Goal: Task Accomplishment & Management: Manage account settings

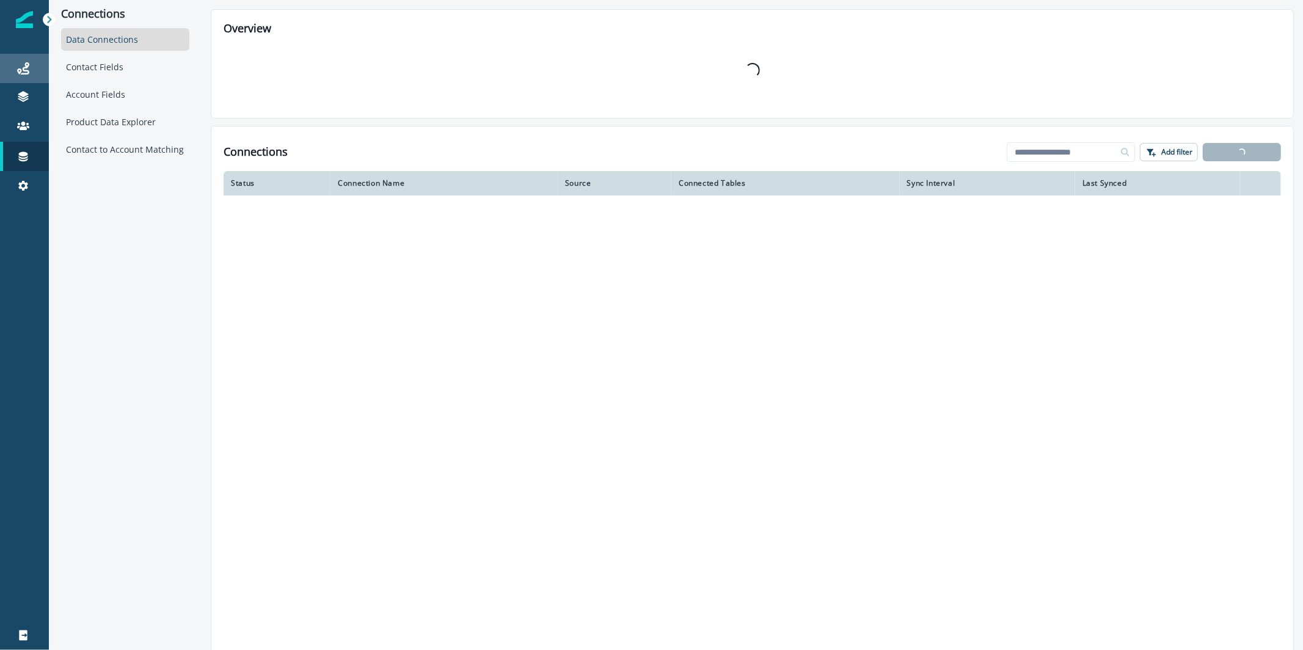
click at [23, 74] on div "Journeys" at bounding box center [24, 68] width 39 height 15
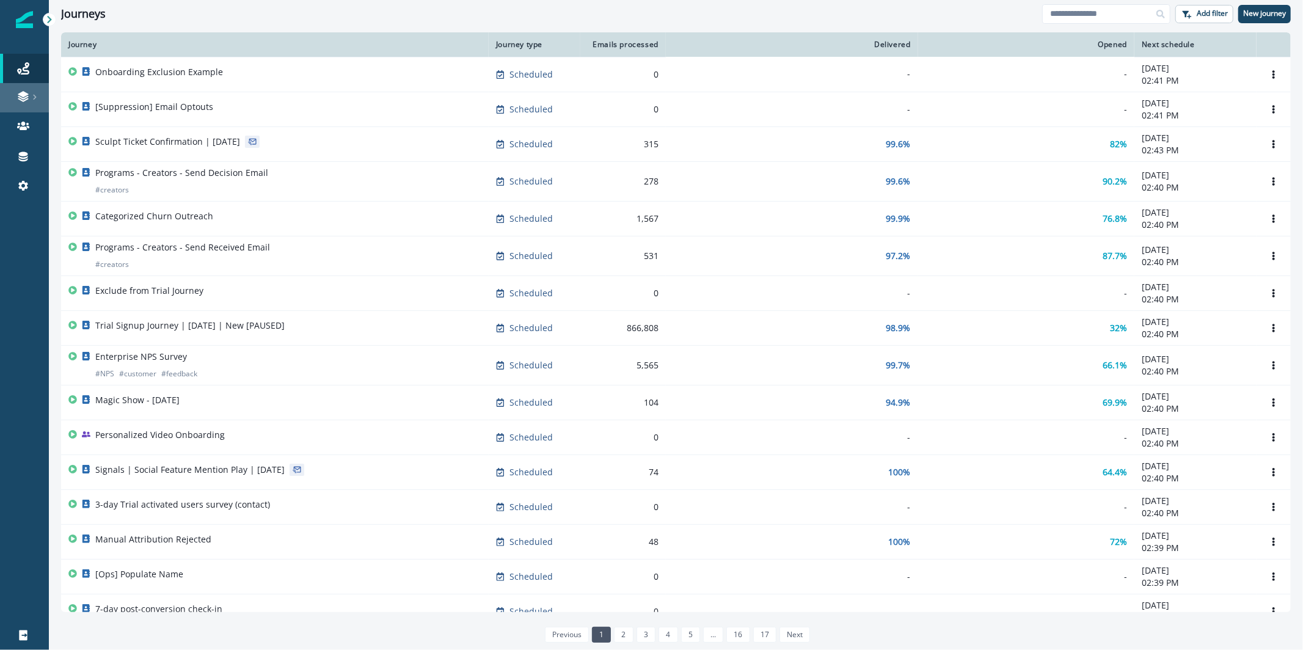
click at [19, 90] on icon at bounding box center [23, 96] width 12 height 12
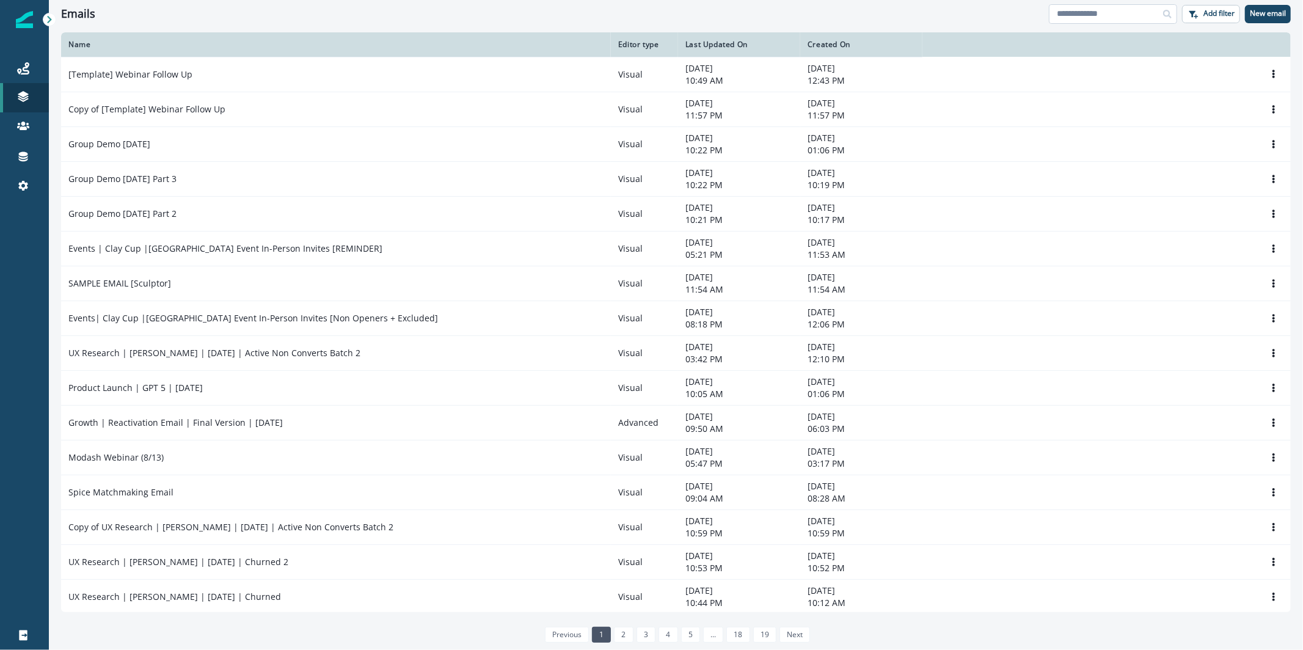
click at [1105, 11] on input at bounding box center [1113, 14] width 128 height 20
type input "*"
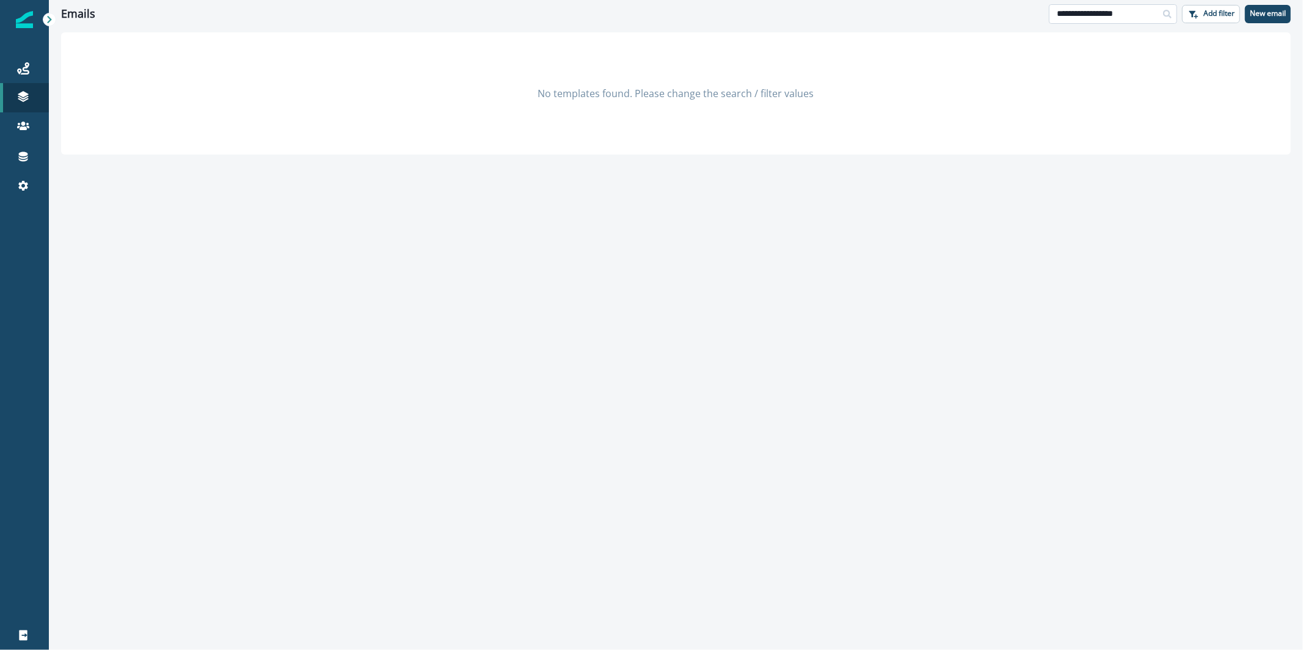
click at [1115, 12] on input "**********" at bounding box center [1113, 14] width 128 height 20
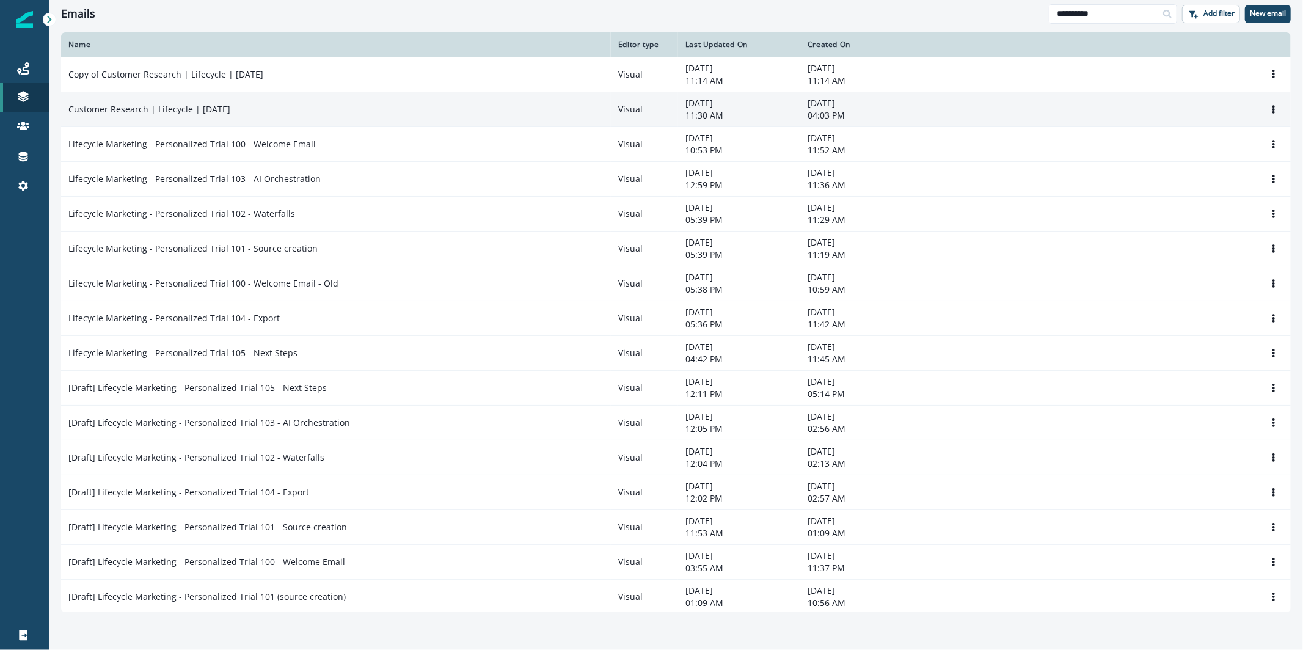
type input "*********"
click at [211, 107] on p "Customer Research | Lifecycle | [DATE]" at bounding box center [149, 109] width 162 height 12
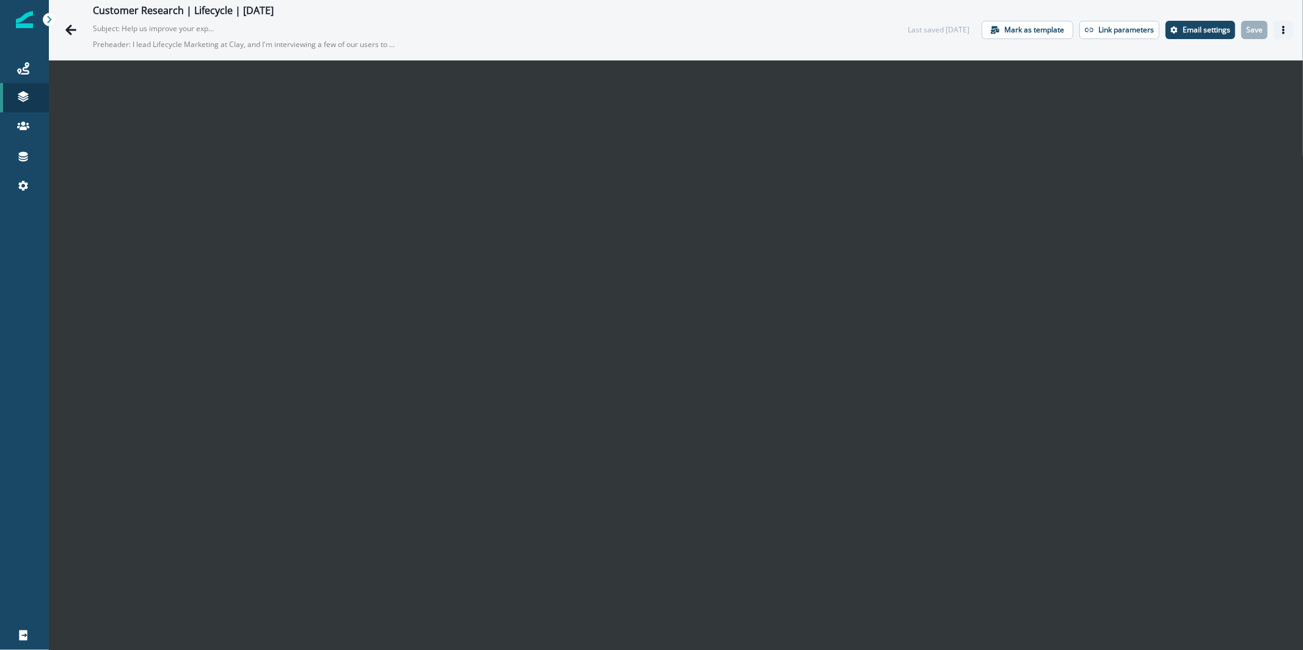
click at [1278, 30] on button "Actions" at bounding box center [1283, 30] width 20 height 18
click at [1213, 106] on button "Send test email" at bounding box center [1215, 104] width 136 height 22
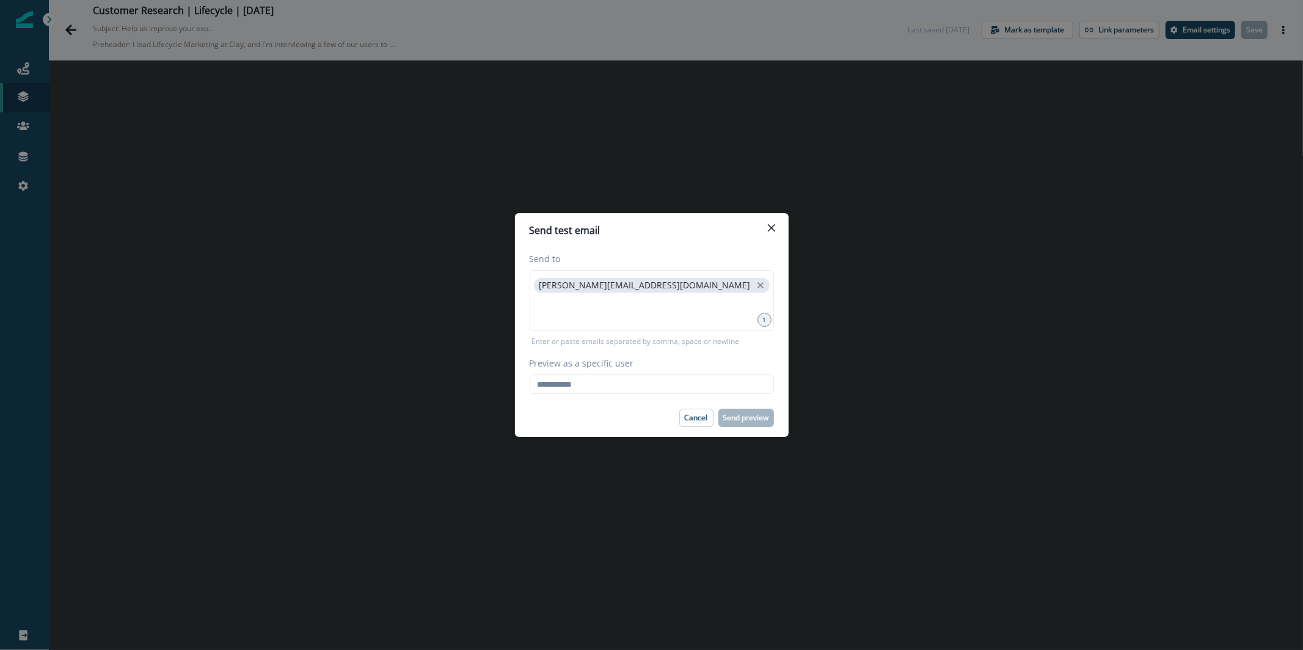
click at [688, 407] on footer "Cancel Send preview" at bounding box center [652, 418] width 274 height 38
click at [691, 413] on p "Cancel" at bounding box center [696, 417] width 23 height 9
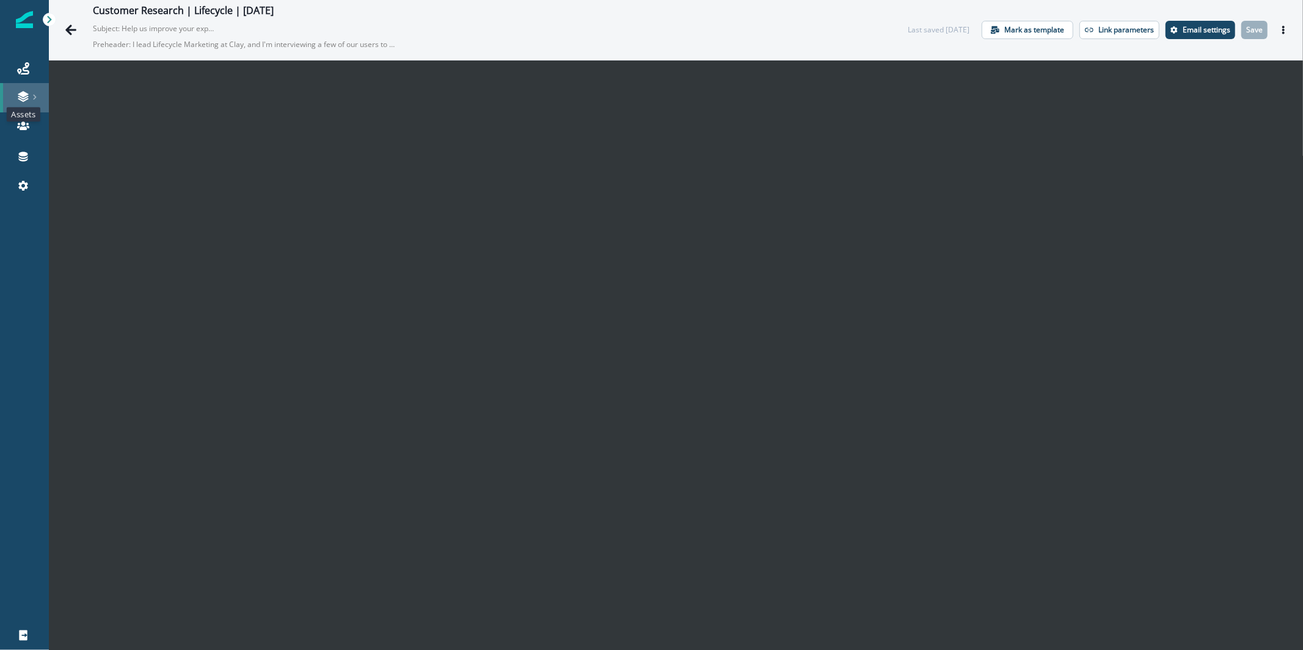
click at [23, 96] on icon at bounding box center [23, 94] width 10 height 6
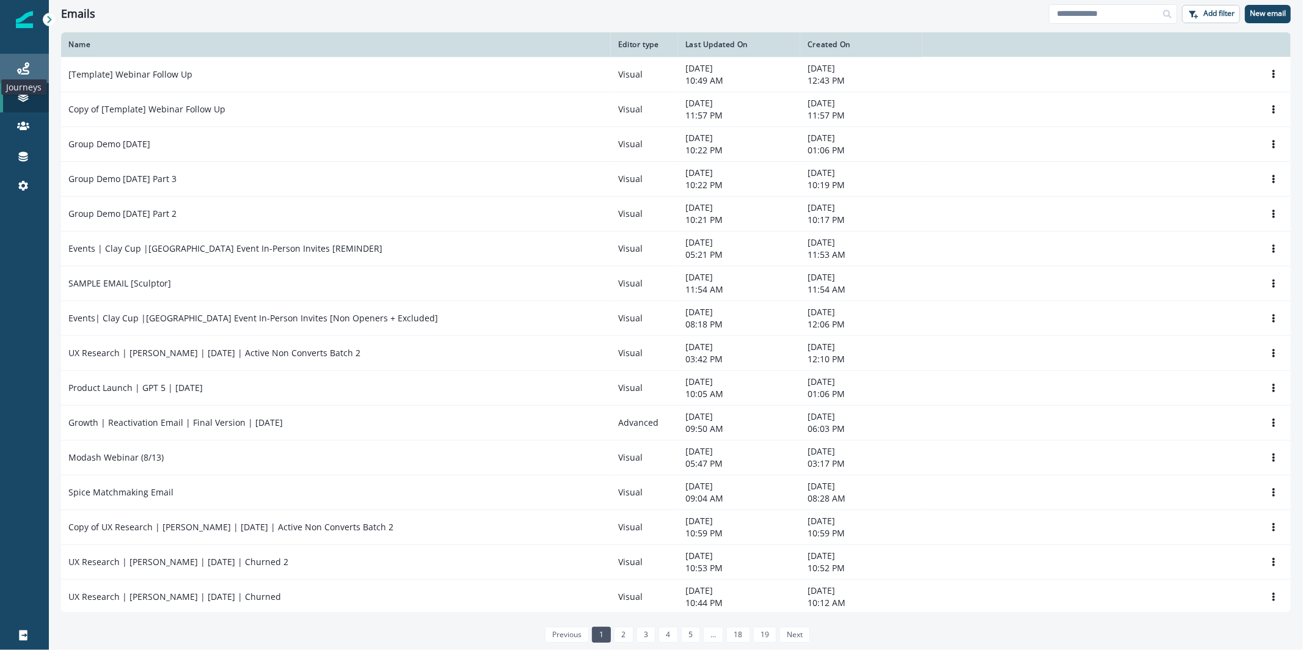
click at [25, 73] on icon at bounding box center [23, 68] width 12 height 12
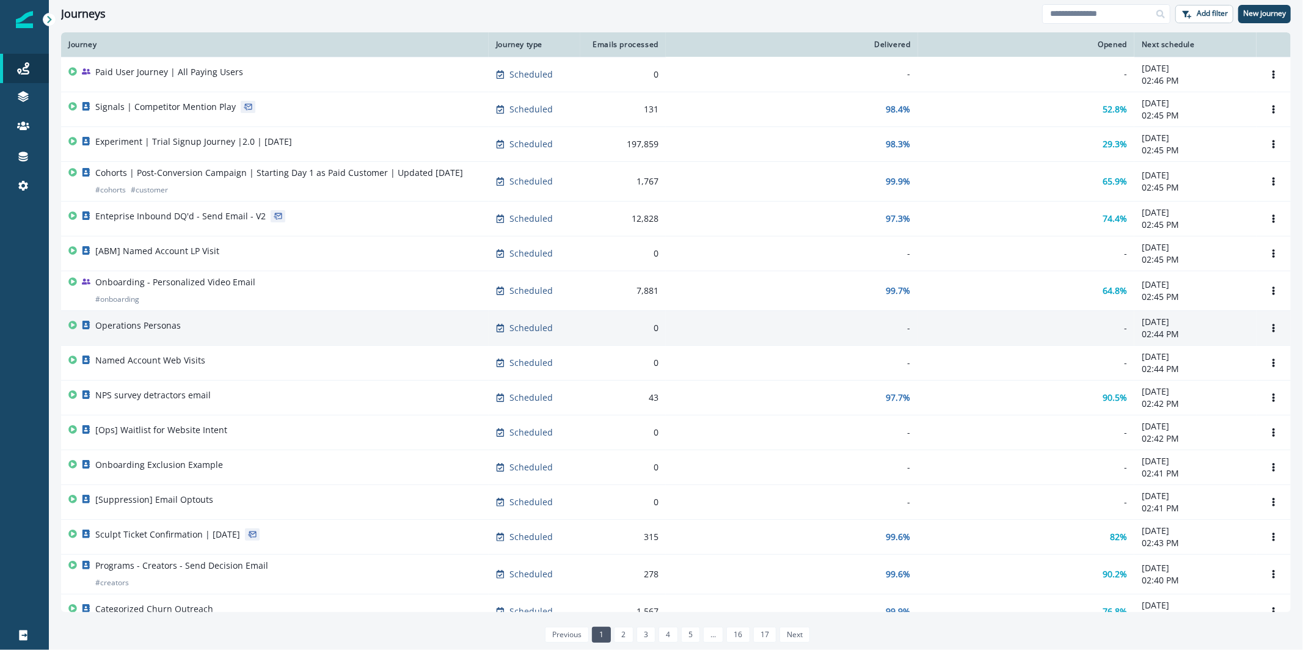
scroll to position [2, 0]
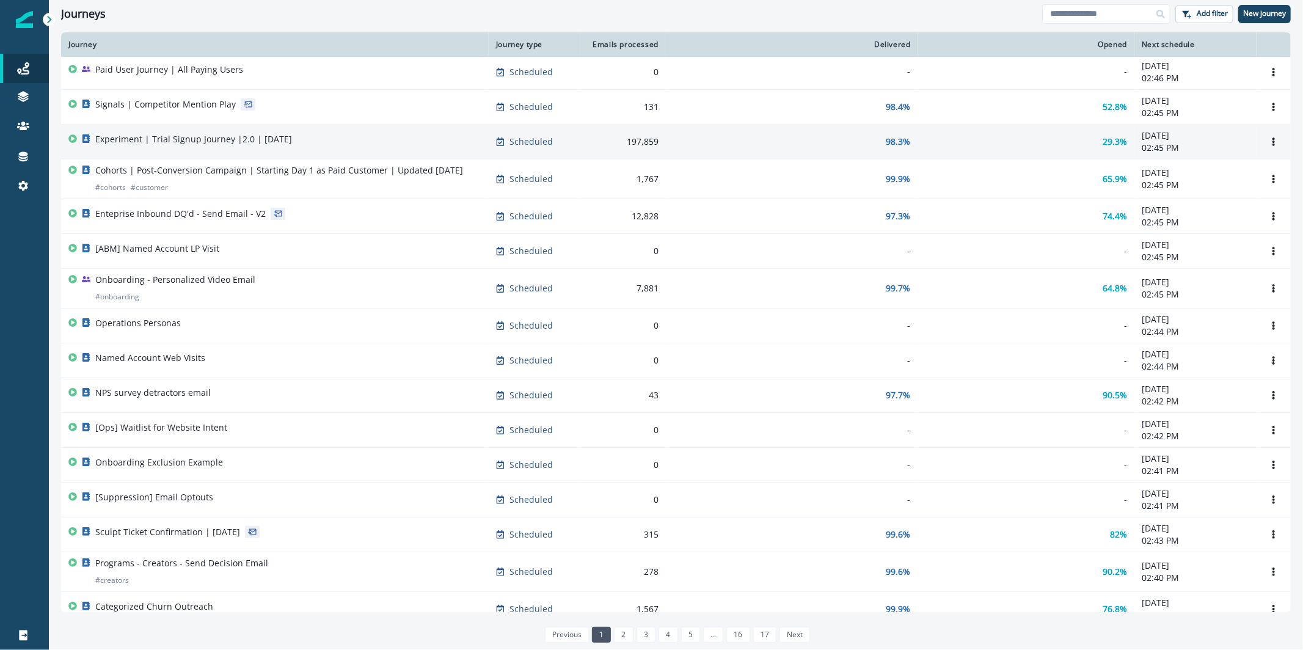
click at [328, 145] on div "Experiment | Trial Signup Journey |2.0 | [DATE]" at bounding box center [274, 141] width 413 height 17
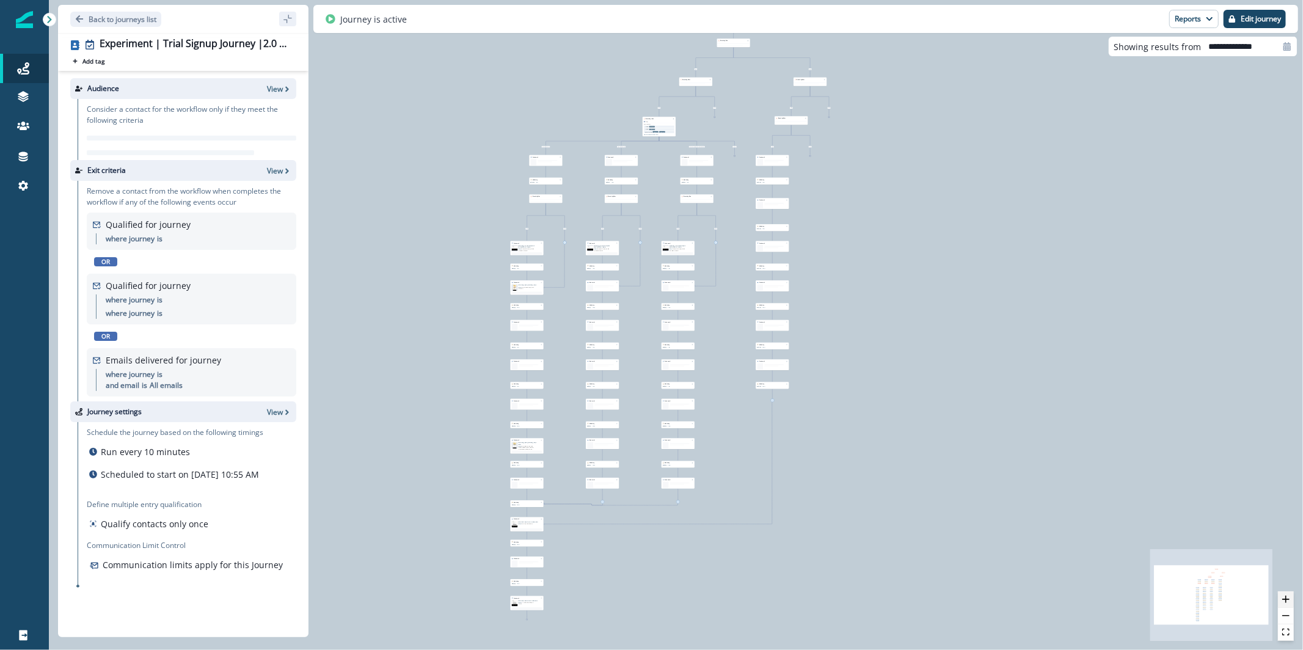
click at [1281, 609] on button "zoom out" at bounding box center [1286, 616] width 16 height 16
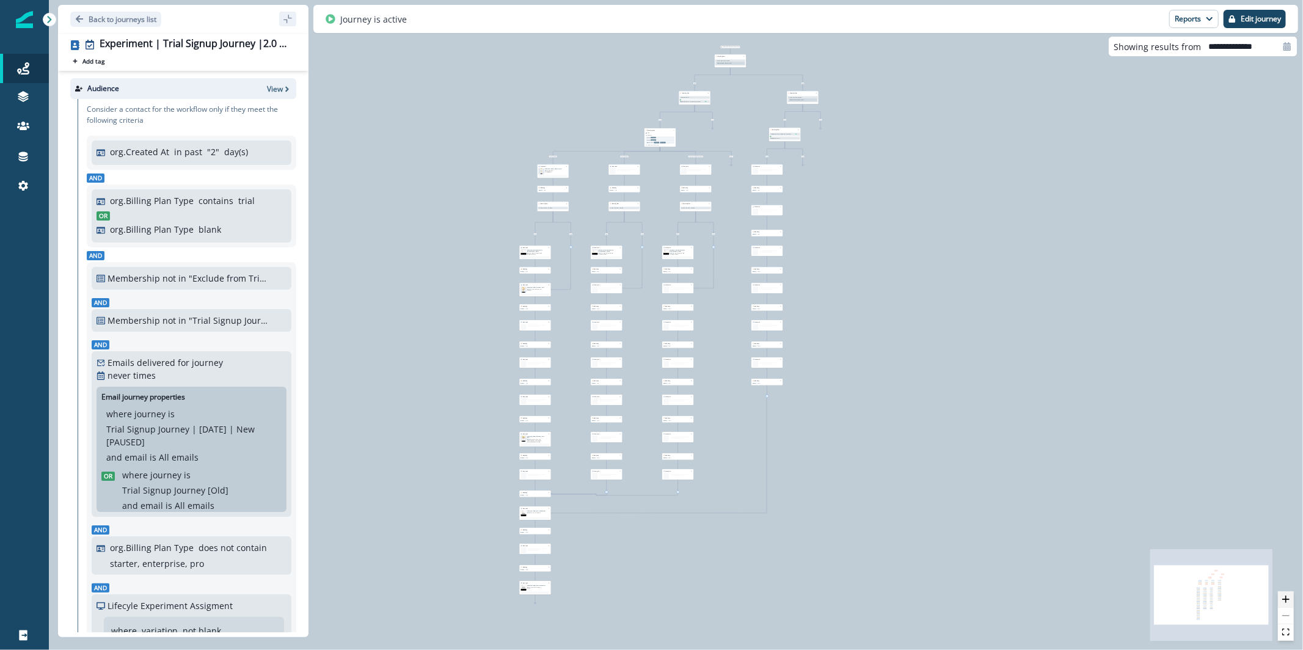
click at [1285, 602] on icon "zoom in" at bounding box center [1285, 598] width 7 height 7
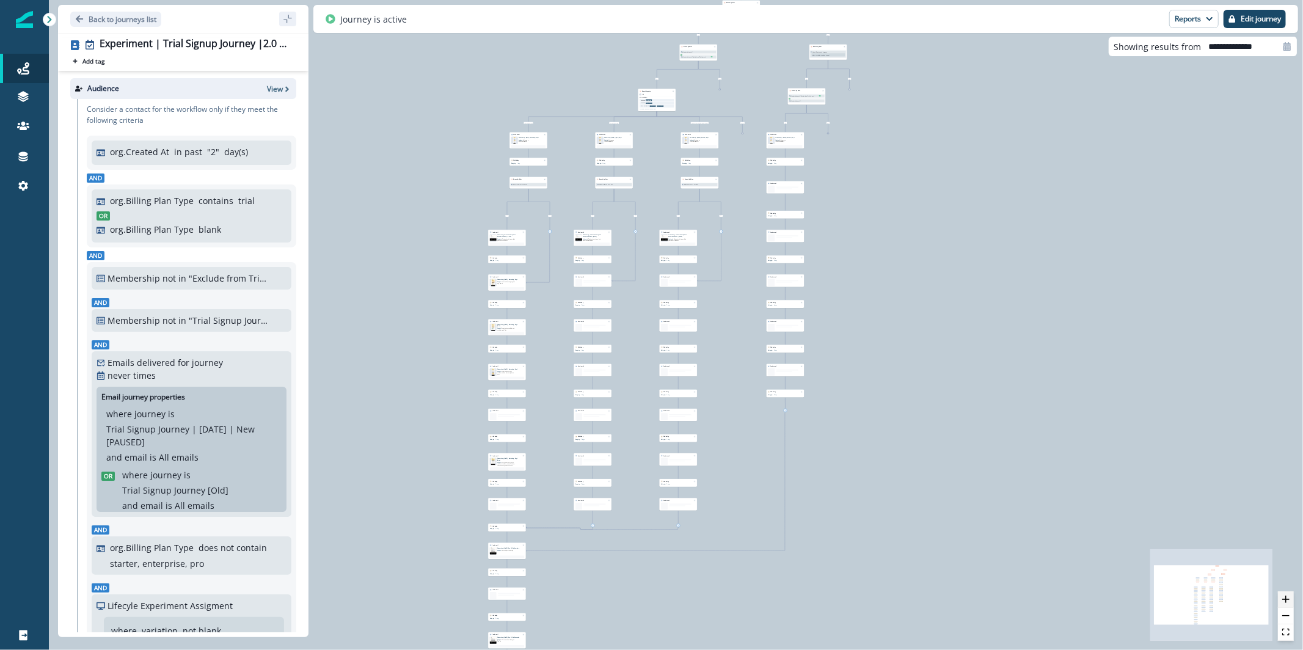
click at [1285, 602] on icon "zoom in" at bounding box center [1285, 598] width 7 height 7
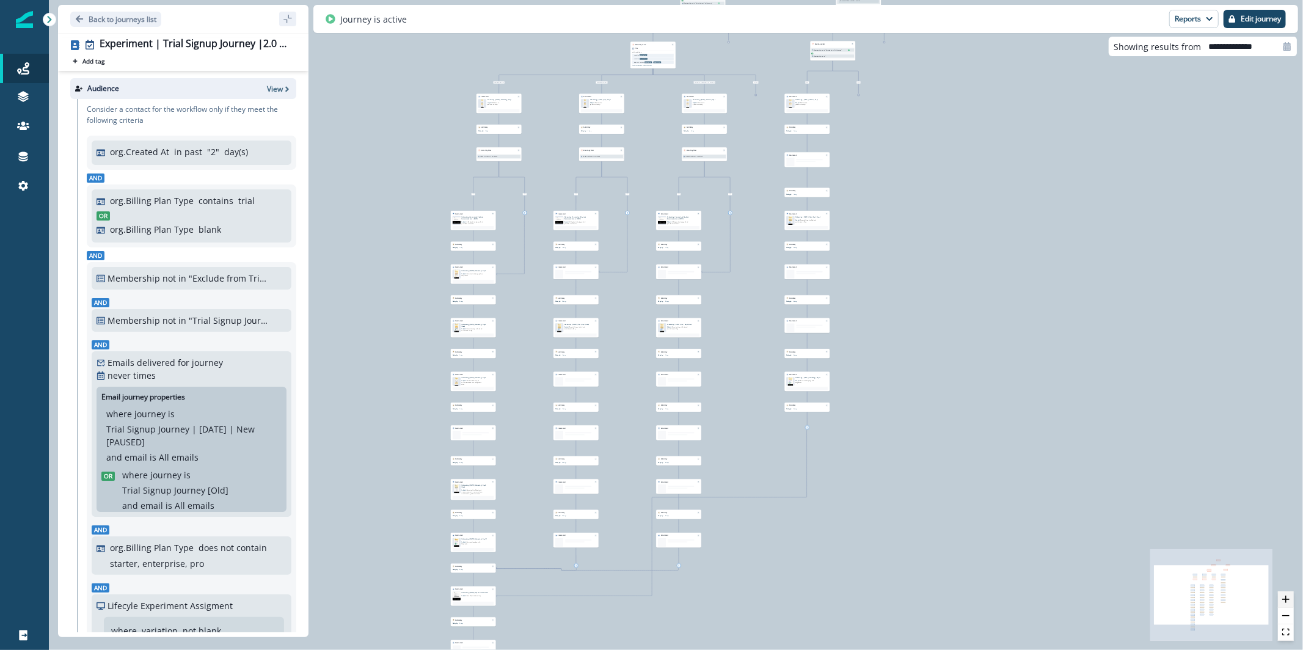
click at [1285, 602] on icon "zoom in" at bounding box center [1285, 598] width 7 height 7
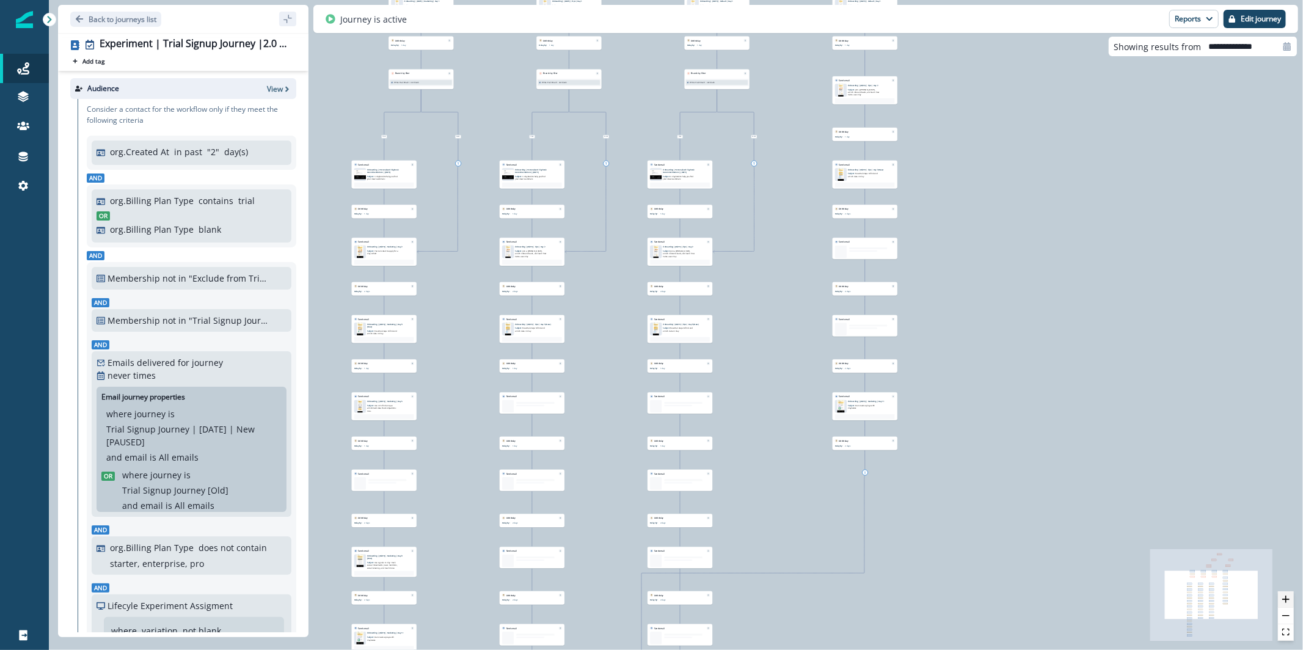
click at [1285, 602] on icon "zoom in" at bounding box center [1285, 598] width 7 height 7
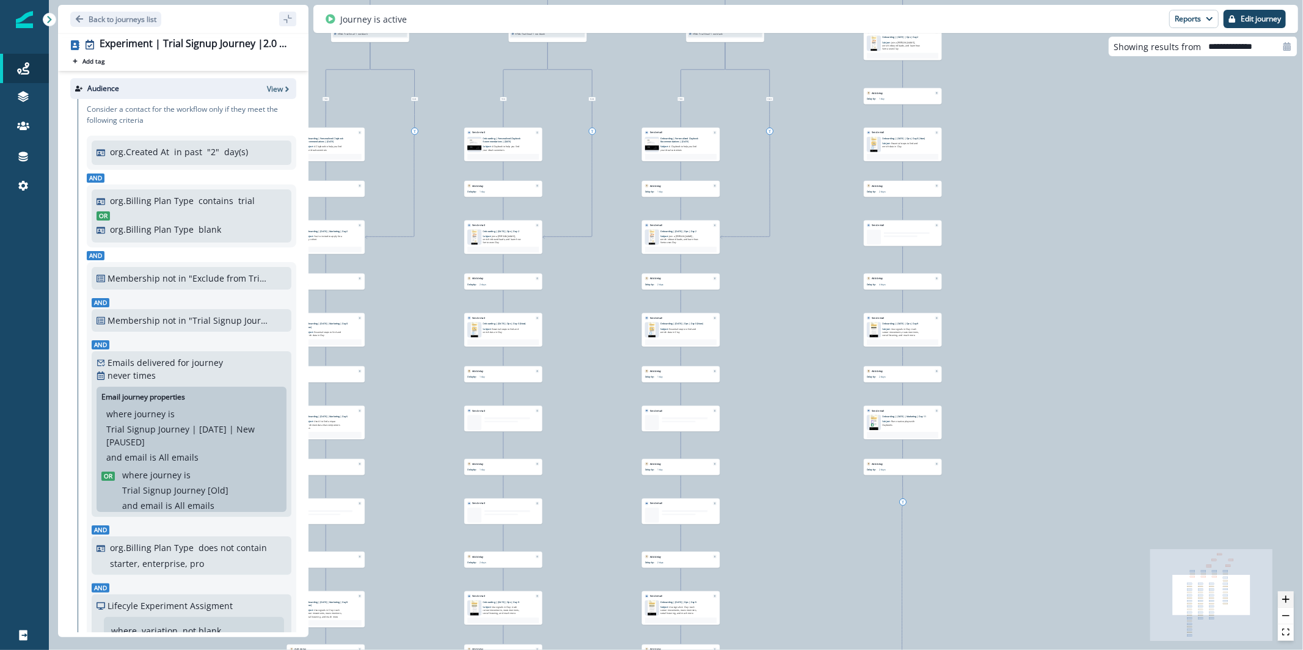
click at [1285, 602] on icon "zoom in" at bounding box center [1285, 598] width 7 height 7
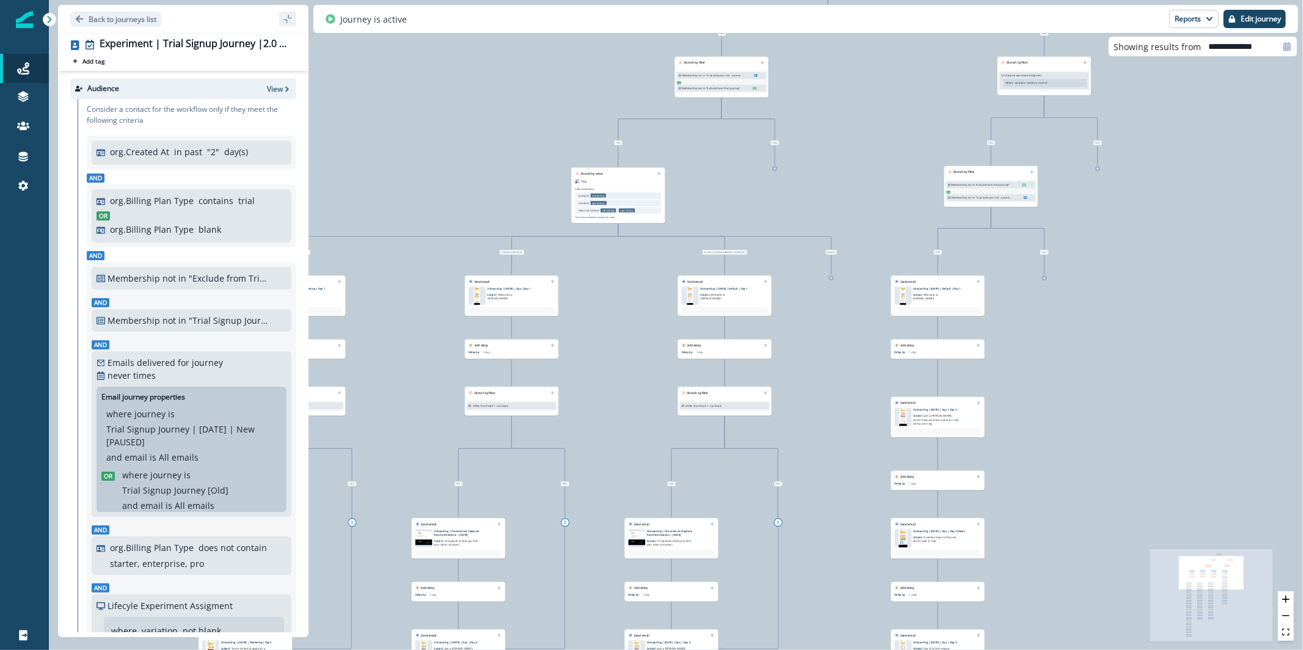
drag, startPoint x: 851, startPoint y: 220, endPoint x: 840, endPoint y: 650, distance: 429.4
click at [840, 649] on div "32,095 contacts have entered the journey Branch by filter Lifecyle Experiment A…" at bounding box center [676, 325] width 1254 height 650
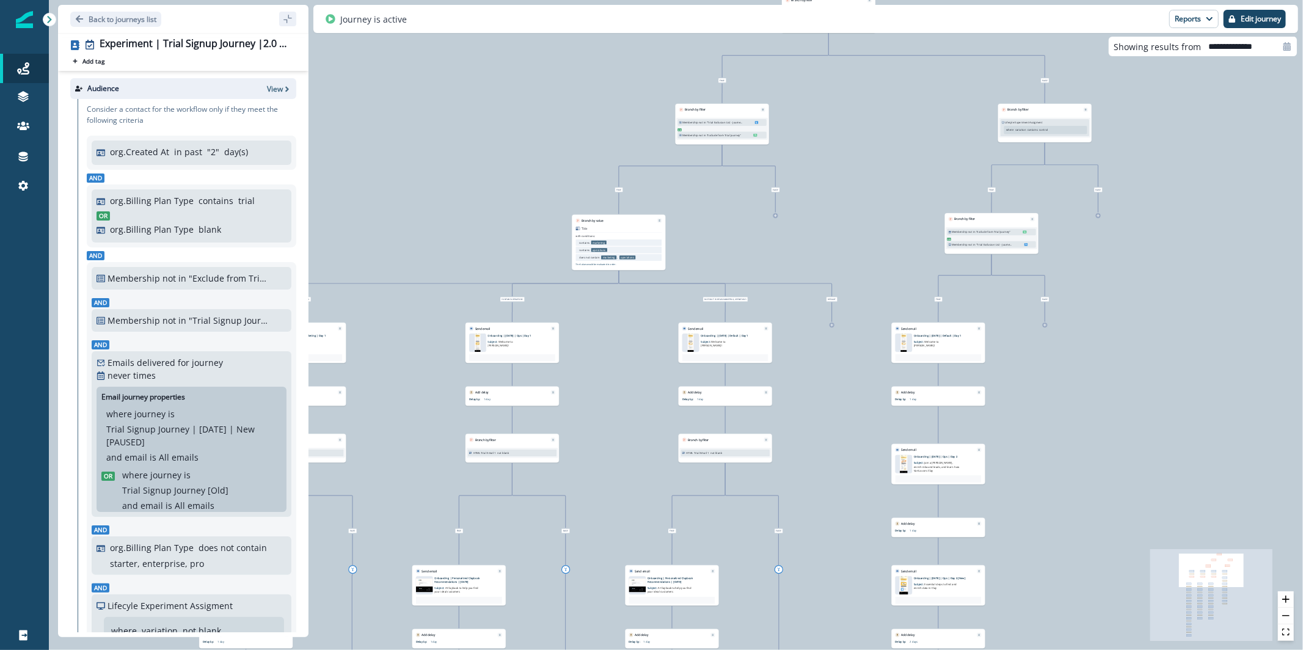
drag, startPoint x: 710, startPoint y: 158, endPoint x: 708, endPoint y: 265, distance: 106.9
click at [705, 270] on div "32,095 contacts have entered the journey Branch by filter Lifecyle Experiment A…" at bounding box center [676, 325] width 1254 height 650
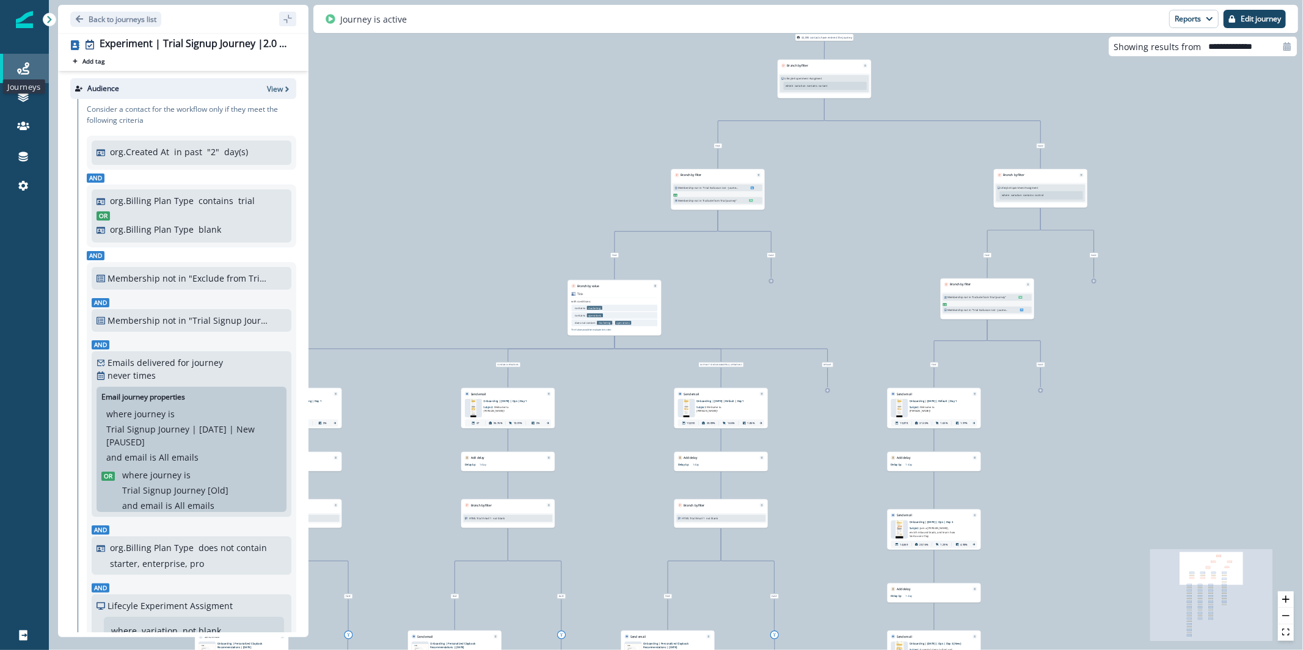
click at [23, 74] on icon at bounding box center [23, 68] width 12 height 12
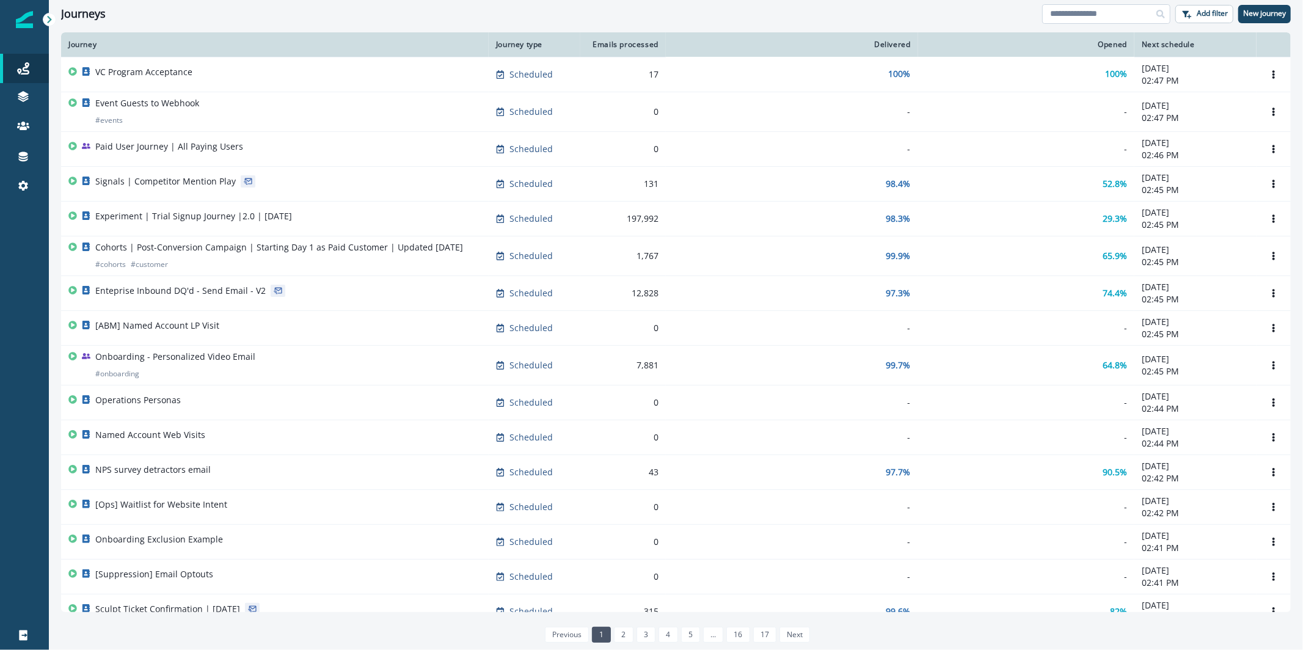
click at [1083, 10] on input at bounding box center [1106, 14] width 128 height 20
click at [1084, 10] on input at bounding box center [1106, 14] width 128 height 20
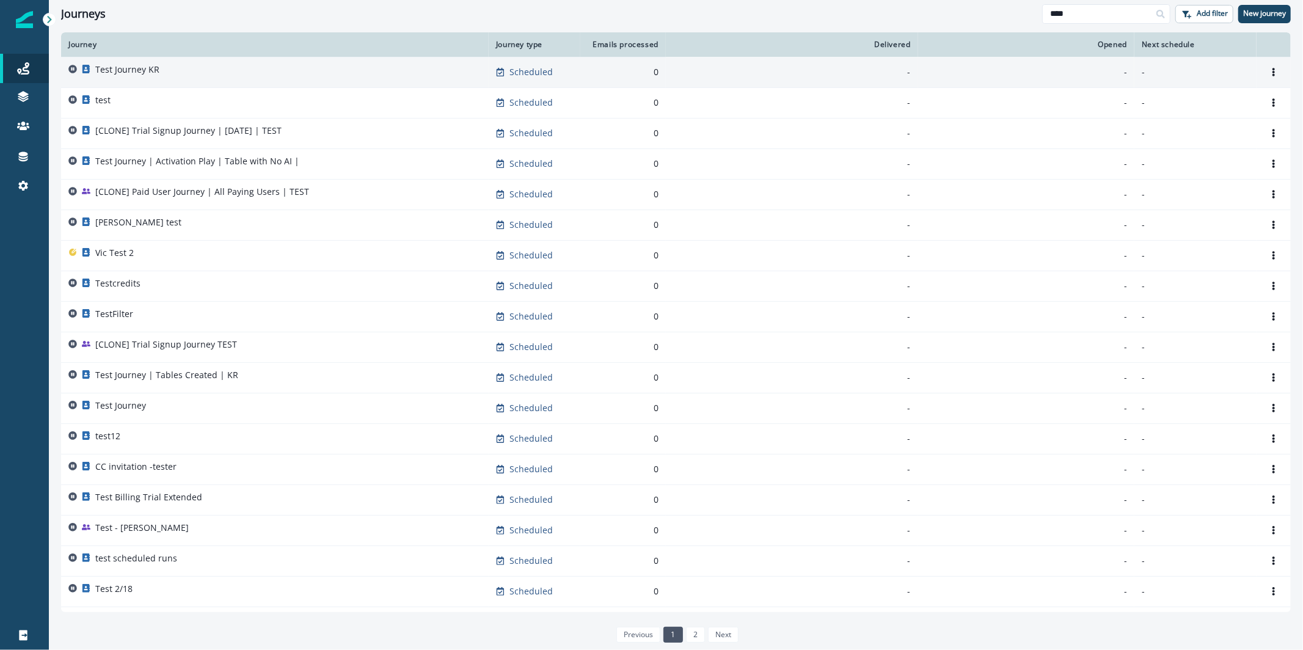
type input "****"
click at [475, 78] on div "Test Journey KR" at bounding box center [274, 72] width 413 height 17
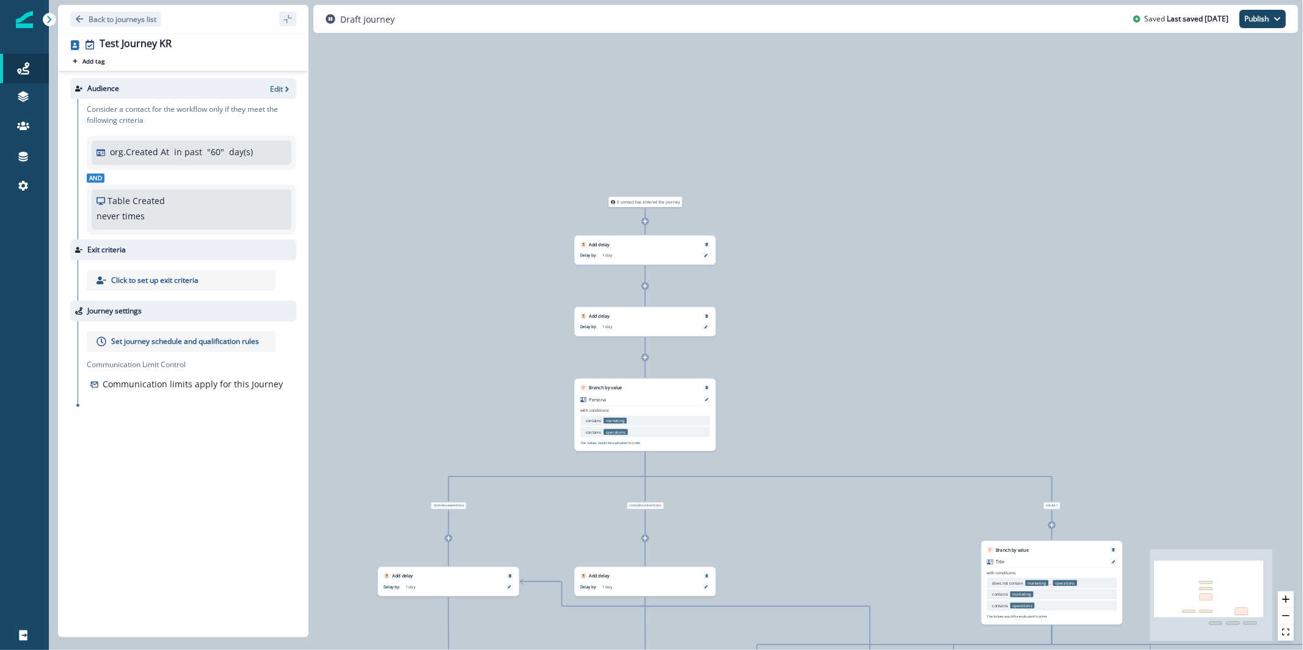
drag, startPoint x: 667, startPoint y: 224, endPoint x: 861, endPoint y: 391, distance: 256.3
click at [861, 391] on div "0 contact has entered the journey Add delay Delay by: 1 day Delay details incom…" at bounding box center [676, 325] width 1254 height 650
click at [147, 24] on button "Back to journeys list" at bounding box center [115, 19] width 91 height 15
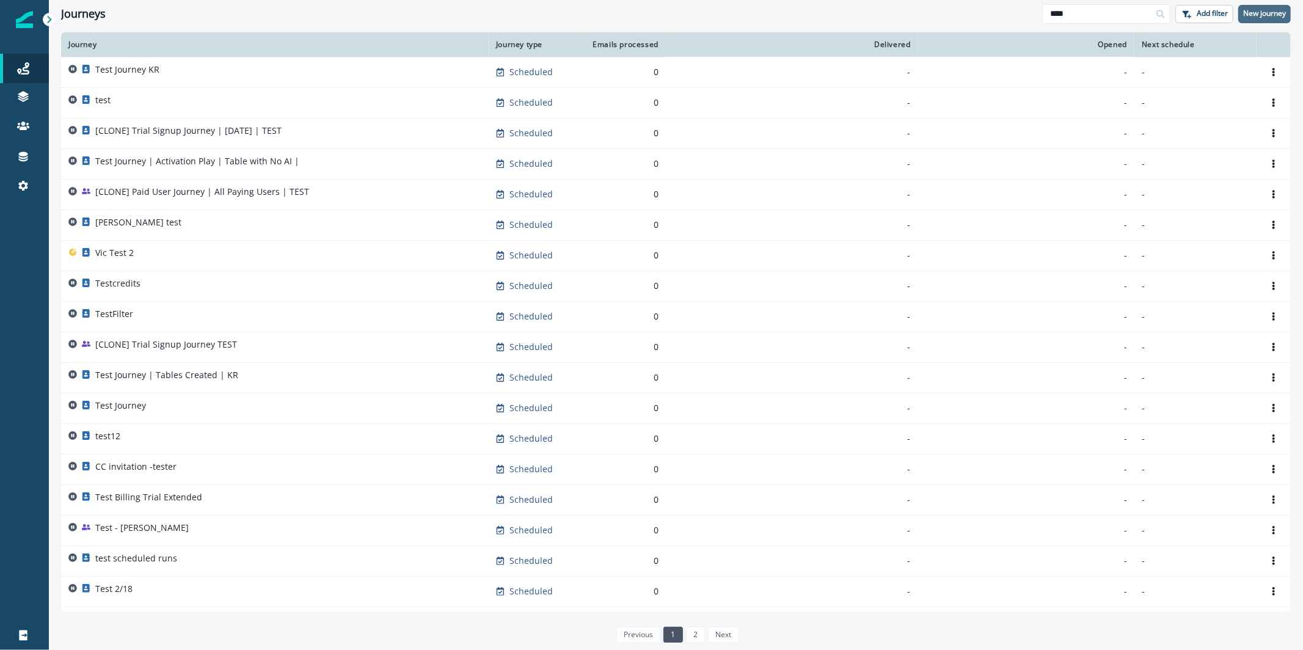
click at [1271, 11] on p "New journey" at bounding box center [1264, 13] width 43 height 9
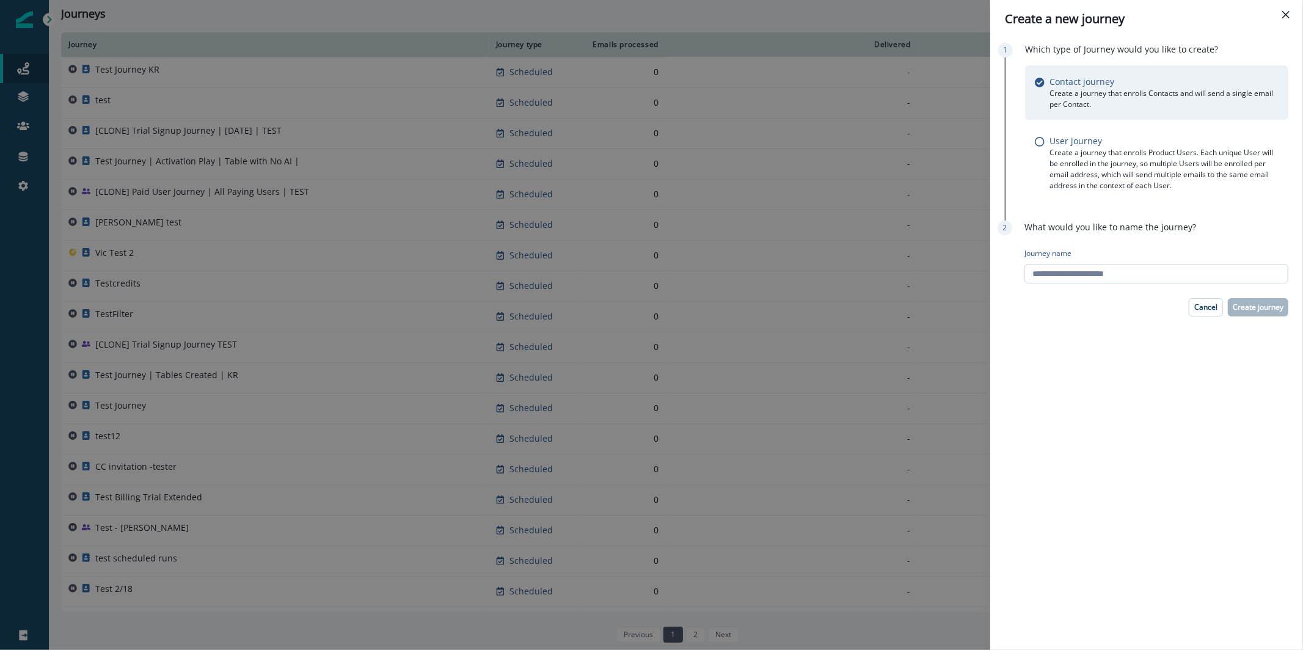
click at [1110, 274] on input "Journey name" at bounding box center [1156, 274] width 264 height 20
type input "*"
type input "**********"
click at [1241, 306] on p "Create journey" at bounding box center [1257, 307] width 51 height 9
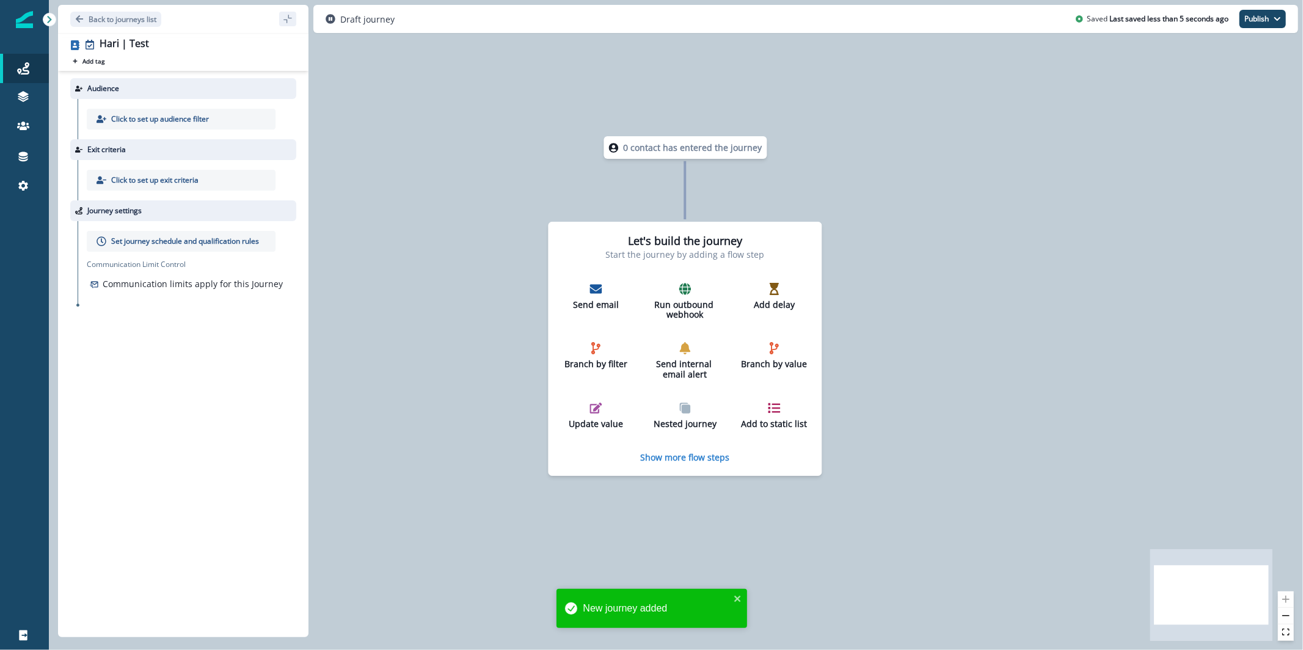
drag, startPoint x: 917, startPoint y: 260, endPoint x: 926, endPoint y: 133, distance: 128.0
click at [926, 133] on div "0 contact has entered the journey Let's build the journey Start the journey by …" at bounding box center [676, 325] width 1254 height 650
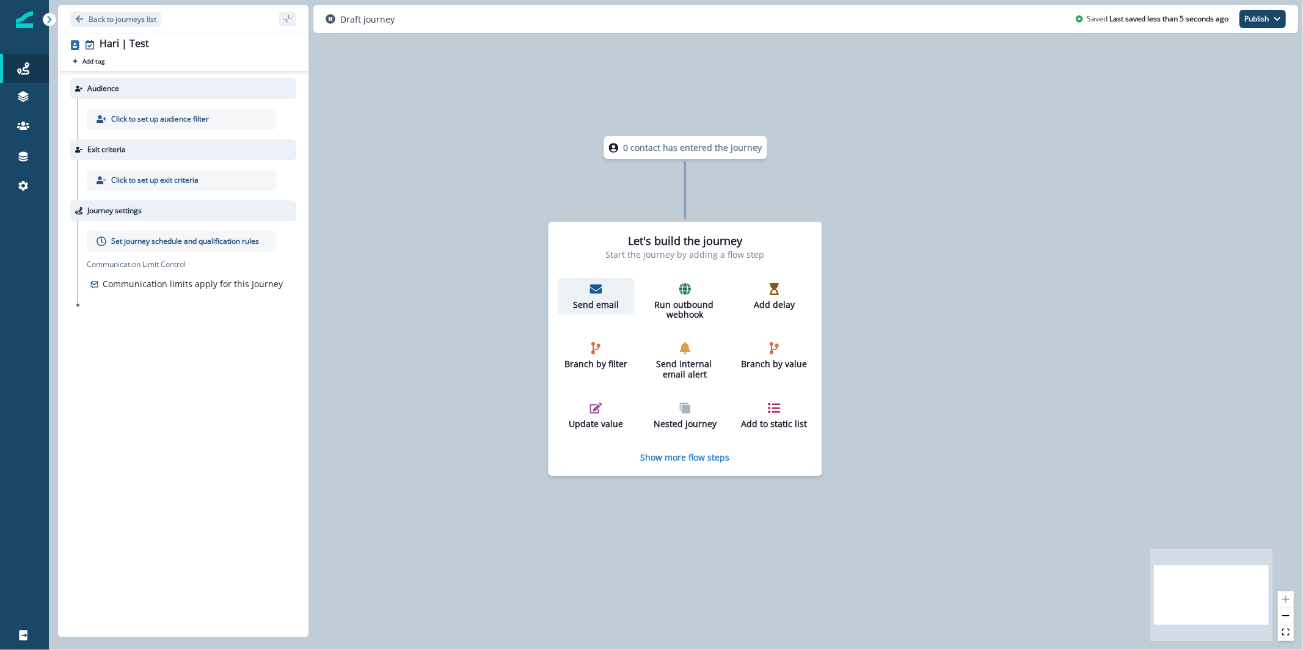
click at [603, 300] on p "Send email" at bounding box center [595, 305] width 67 height 10
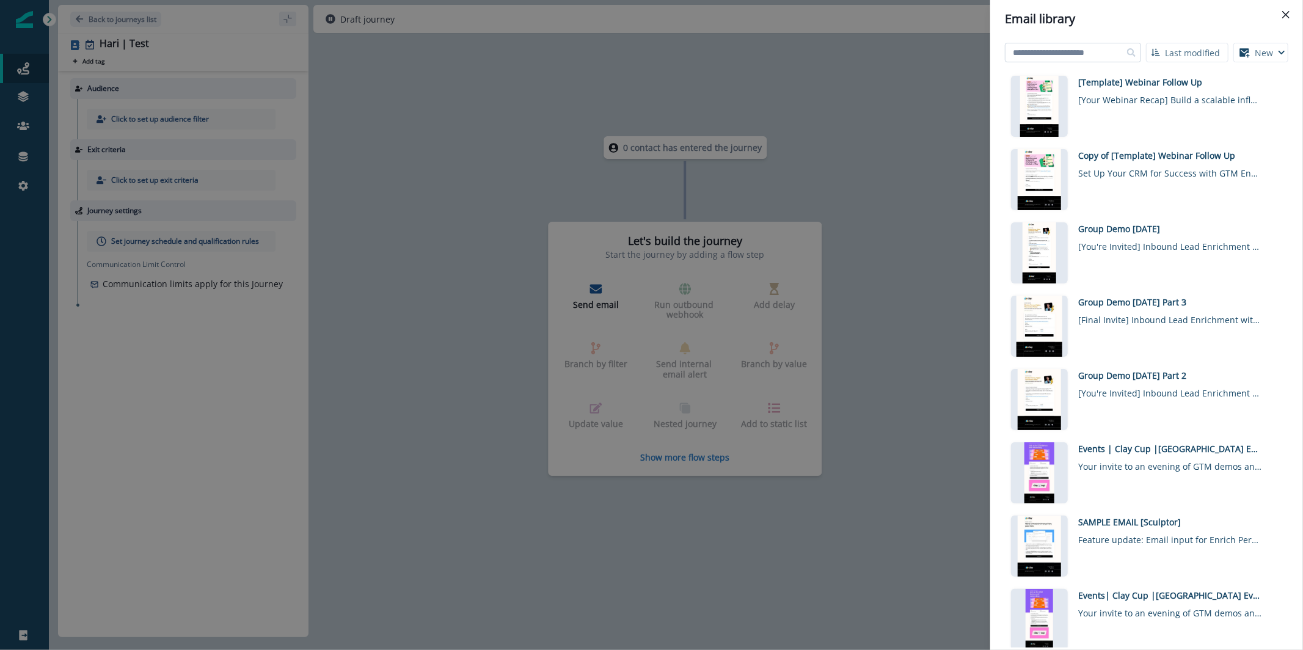
click at [1094, 51] on input at bounding box center [1073, 53] width 136 height 20
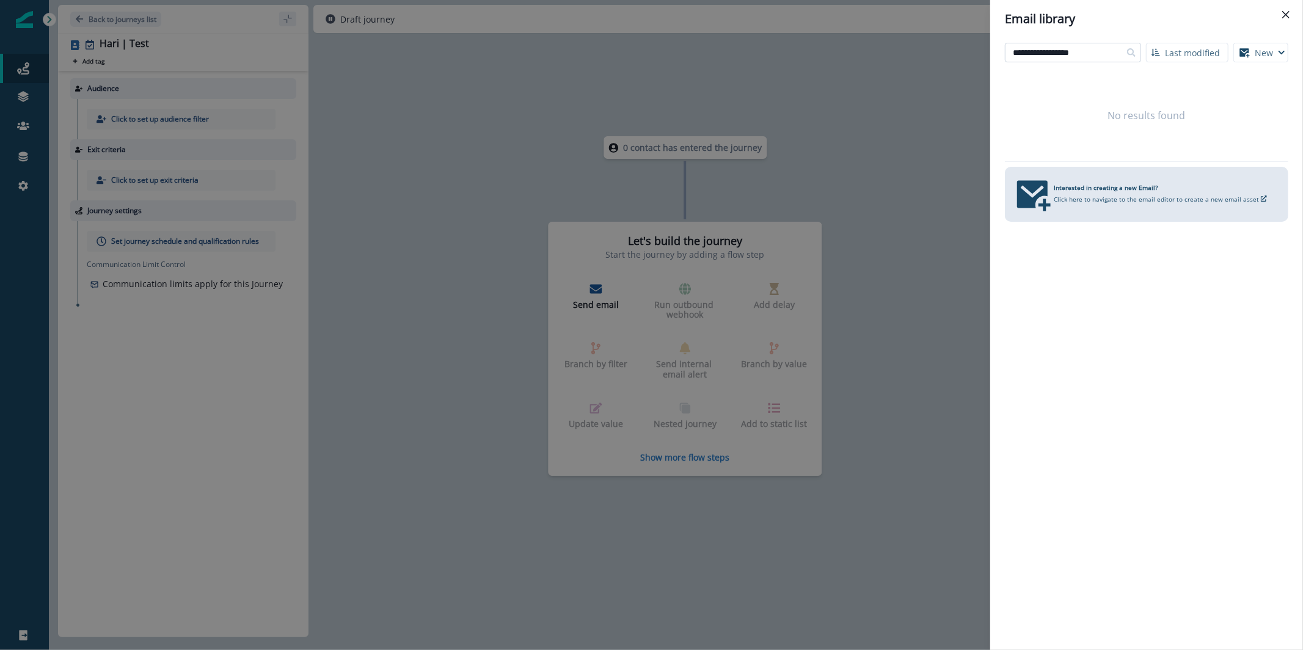
click at [1057, 48] on input "**********" at bounding box center [1073, 53] width 136 height 20
type input "*********"
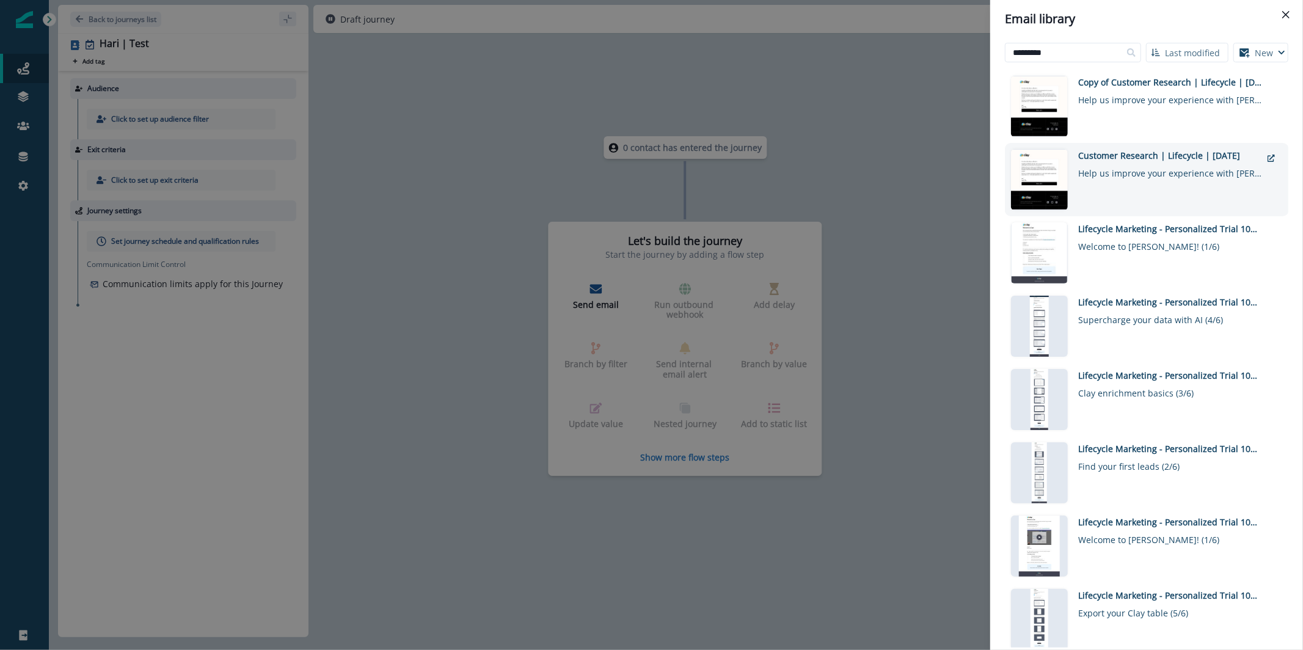
click at [1215, 175] on div "Help us improve your experience with [PERSON_NAME]" at bounding box center [1169, 171] width 183 height 18
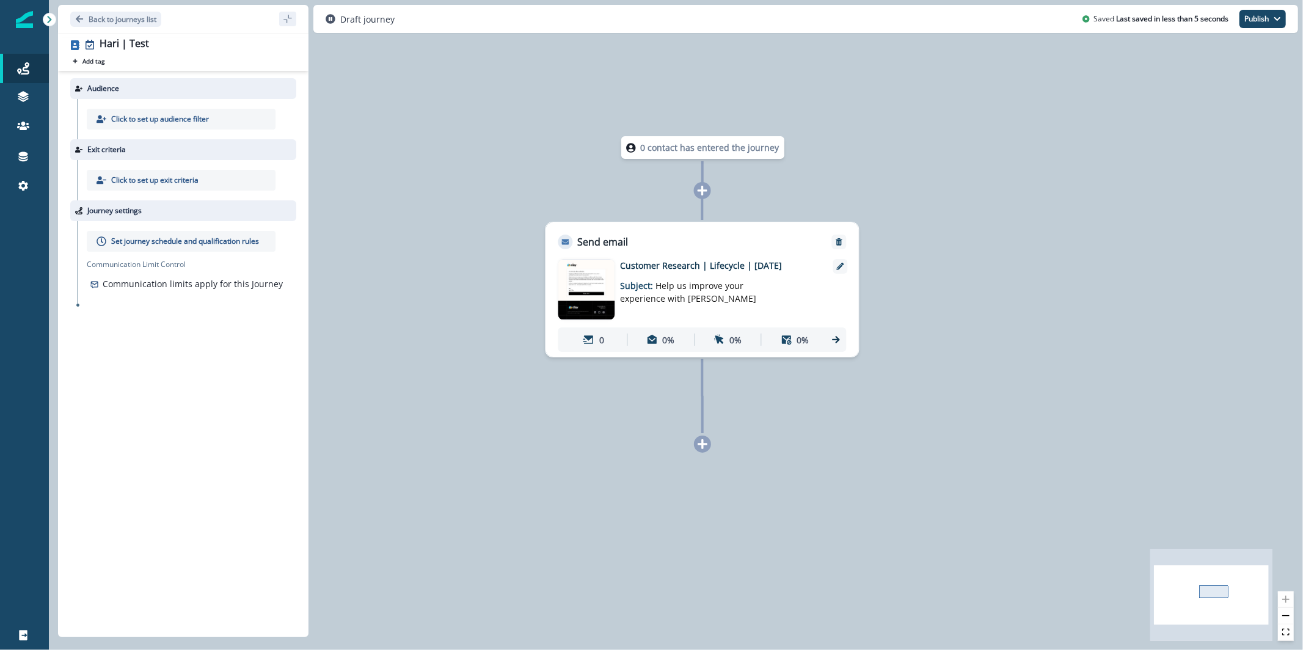
click at [185, 120] on p "Click to set up audience filter" at bounding box center [160, 119] width 98 height 11
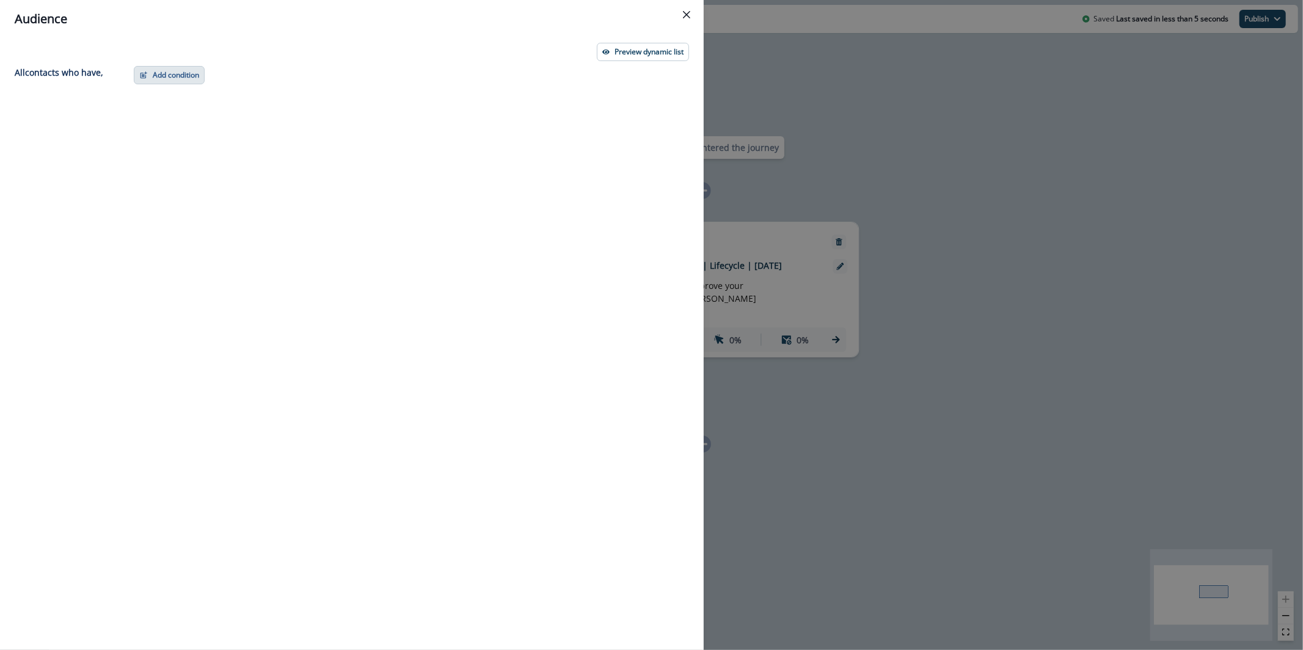
click at [178, 74] on button "Add condition" at bounding box center [169, 75] width 71 height 18
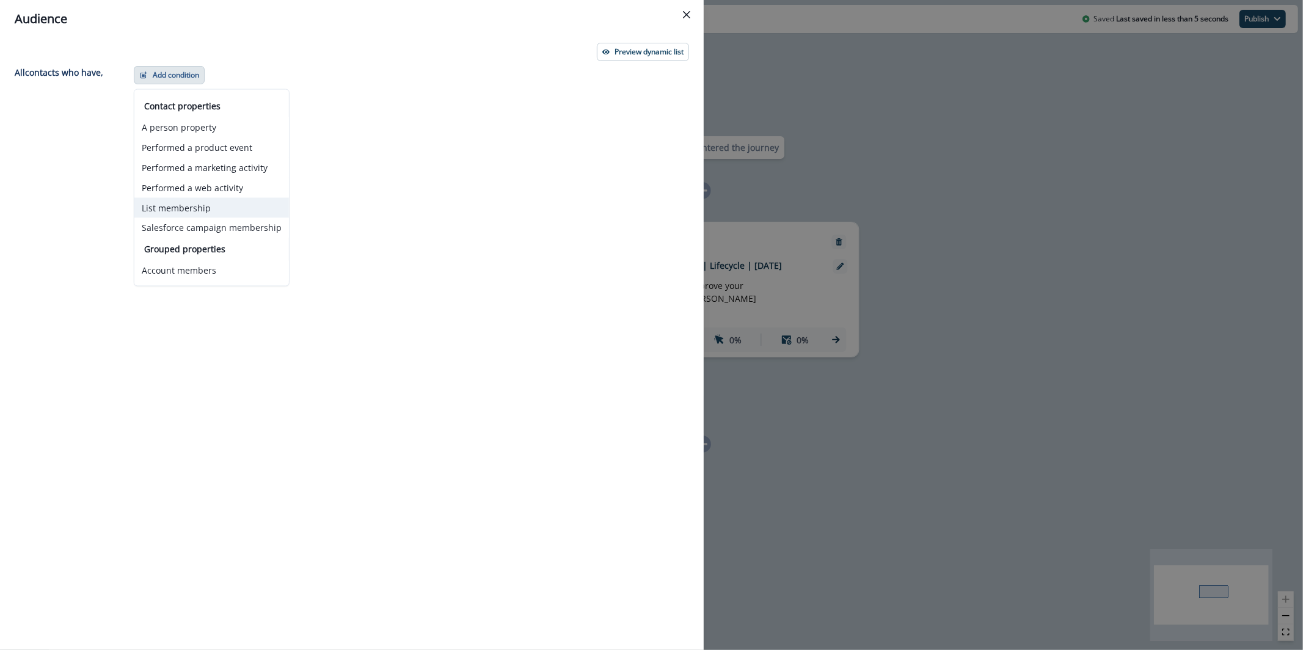
click at [178, 206] on button "List membership" at bounding box center [211, 208] width 155 height 20
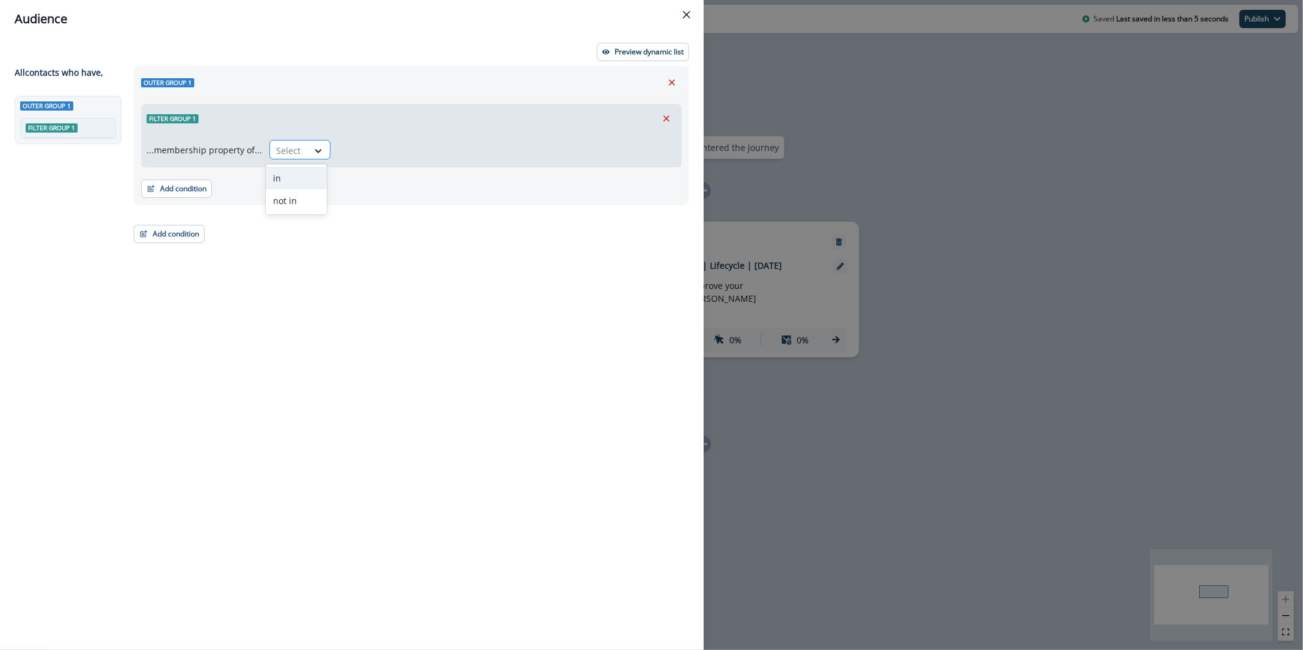
click at [292, 152] on div at bounding box center [289, 150] width 26 height 15
click at [310, 180] on div "in" at bounding box center [296, 178] width 61 height 23
click at [382, 145] on div at bounding box center [495, 150] width 303 height 15
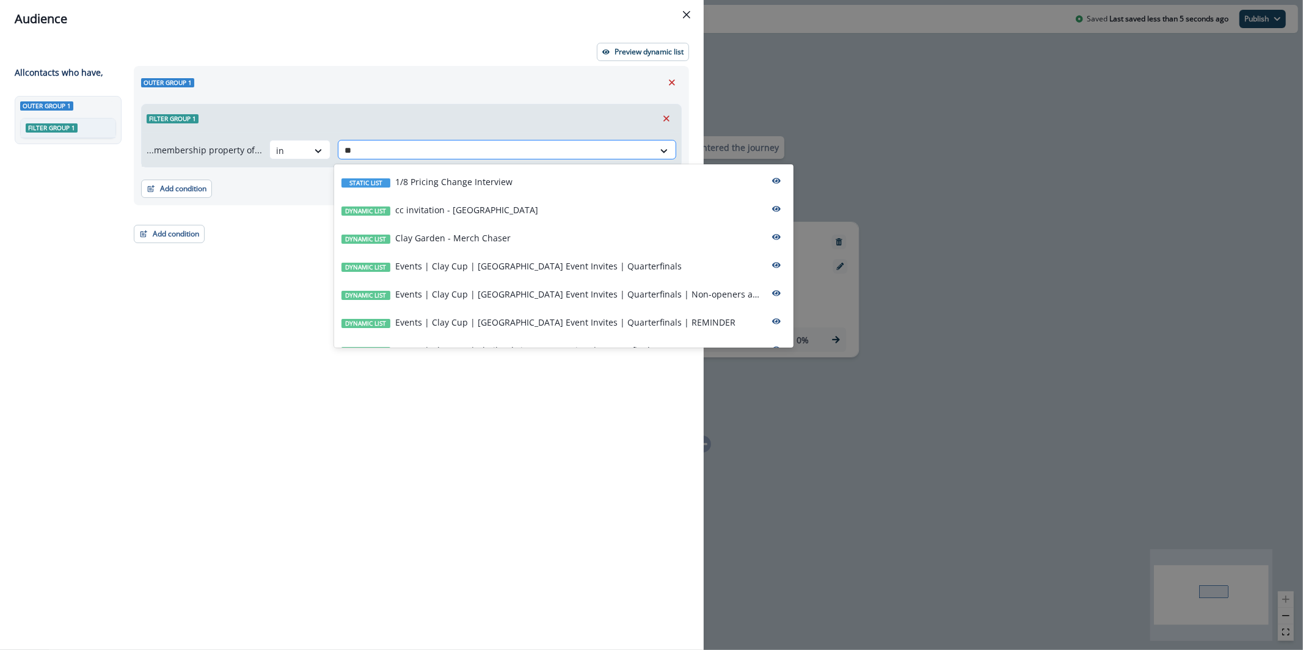
type input "*"
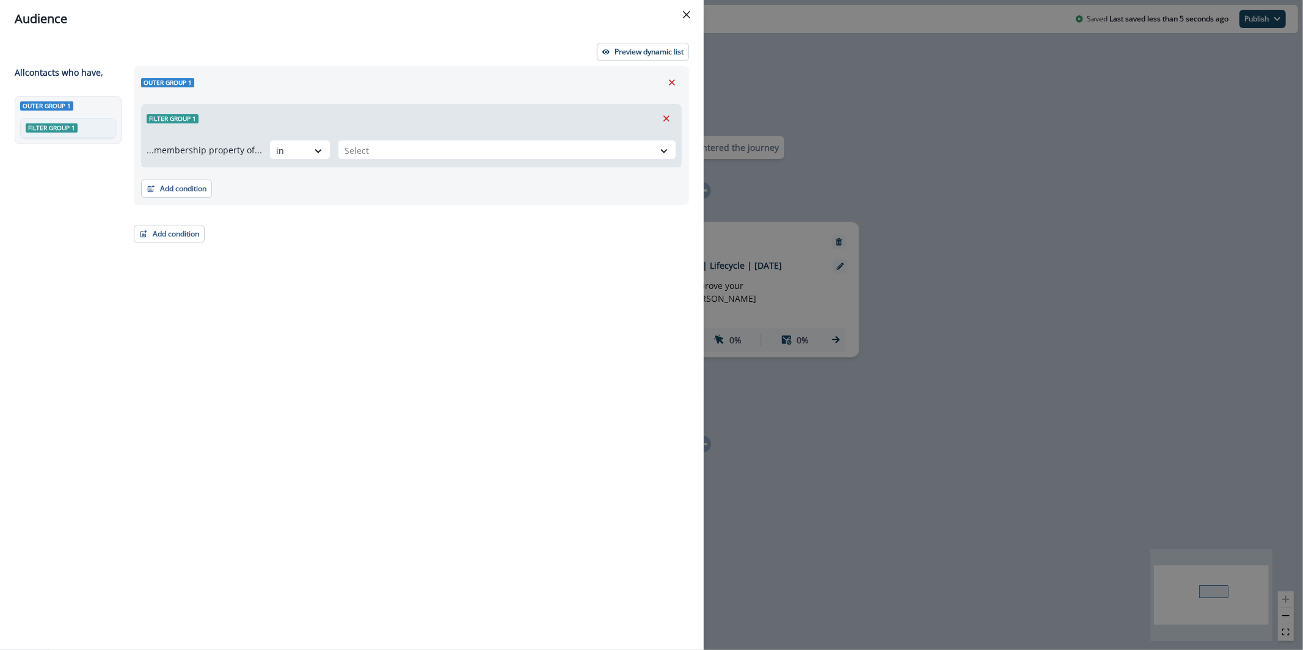
click at [412, 82] on div "Outer group 1" at bounding box center [411, 82] width 540 height 18
click at [176, 193] on button "Add condition" at bounding box center [176, 189] width 71 height 18
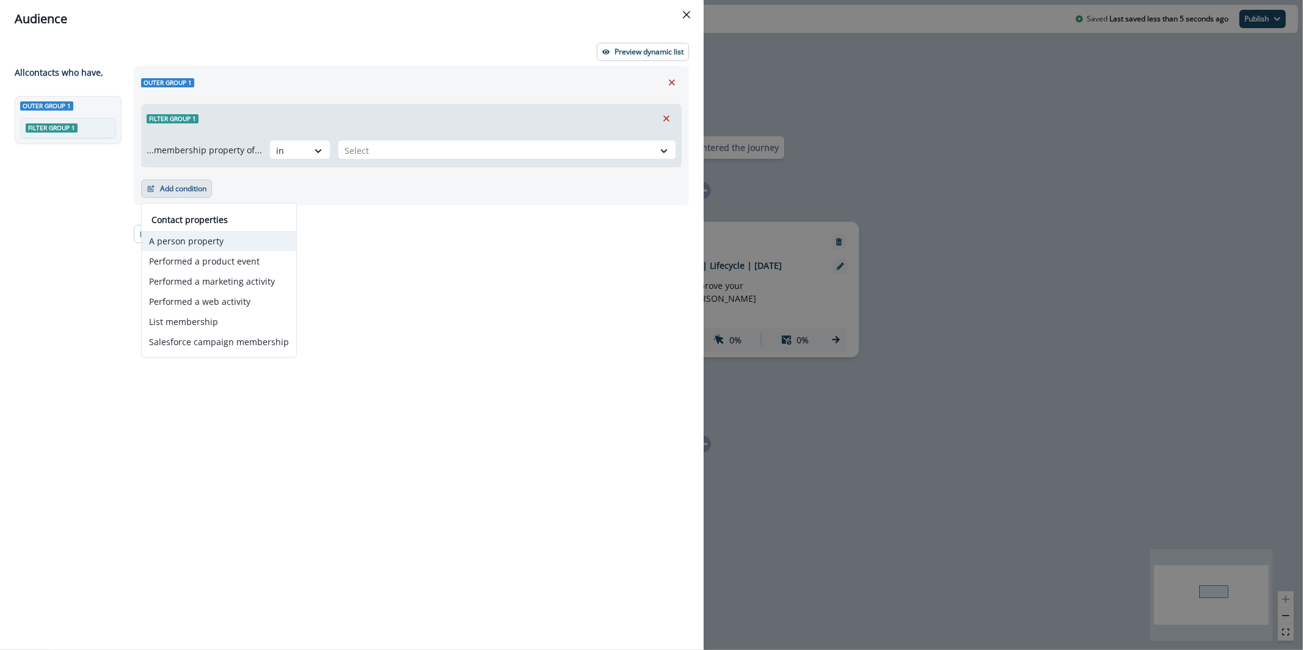
click at [254, 249] on button "A person property" at bounding box center [219, 241] width 155 height 20
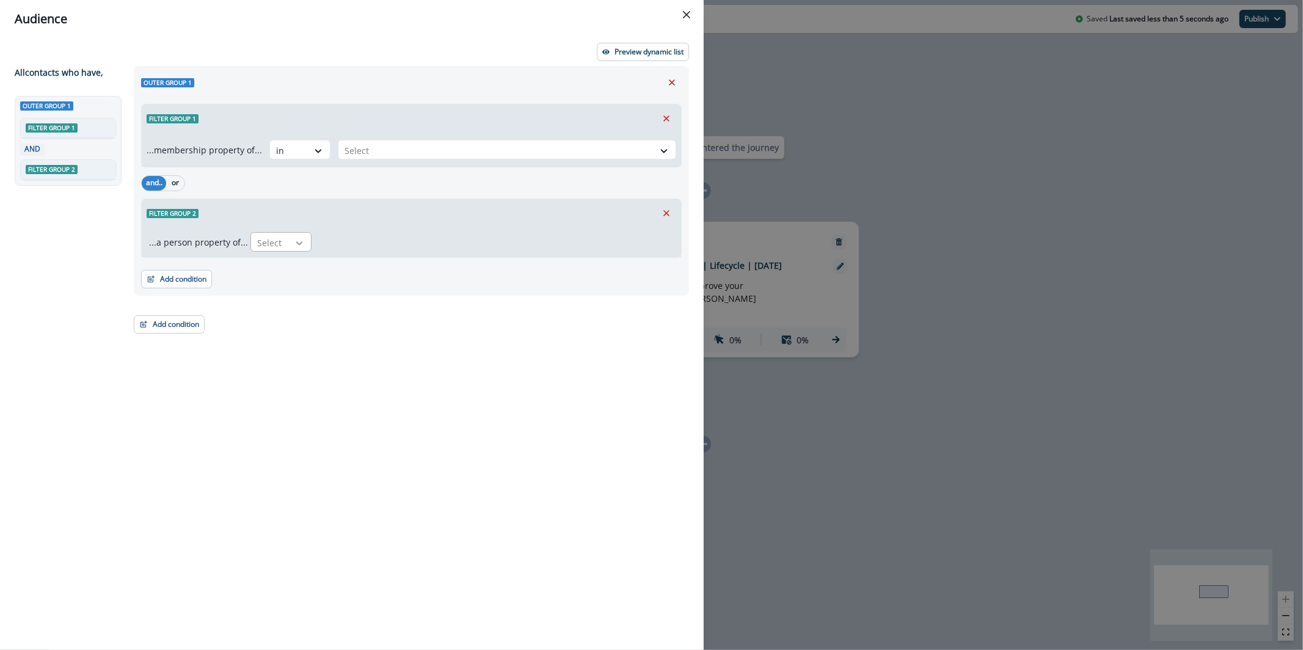
click at [289, 239] on div at bounding box center [299, 243] width 21 height 12
type input "**"
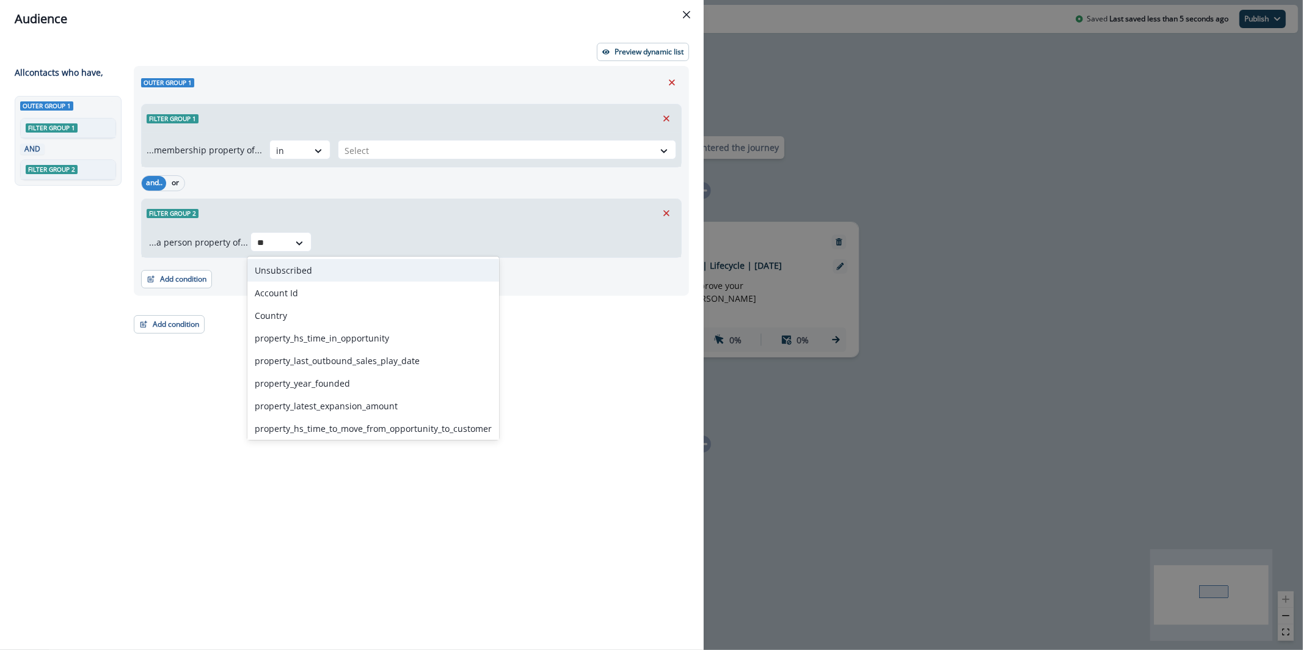
click at [307, 260] on div "Unsubscribed" at bounding box center [373, 270] width 252 height 23
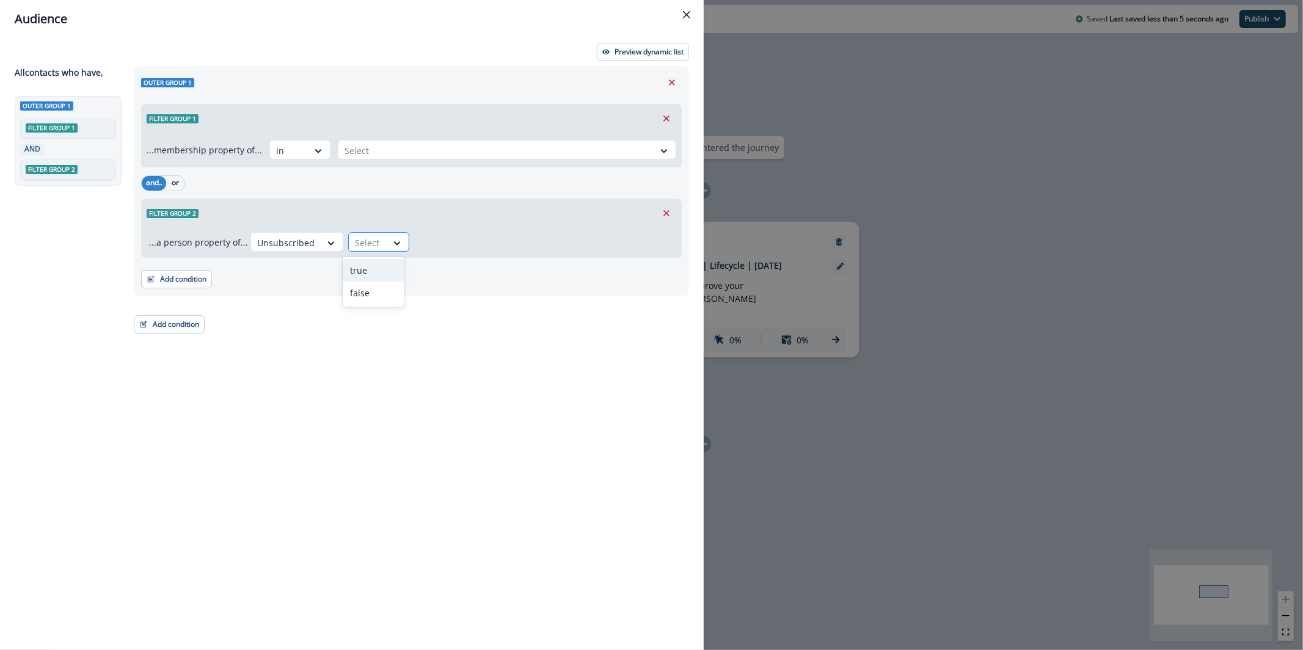
click at [377, 235] on div "Select" at bounding box center [368, 243] width 38 height 20
click at [390, 284] on div "false" at bounding box center [373, 293] width 61 height 23
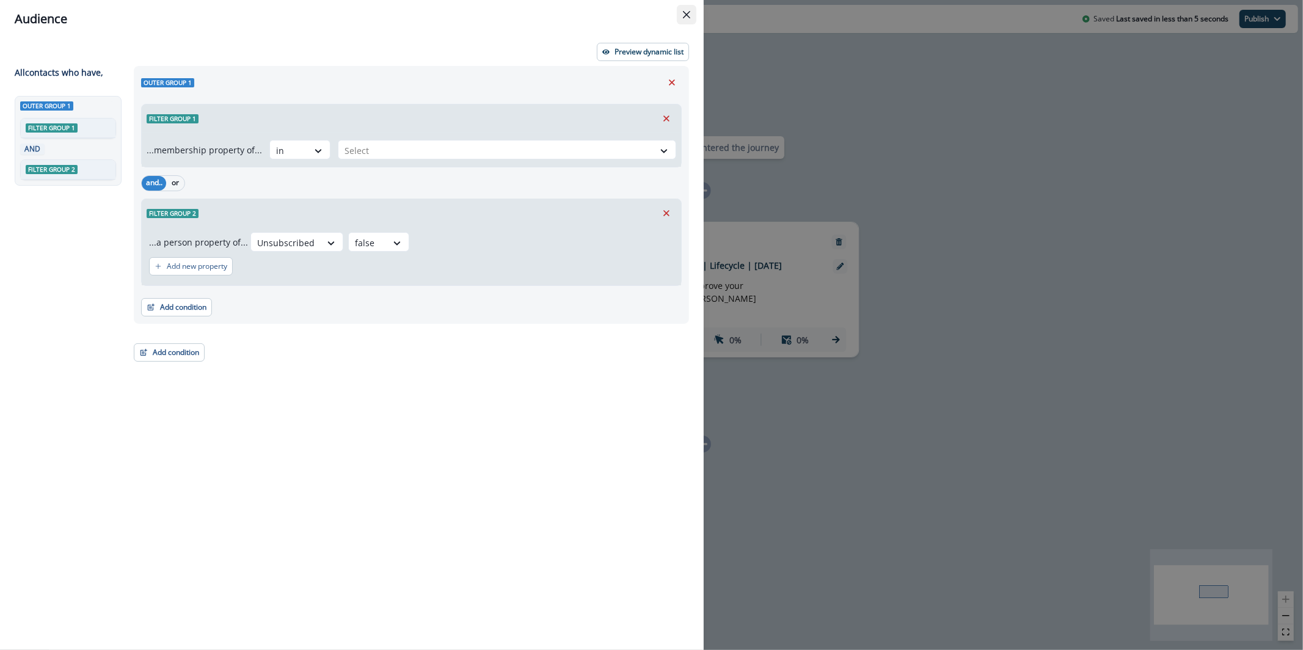
click at [686, 11] on icon "Close" at bounding box center [686, 14] width 7 height 7
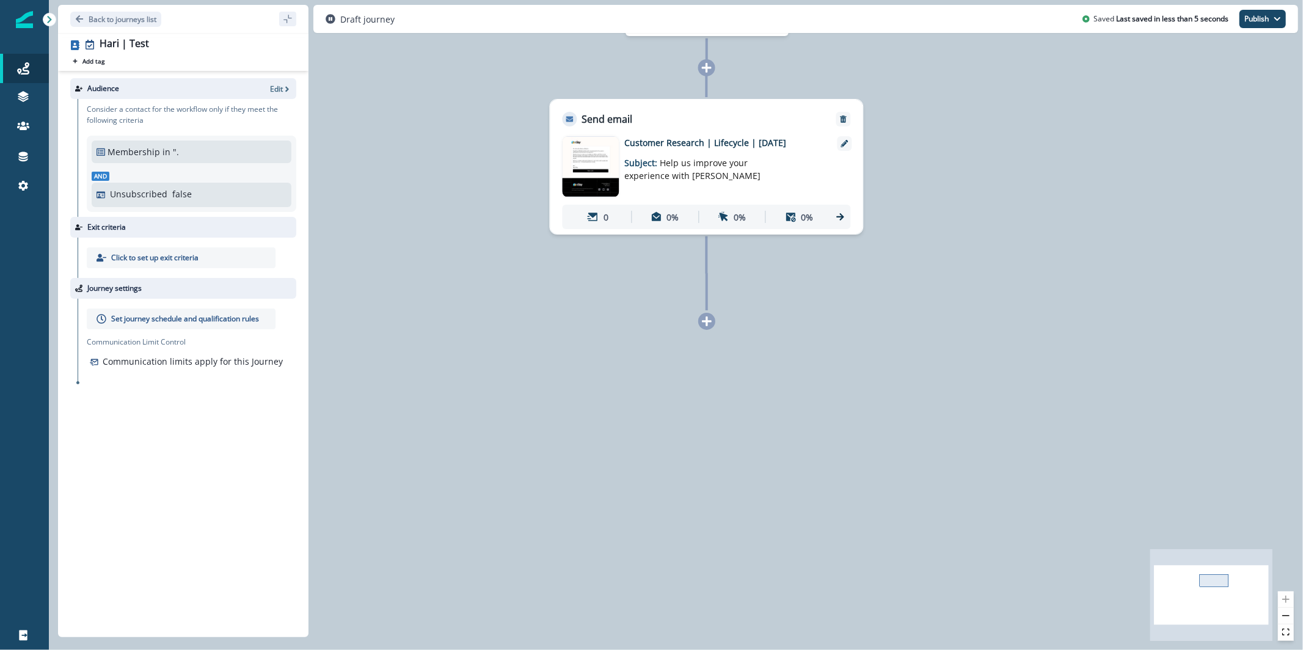
drag, startPoint x: 883, startPoint y: 509, endPoint x: 887, endPoint y: 386, distance: 122.8
click at [887, 386] on div "0 contact has entered the journey Send email Email asset changed, journey repor…" at bounding box center [676, 325] width 1254 height 650
click at [708, 324] on icon at bounding box center [706, 321] width 11 height 11
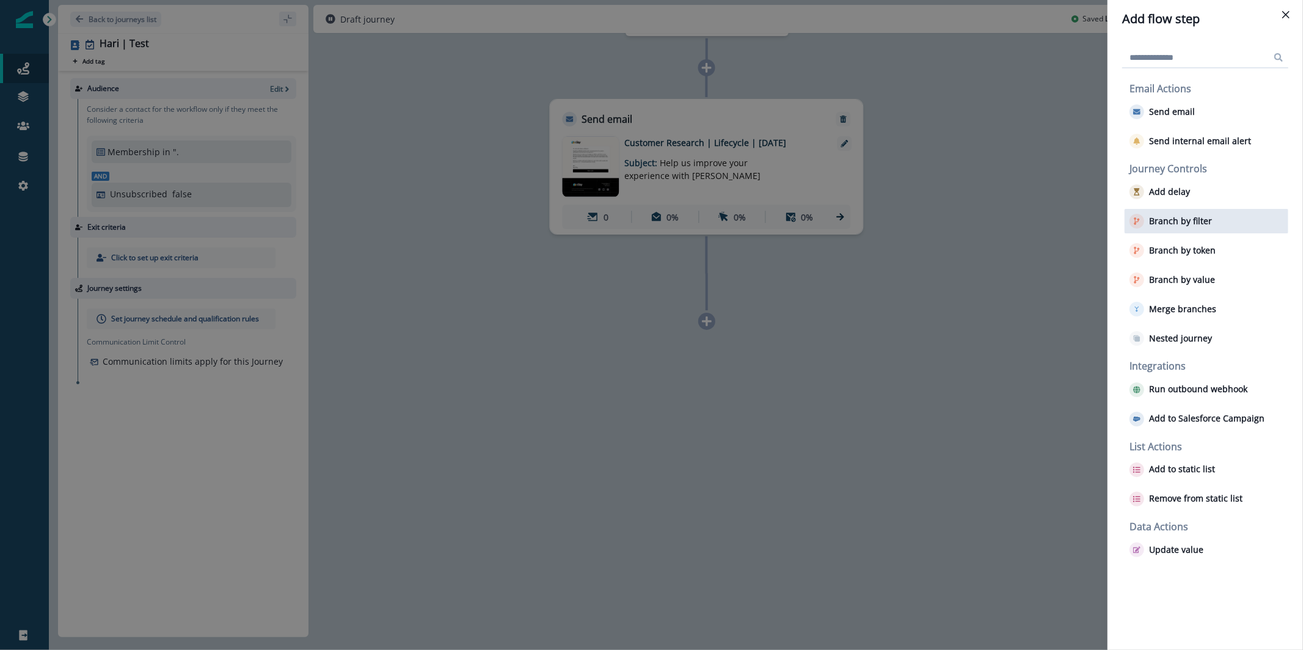
click at [1194, 217] on p "Branch by filter" at bounding box center [1180, 221] width 63 height 10
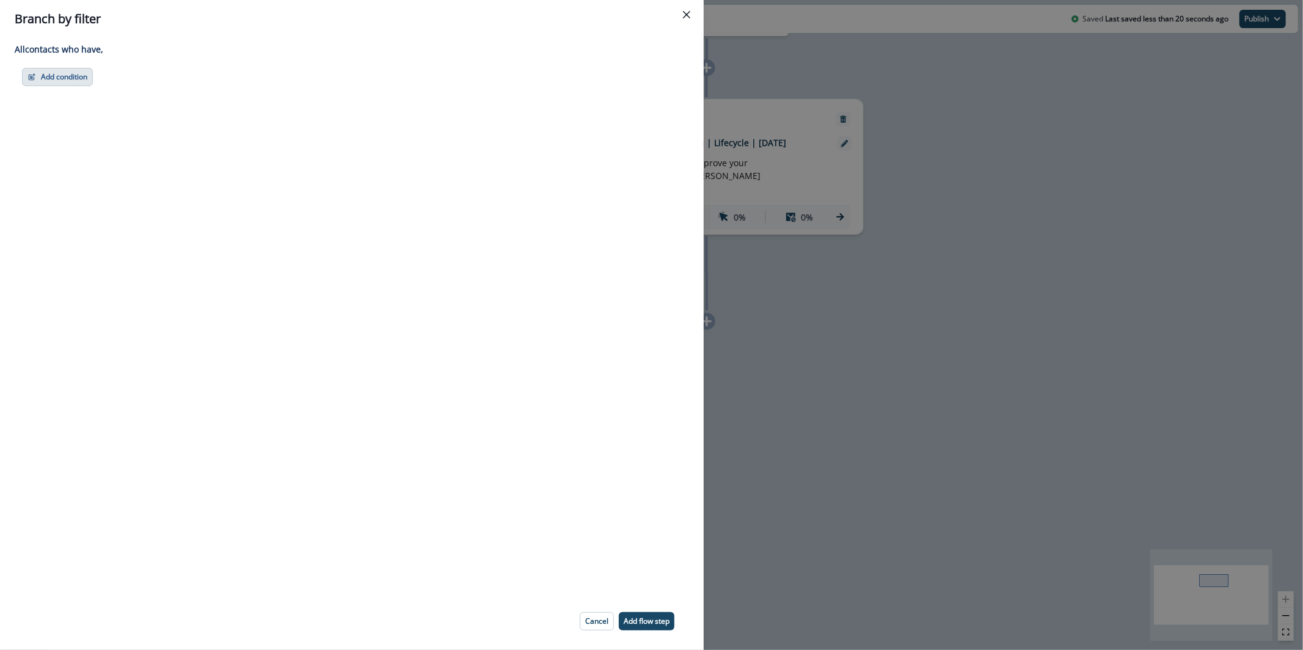
click at [78, 78] on button "Add condition" at bounding box center [57, 77] width 71 height 18
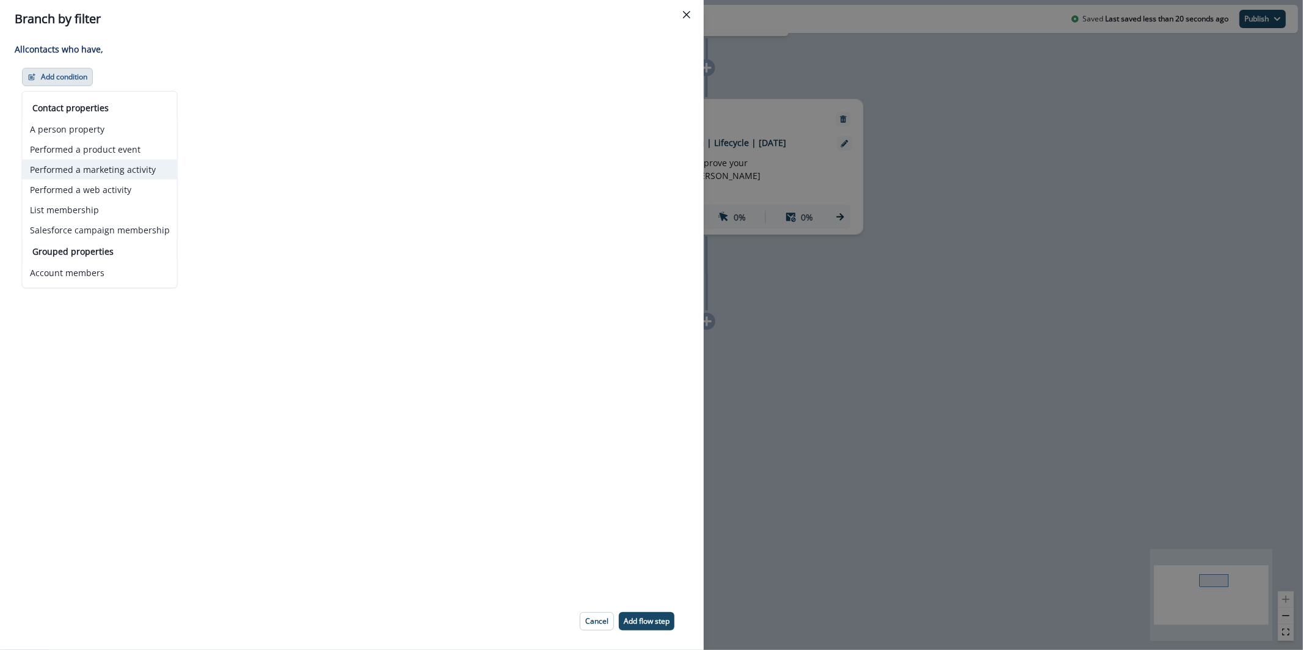
click at [123, 167] on button "Performed a marketing activity" at bounding box center [100, 169] width 155 height 20
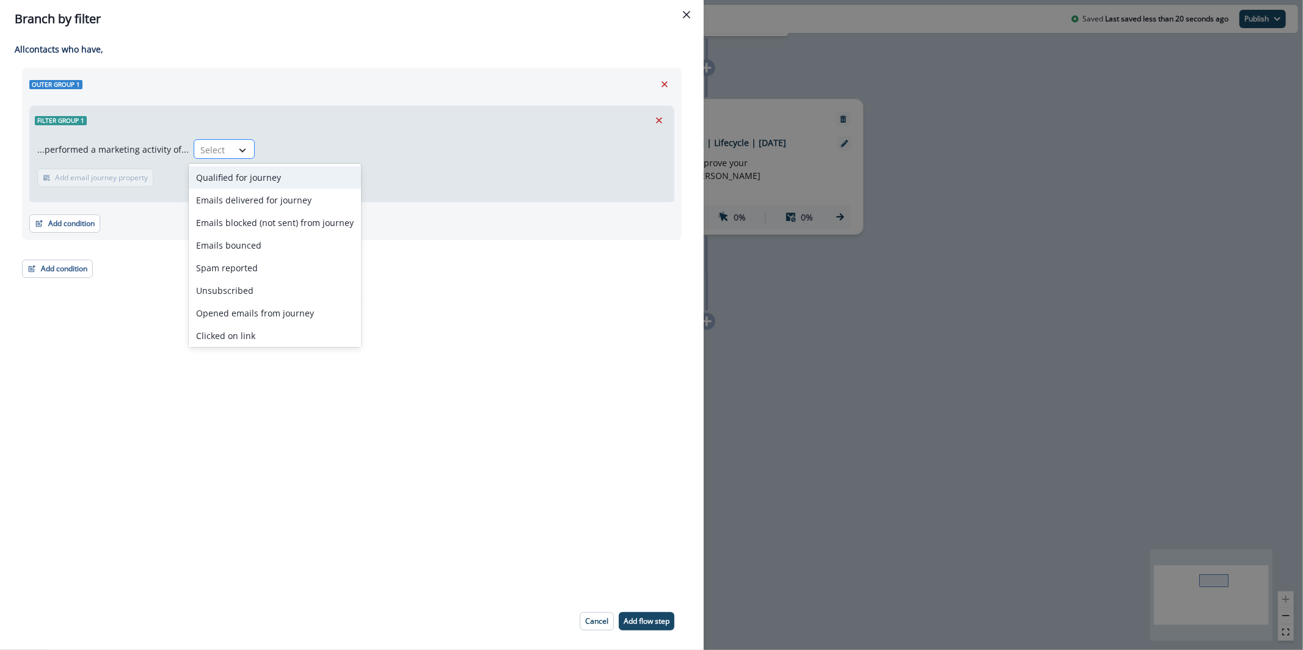
click at [237, 150] on icon at bounding box center [242, 150] width 11 height 12
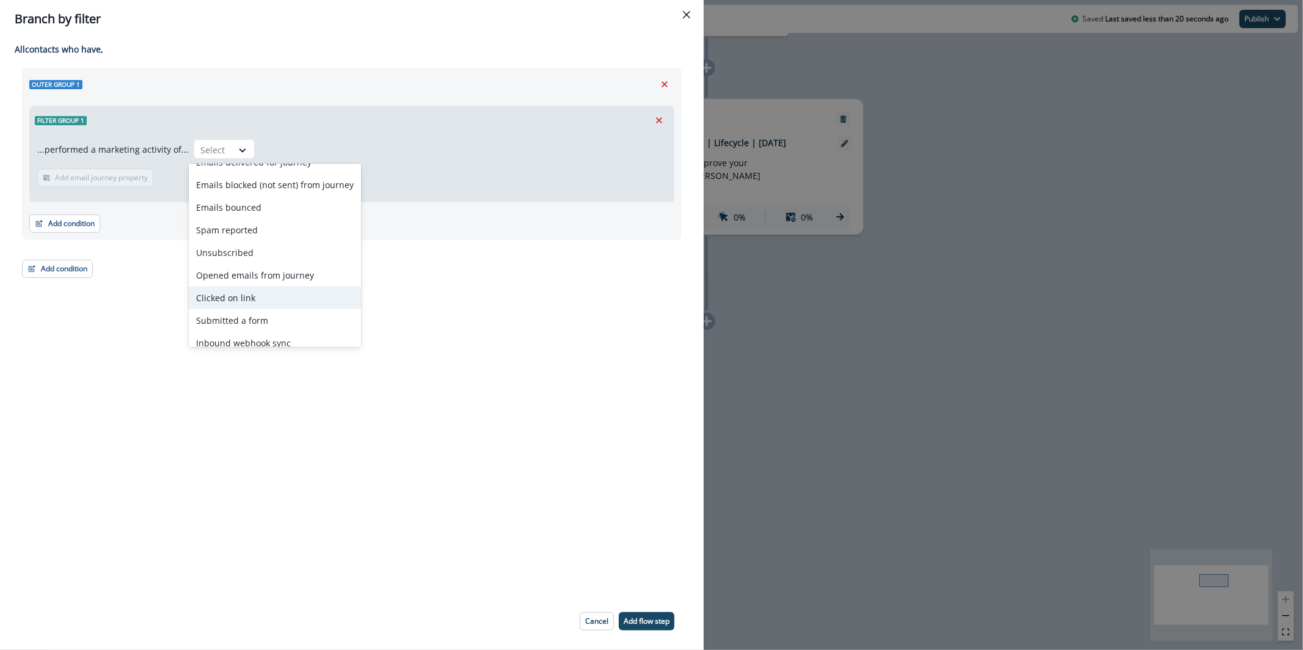
click at [285, 299] on div "Clicked on link" at bounding box center [275, 297] width 172 height 23
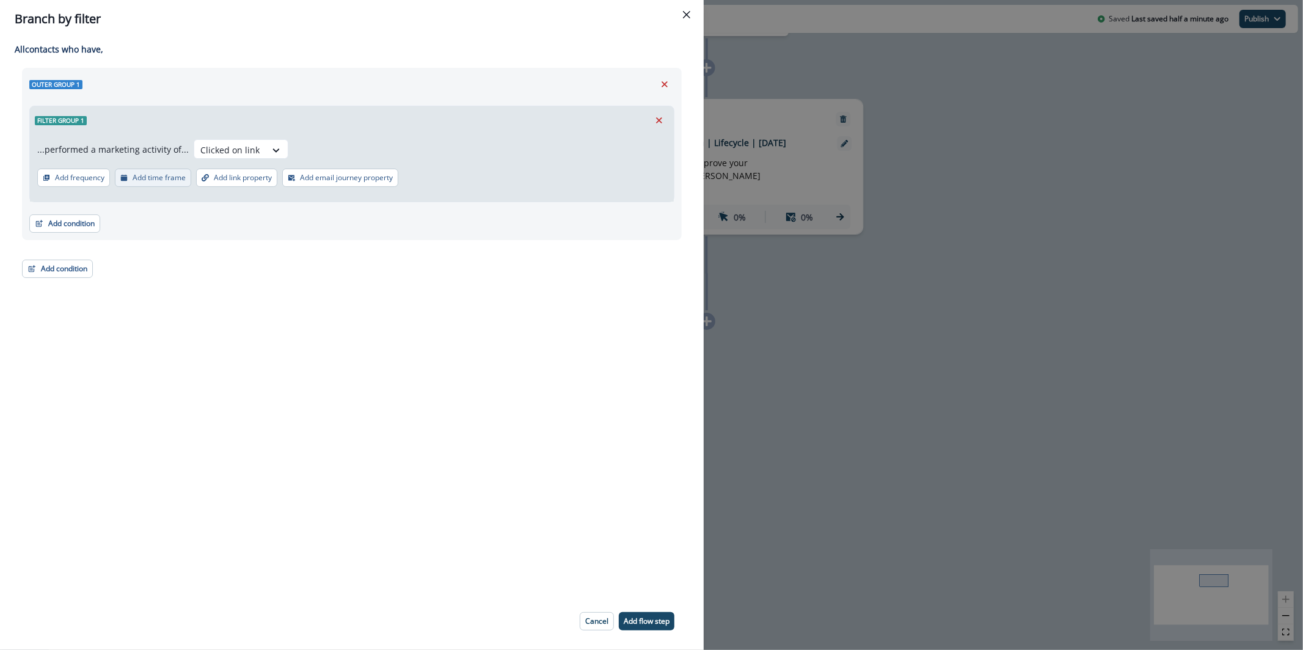
click at [131, 178] on button "Add time frame" at bounding box center [153, 178] width 76 height 18
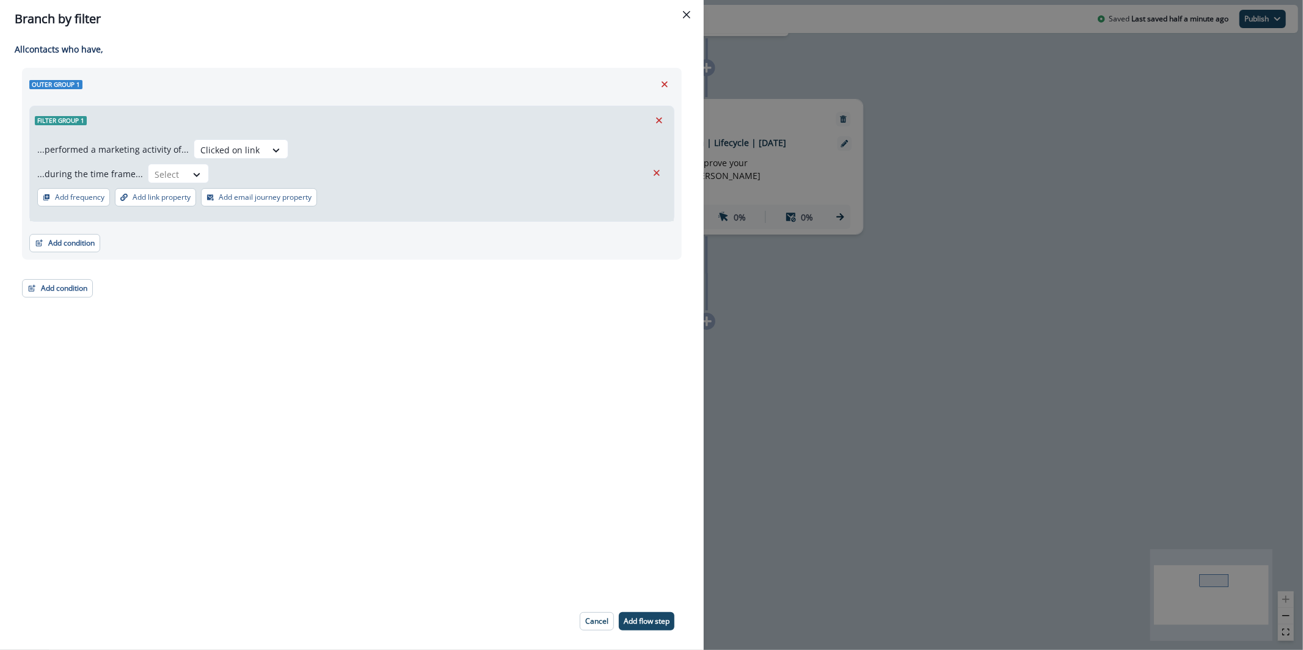
click at [205, 174] on div "...during the time frame... Select" at bounding box center [341, 174] width 609 height 20
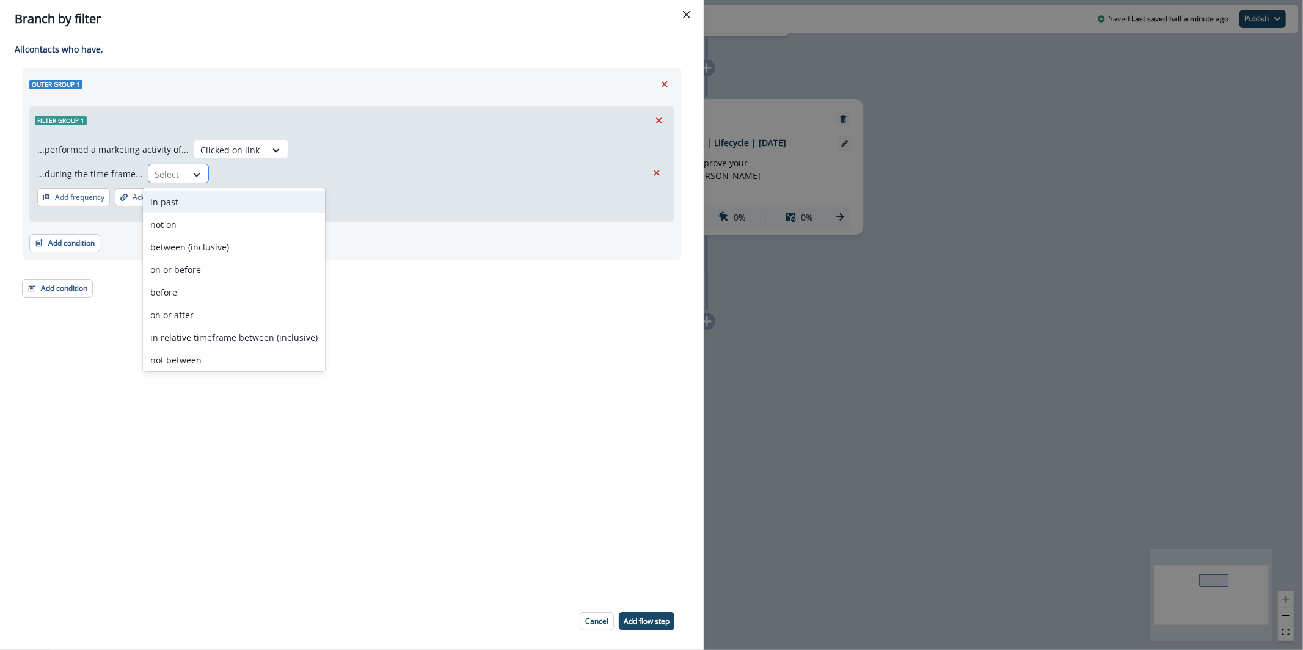
click at [196, 174] on icon at bounding box center [196, 175] width 11 height 12
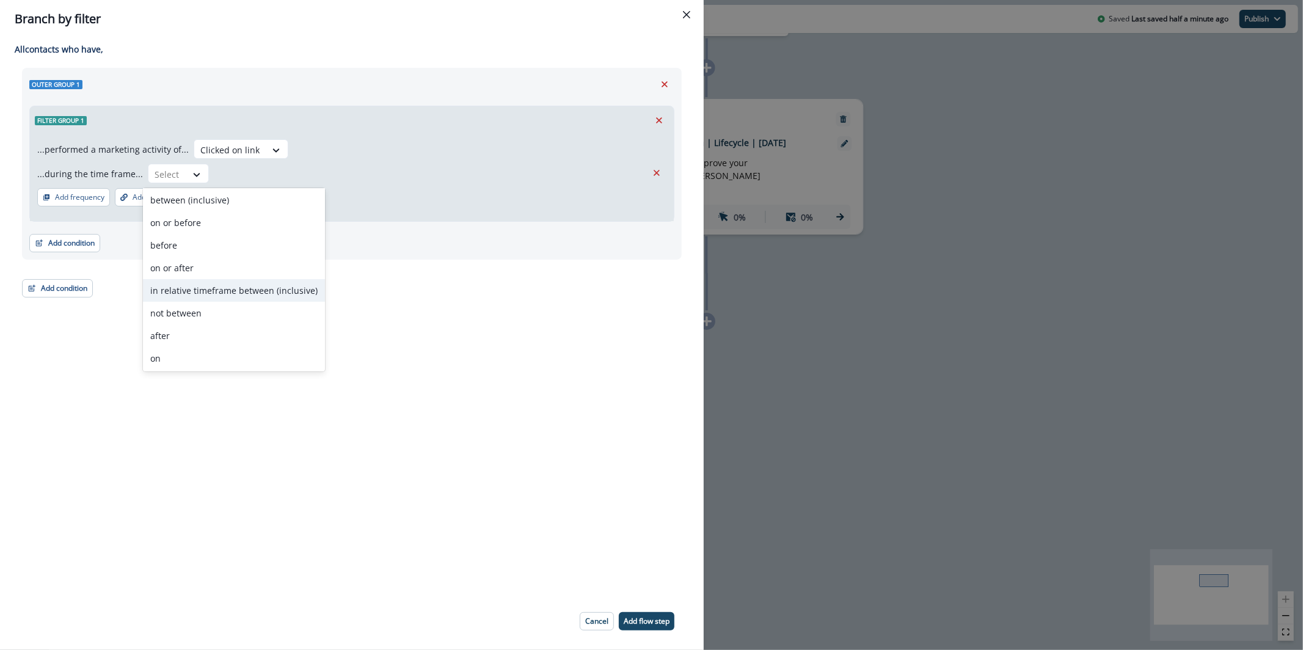
click at [475, 286] on div "Outer group 1 Filter group 1 ...performed a marketing activity of... Clicked on…" at bounding box center [352, 183] width 660 height 230
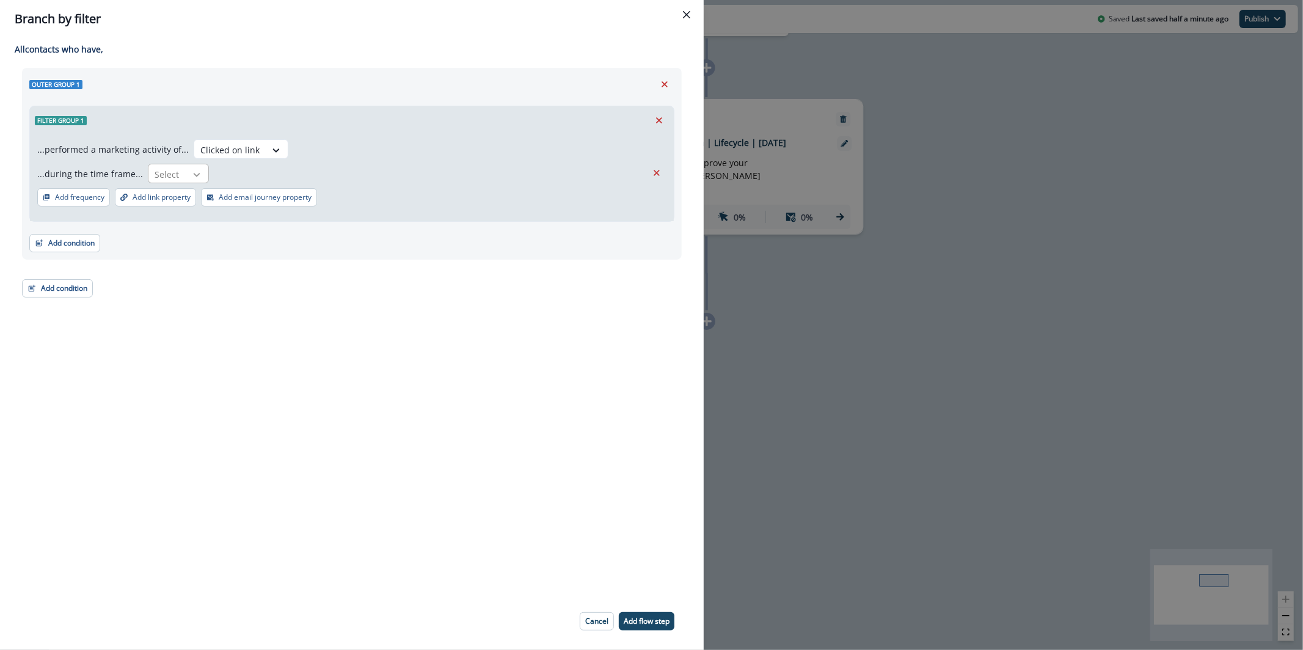
click at [186, 177] on div at bounding box center [196, 175] width 21 height 12
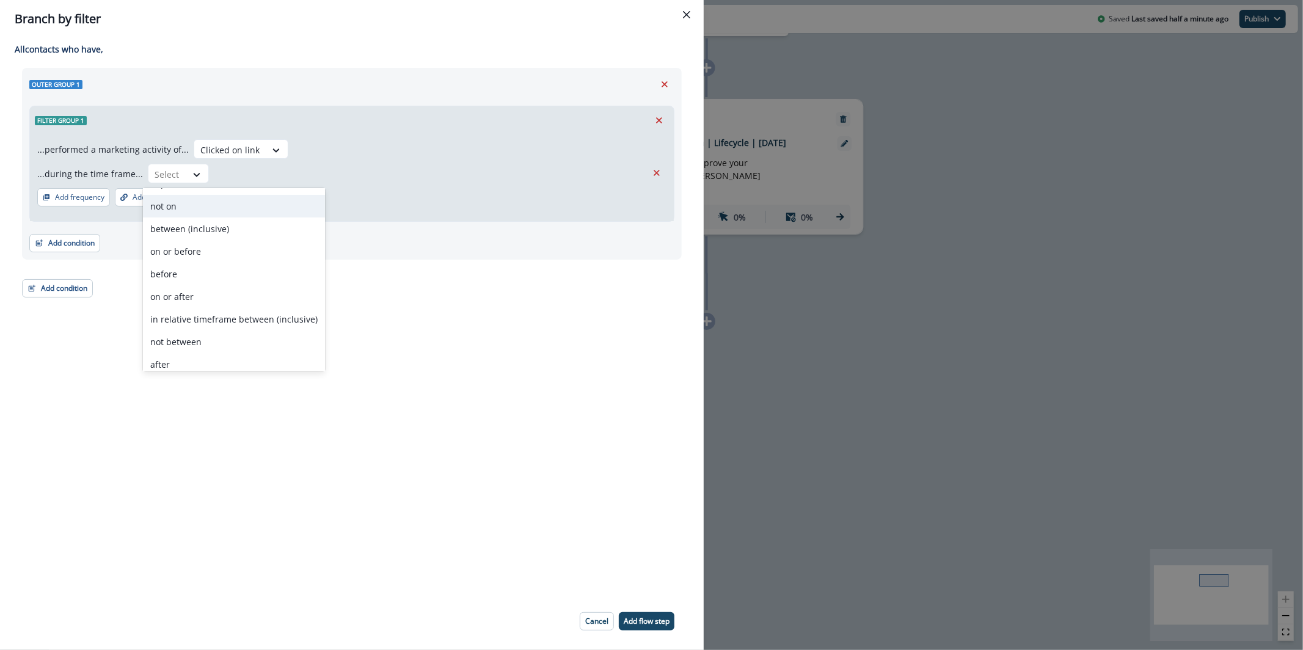
click at [440, 204] on div "...performed a marketing activity of... Clicked on link ...during the time fram…" at bounding box center [352, 177] width 644 height 87
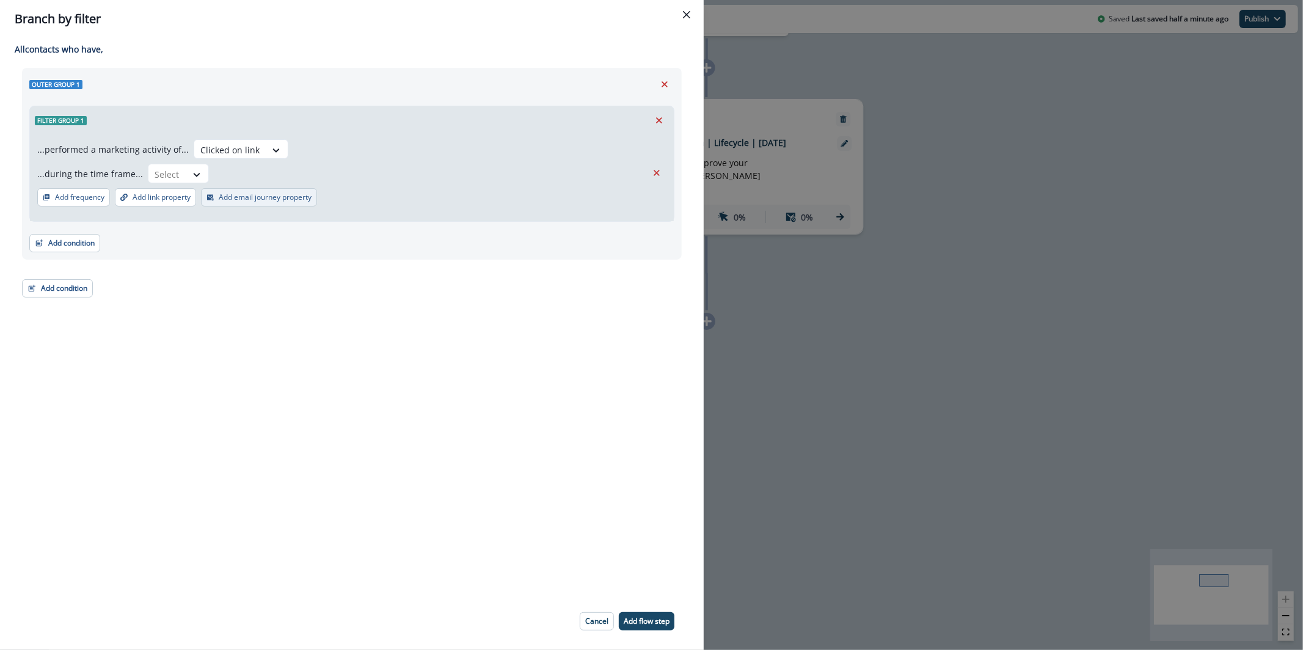
click at [242, 197] on p "Add email journey property" at bounding box center [265, 197] width 93 height 9
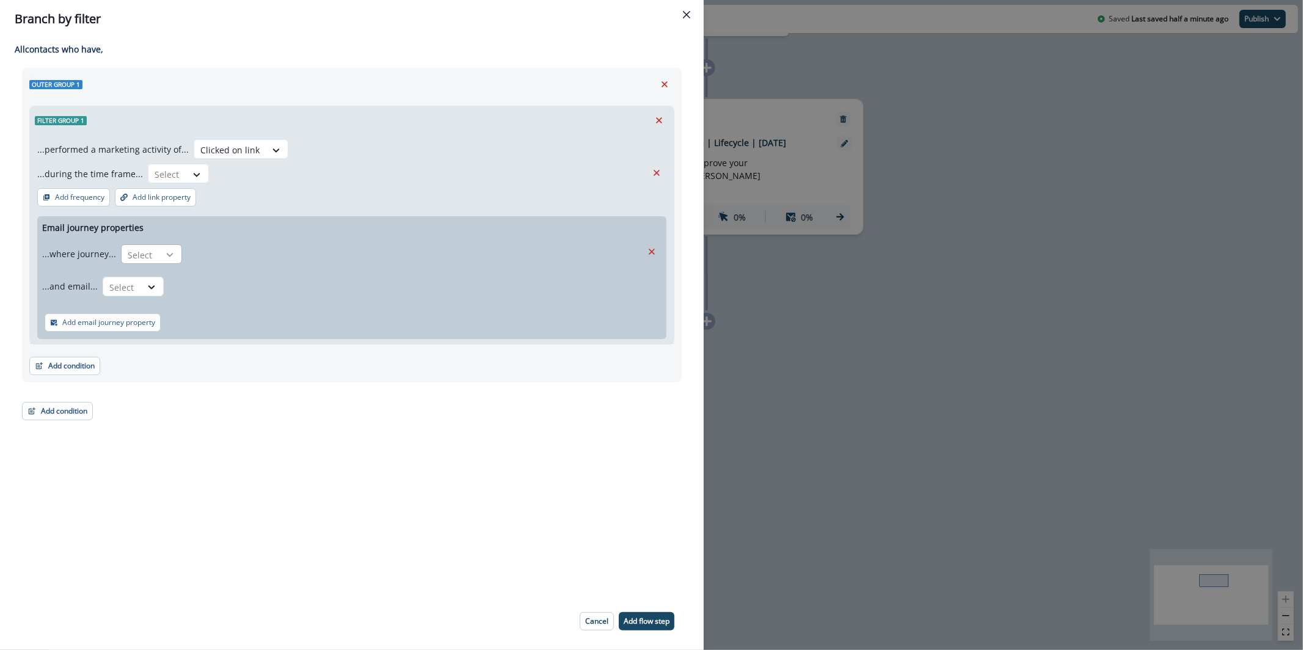
click at [172, 252] on div at bounding box center [169, 255] width 21 height 12
click at [315, 292] on div "...and email... Select" at bounding box center [342, 286] width 600 height 30
click at [686, 20] on button "Close" at bounding box center [687, 15] width 20 height 20
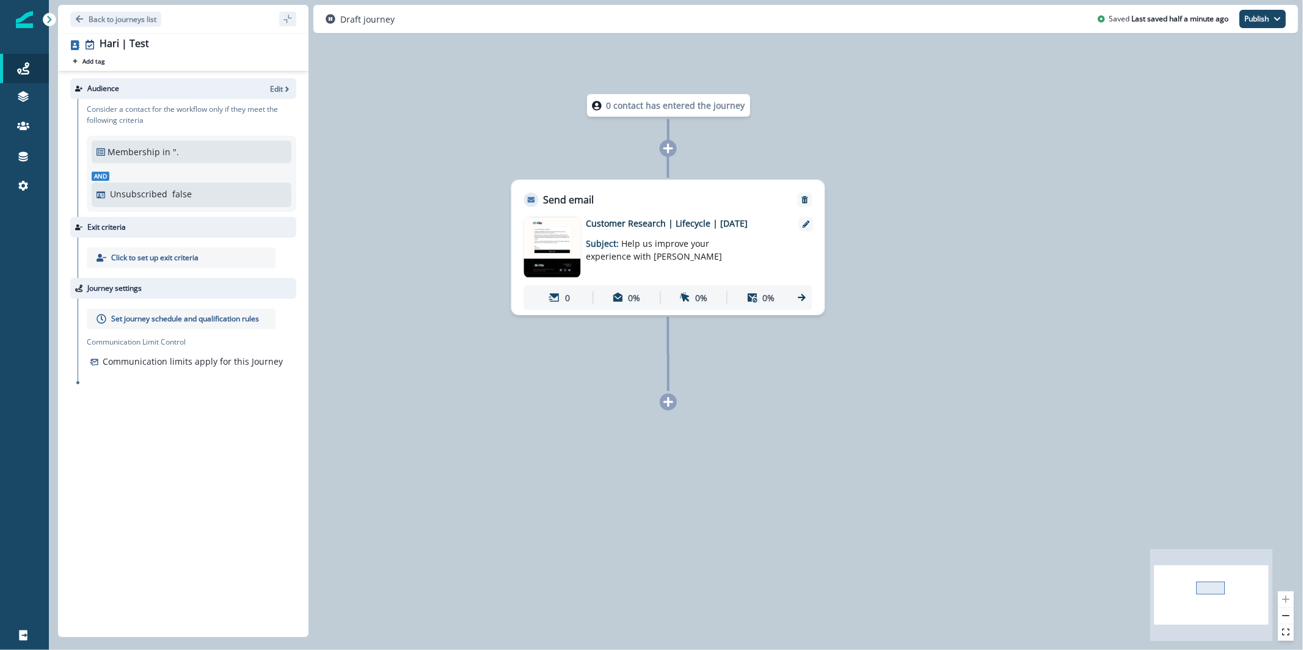
drag, startPoint x: 886, startPoint y: 423, endPoint x: 848, endPoint y: 504, distance: 89.3
click at [848, 504] on div "0 contact has entered the journey Send email Email asset changed, journey repor…" at bounding box center [676, 325] width 1254 height 650
click at [560, 249] on img at bounding box center [552, 247] width 57 height 60
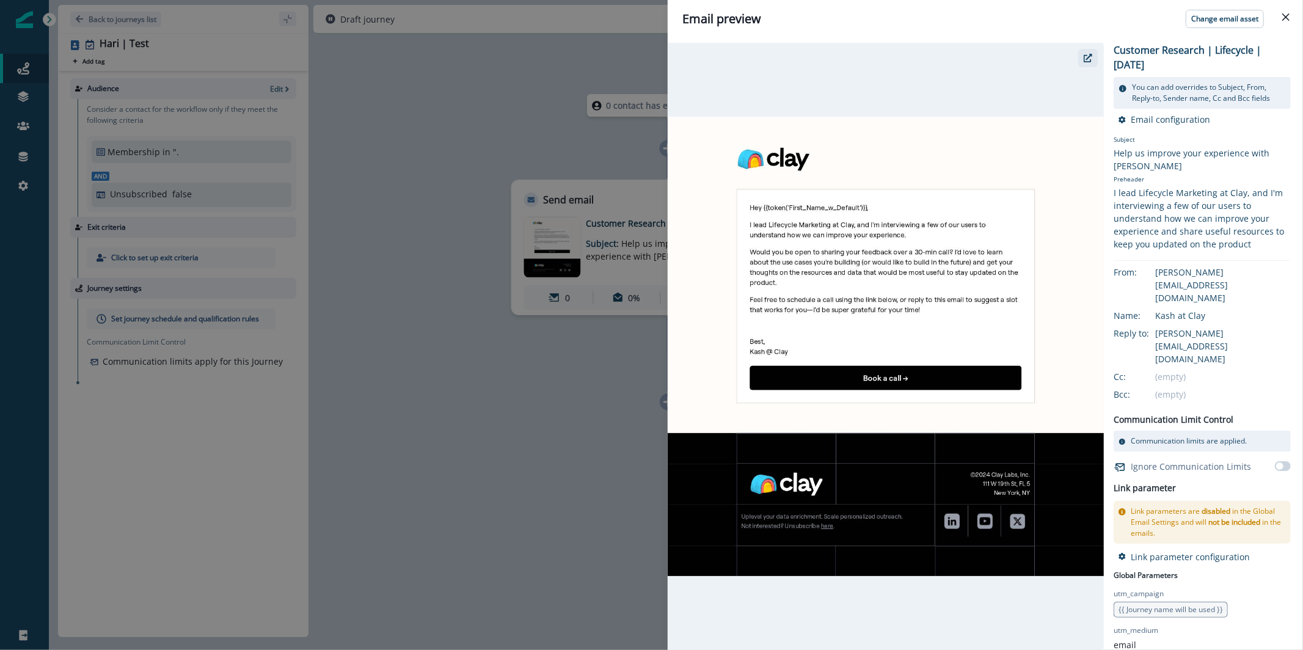
click at [1089, 59] on icon "button" at bounding box center [1087, 58] width 9 height 9
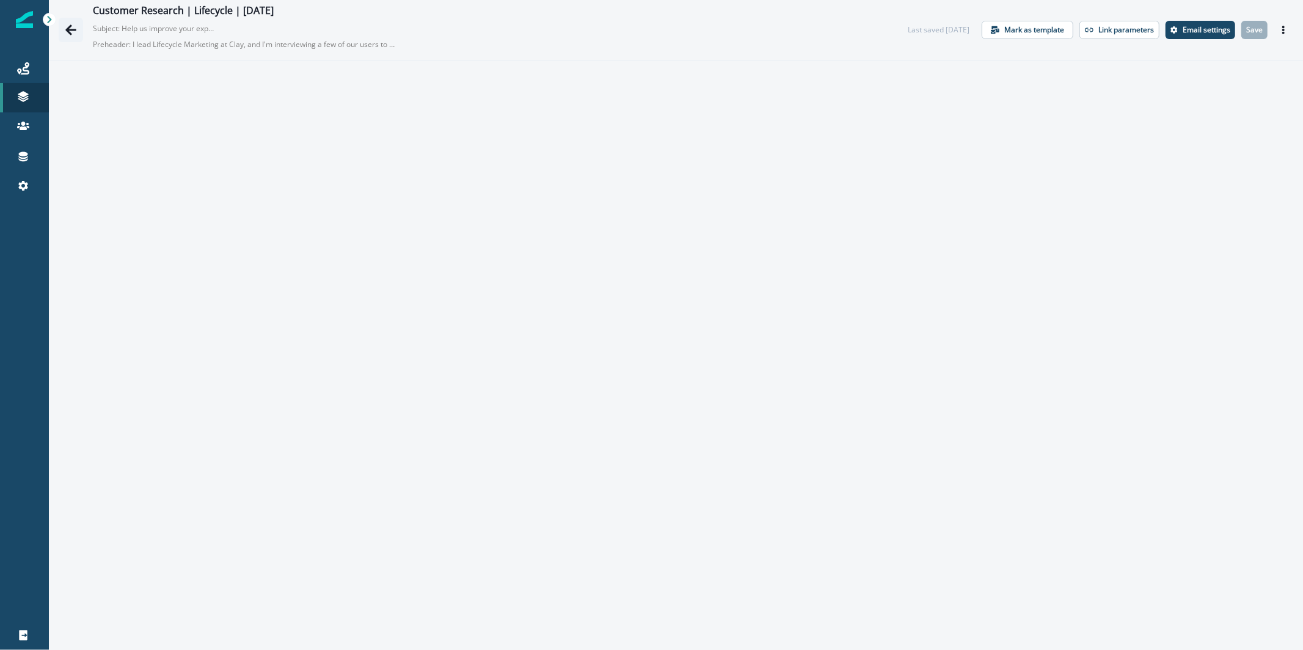
click at [79, 34] on button "Go back" at bounding box center [71, 30] width 24 height 24
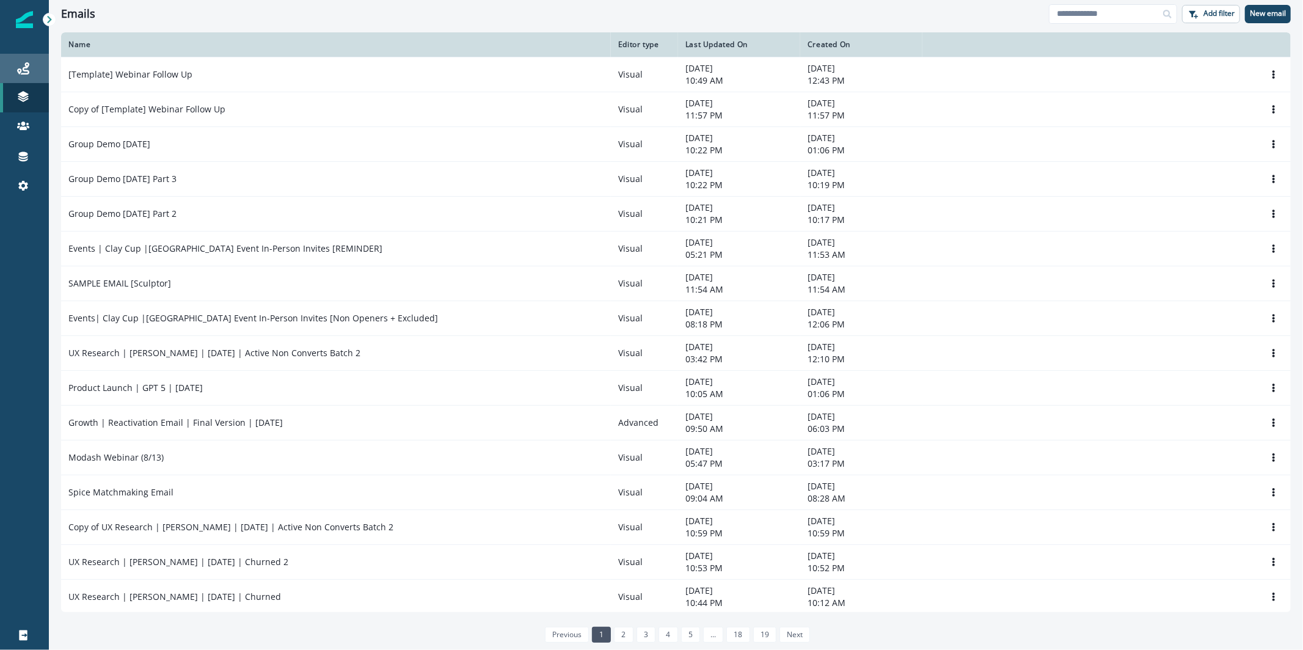
click at [24, 58] on link "Journeys" at bounding box center [24, 68] width 49 height 29
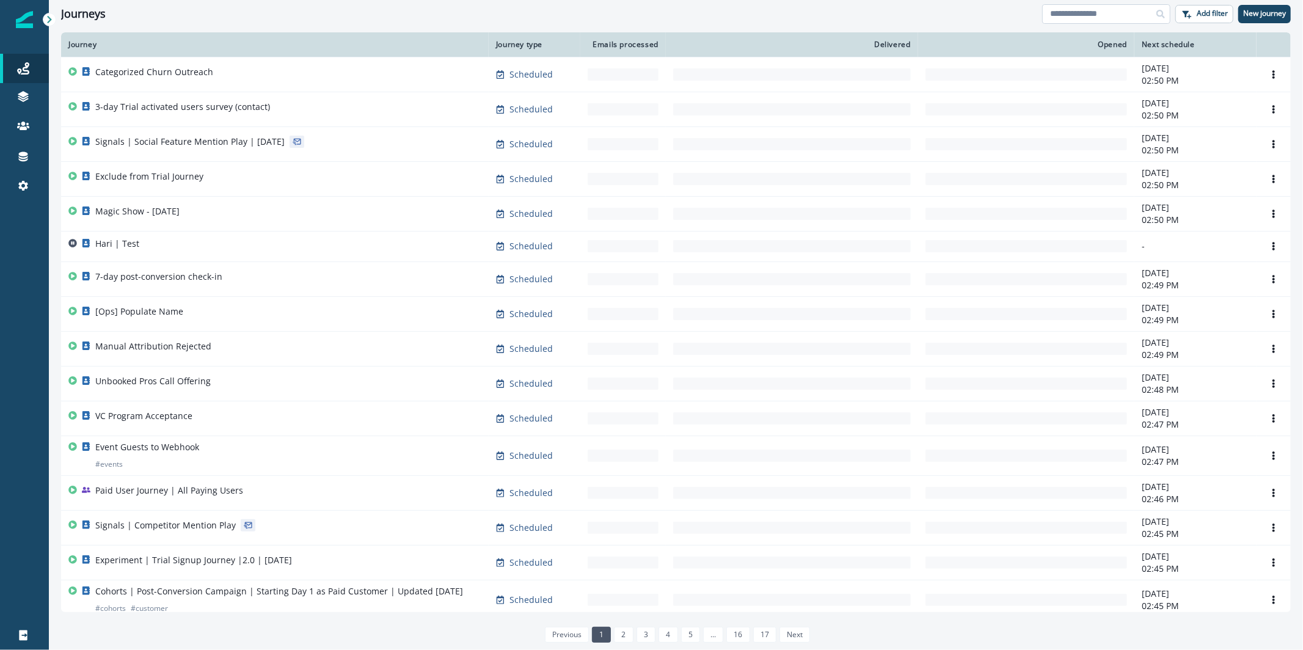
click at [1094, 5] on input at bounding box center [1106, 14] width 128 height 20
type input "********"
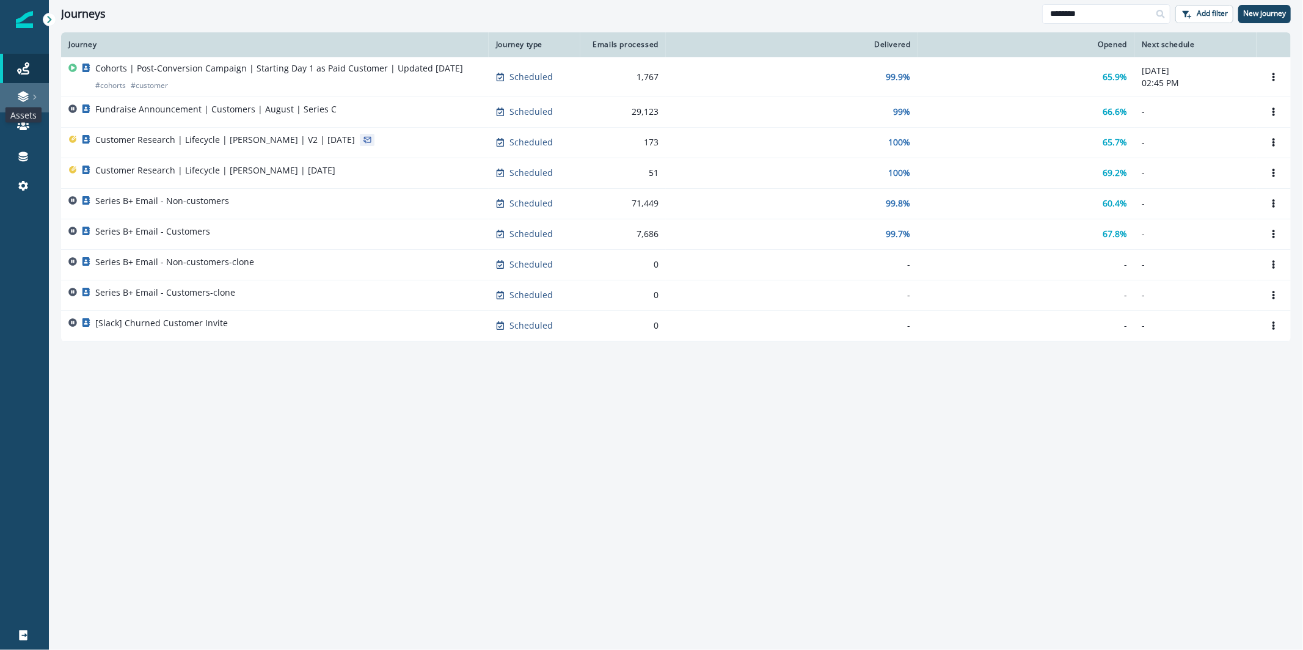
click at [25, 96] on icon at bounding box center [23, 98] width 10 height 4
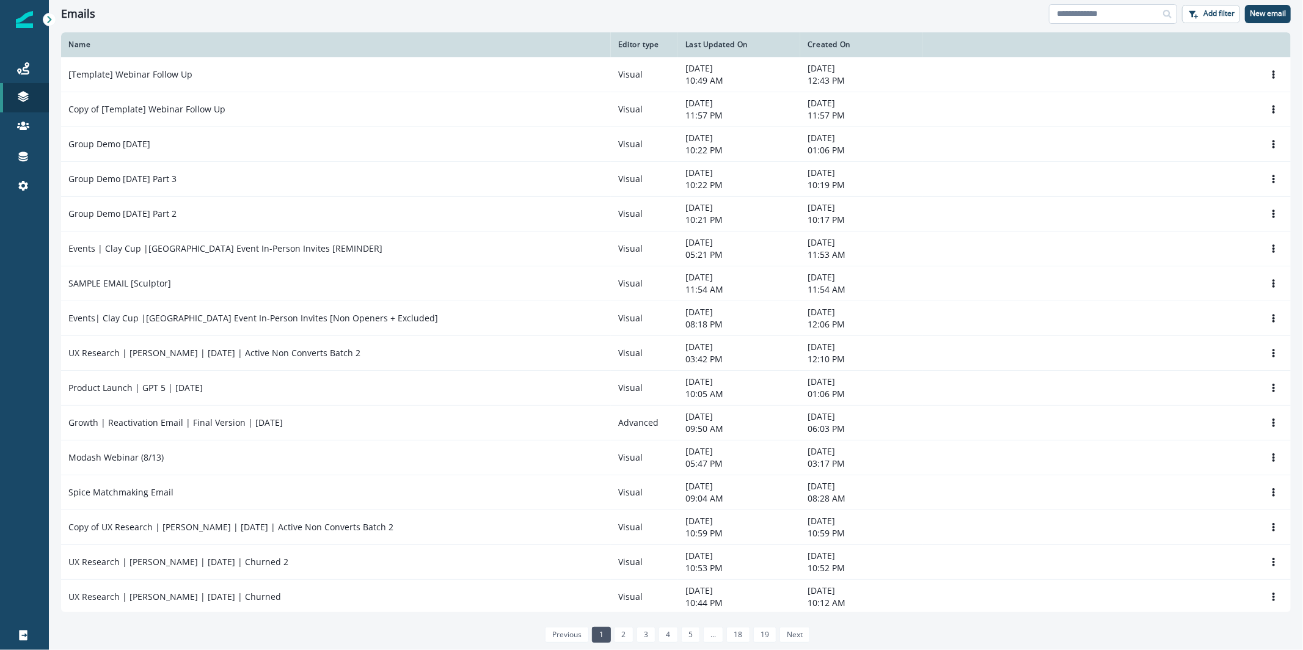
click at [1108, 12] on input at bounding box center [1113, 14] width 128 height 20
type input "**********"
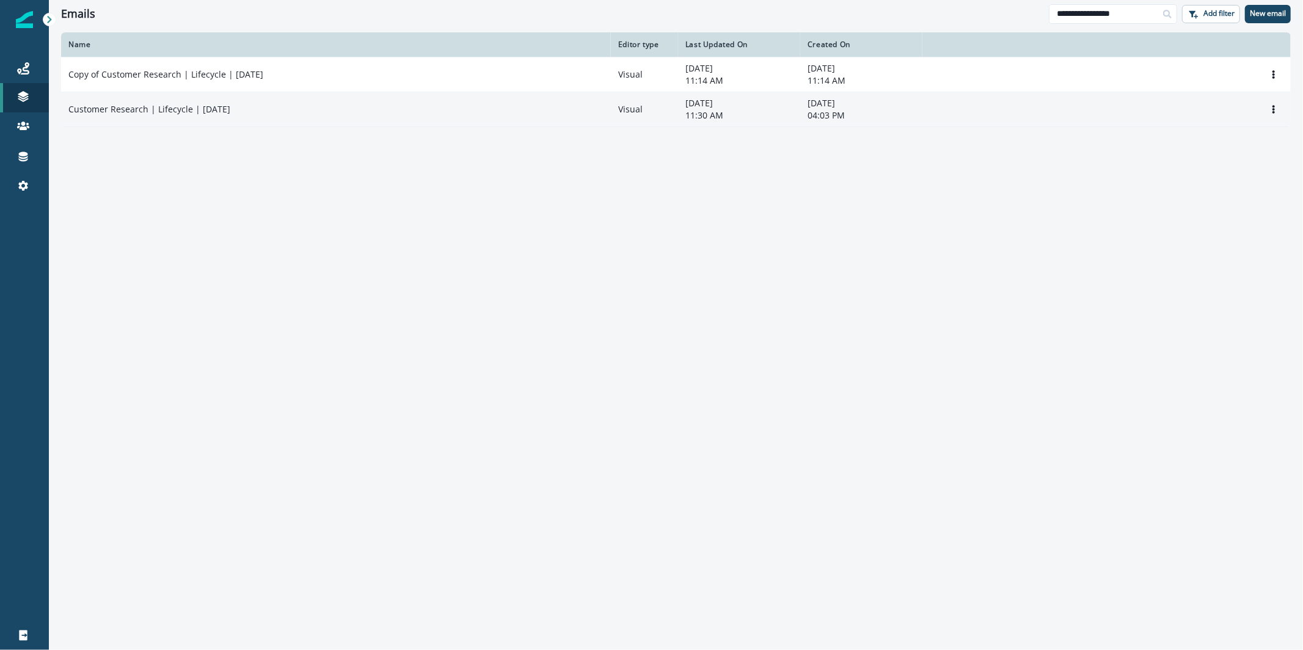
click at [308, 109] on div "Customer Research | Lifecycle | [DATE]" at bounding box center [335, 109] width 535 height 12
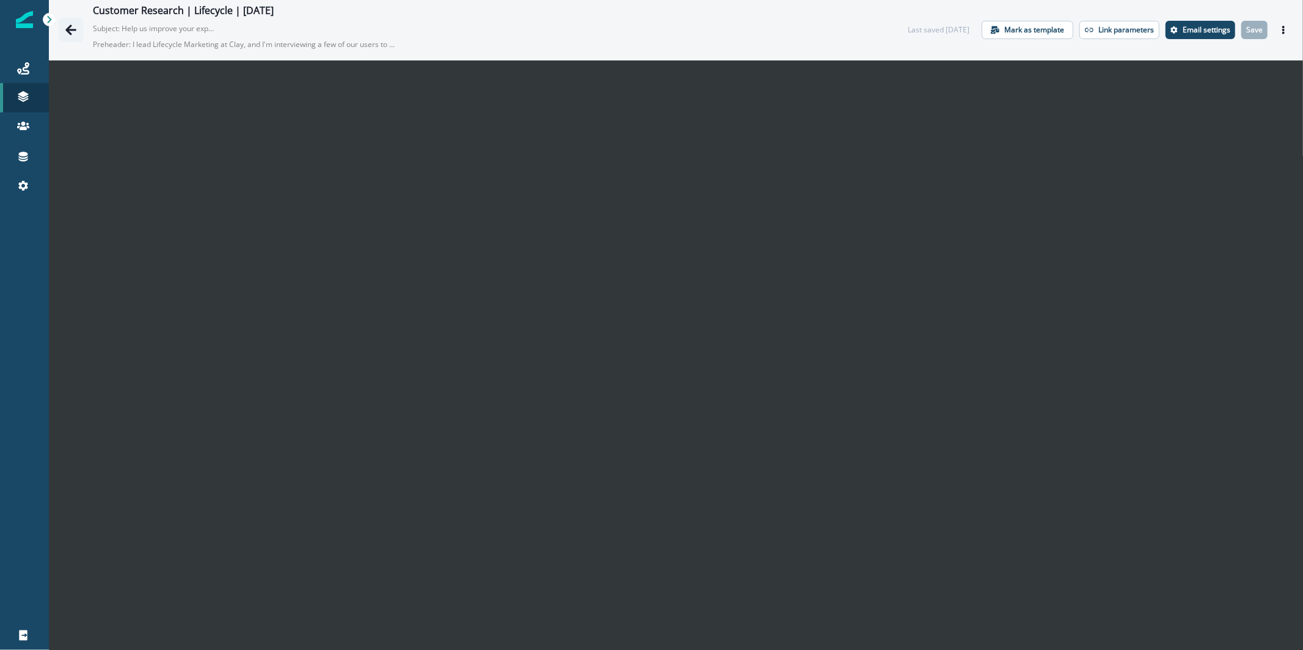
click at [71, 29] on icon "Go back" at bounding box center [71, 30] width 12 height 12
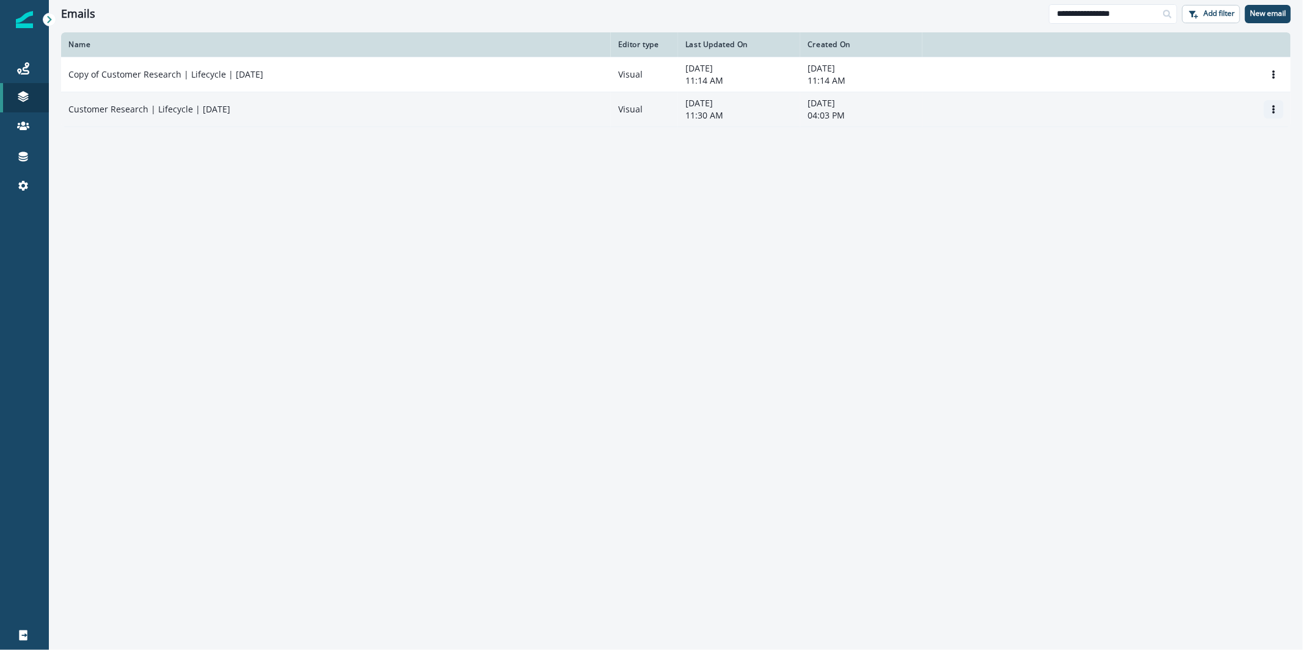
click at [1278, 108] on button "Options" at bounding box center [1274, 109] width 20 height 18
click at [1250, 135] on button "Clone" at bounding box center [1215, 138] width 136 height 20
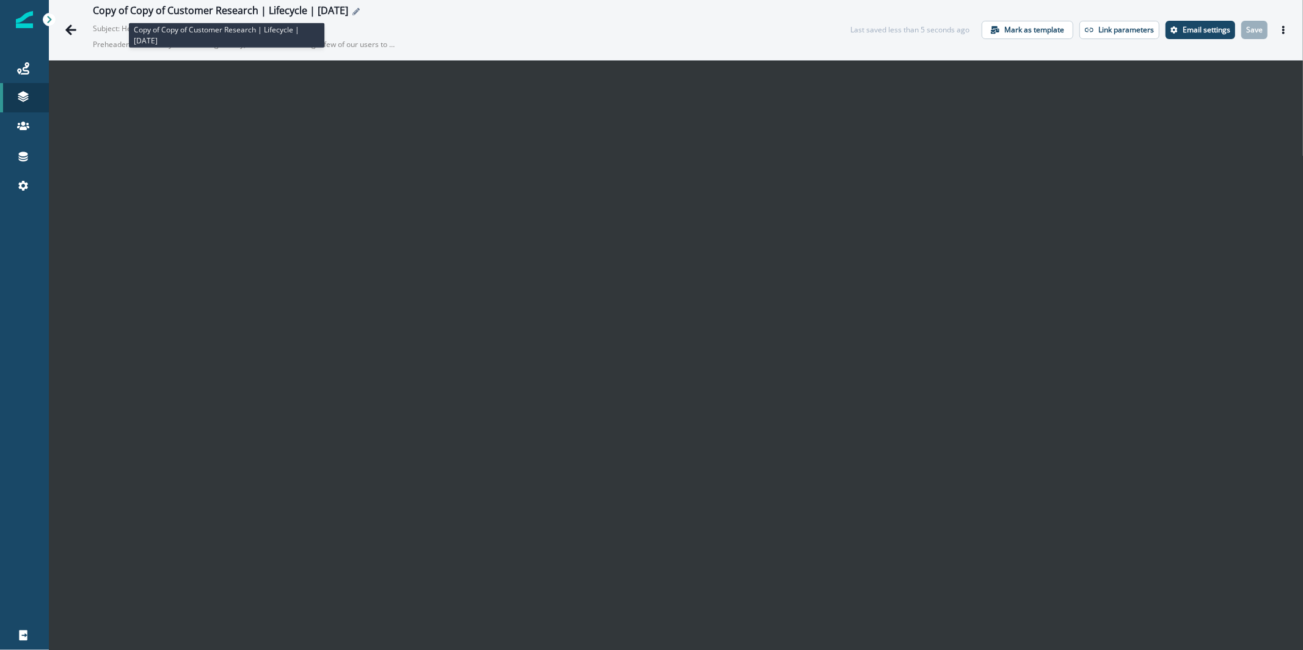
click at [169, 14] on div "Copy of Copy of Customer Research | Lifecycle | June 2025" at bounding box center [220, 11] width 255 height 13
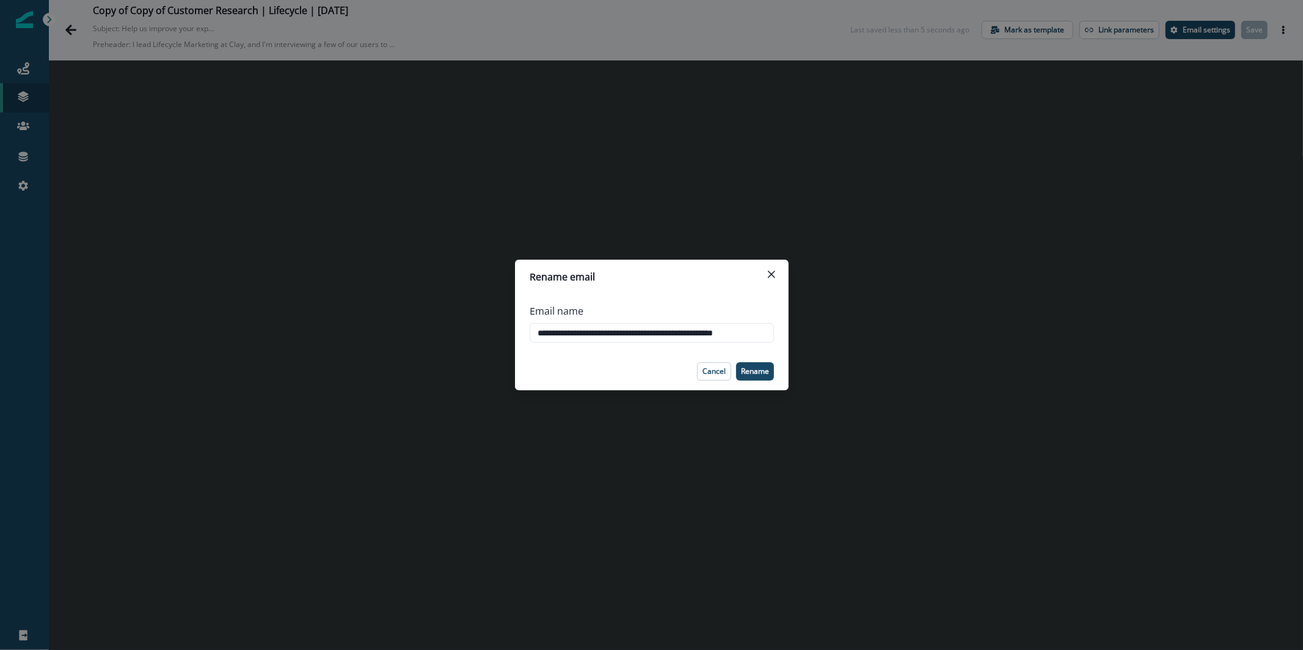
scroll to position [0, 6]
click at [635, 330] on input "**********" at bounding box center [651, 333] width 244 height 20
click at [714, 332] on input "**********" at bounding box center [651, 333] width 244 height 20
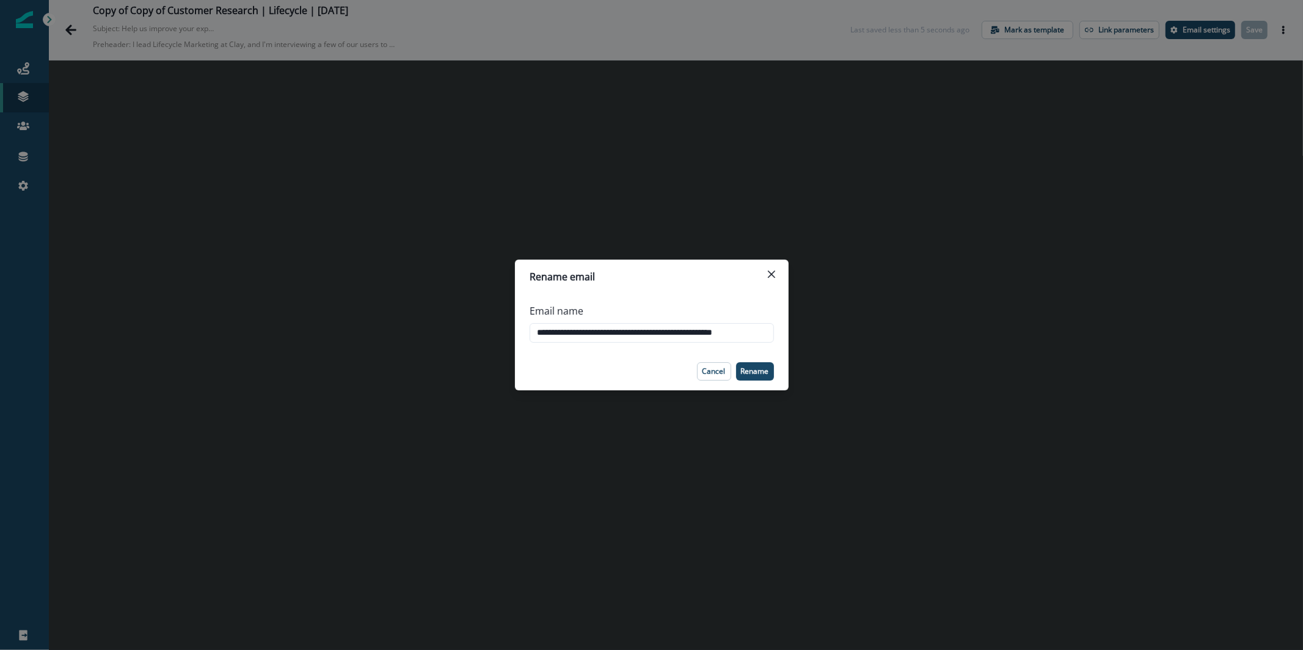
scroll to position [0, 0]
drag, startPoint x: 721, startPoint y: 336, endPoint x: 514, endPoint y: 323, distance: 206.8
click at [515, 323] on div "**********" at bounding box center [652, 323] width 274 height 59
drag, startPoint x: 599, startPoint y: 335, endPoint x: 724, endPoint y: 332, distance: 125.2
click at [723, 333] on input "**********" at bounding box center [651, 333] width 244 height 20
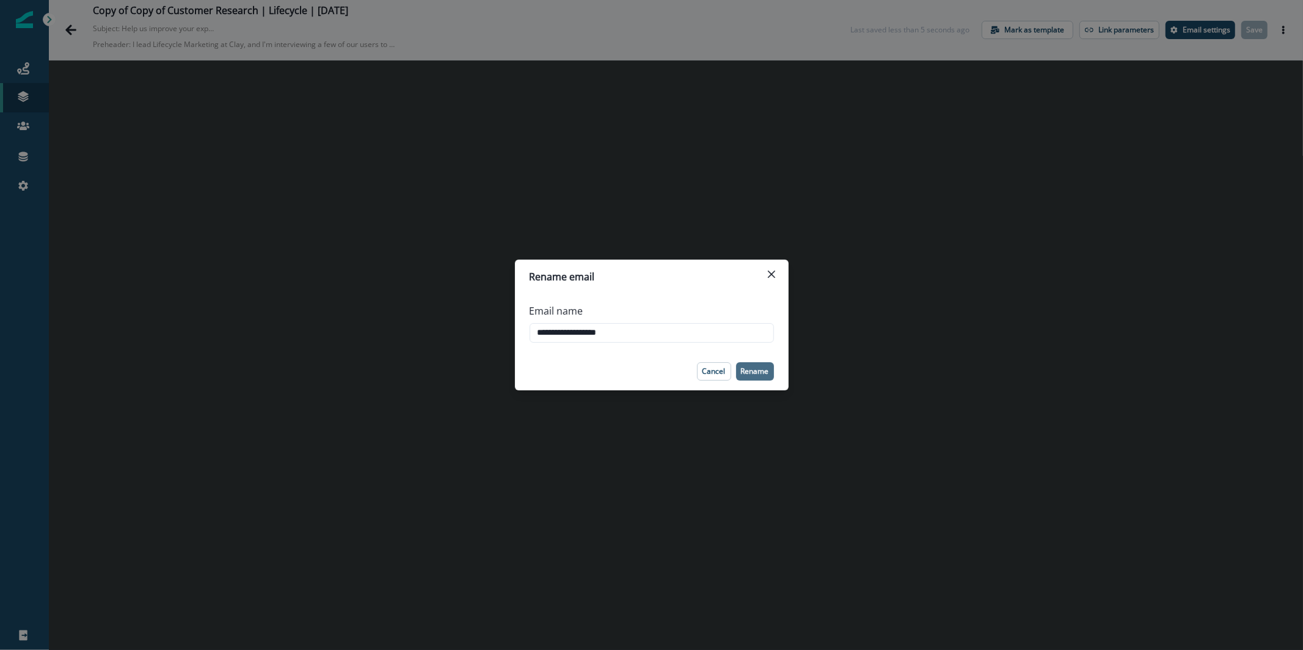
type input "**********"
click at [755, 376] on button "Rename" at bounding box center [755, 371] width 38 height 18
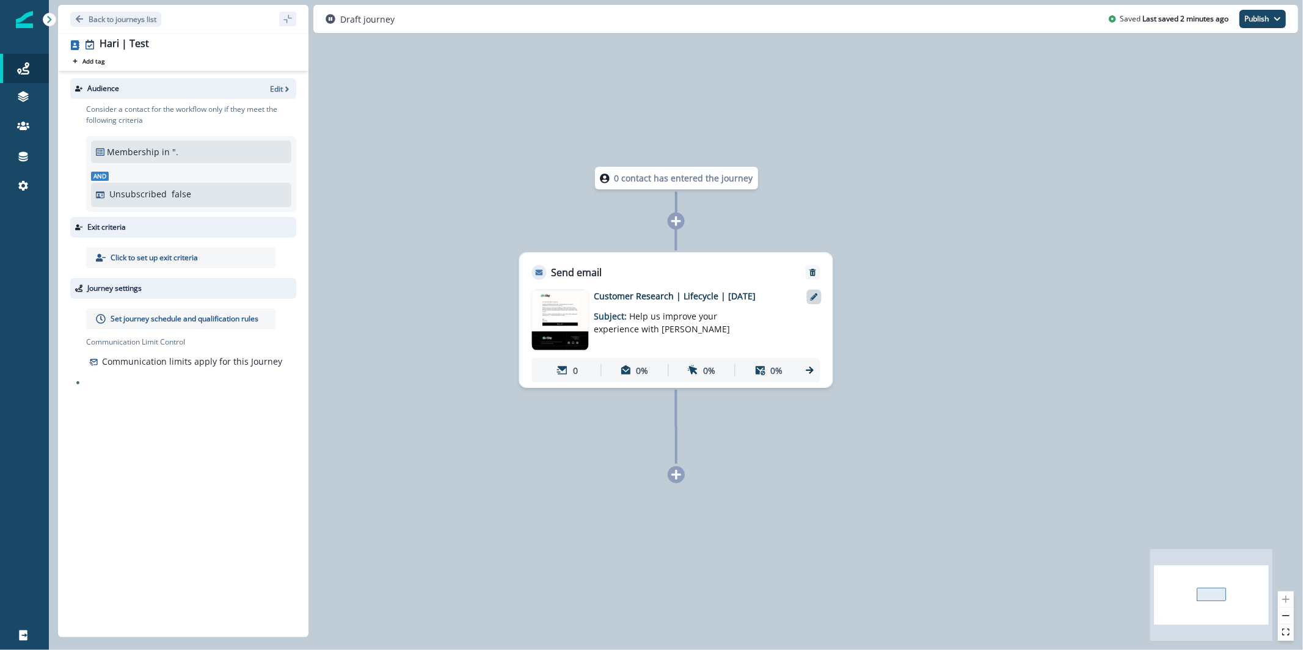
click at [811, 300] on icon at bounding box center [813, 296] width 7 height 7
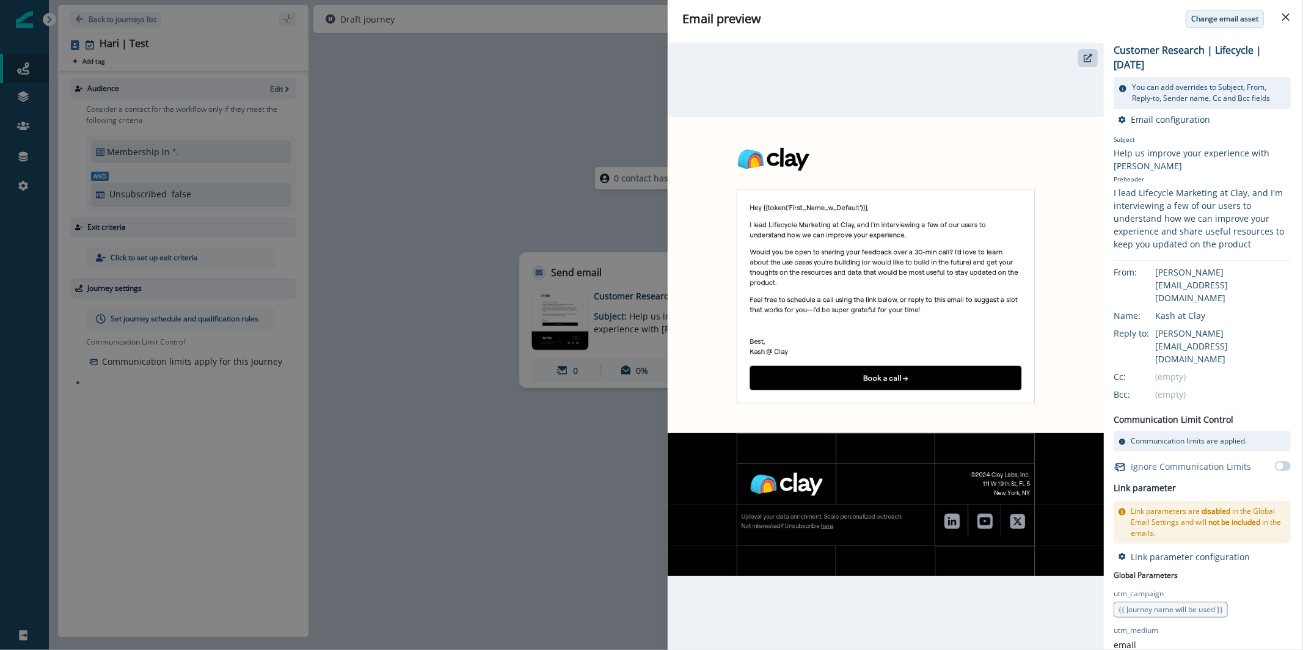
click at [1201, 24] on button "Change email asset" at bounding box center [1224, 19] width 78 height 18
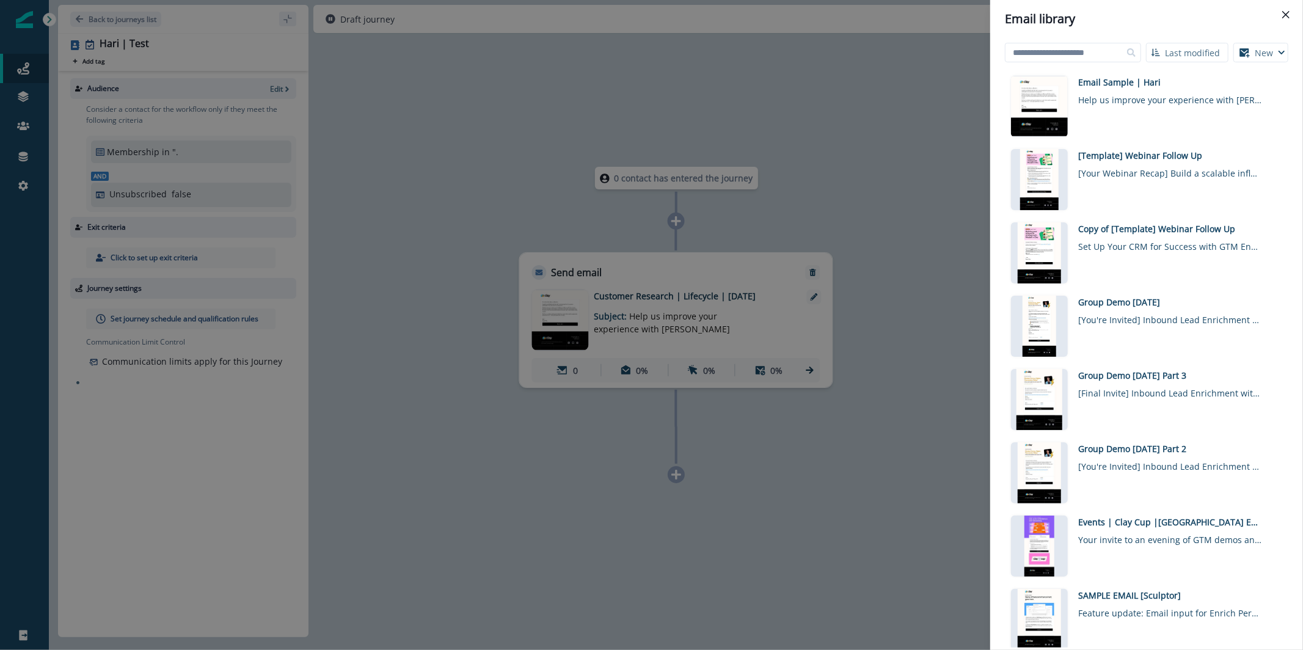
click at [1122, 38] on div "Last modified Name (A-Z) Last modified Last created New Visual editor HTML edit…" at bounding box center [1146, 344] width 313 height 612
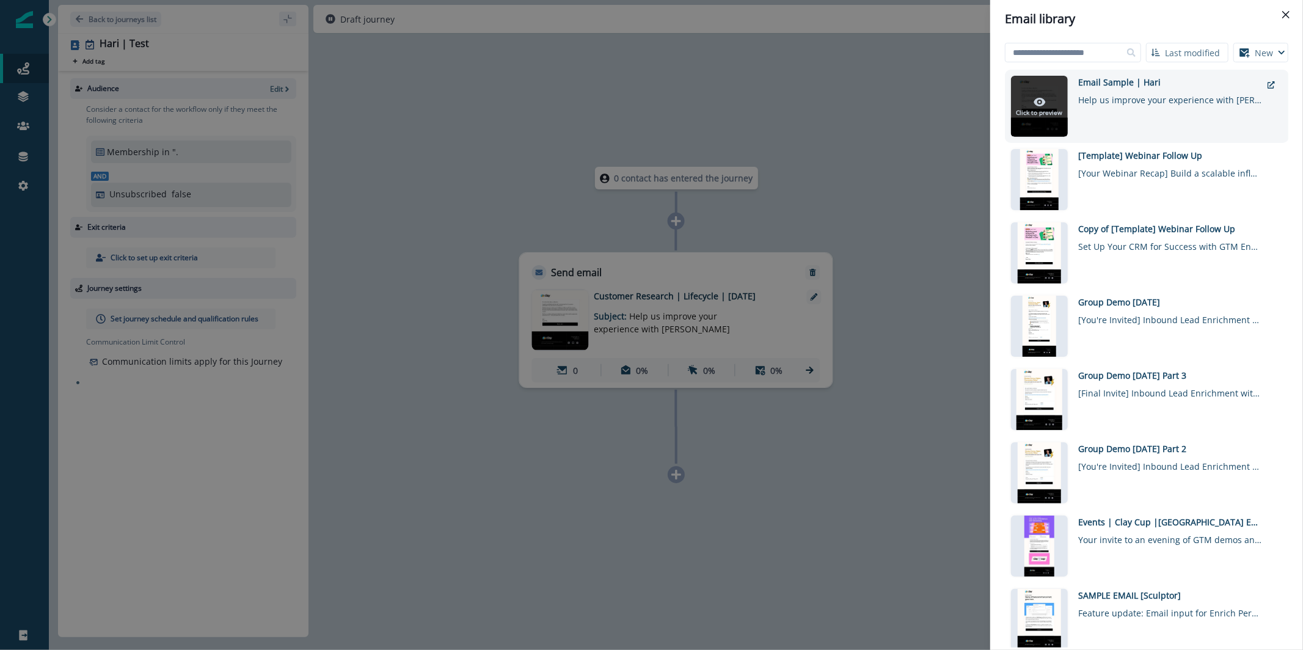
click at [1044, 93] on div at bounding box center [1039, 106] width 57 height 61
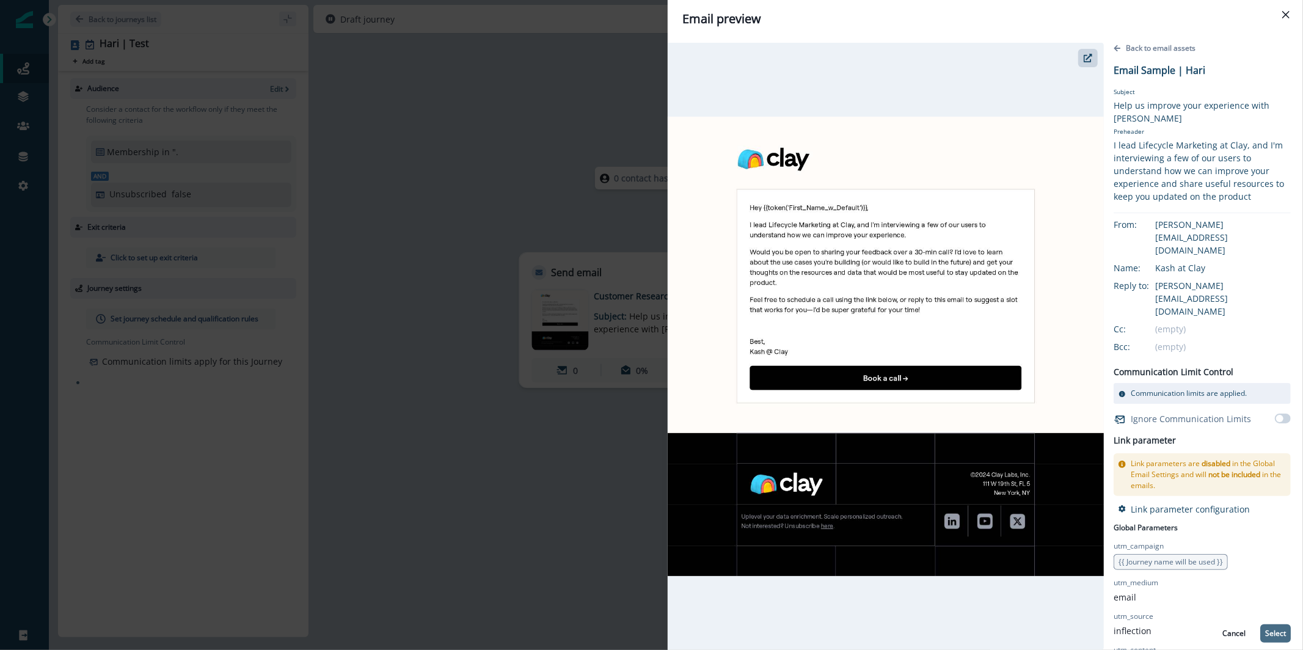
click at [1274, 635] on p "Select" at bounding box center [1275, 633] width 21 height 9
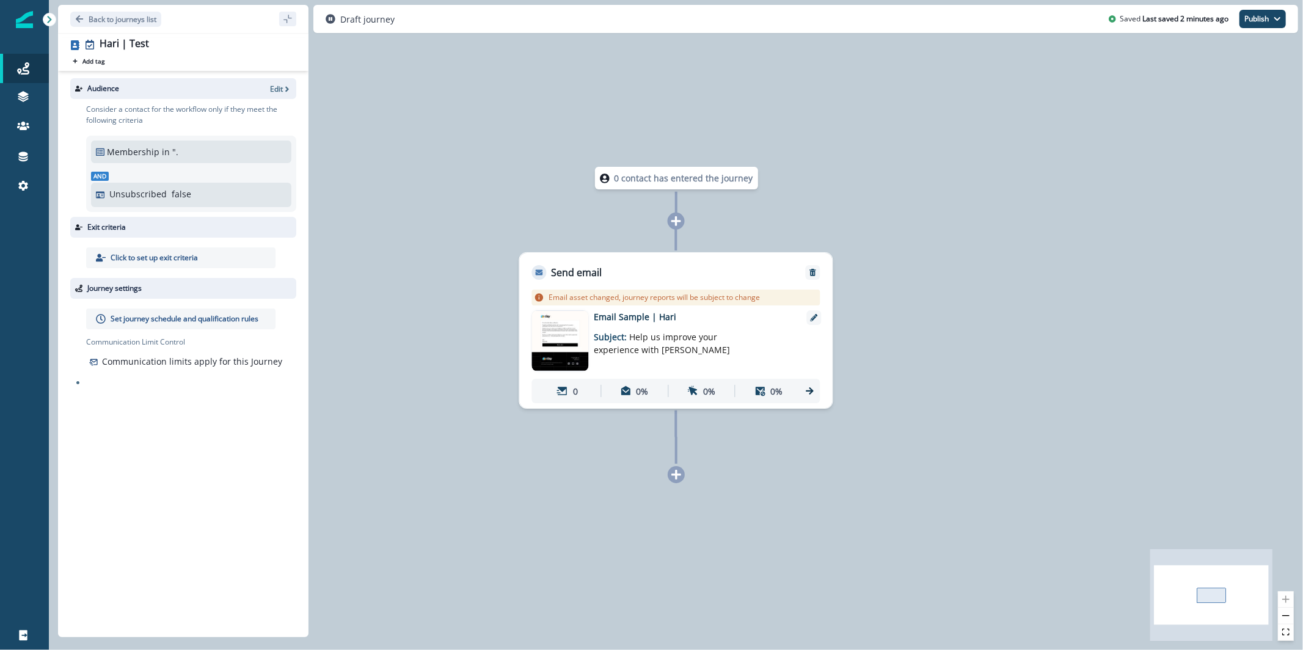
click at [994, 224] on div "0 contact has entered the journey Send email Email asset changed, journey repor…" at bounding box center [676, 325] width 1254 height 650
click at [28, 191] on icon at bounding box center [23, 186] width 12 height 12
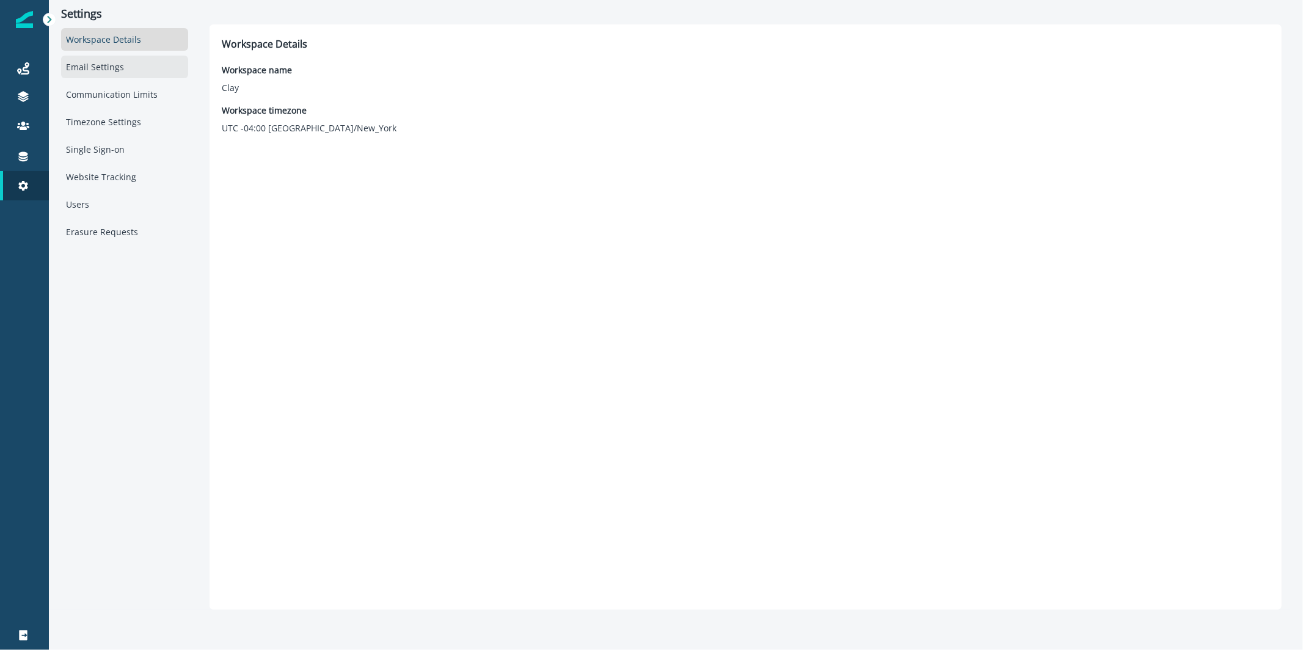
click at [139, 65] on div "Email Settings" at bounding box center [124, 67] width 127 height 23
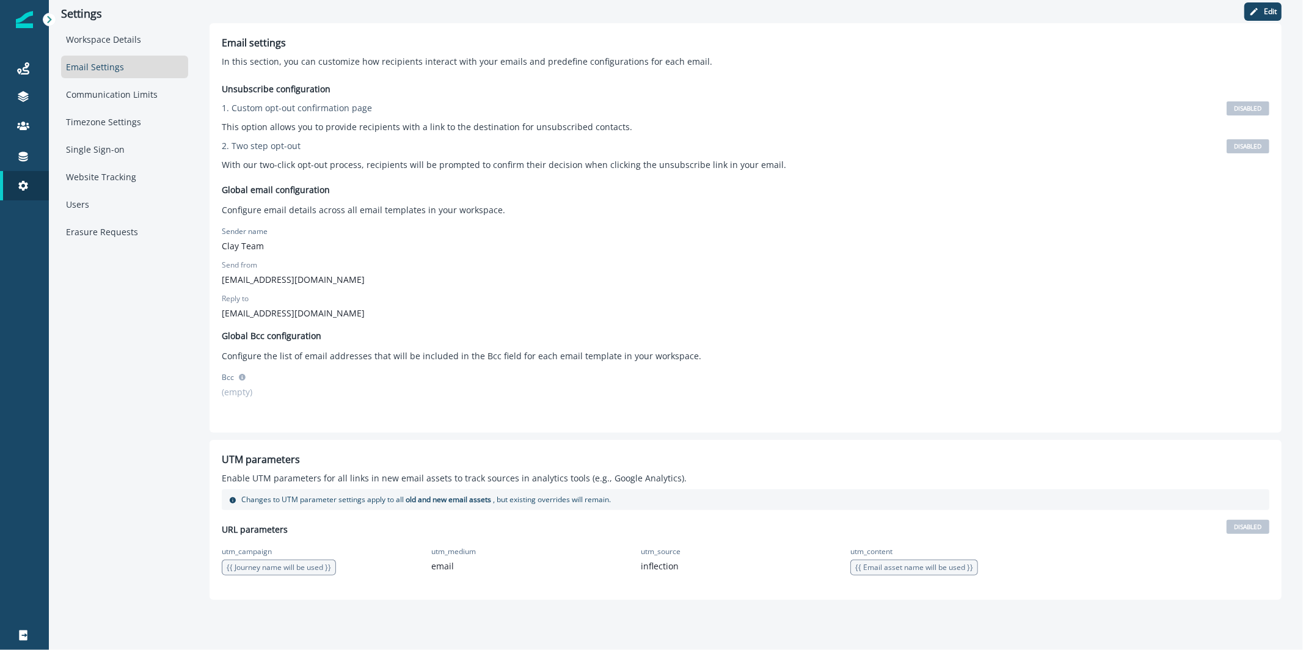
click at [122, 161] on div "Workspace Details Email Settings Communication Limits Timezone Settings Single …" at bounding box center [124, 135] width 127 height 215
click at [118, 151] on div "Single Sign-on" at bounding box center [124, 149] width 127 height 23
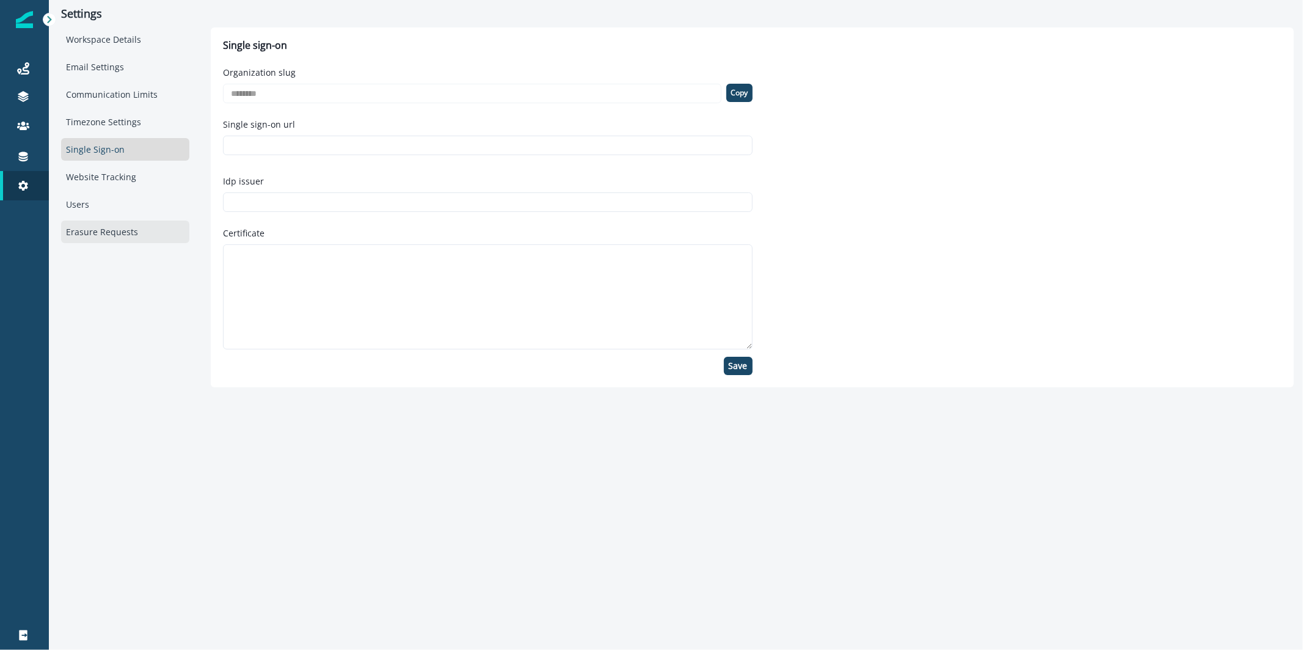
click at [108, 227] on div "Erasure Requests" at bounding box center [125, 231] width 128 height 23
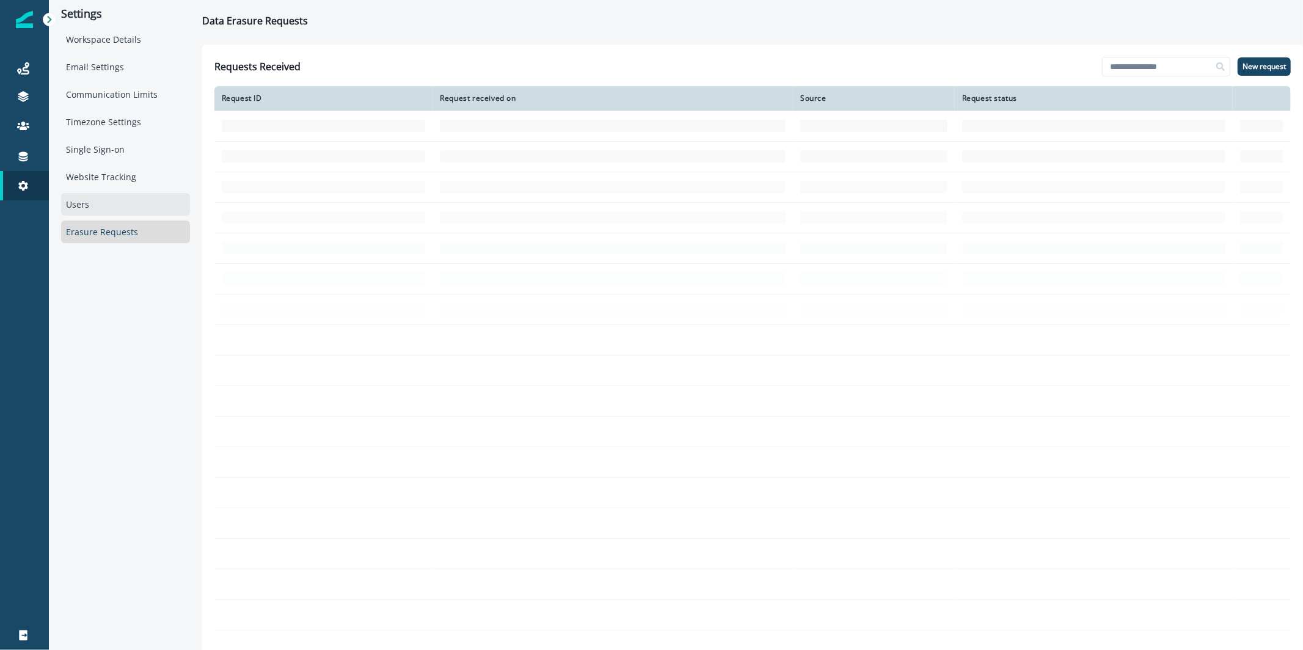
click at [106, 195] on div "Users" at bounding box center [125, 204] width 129 height 23
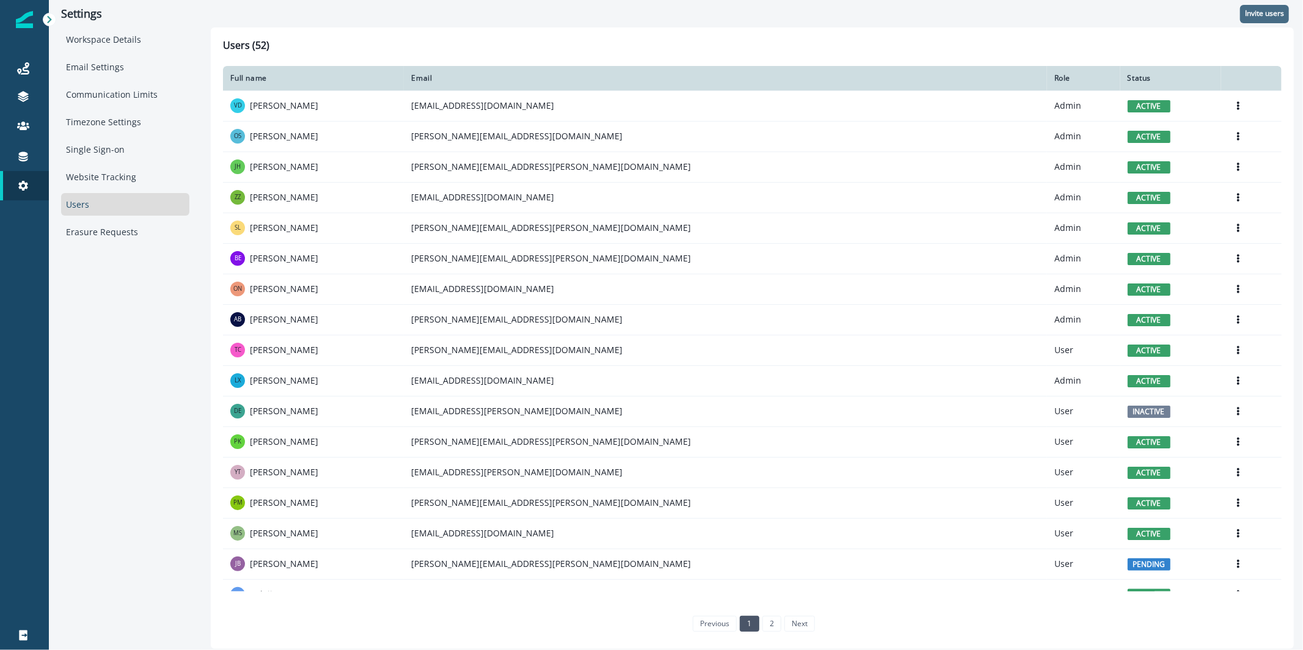
click at [1262, 15] on p "Invite users" at bounding box center [1264, 13] width 39 height 9
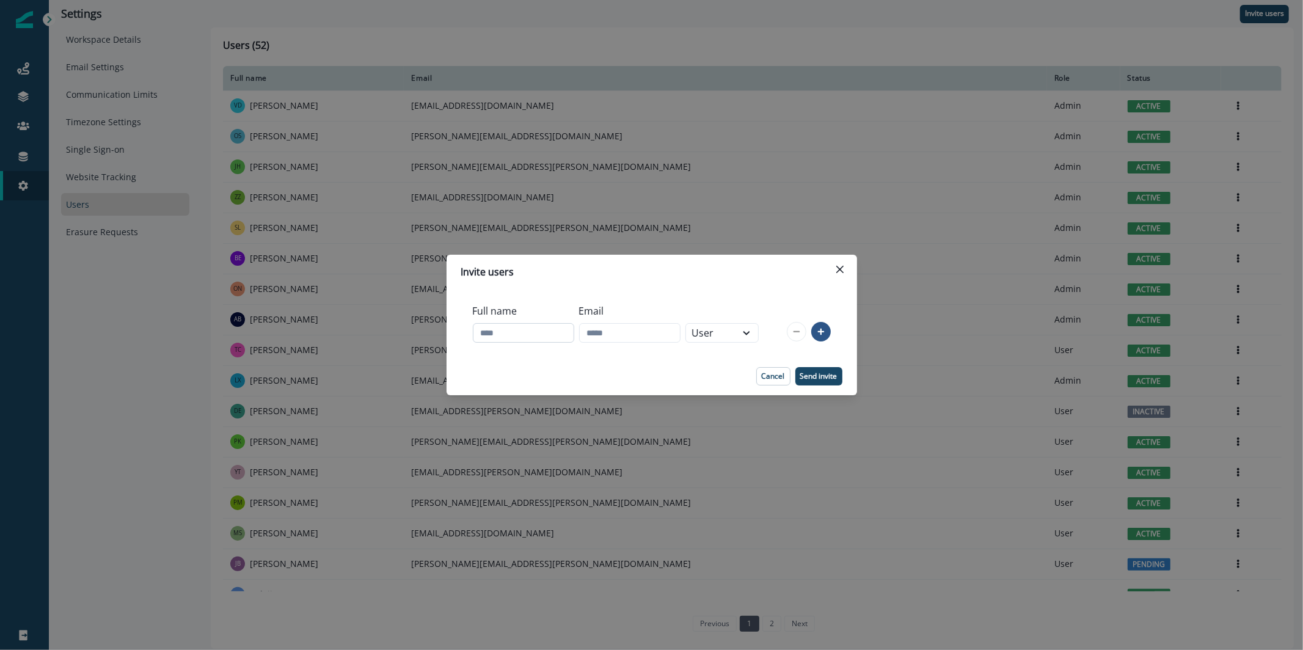
click at [568, 329] on input "Full name" at bounding box center [523, 333] width 101 height 20
click at [730, 327] on div "User" at bounding box center [711, 332] width 38 height 15
click at [755, 380] on div "User" at bounding box center [741, 384] width 73 height 23
click at [518, 338] on input "Full name" at bounding box center [523, 333] width 101 height 20
type input "****"
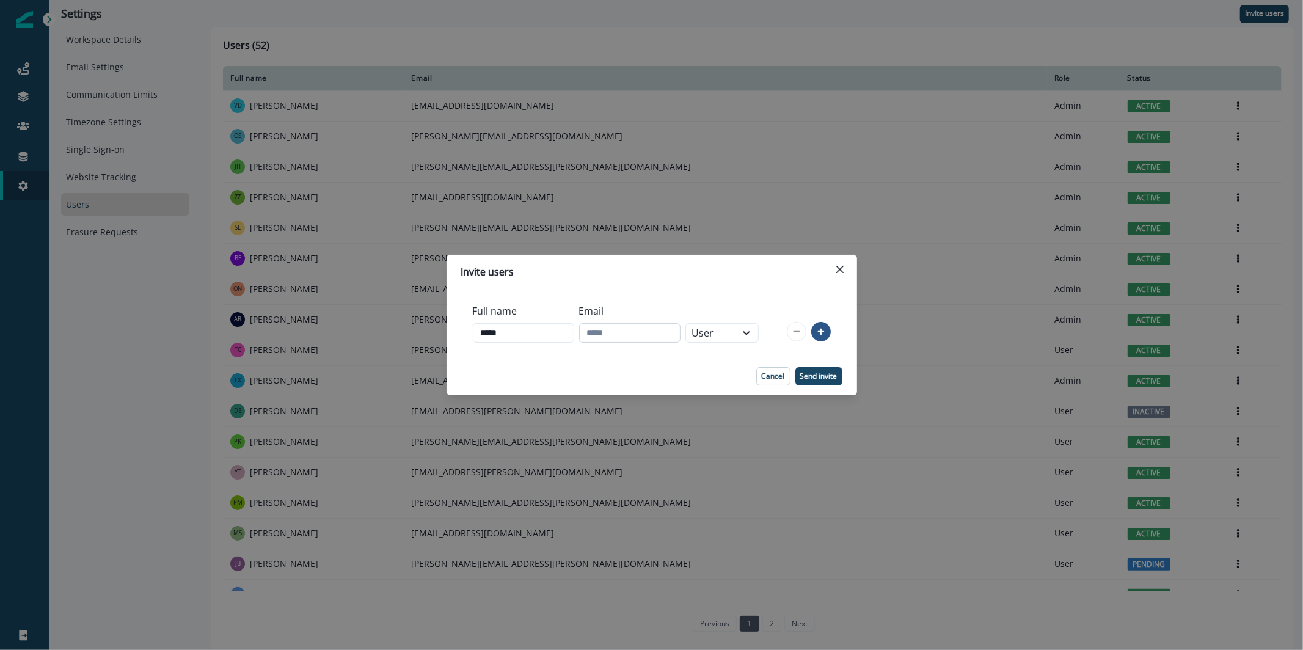
click at [667, 334] on input "Email" at bounding box center [629, 333] width 101 height 20
paste input "**********"
click at [672, 336] on input "**********" at bounding box center [629, 333] width 101 height 20
type input "**********"
click at [812, 384] on button "Send invite" at bounding box center [818, 376] width 47 height 18
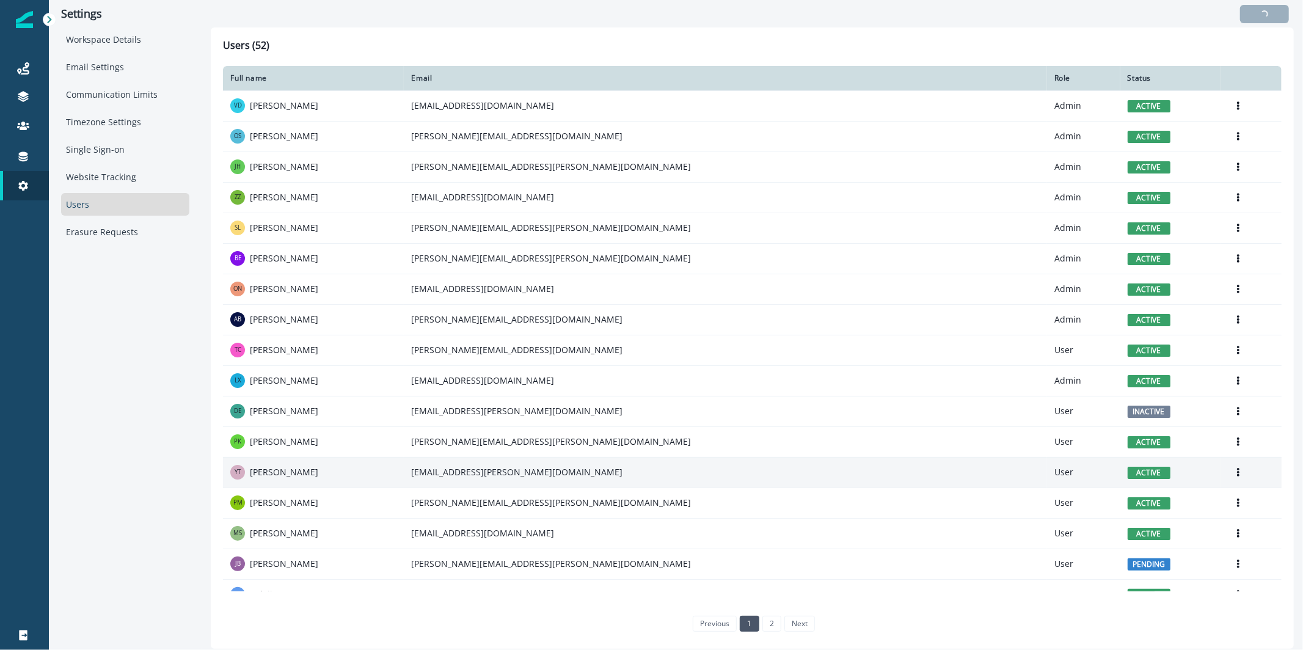
scroll to position [404, 0]
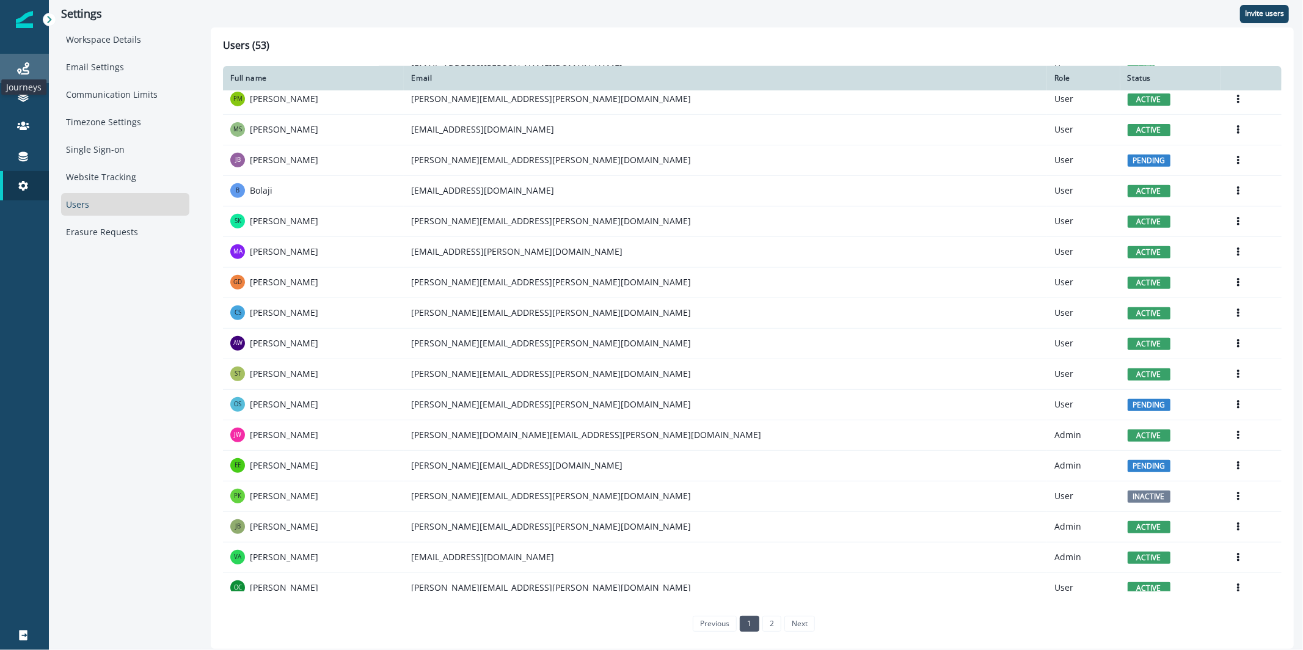
click at [21, 73] on icon at bounding box center [23, 68] width 12 height 12
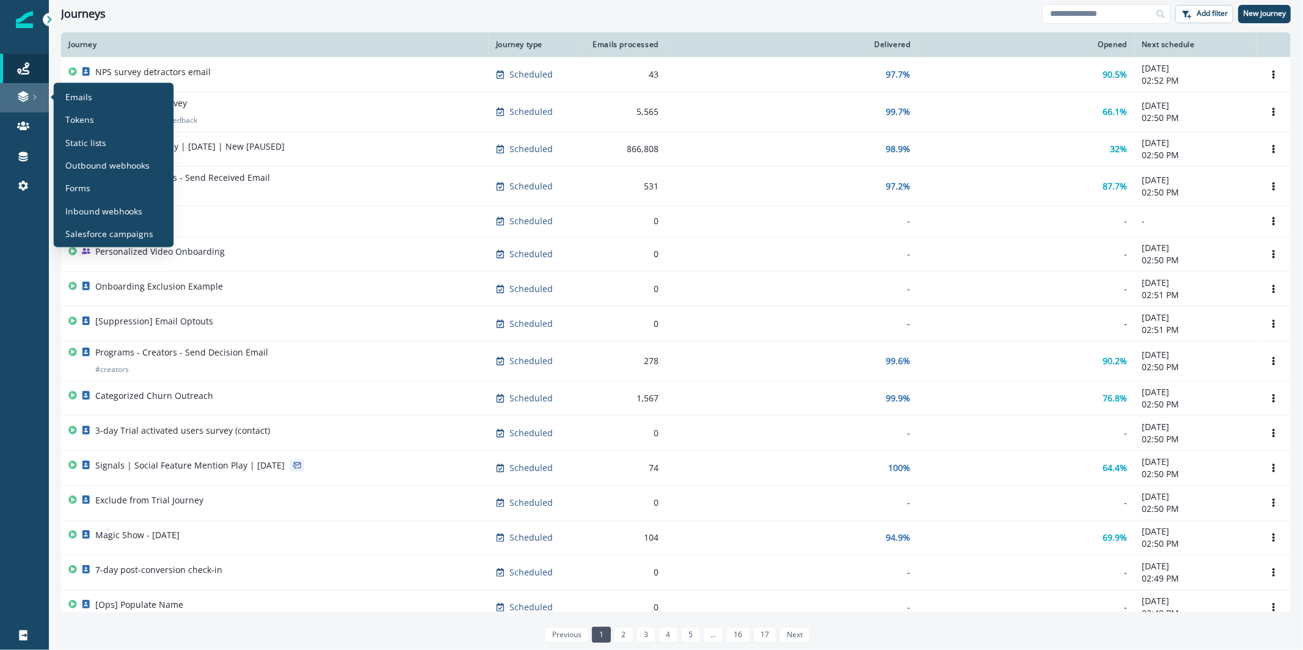
click at [33, 92] on div at bounding box center [24, 96] width 39 height 12
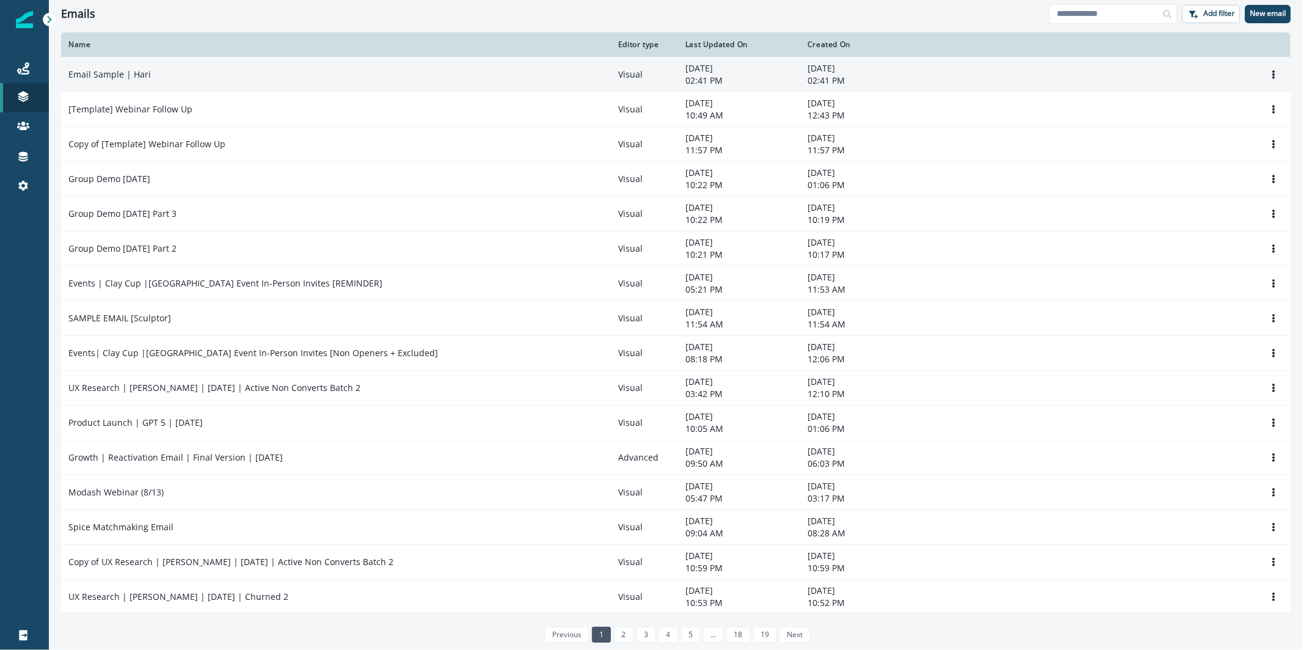
click at [192, 87] on td "Email Sample | Hari" at bounding box center [336, 74] width 550 height 35
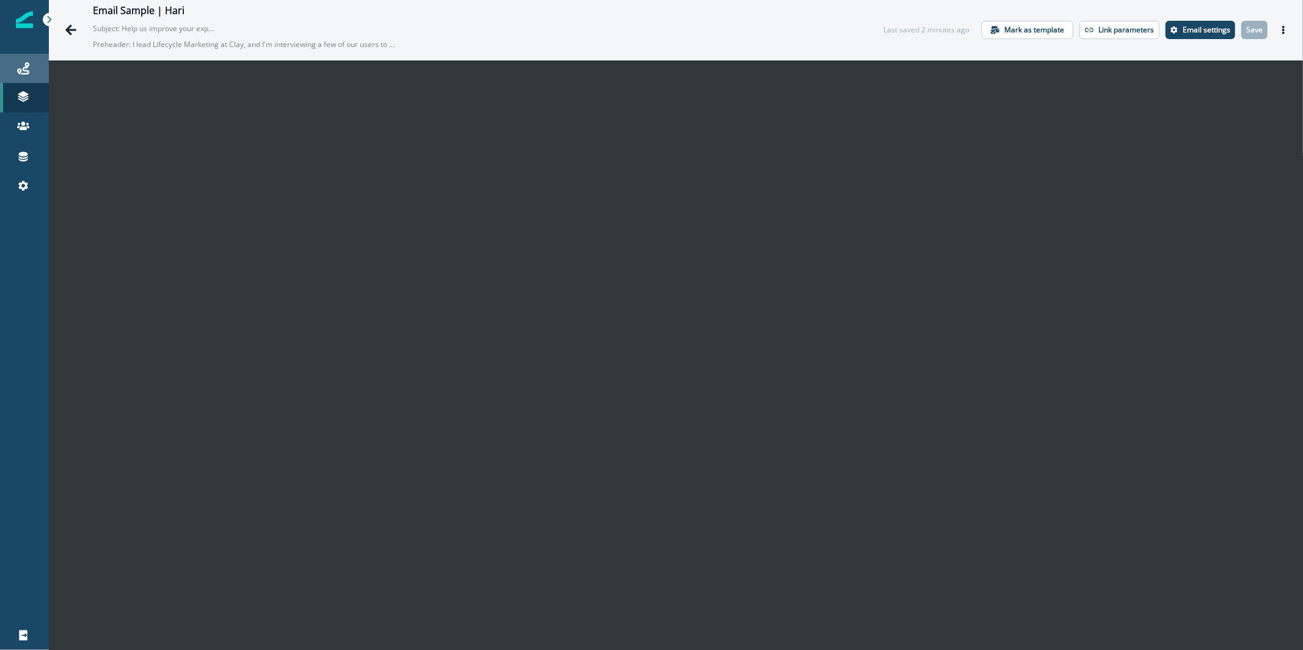
click at [29, 63] on div "Journeys" at bounding box center [24, 68] width 39 height 15
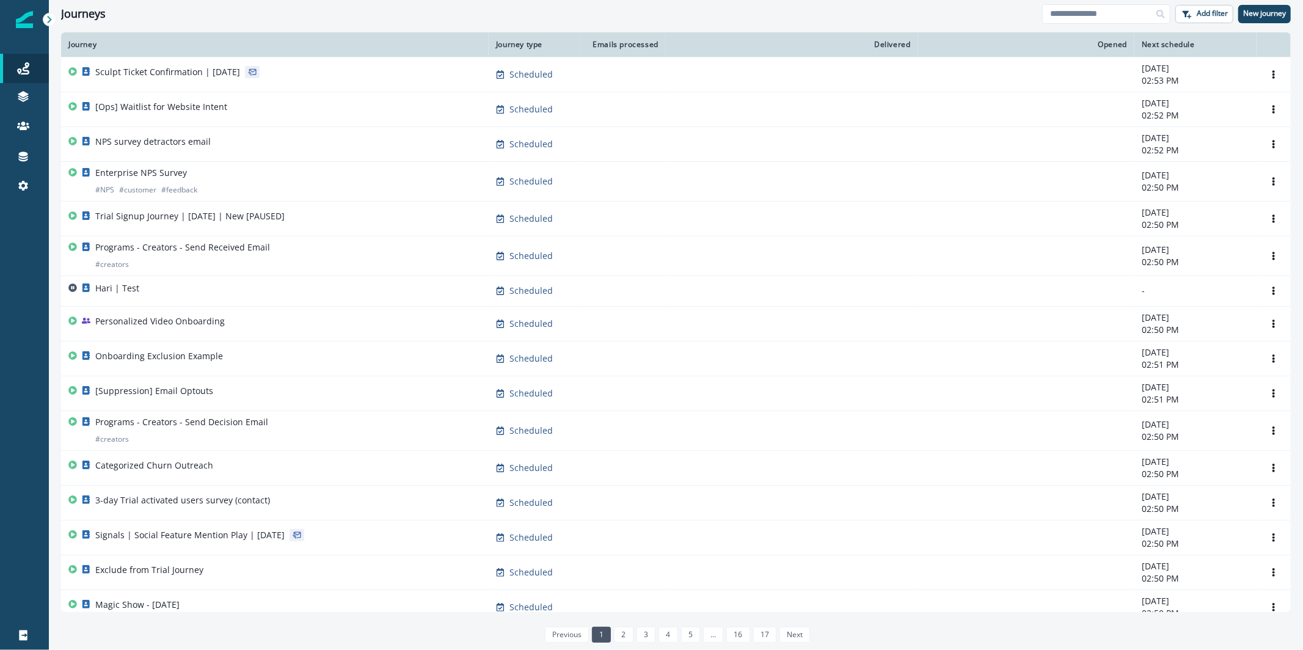
click at [1158, 21] on div at bounding box center [1161, 14] width 20 height 20
click at [1146, 16] on input at bounding box center [1106, 14] width 128 height 20
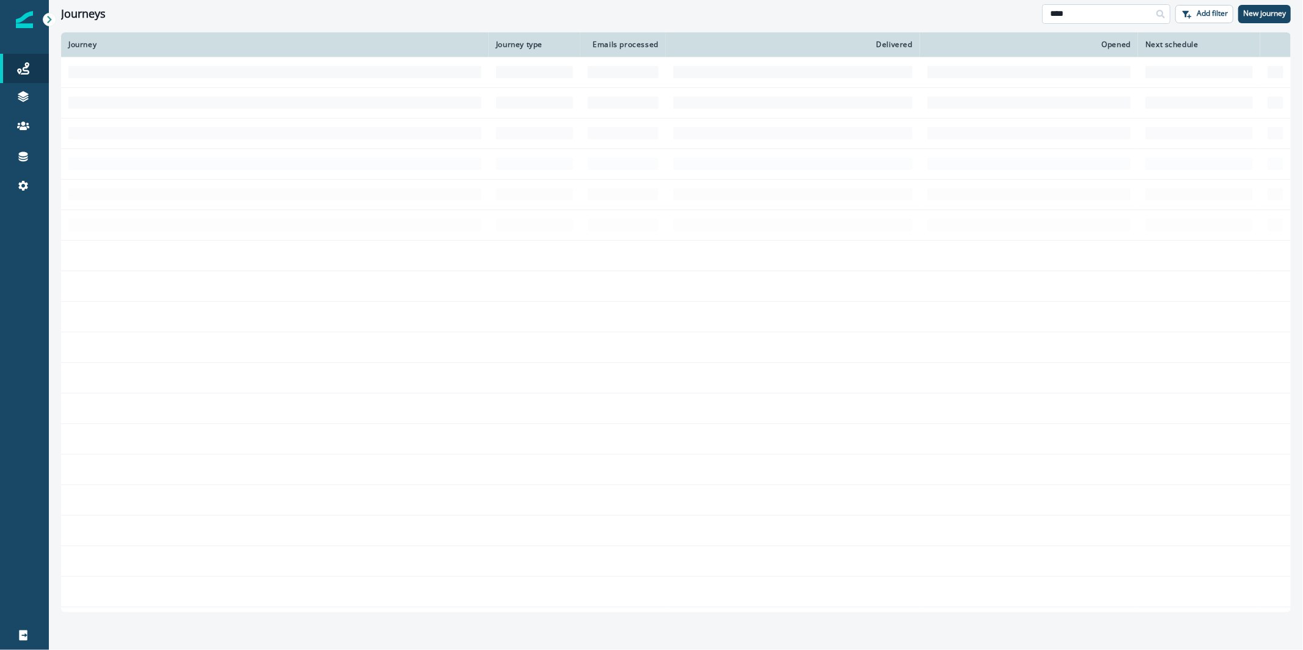
type input "****"
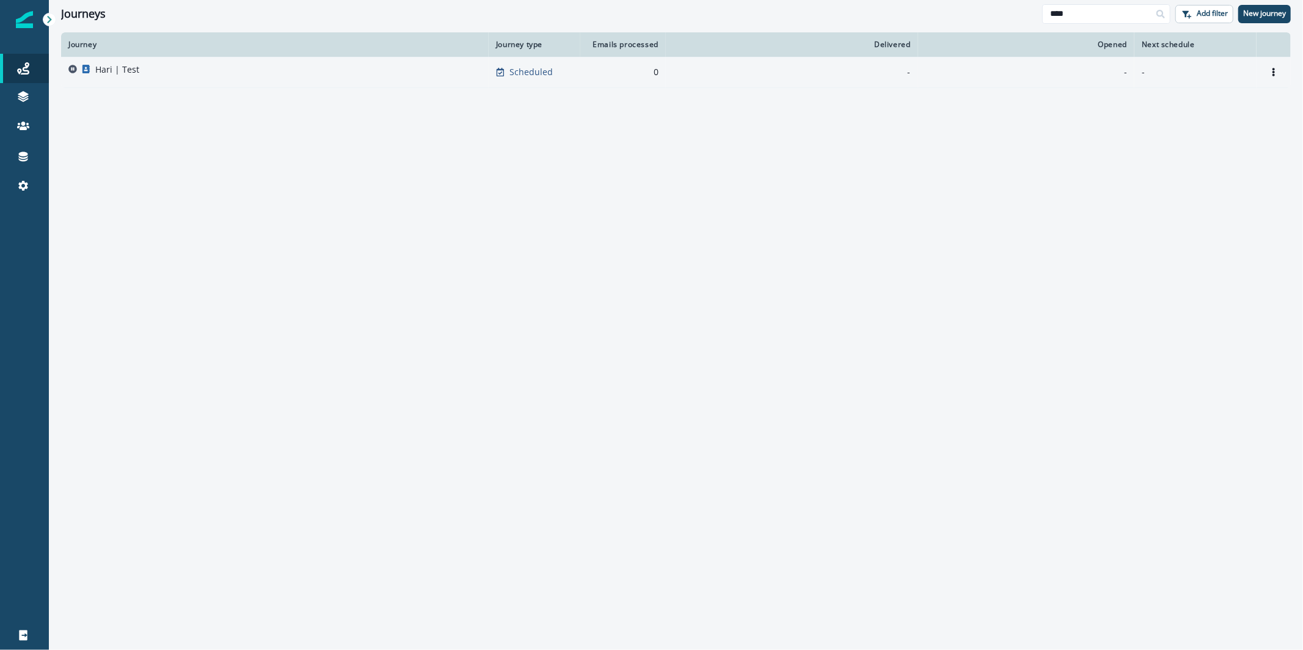
click at [256, 61] on td "Hari | Test" at bounding box center [274, 72] width 427 height 31
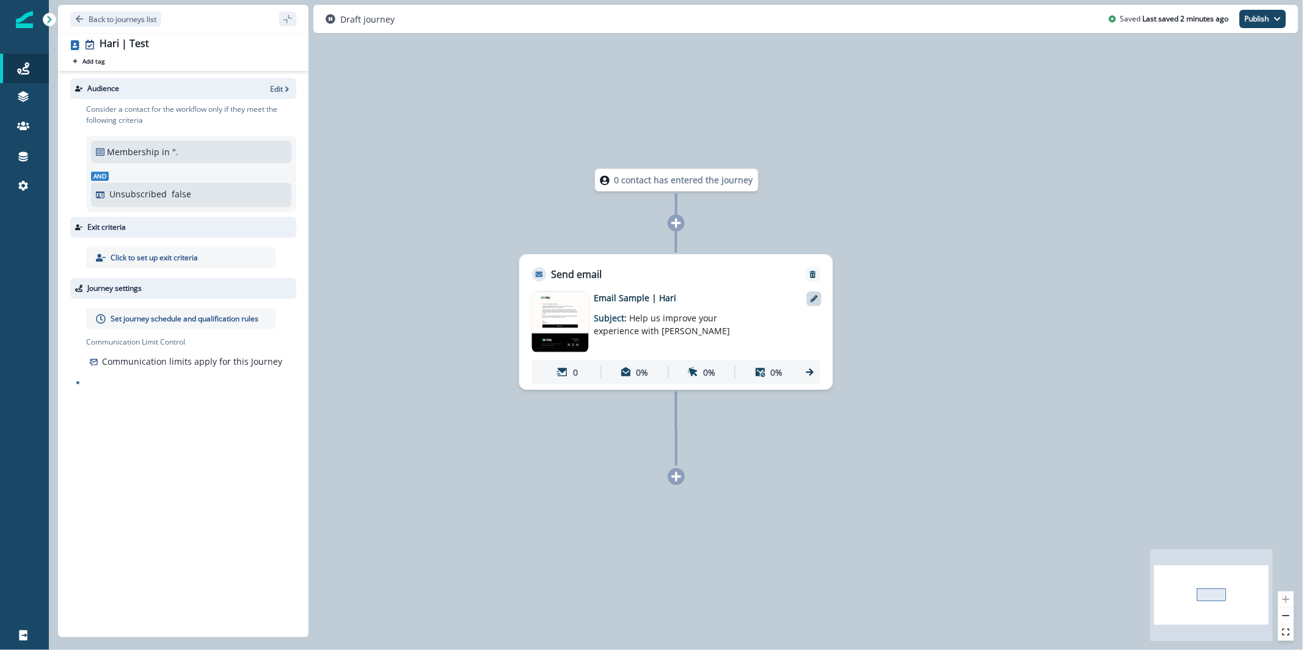
click at [816, 304] on div at bounding box center [814, 298] width 15 height 15
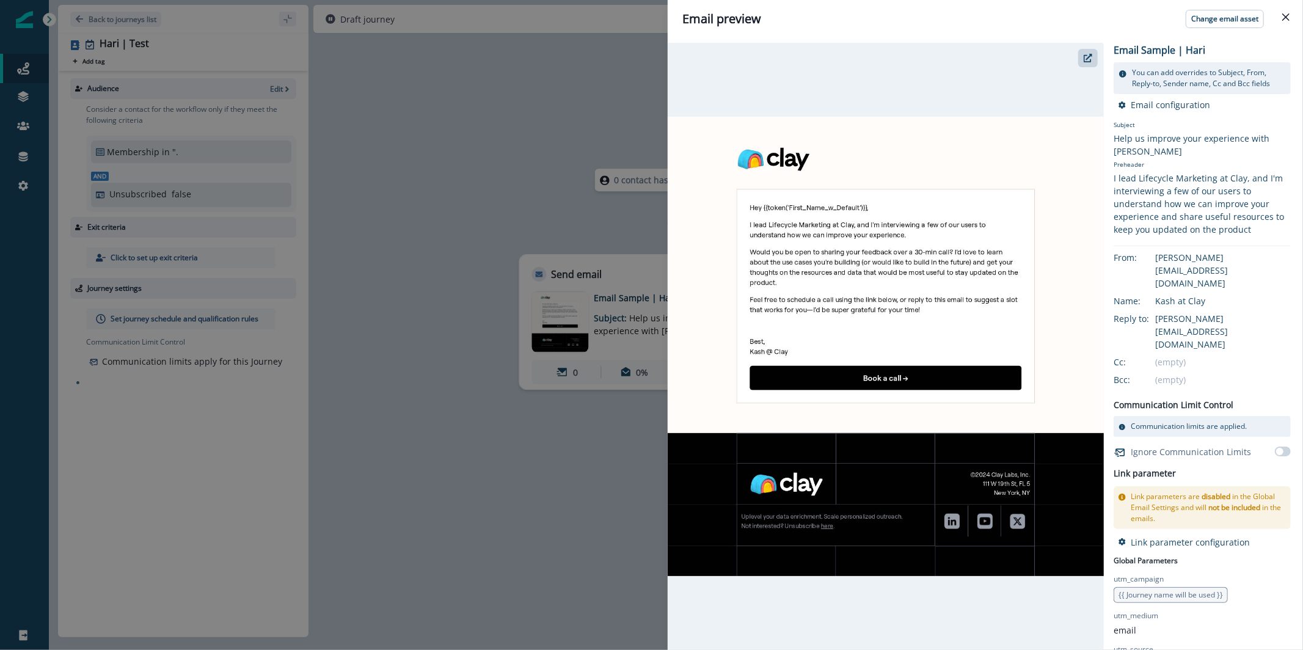
drag, startPoint x: 519, startPoint y: 161, endPoint x: 558, endPoint y: 216, distance: 67.4
click at [519, 161] on div "Email preview Change email asset Email Sample | Hari You can add overrides to S…" at bounding box center [651, 325] width 1303 height 650
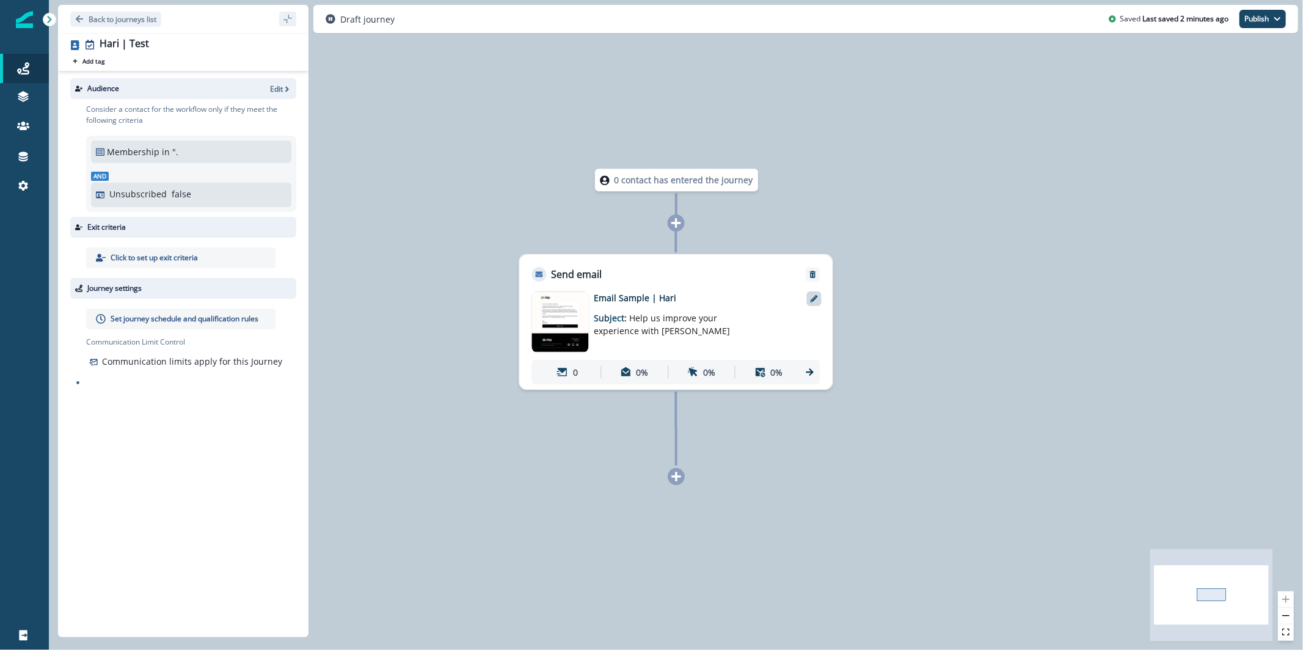
click at [815, 302] on icon at bounding box center [813, 298] width 7 height 7
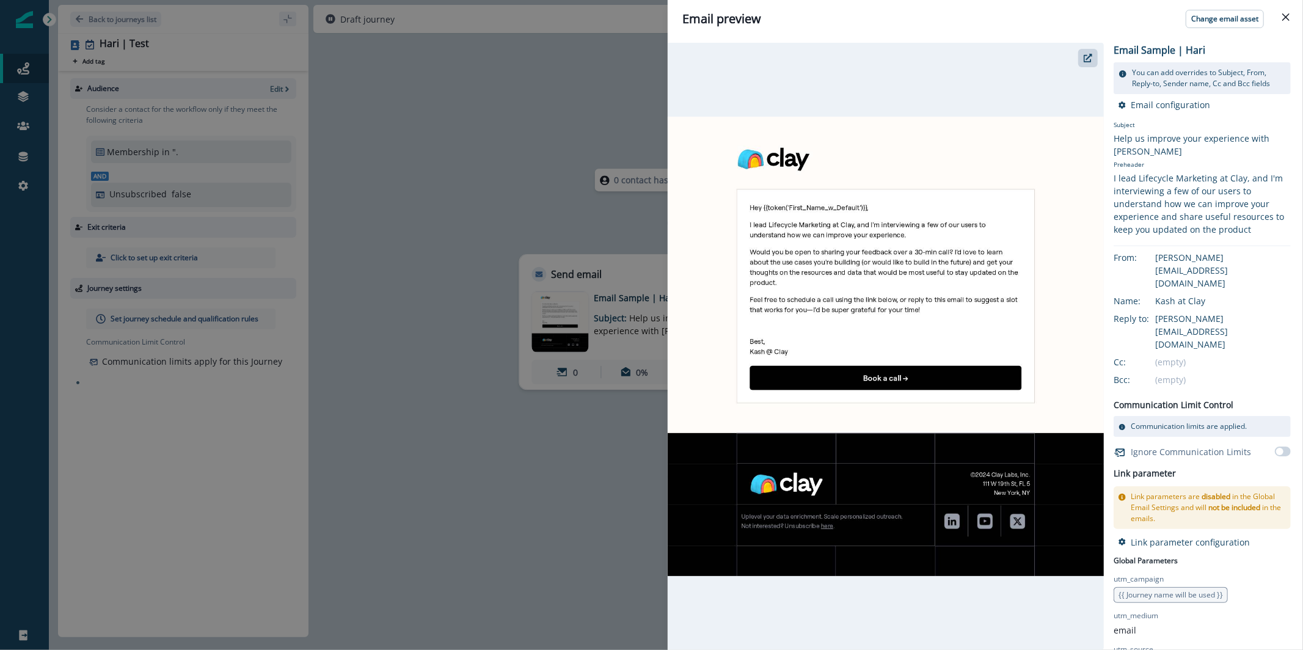
click at [406, 205] on div "Email preview Change email asset Email Sample | Hari You can add overrides to S…" at bounding box center [651, 325] width 1303 height 650
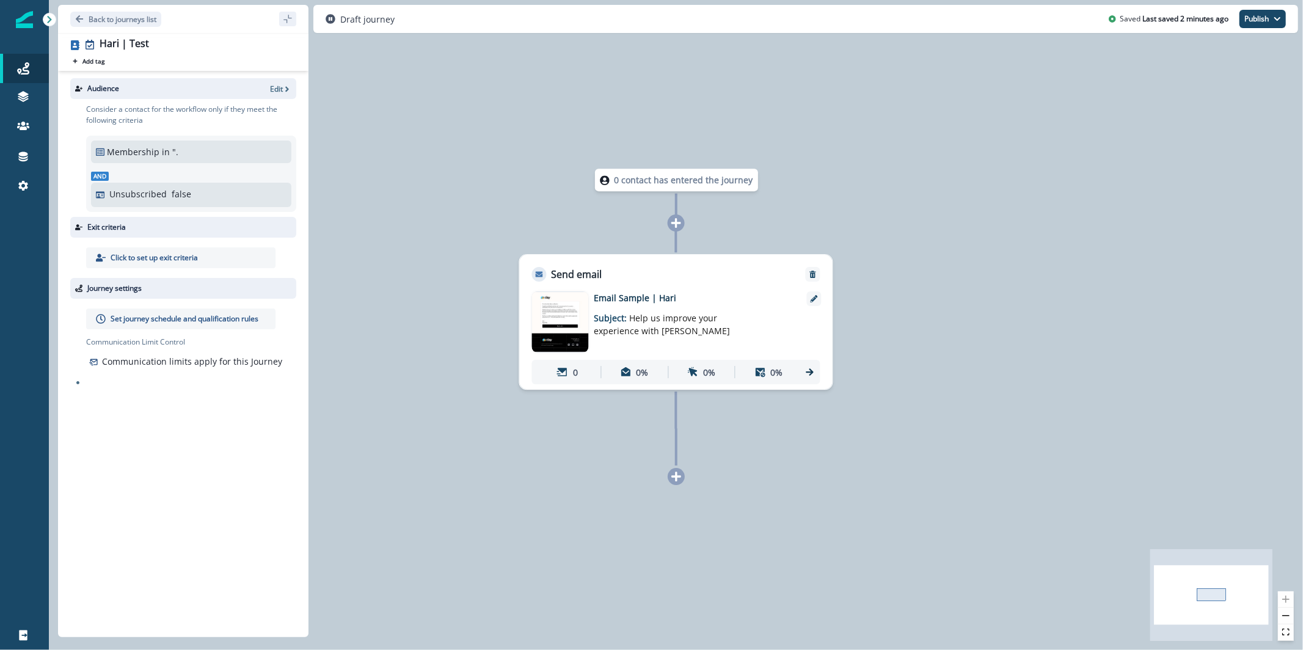
click at [583, 313] on img at bounding box center [560, 322] width 57 height 60
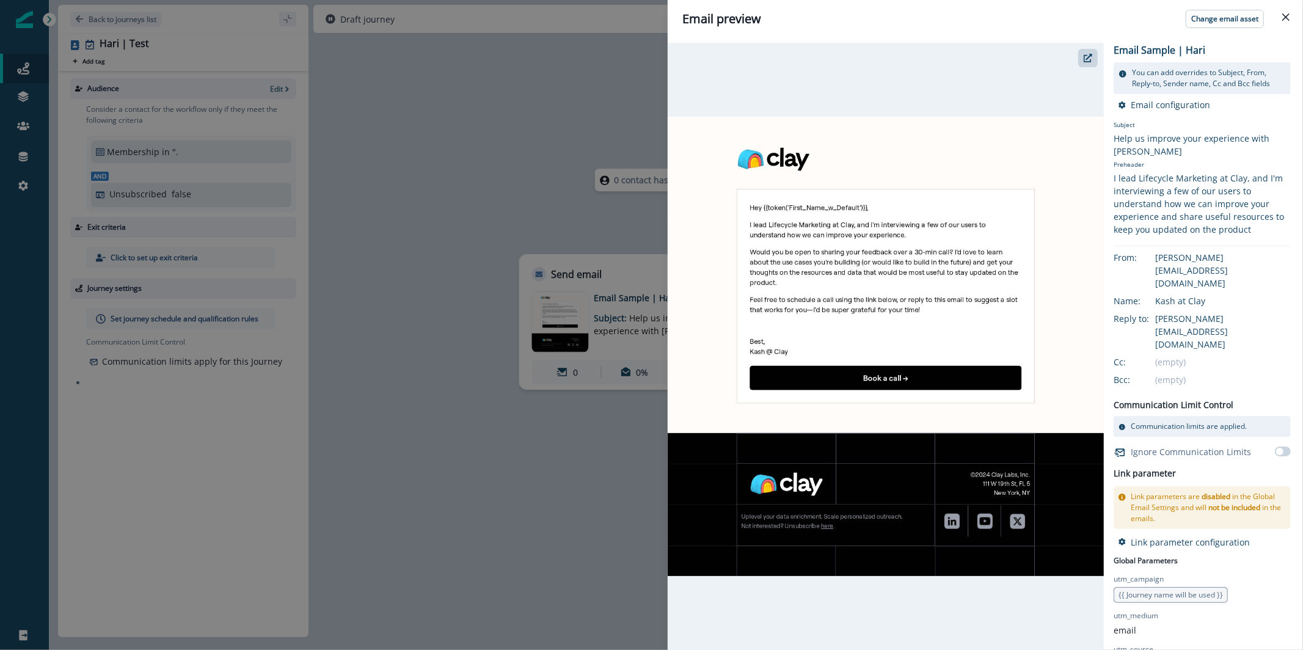
click at [471, 152] on div "Email preview Change email asset Email Sample | Hari You can add overrides to S…" at bounding box center [651, 325] width 1303 height 650
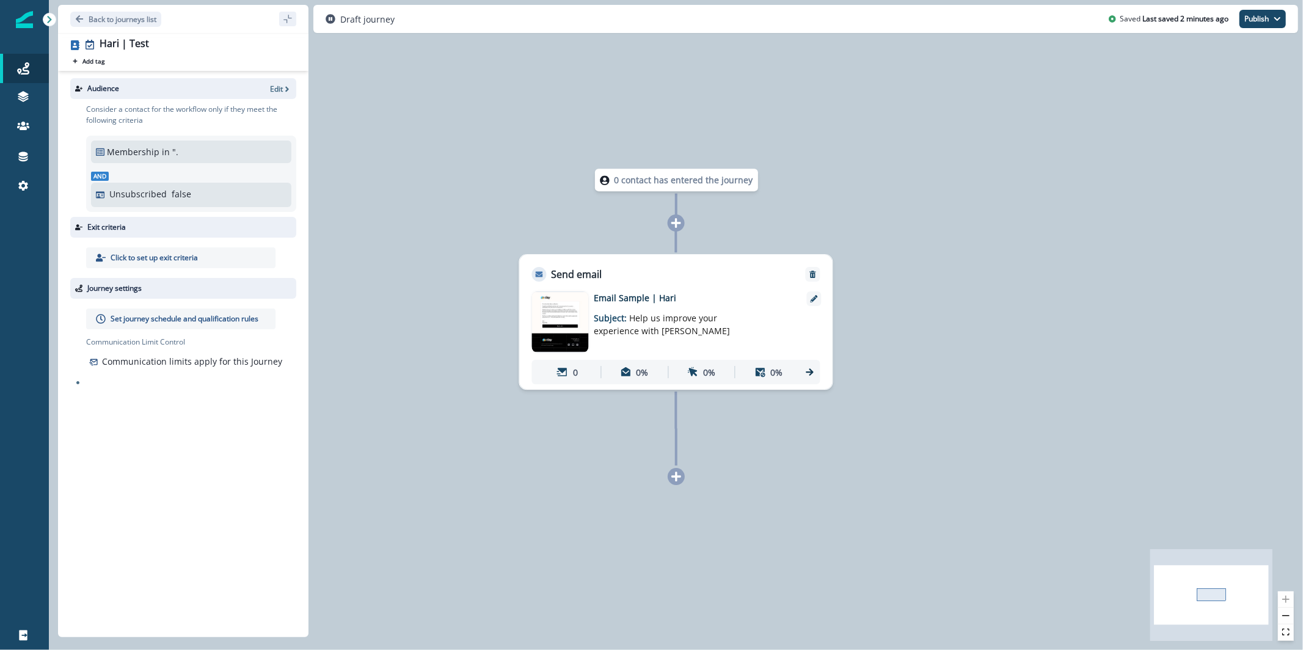
click at [272, 93] on div "Audience Edit" at bounding box center [183, 88] width 226 height 21
drag, startPoint x: 217, startPoint y: 153, endPoint x: 186, endPoint y: 153, distance: 31.1
click at [217, 153] on div "Membership in """ at bounding box center [191, 151] width 191 height 13
click at [278, 86] on p "Edit" at bounding box center [276, 89] width 13 height 10
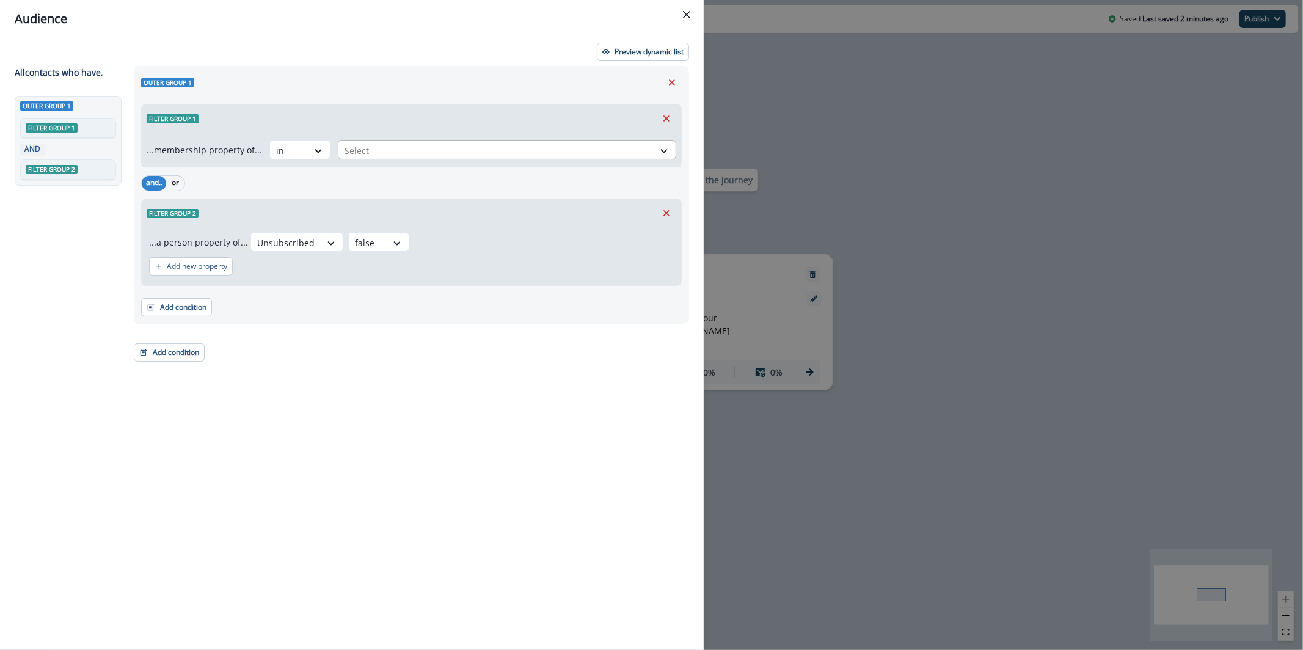
drag, startPoint x: 399, startPoint y: 142, endPoint x: 383, endPoint y: 157, distance: 22.1
click at [399, 143] on div at bounding box center [495, 150] width 303 height 15
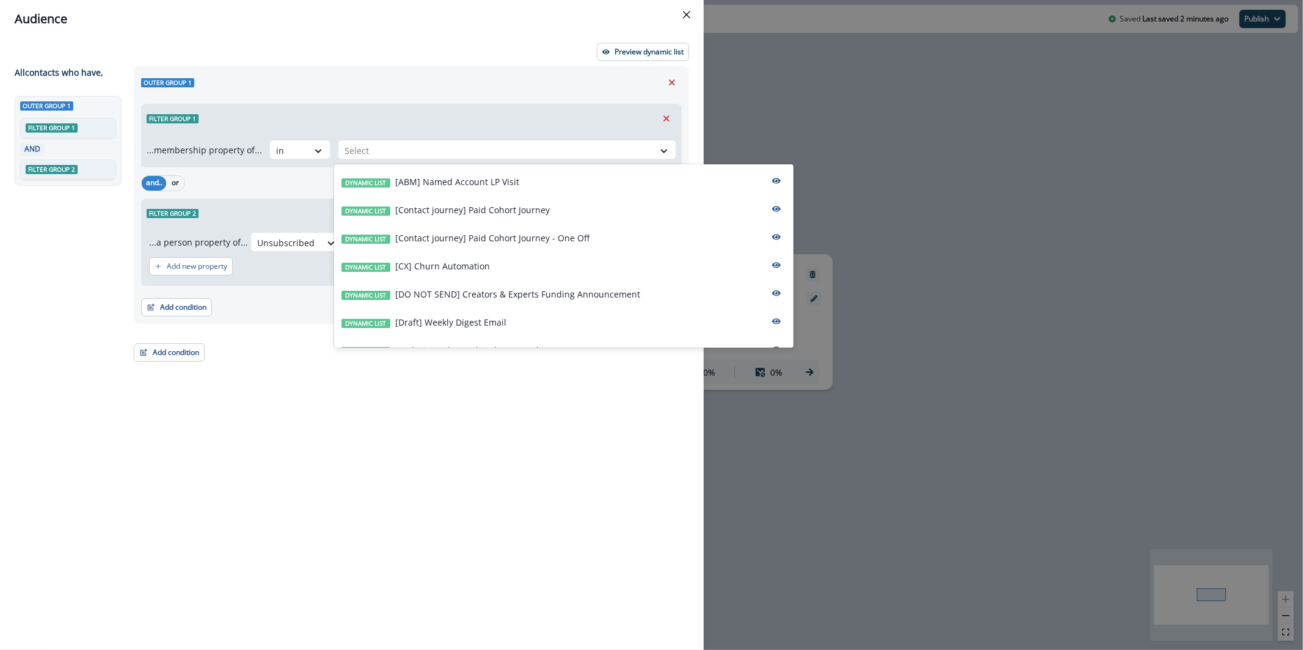
click at [513, 449] on div "Outer group 1 Filter group 1 ...membership property of... in [ABM] Named Accoun…" at bounding box center [407, 335] width 562 height 539
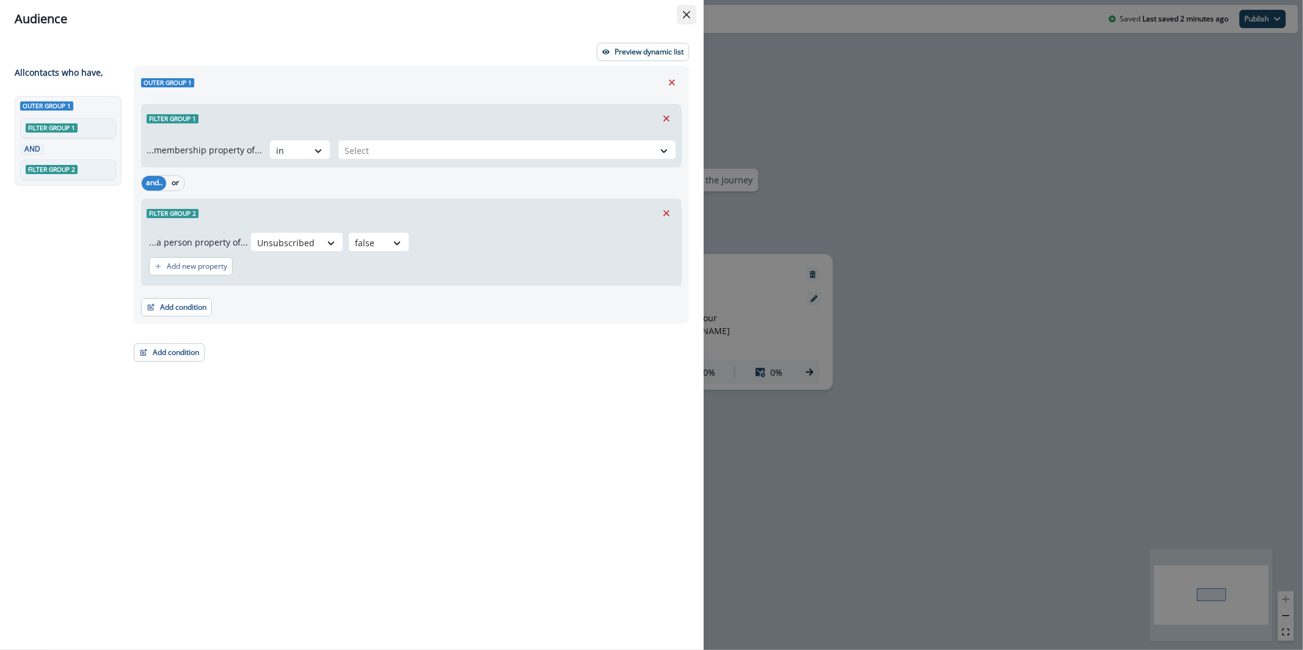
click at [685, 20] on button "Close" at bounding box center [687, 15] width 20 height 20
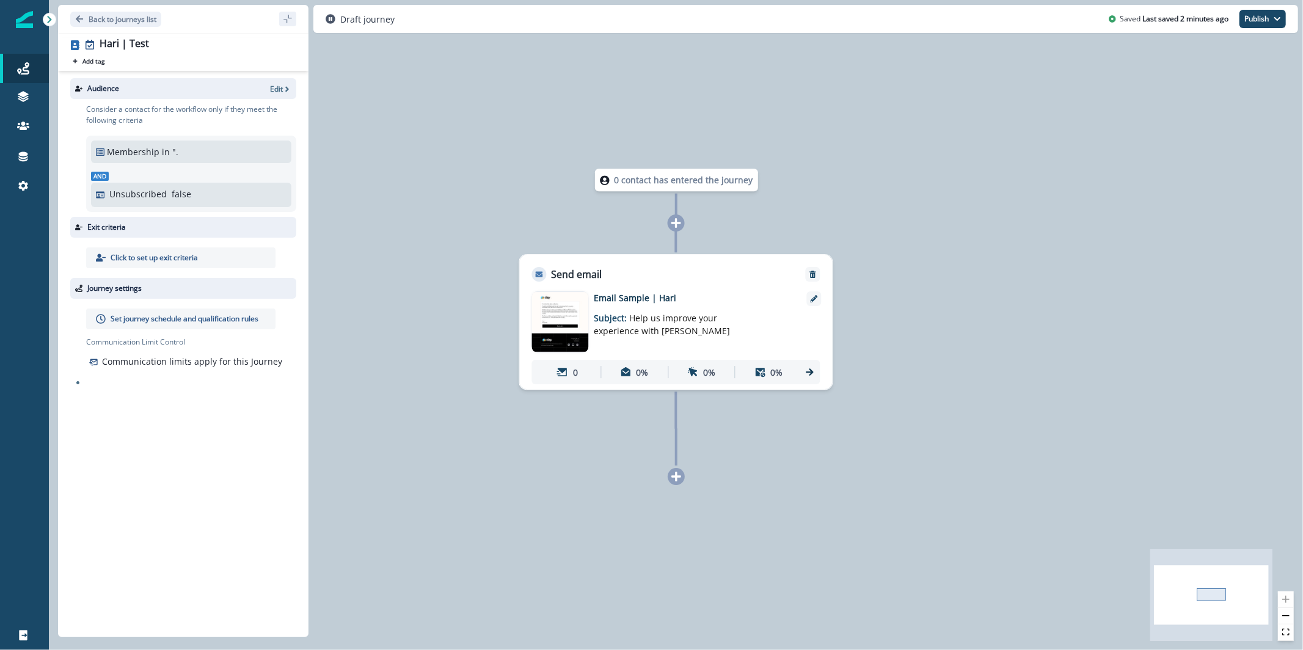
click at [279, 96] on div "Audience Edit" at bounding box center [183, 88] width 226 height 21
click at [279, 86] on p "Edit" at bounding box center [276, 89] width 13 height 10
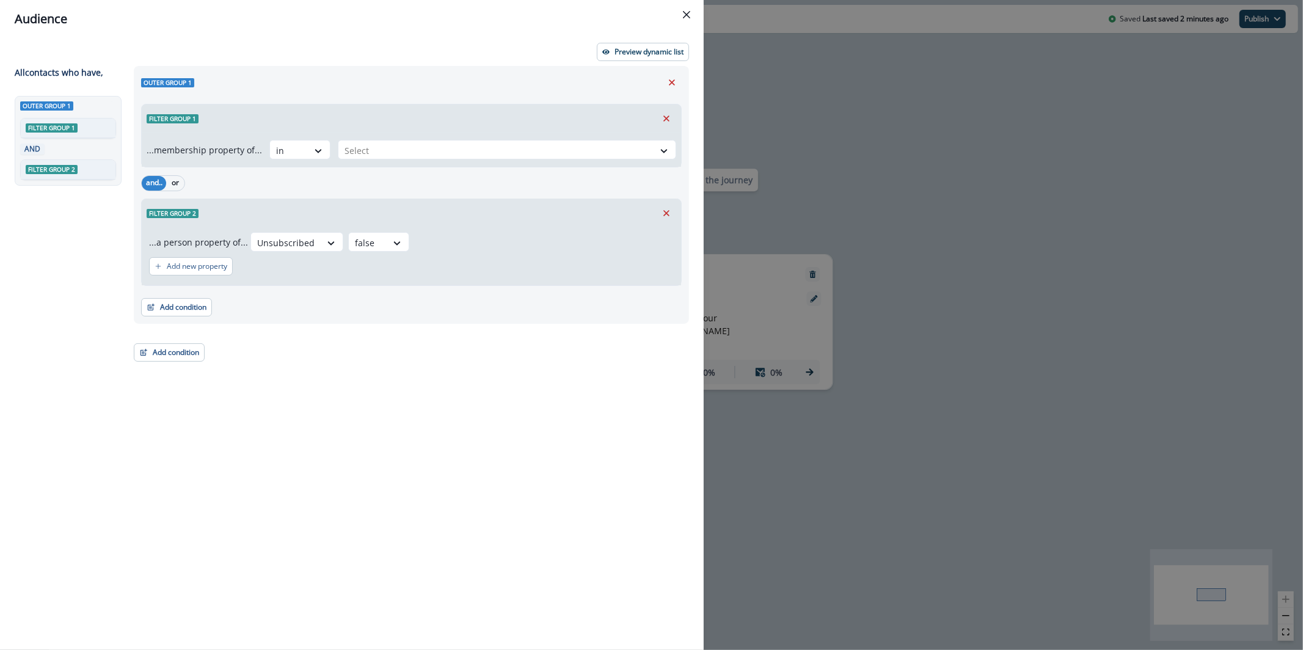
click at [905, 150] on div "Audience Preview dynamic list All contact s who have, Outer group 1 Filter grou…" at bounding box center [651, 325] width 1303 height 650
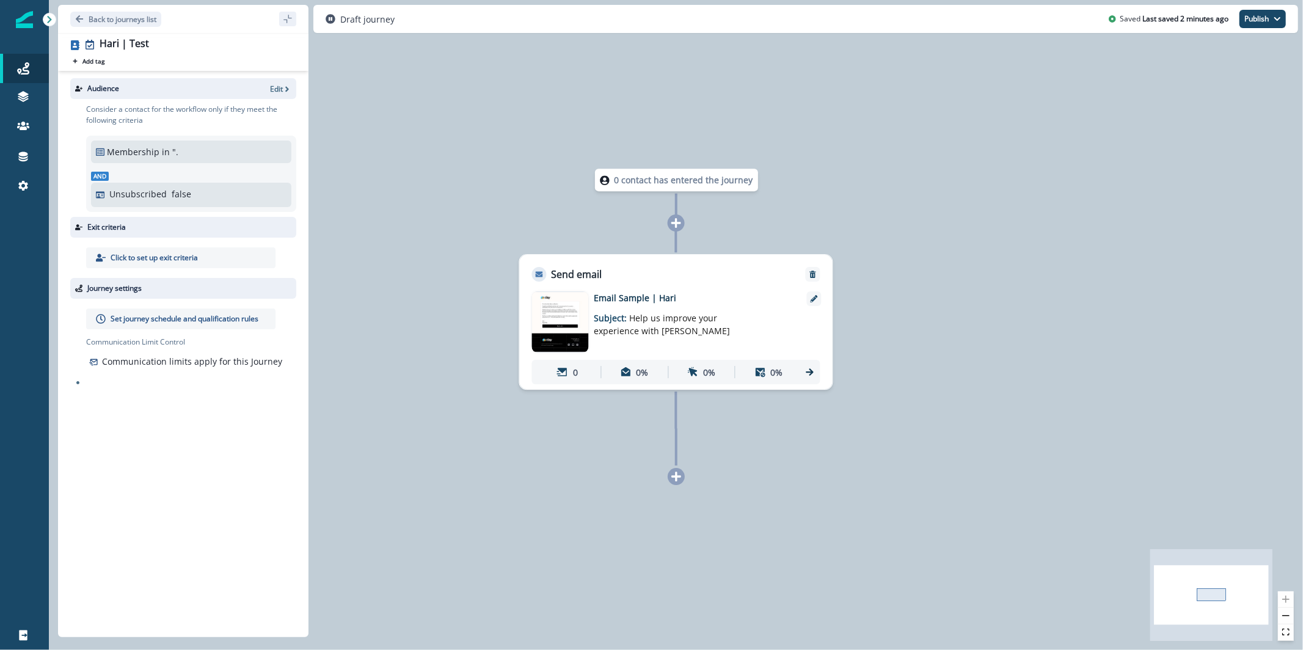
click at [176, 328] on div "Set journey schedule and qualification rules" at bounding box center [180, 318] width 189 height 21
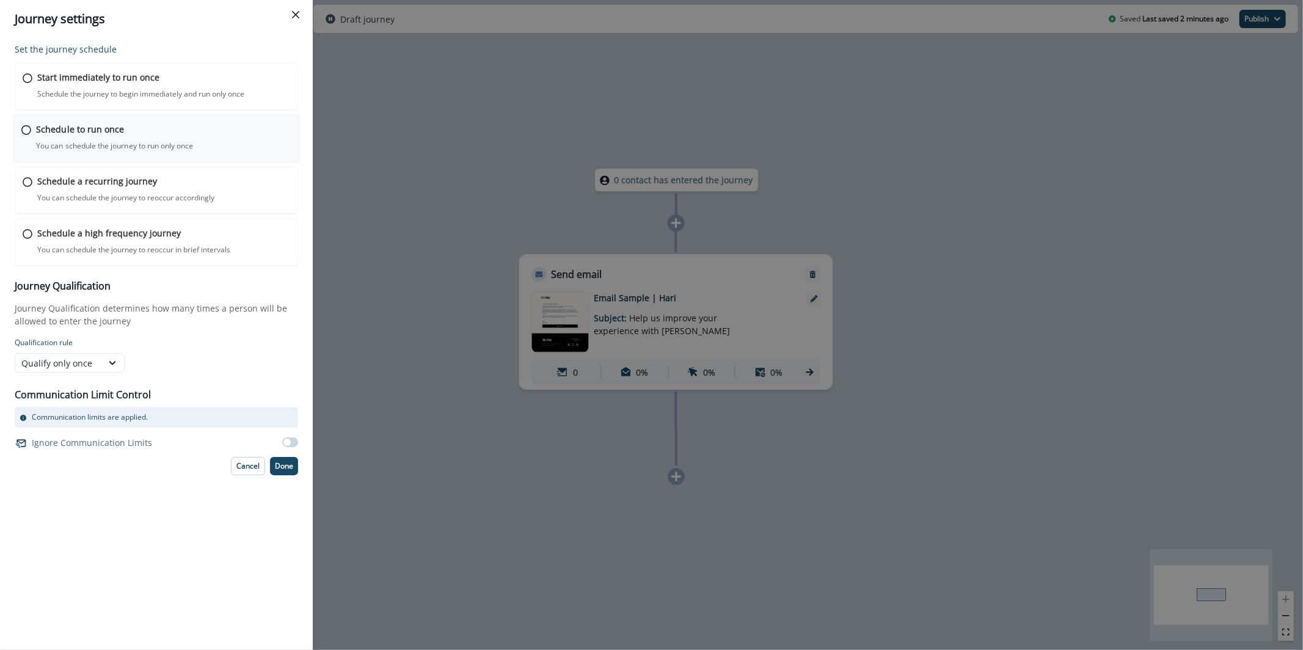
click at [76, 144] on p "You can schedule the journey to run only once" at bounding box center [115, 145] width 158 height 11
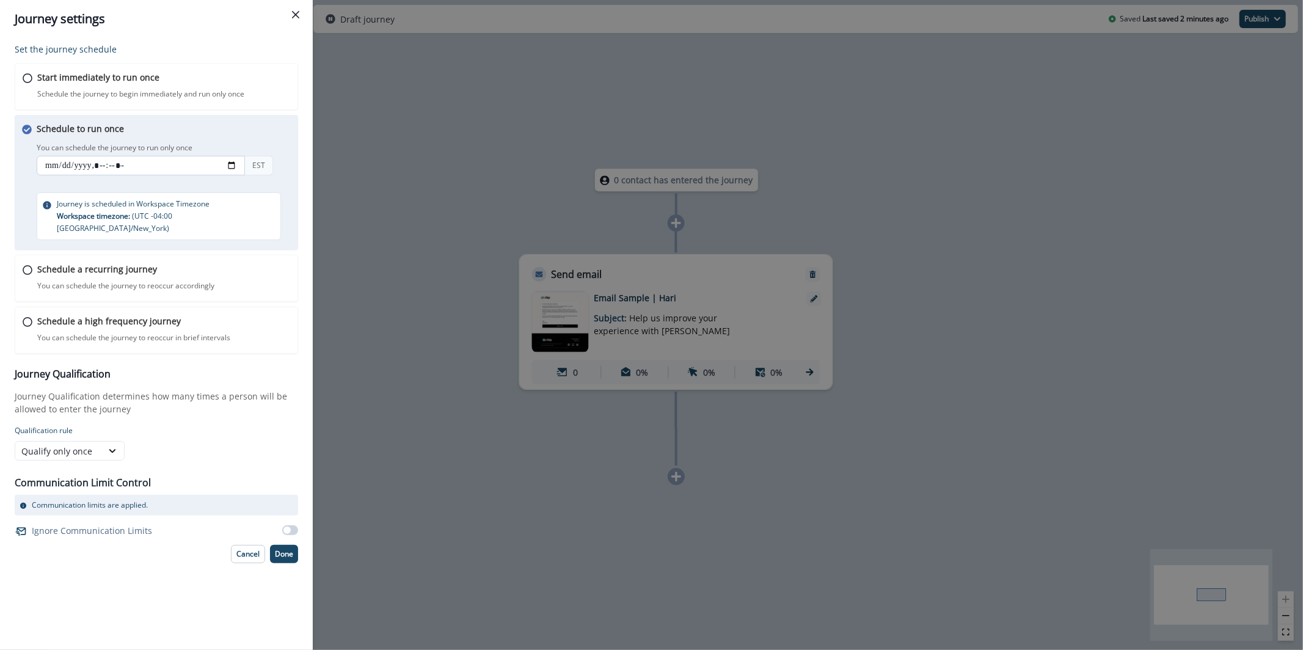
click at [228, 162] on input "datetime-local" at bounding box center [141, 166] width 208 height 20
click at [437, 269] on div "Journey settings Set the journey schedule Start immediately to run once Schedul…" at bounding box center [651, 325] width 1303 height 650
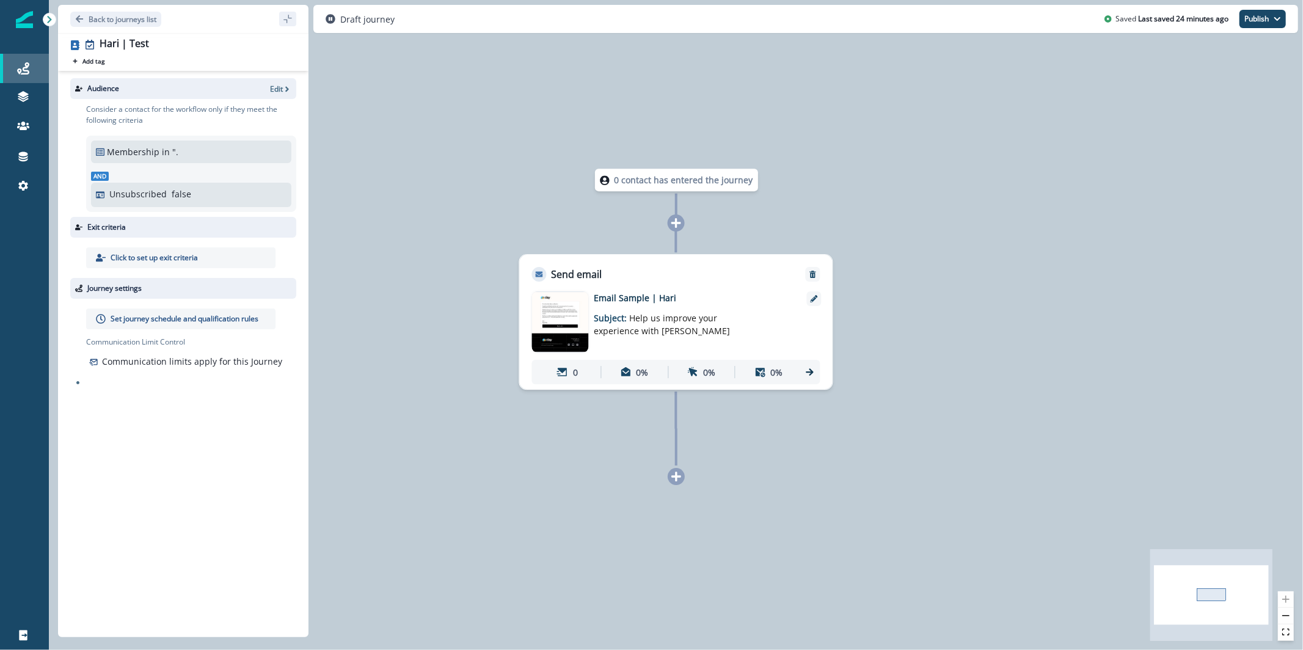
click at [35, 68] on div "Journeys" at bounding box center [24, 68] width 39 height 15
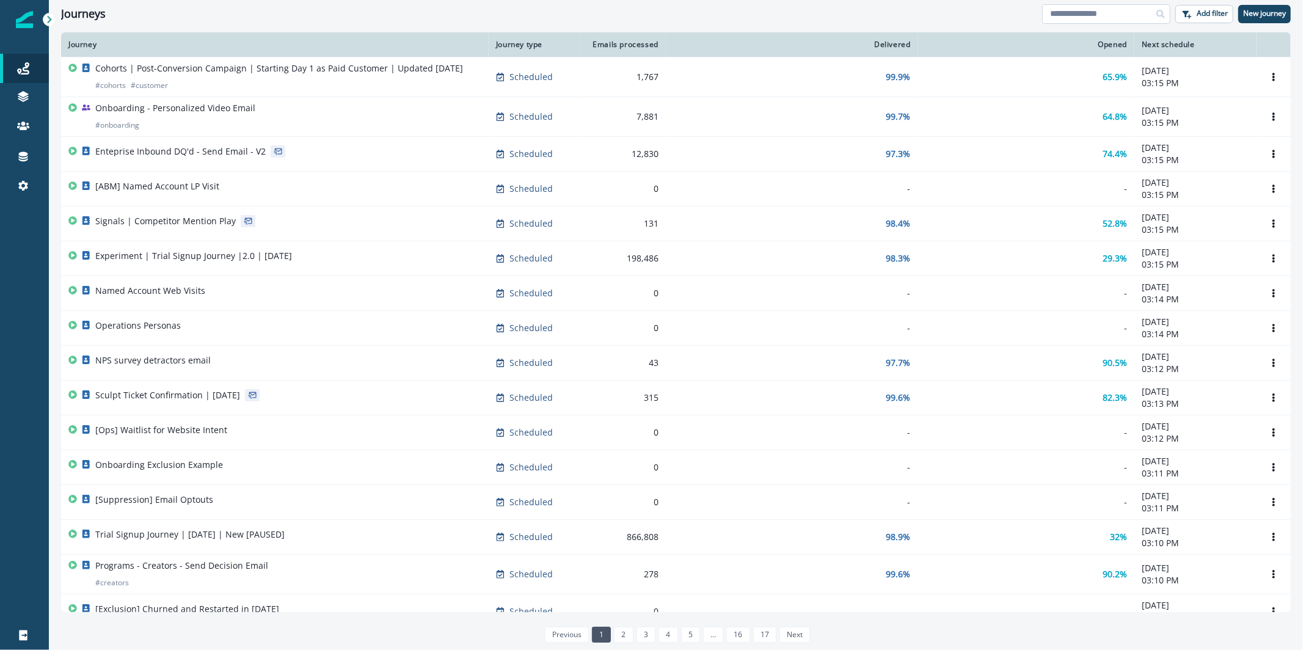
click at [1083, 16] on input at bounding box center [1106, 14] width 128 height 20
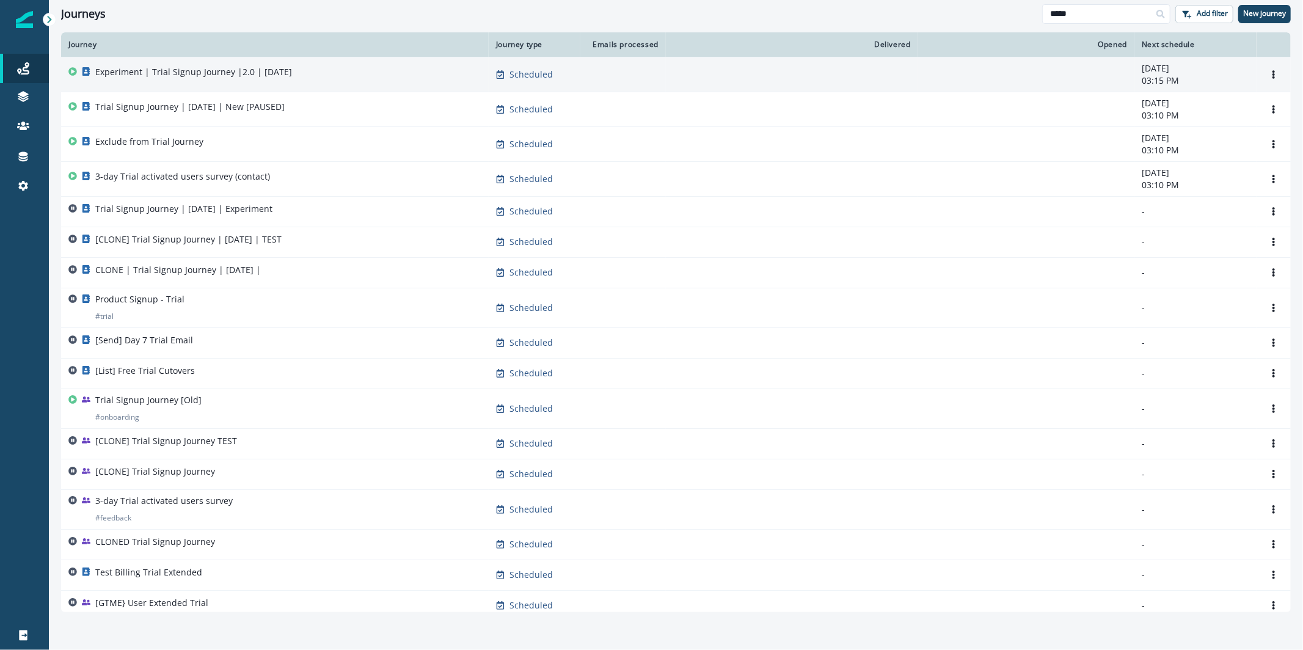
type input "*****"
click at [449, 68] on div "Experiment | Trial Signup Journey |2.0 | [DATE]" at bounding box center [274, 74] width 413 height 17
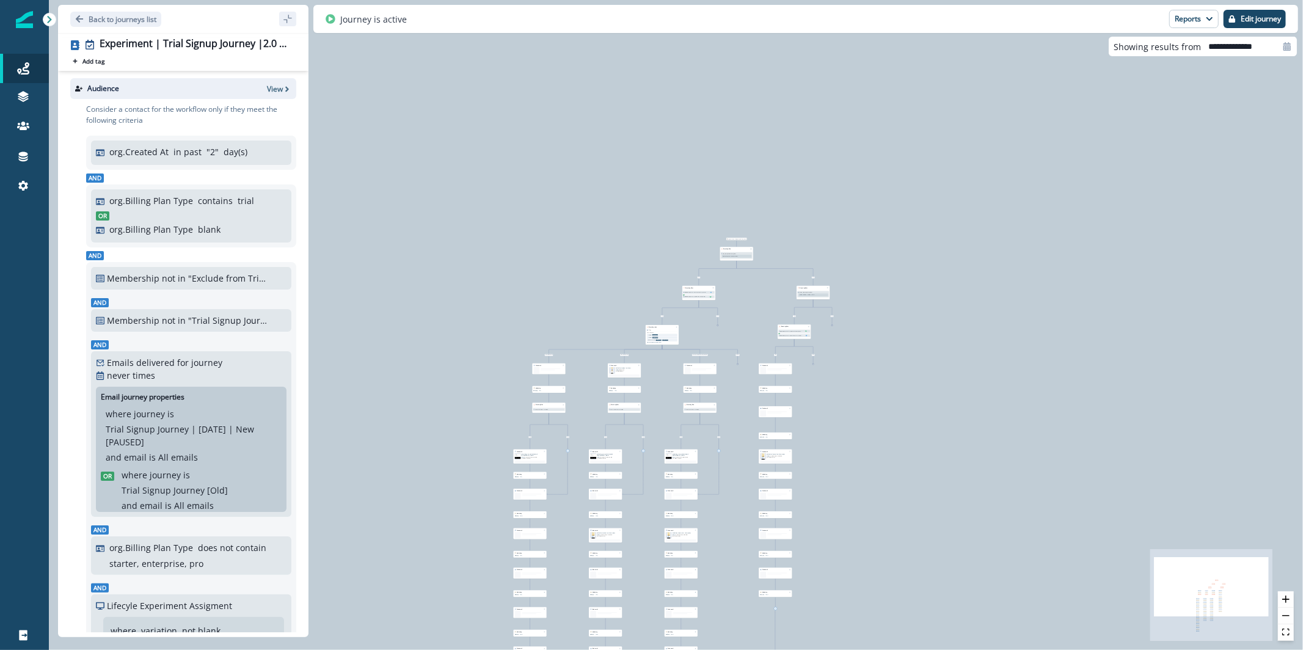
drag, startPoint x: 1007, startPoint y: 244, endPoint x: 1011, endPoint y: 453, distance: 208.9
click at [1011, 453] on div "32,095 contacts have entered the journey Branch by filter Lifecyle Experiment A…" at bounding box center [676, 325] width 1254 height 650
click at [1285, 606] on button "zoom in" at bounding box center [1286, 599] width 16 height 16
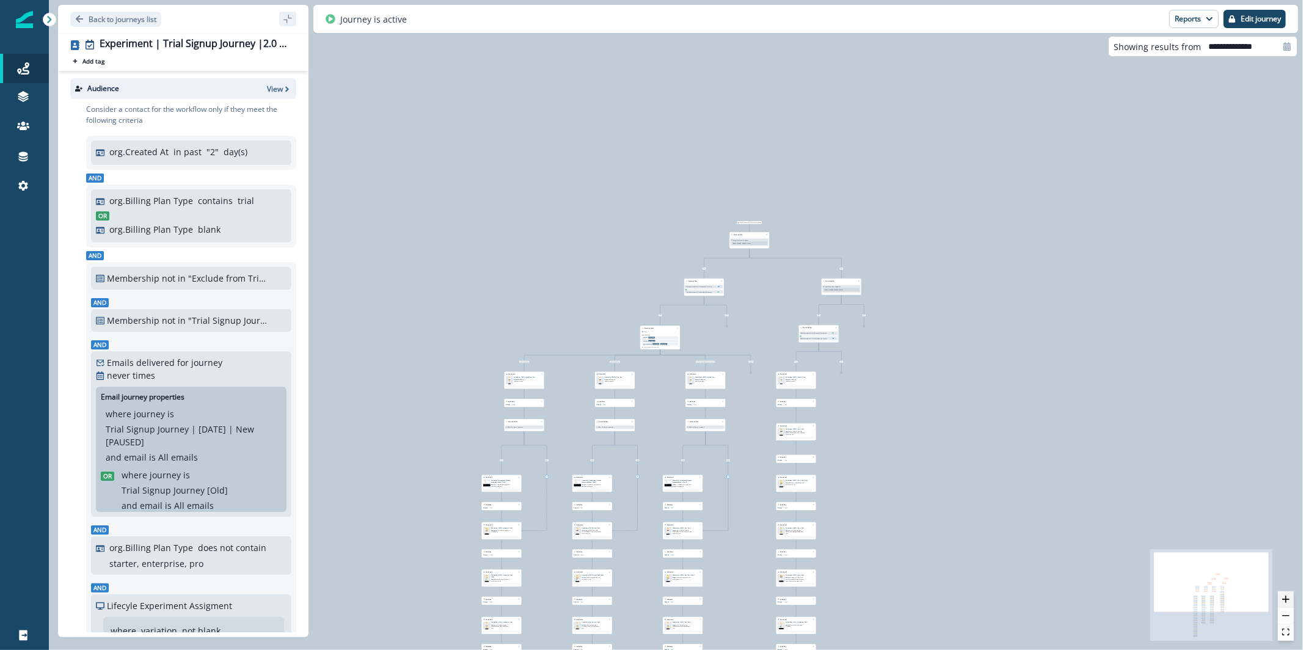
click at [1284, 600] on icon "zoom in" at bounding box center [1285, 598] width 7 height 7
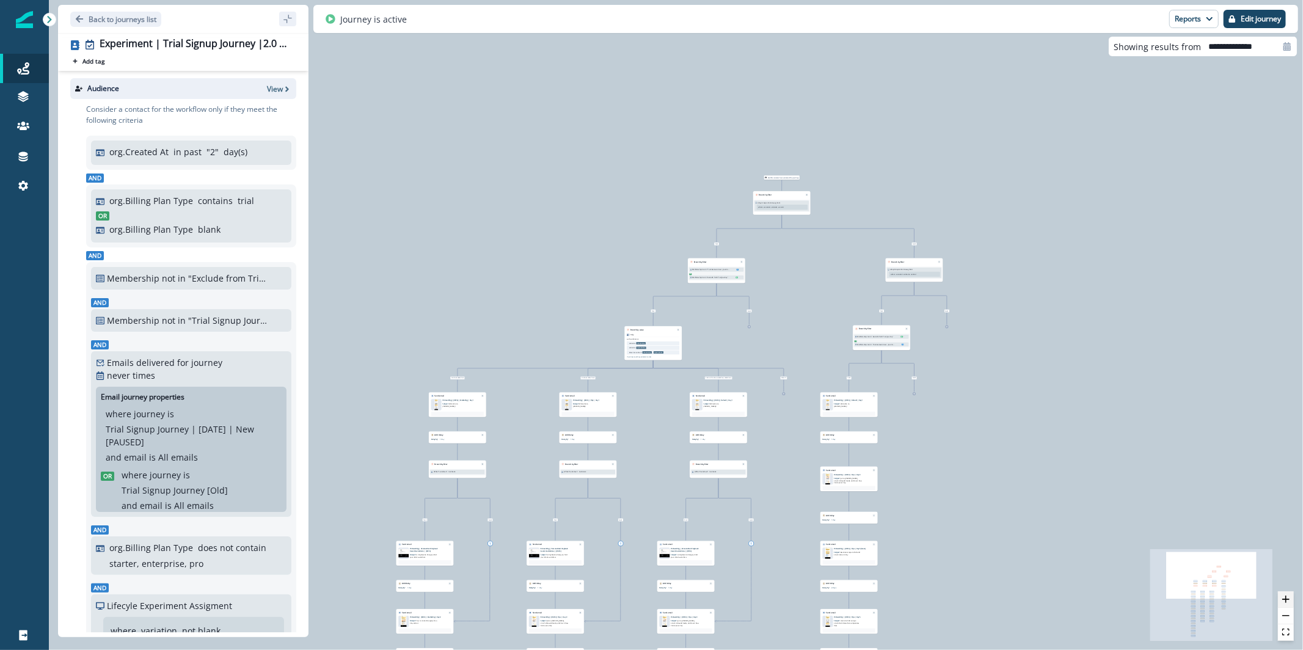
click at [1284, 600] on icon "zoom in" at bounding box center [1285, 598] width 7 height 7
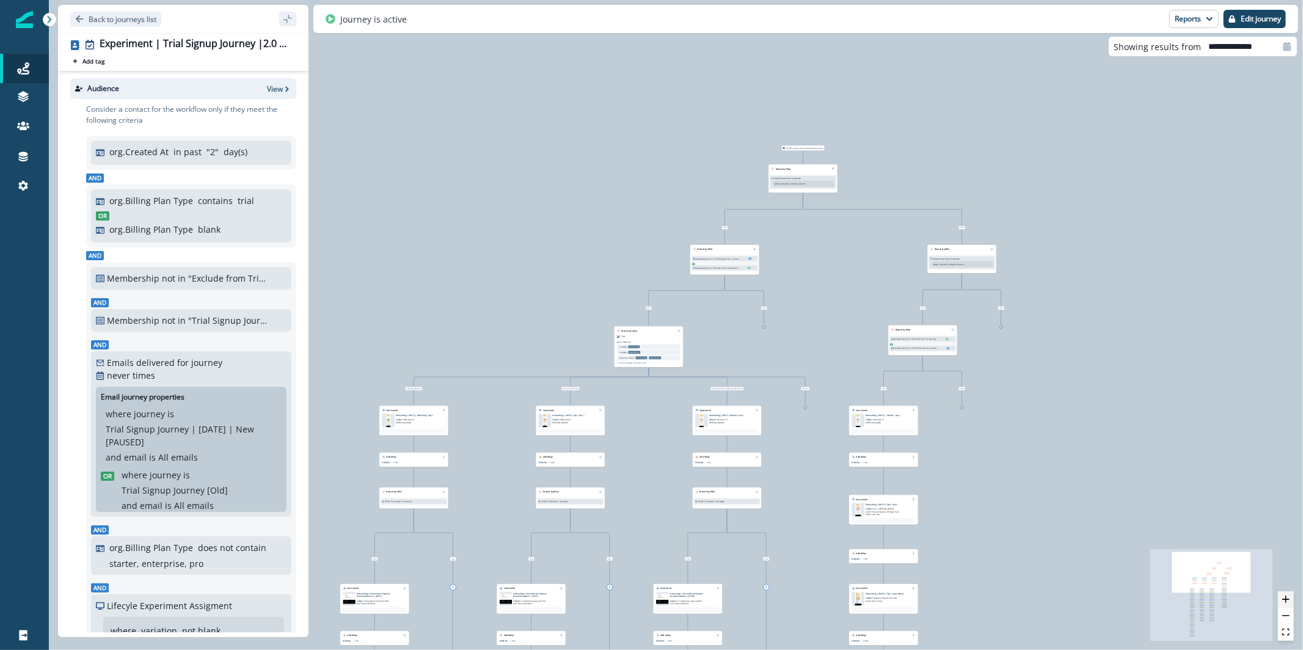
click at [1284, 600] on icon "zoom in" at bounding box center [1285, 598] width 7 height 7
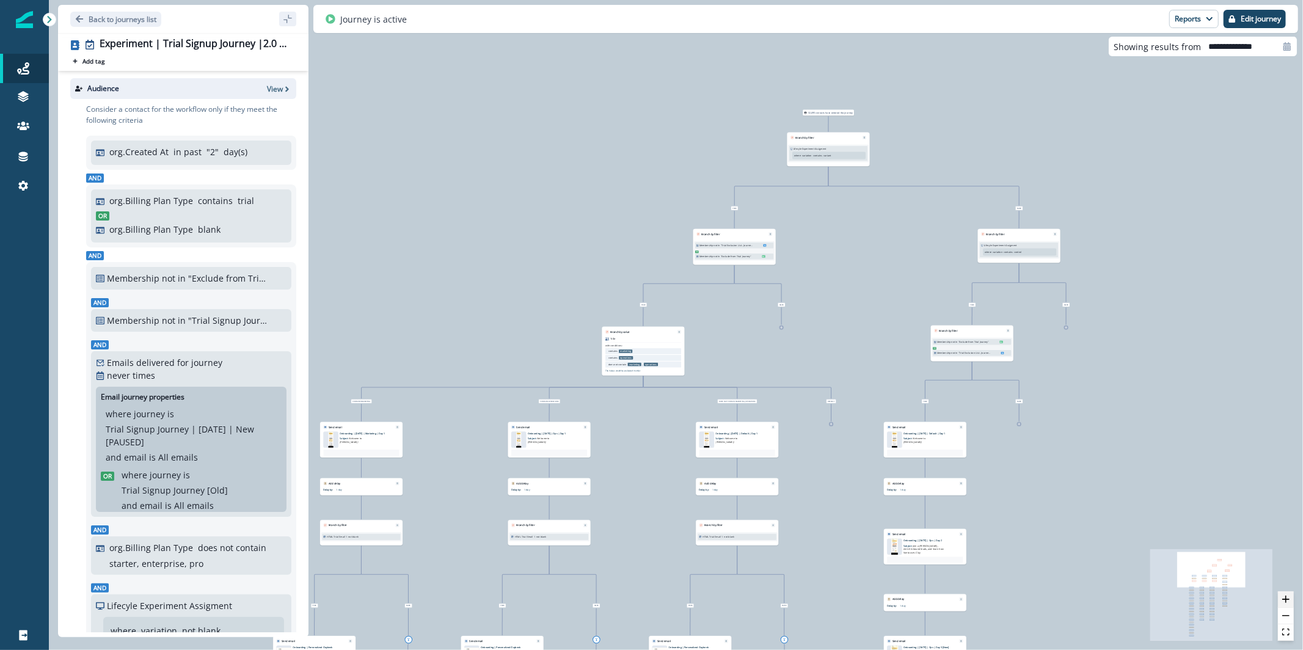
click at [1284, 600] on icon "zoom in" at bounding box center [1285, 598] width 7 height 7
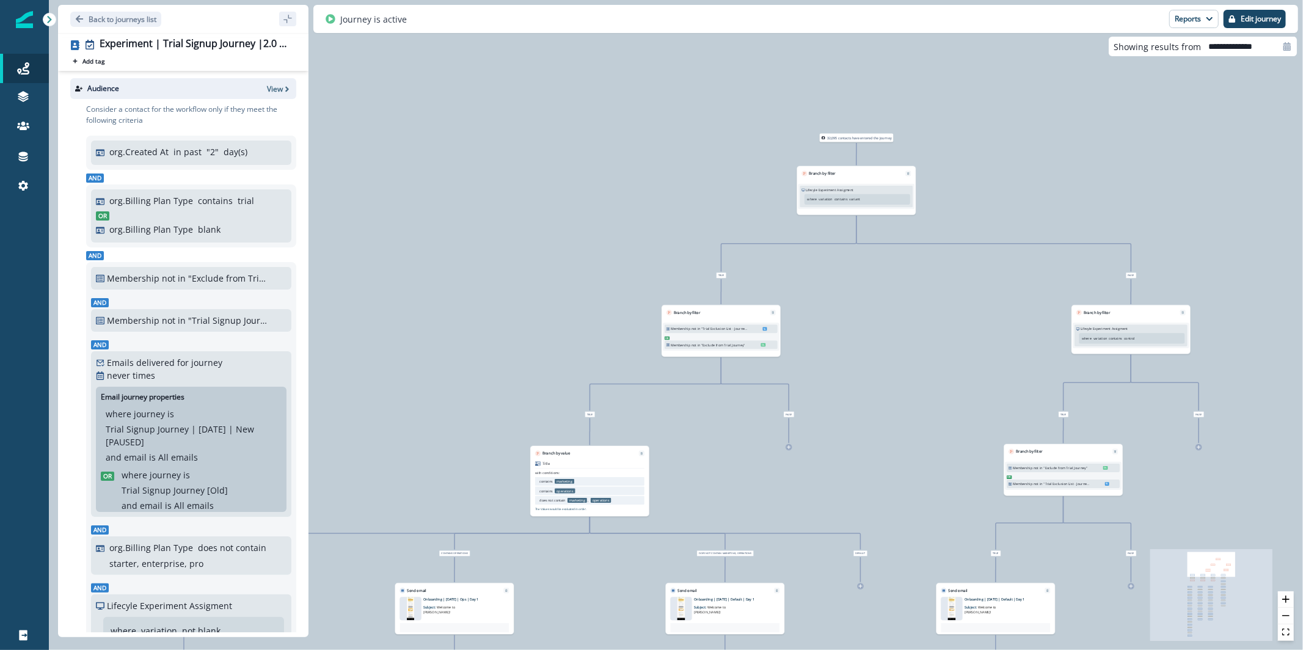
drag, startPoint x: 918, startPoint y: 161, endPoint x: 879, endPoint y: 280, distance: 124.8
click at [879, 280] on div "32,095 contacts have entered the journey Branch by filter Lifecyle Experiment A…" at bounding box center [676, 325] width 1254 height 650
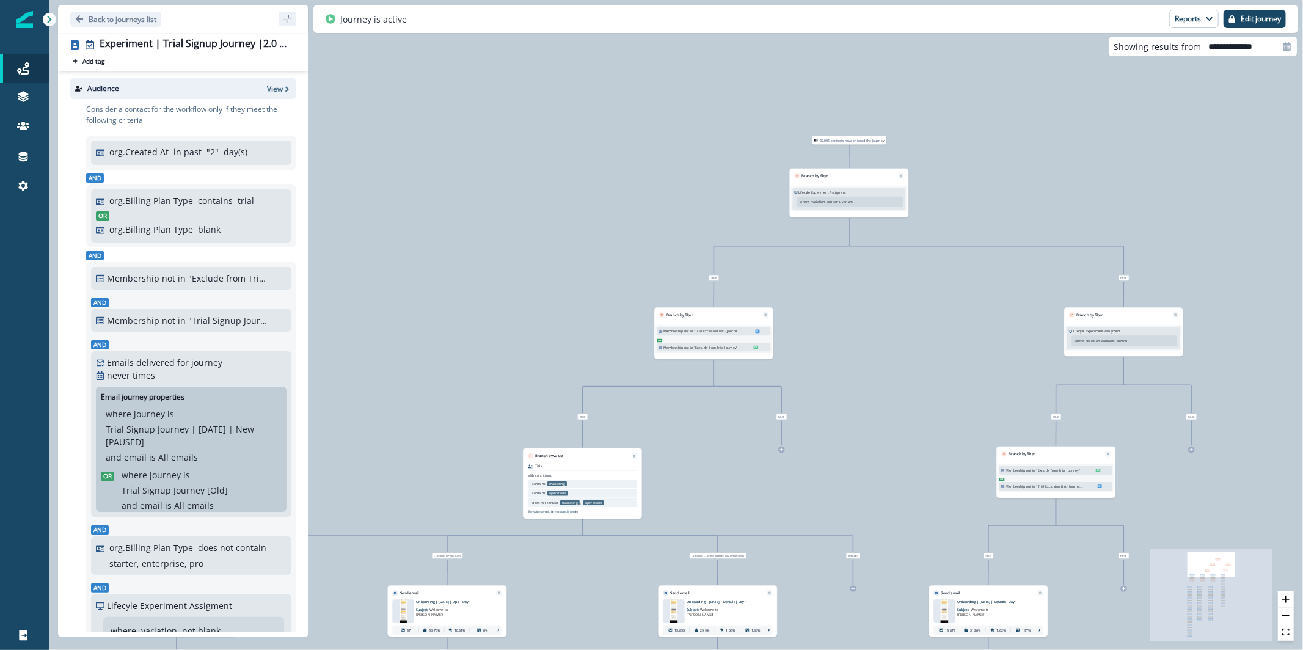
drag, startPoint x: 928, startPoint y: 346, endPoint x: 920, endPoint y: 348, distance: 7.7
click at [920, 348] on div "32,095 contacts have entered the journey Branch by filter Lifecyle Experiment A…" at bounding box center [676, 325] width 1254 height 650
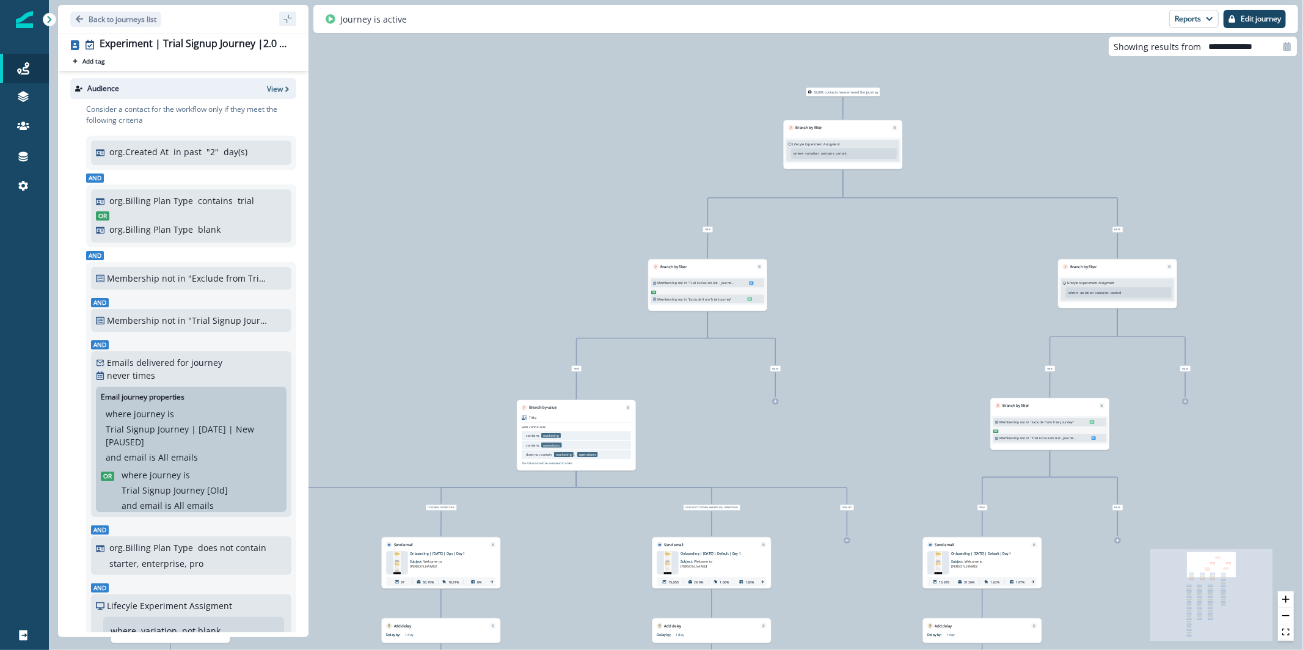
drag, startPoint x: 931, startPoint y: 381, endPoint x: 923, endPoint y: 326, distance: 55.4
click at [923, 326] on div "32,095 contacts have entered the journey Branch by filter Lifecyle Experiment A…" at bounding box center [676, 325] width 1254 height 650
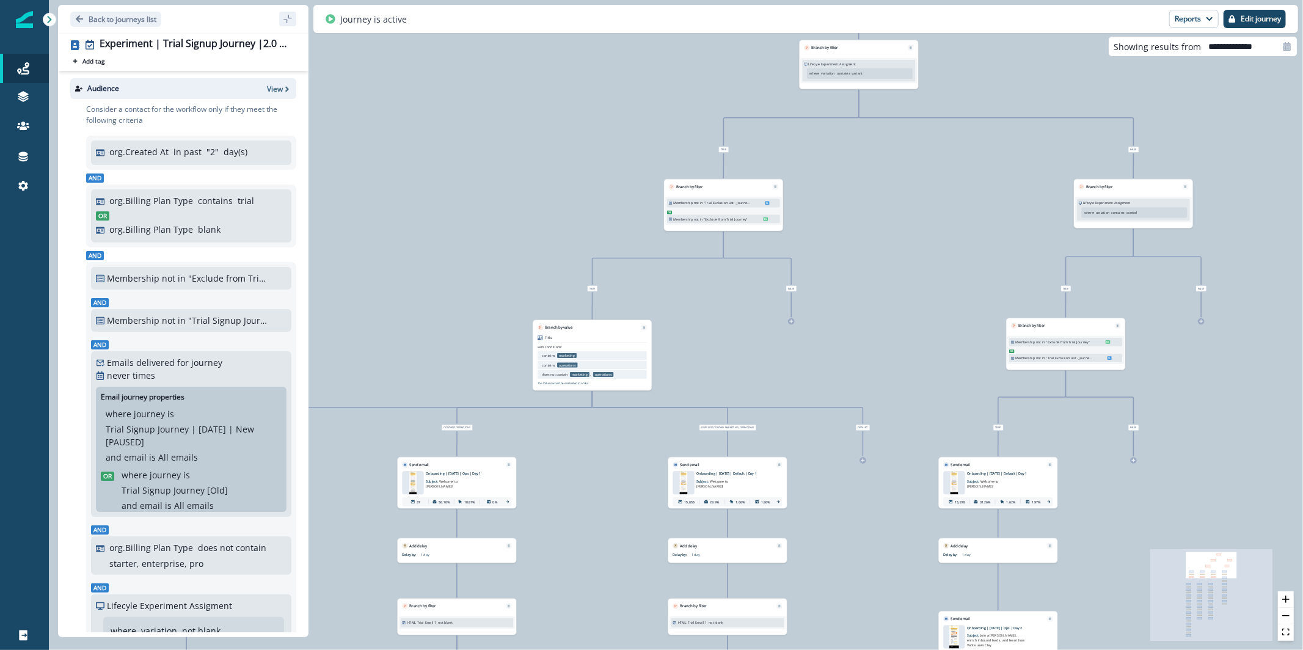
drag, startPoint x: 898, startPoint y: 374, endPoint x: 916, endPoint y: 297, distance: 78.4
click at [916, 297] on div "32,095 contacts have entered the journey Branch by filter Lifecyle Experiment A…" at bounding box center [676, 325] width 1254 height 650
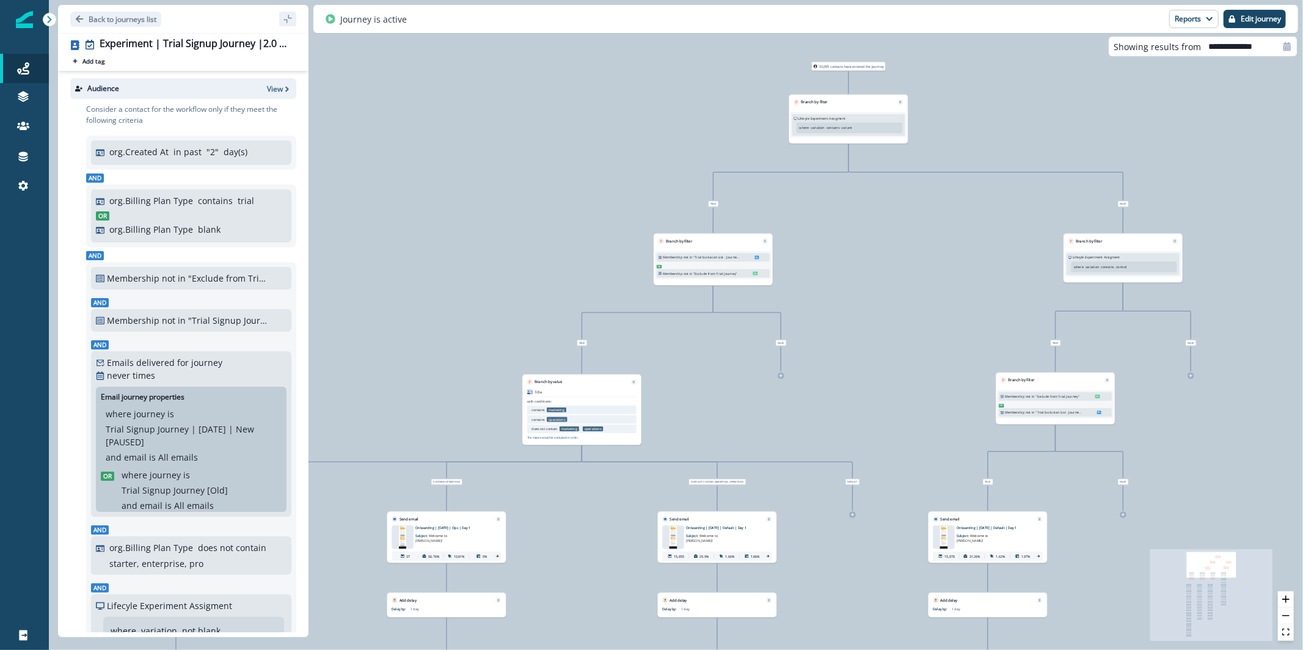
drag, startPoint x: 857, startPoint y: 375, endPoint x: 826, endPoint y: 518, distance: 146.7
click at [827, 518] on div "32,095 contacts have entered the journey Branch by filter Lifecyle Experiment A…" at bounding box center [676, 325] width 1254 height 650
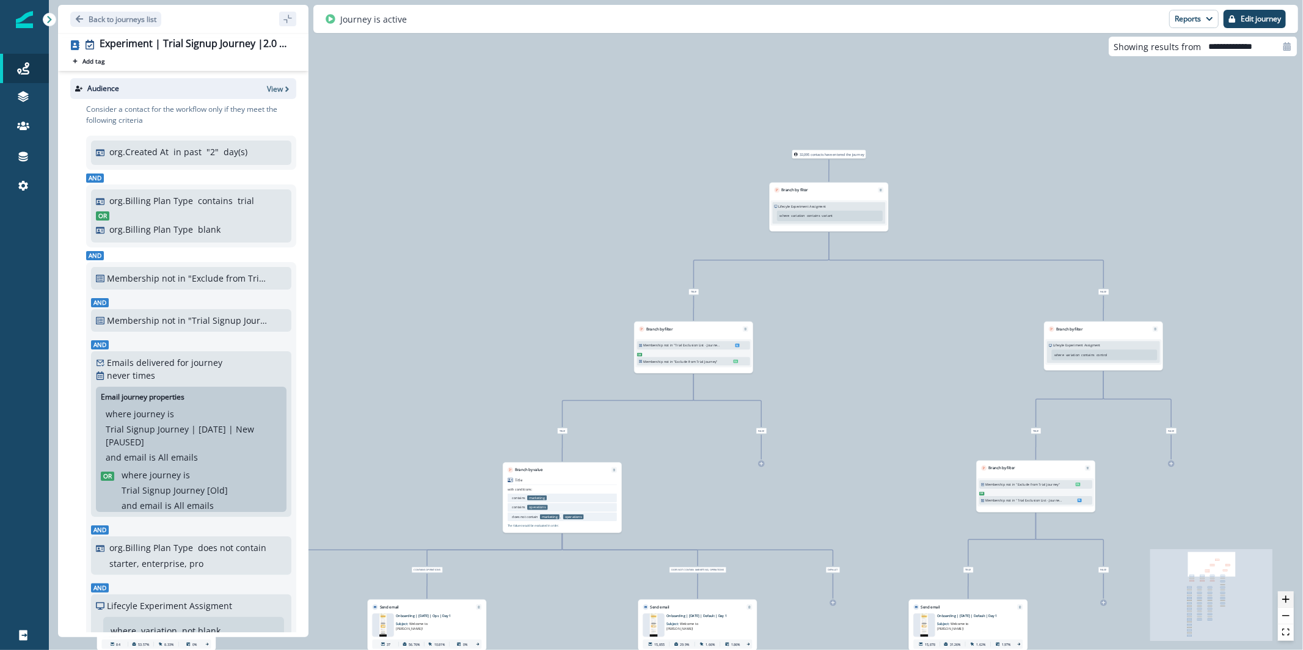
click at [1293, 599] on button "zoom in" at bounding box center [1286, 599] width 16 height 16
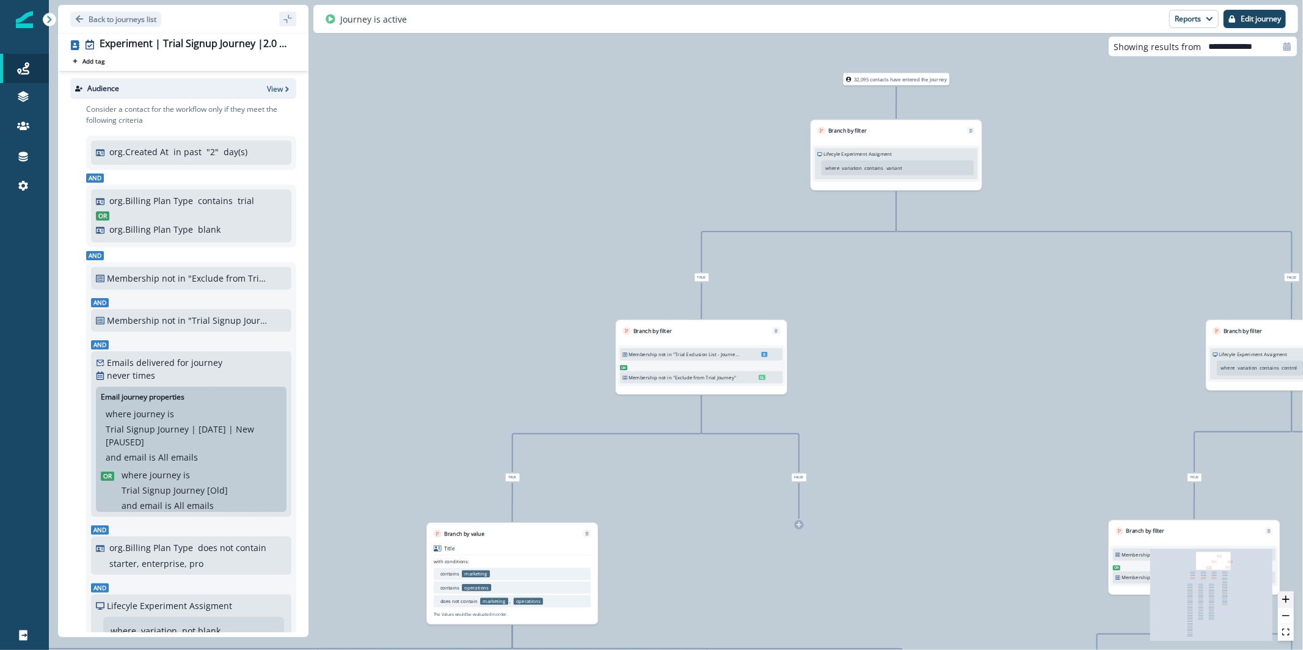
click at [1293, 599] on button "zoom in" at bounding box center [1286, 599] width 16 height 16
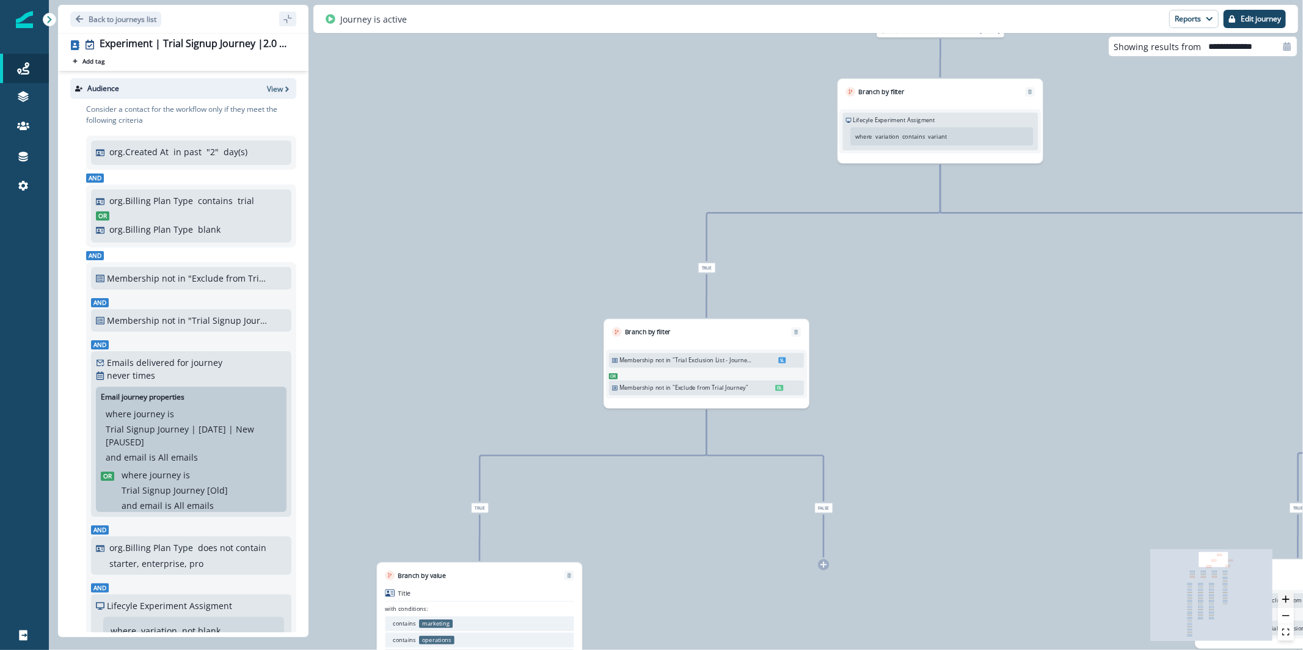
click at [1285, 603] on button "zoom in" at bounding box center [1286, 599] width 16 height 16
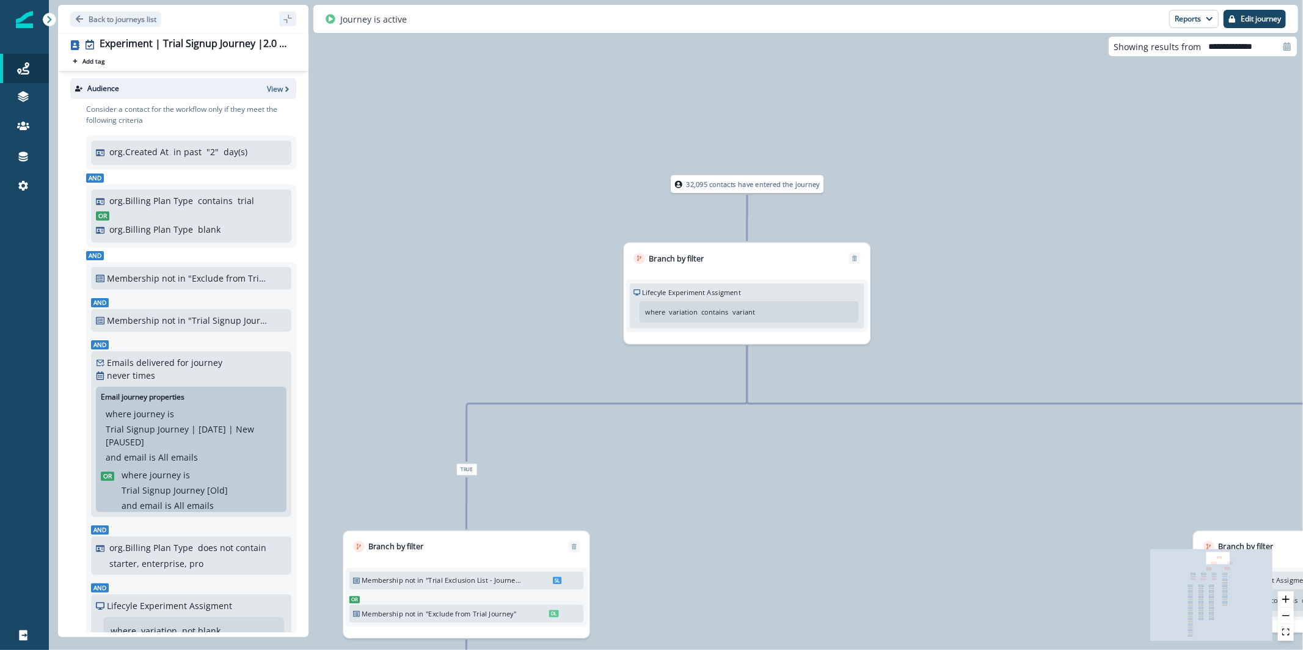
drag, startPoint x: 1200, startPoint y: 352, endPoint x: 840, endPoint y: 650, distance: 467.1
click at [840, 649] on div "32,095 contacts have entered the journey Branch by filter Lifecyle Experiment A…" at bounding box center [676, 325] width 1254 height 650
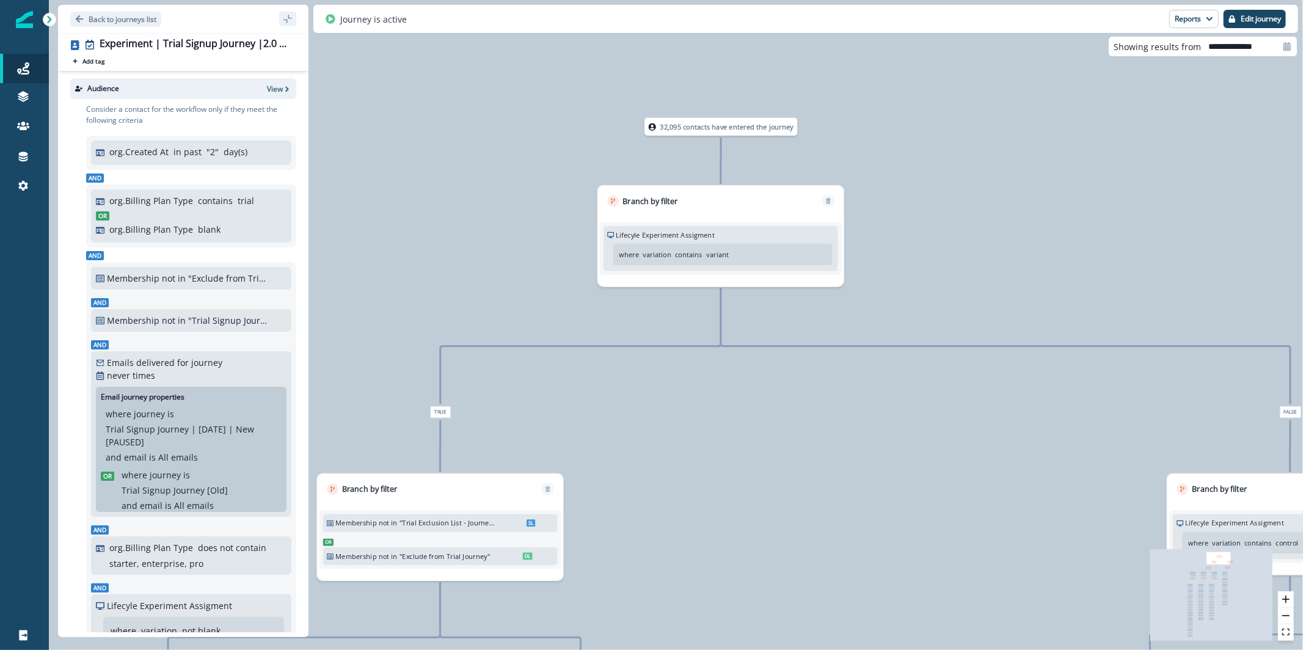
drag, startPoint x: 810, startPoint y: 404, endPoint x: 898, endPoint y: 262, distance: 167.0
click at [898, 262] on div "32,095 contacts have entered the journey Branch by filter Lifecyle Experiment A…" at bounding box center [676, 325] width 1254 height 650
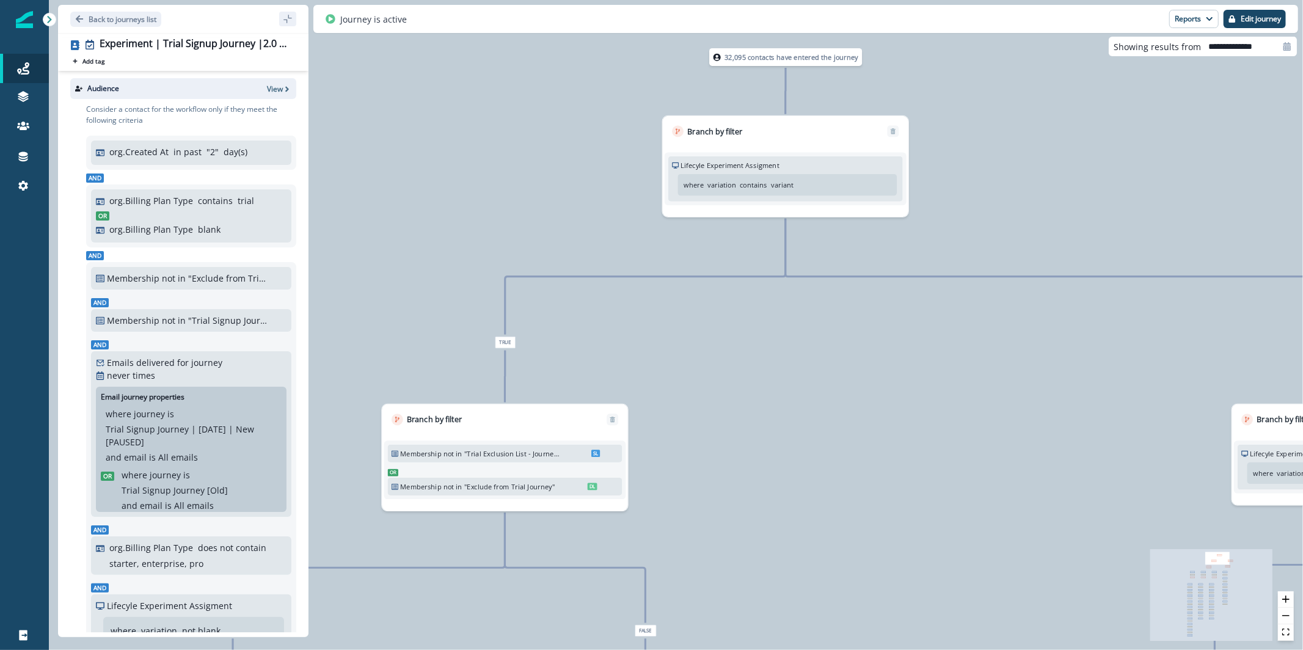
drag, startPoint x: 923, startPoint y: 529, endPoint x: 987, endPoint y: 460, distance: 95.1
click at [987, 460] on div "32,095 contacts have entered the journey Branch by filter Lifecyle Experiment A…" at bounding box center [676, 325] width 1254 height 650
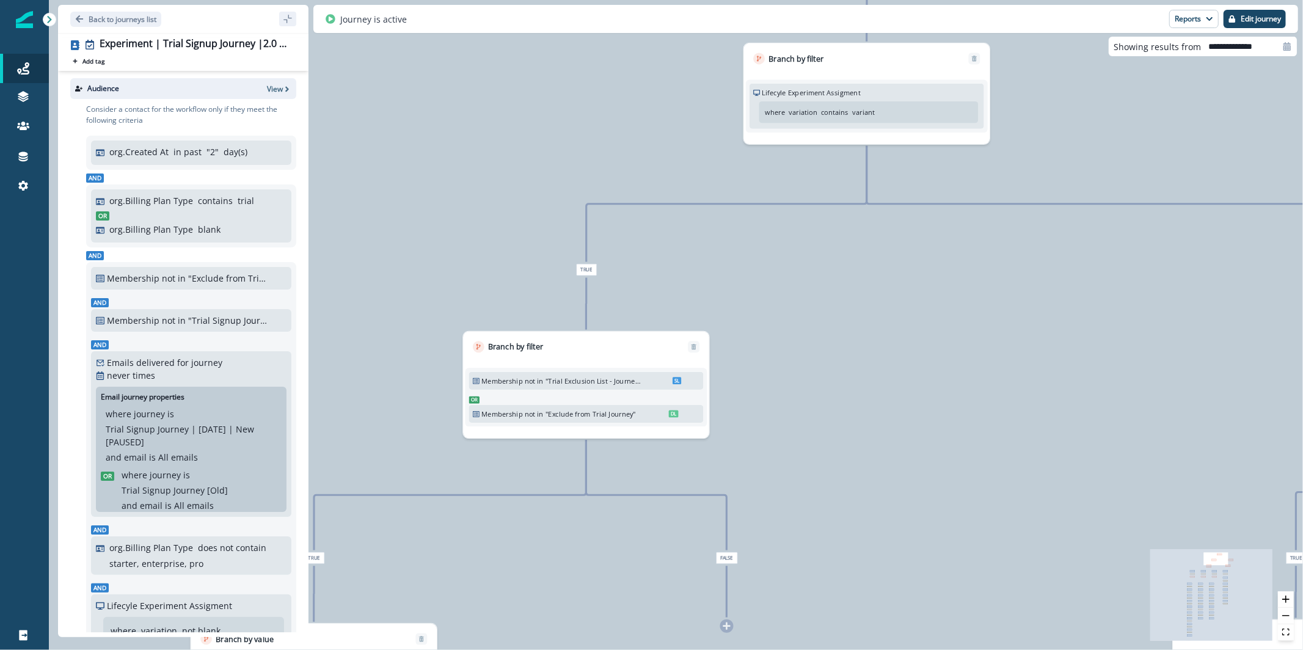
drag, startPoint x: 987, startPoint y: 460, endPoint x: 1049, endPoint y: 366, distance: 112.1
click at [1068, 387] on div "32,095 contacts have entered the journey Branch by filter Lifecyle Experiment A…" at bounding box center [676, 325] width 1254 height 650
drag, startPoint x: 848, startPoint y: 160, endPoint x: 828, endPoint y: 245, distance: 87.7
click at [828, 245] on div "32,095 contacts have entered the journey Branch by filter Lifecyle Experiment A…" at bounding box center [676, 325] width 1254 height 650
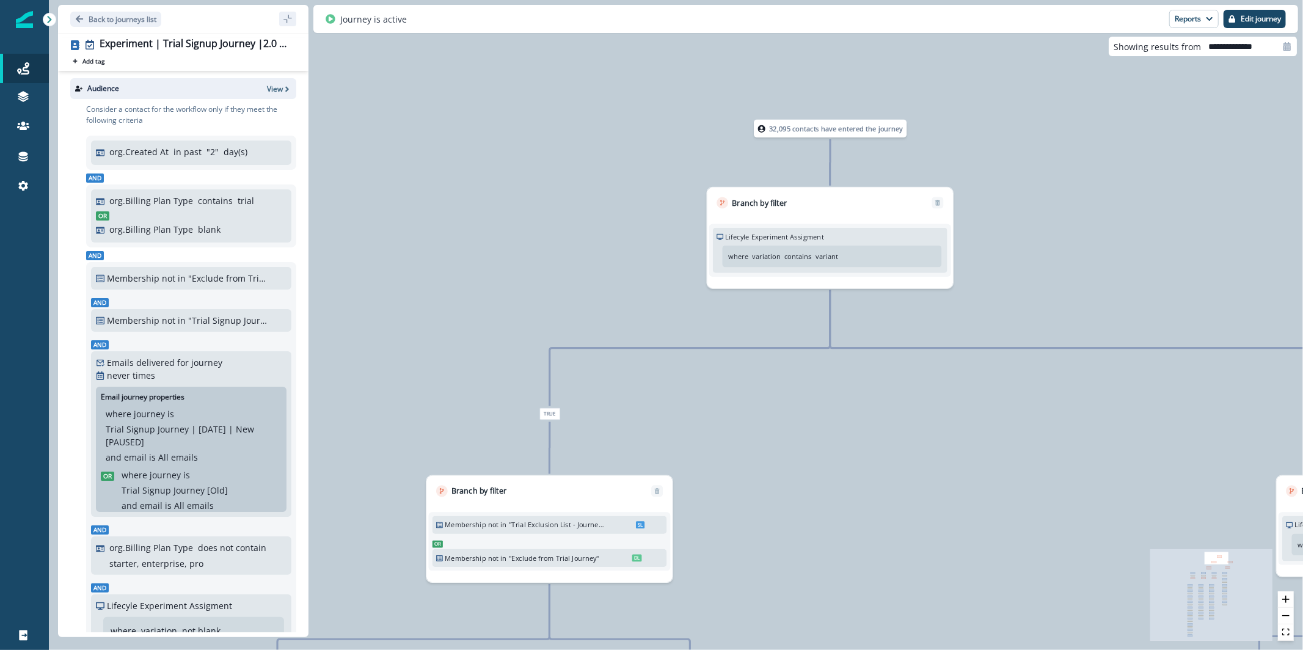
drag, startPoint x: 1176, startPoint y: 245, endPoint x: 1160, endPoint y: 304, distance: 60.7
click at [1160, 304] on div "32,095 contacts have entered the journey Branch by filter Lifecyle Experiment A…" at bounding box center [676, 325] width 1254 height 650
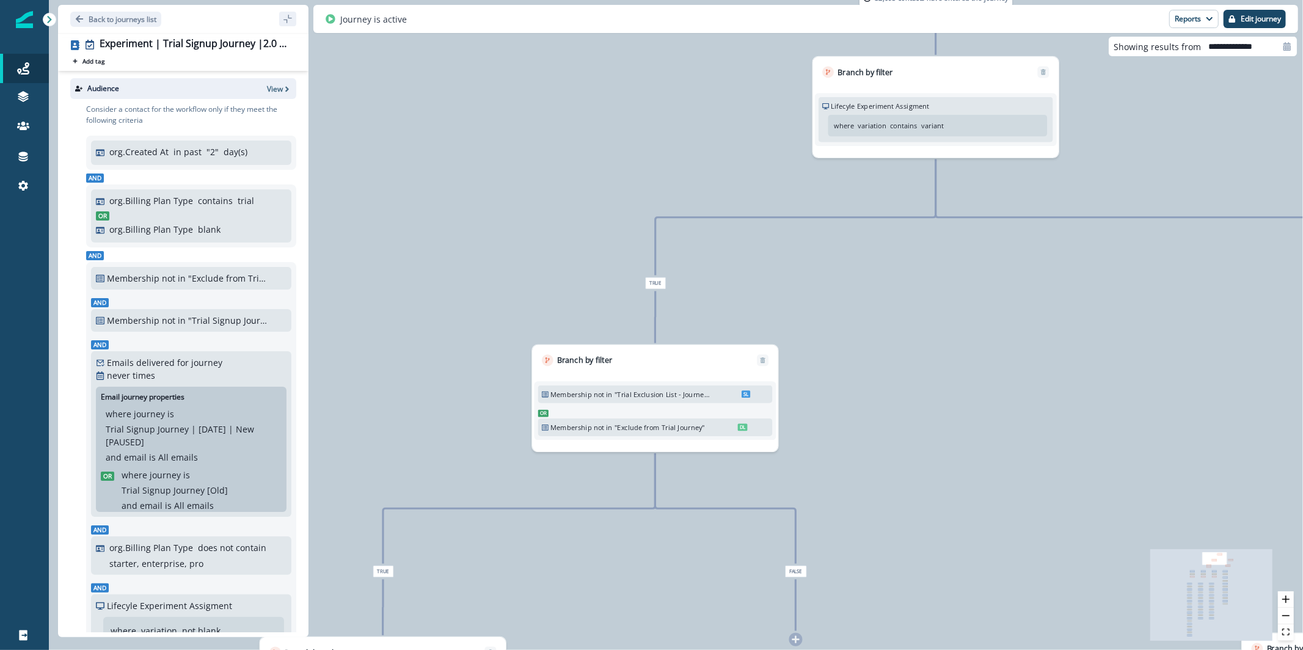
drag, startPoint x: 837, startPoint y: 479, endPoint x: 942, endPoint y: 349, distance: 168.0
click at [942, 349] on div "32,095 contacts have entered the journey Branch by filter Lifecyle Experiment A…" at bounding box center [676, 325] width 1254 height 650
click at [1284, 619] on button "zoom out" at bounding box center [1286, 616] width 16 height 16
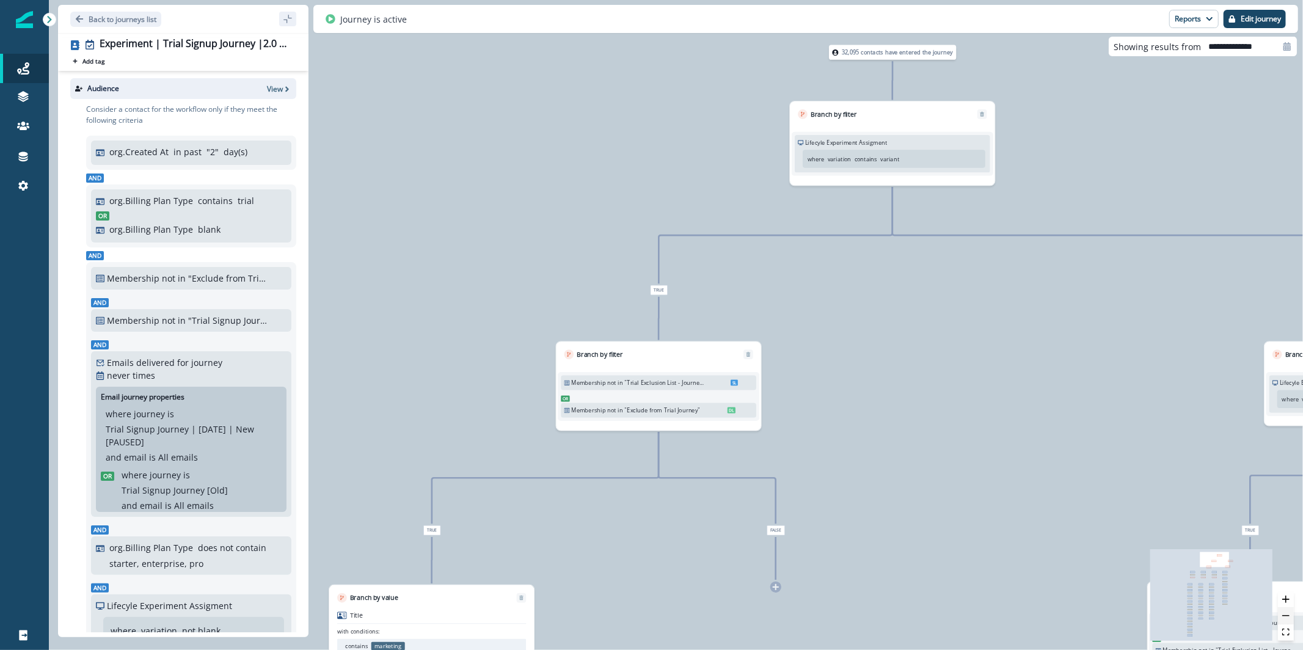
click at [1283, 619] on button "zoom out" at bounding box center [1286, 616] width 16 height 16
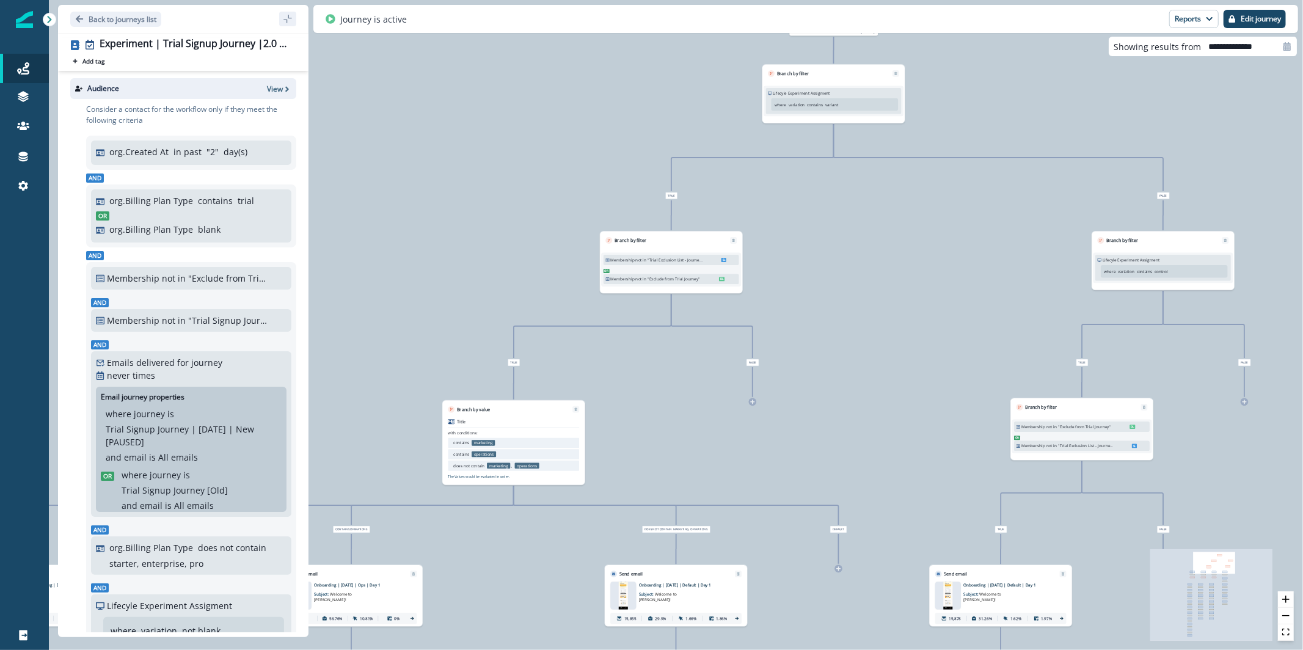
drag, startPoint x: 897, startPoint y: 562, endPoint x: 896, endPoint y: 415, distance: 147.2
click at [896, 415] on div "32,095 contacts have entered the journey Branch by filter Lifecyle Experiment A…" at bounding box center [676, 325] width 1254 height 650
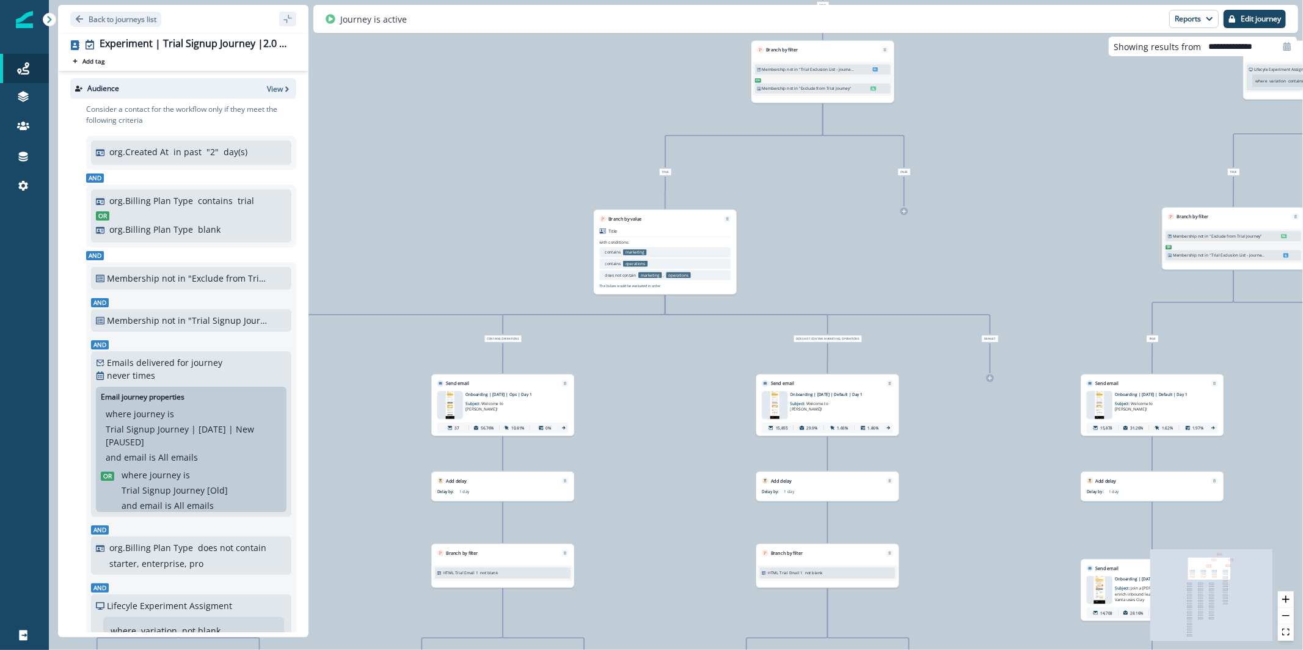
drag, startPoint x: 879, startPoint y: 569, endPoint x: 1038, endPoint y: 432, distance: 209.1
click at [1038, 432] on div "32,095 contacts have entered the journey Branch by filter Lifecyle Experiment A…" at bounding box center [676, 325] width 1254 height 650
drag, startPoint x: 984, startPoint y: 473, endPoint x: 983, endPoint y: 460, distance: 13.6
click at [983, 460] on div "32,095 contacts have entered the journey Branch by filter Lifecyle Experiment A…" at bounding box center [676, 325] width 1254 height 650
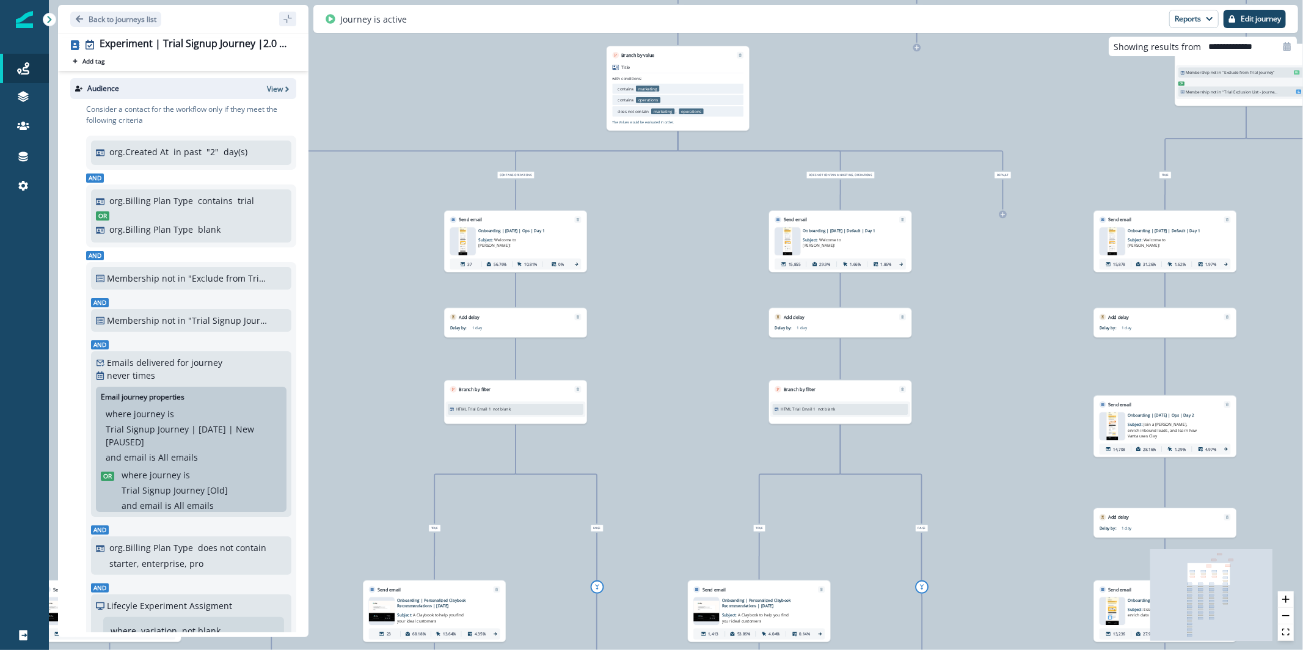
drag, startPoint x: 980, startPoint y: 451, endPoint x: 994, endPoint y: 299, distance: 152.7
click at [994, 299] on div "32,095 contacts have entered the journey Branch by filter Lifecyle Experiment A…" at bounding box center [676, 325] width 1254 height 650
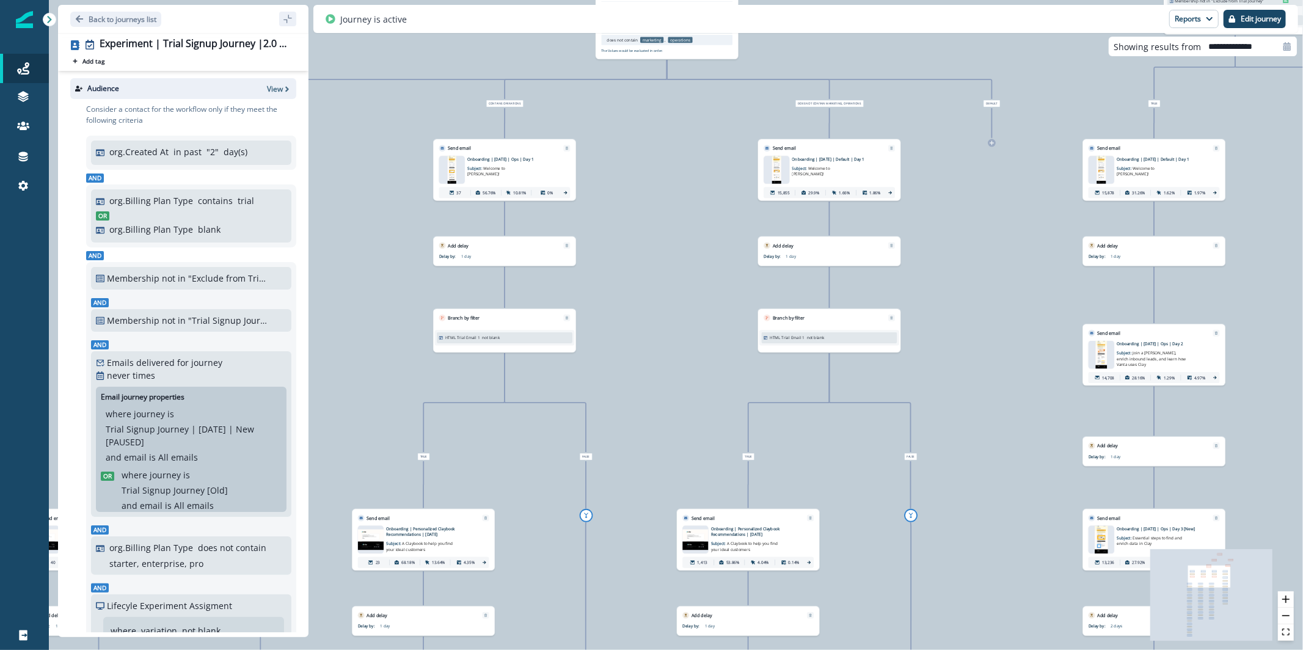
drag, startPoint x: 986, startPoint y: 393, endPoint x: 931, endPoint y: 289, distance: 118.0
click at [959, 273] on div "32,095 contacts have entered the journey Branch by filter Lifecyle Experiment A…" at bounding box center [676, 325] width 1254 height 650
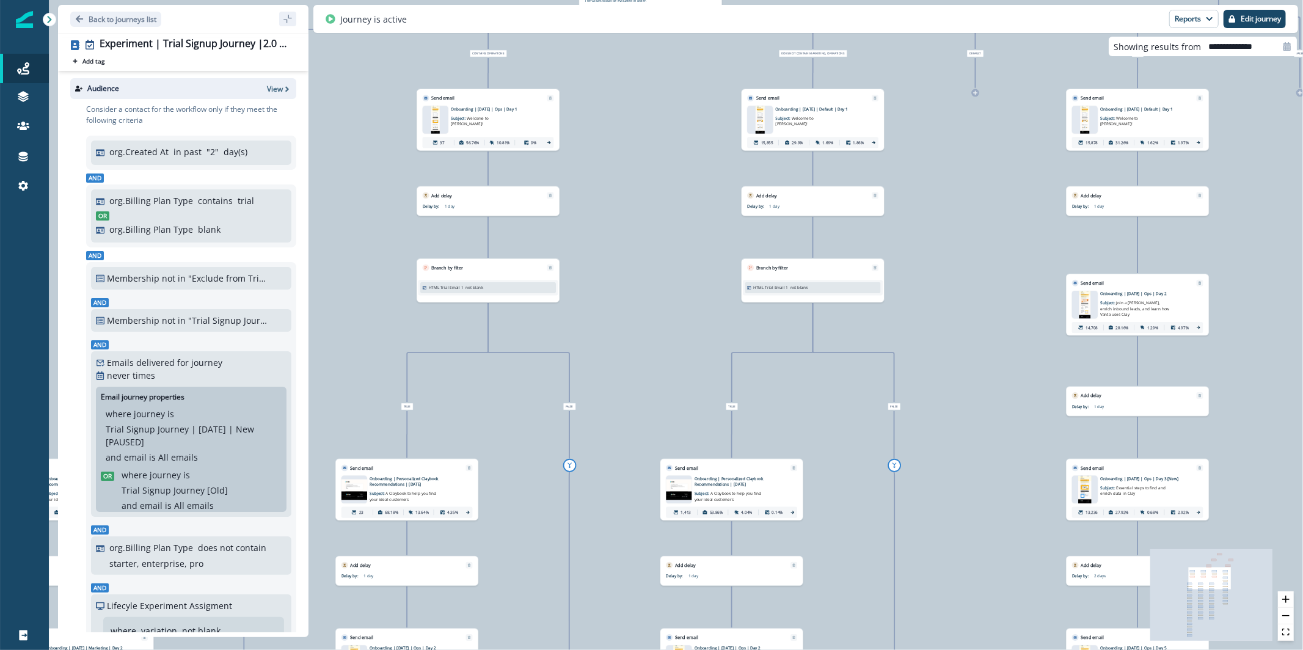
click at [675, 489] on img at bounding box center [679, 489] width 26 height 21
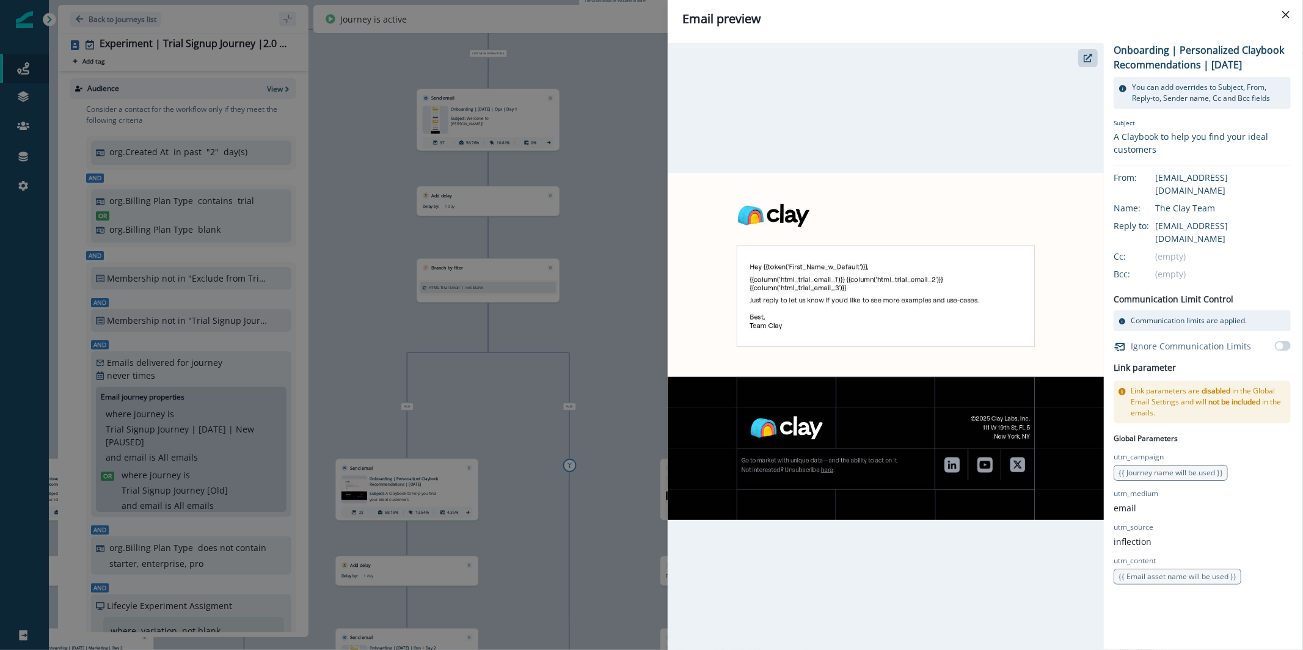
click at [615, 177] on div "Email preview Onboarding | Personalized Claybook Recommendations | [DATE] You c…" at bounding box center [651, 325] width 1303 height 650
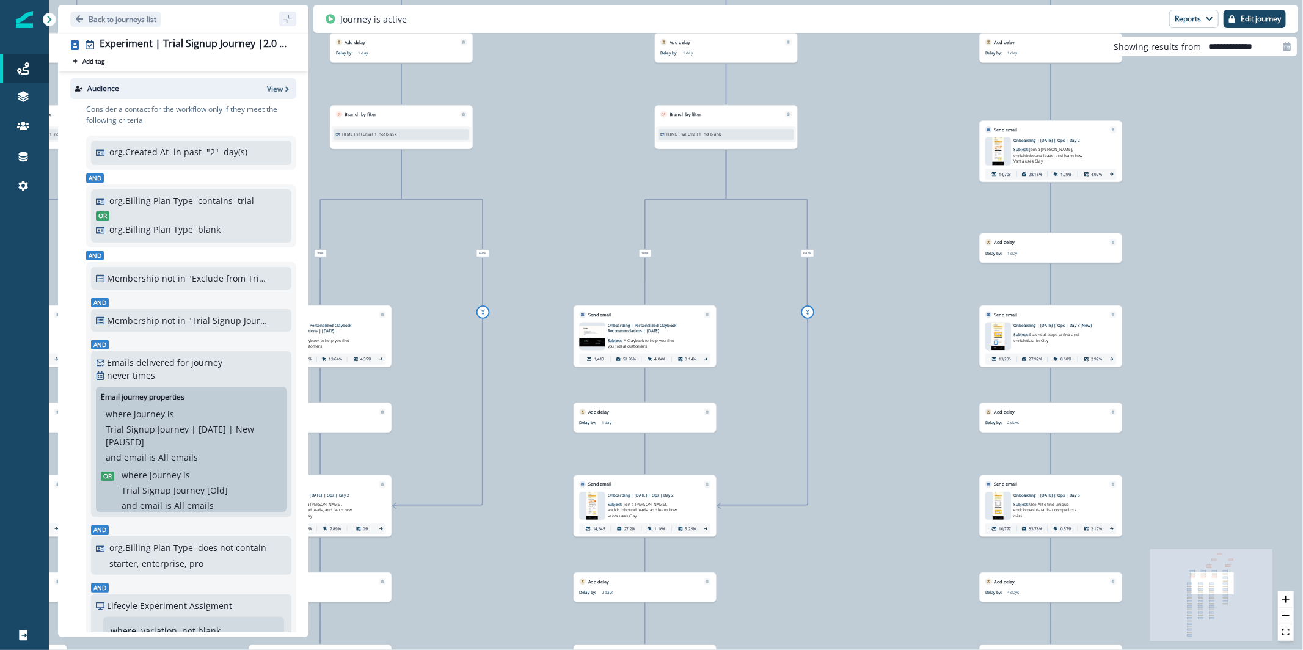
drag, startPoint x: 652, startPoint y: 308, endPoint x: 562, endPoint y: 147, distance: 185.4
click at [562, 147] on div "32,095 contacts have entered the journey Branch by filter Lifecyle Experiment A…" at bounding box center [676, 325] width 1254 height 650
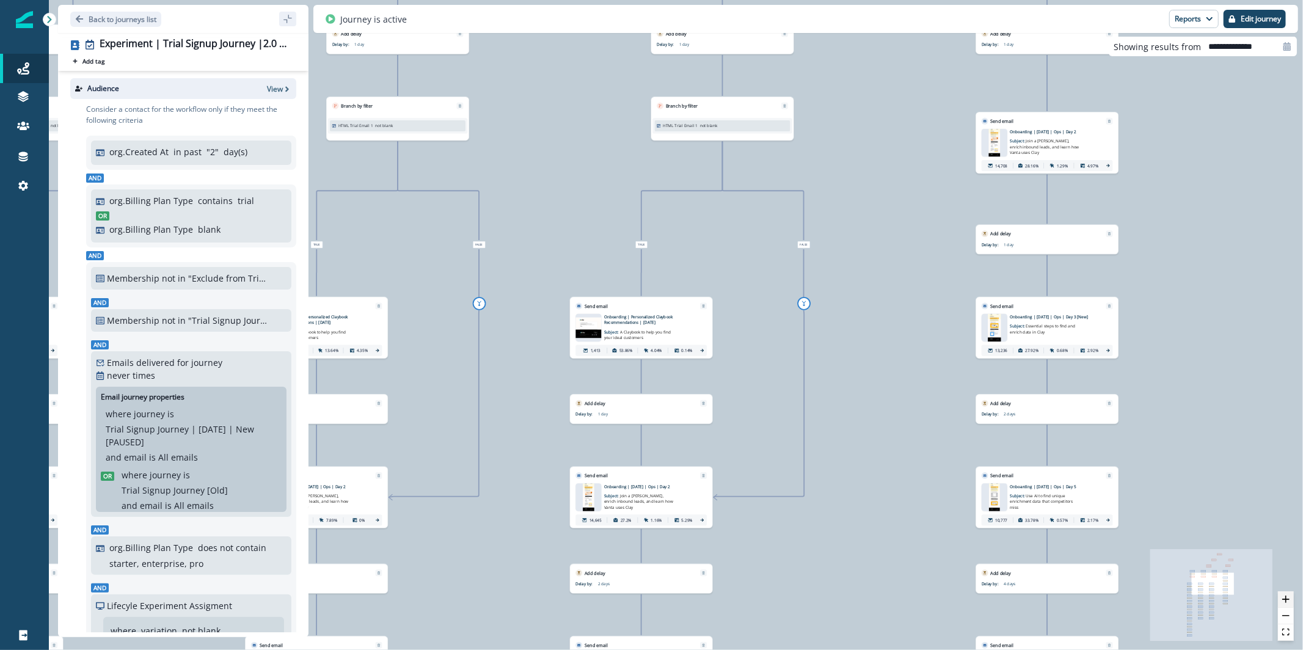
click at [1287, 602] on icon "zoom in" at bounding box center [1285, 598] width 7 height 7
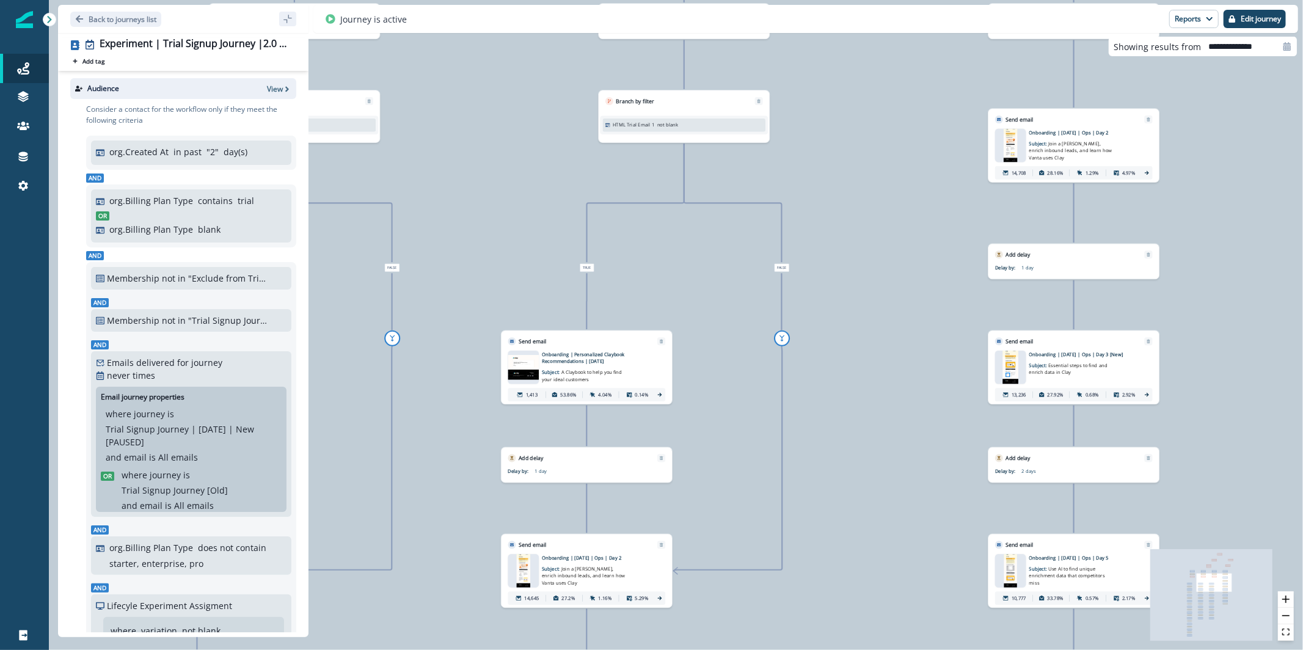
drag, startPoint x: 885, startPoint y: 376, endPoint x: 859, endPoint y: 404, distance: 38.0
click at [859, 404] on div "32,095 contacts have entered the journey Branch by filter Lifecyle Experiment A…" at bounding box center [676, 325] width 1254 height 650
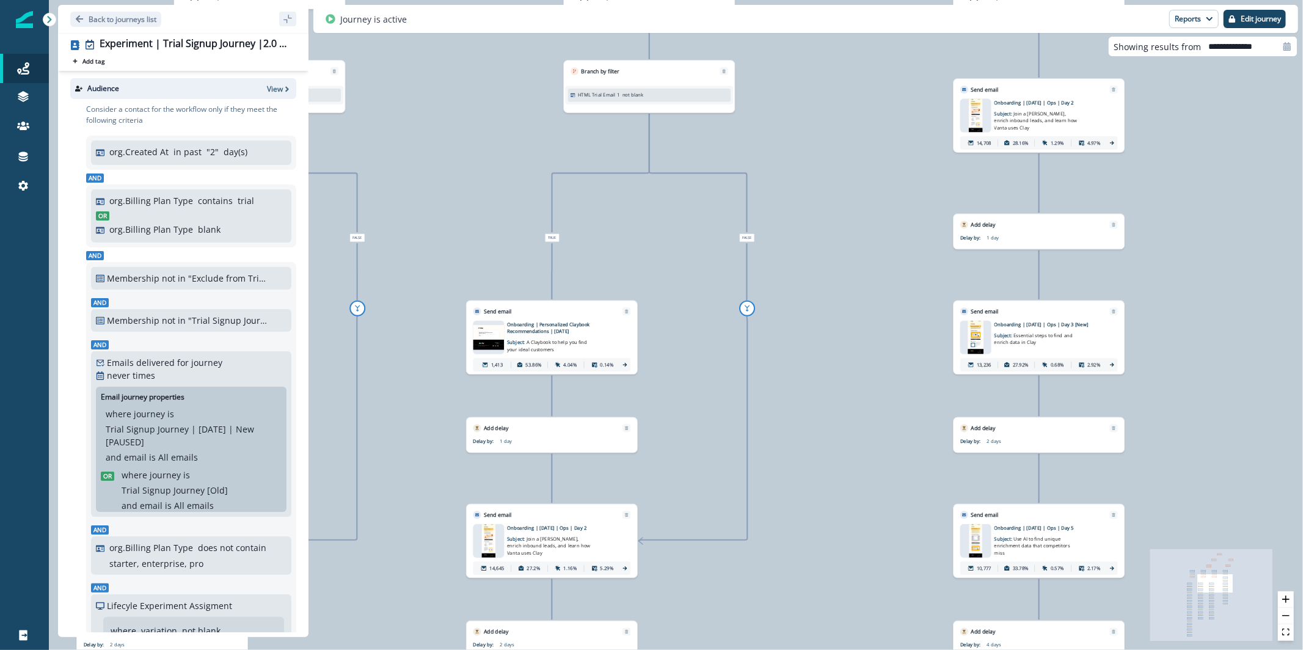
drag, startPoint x: 983, startPoint y: 437, endPoint x: 948, endPoint y: 407, distance: 45.9
click at [948, 407] on div "32,095 contacts have entered the journey Branch by filter Lifecyle Experiment A…" at bounding box center [676, 325] width 1254 height 650
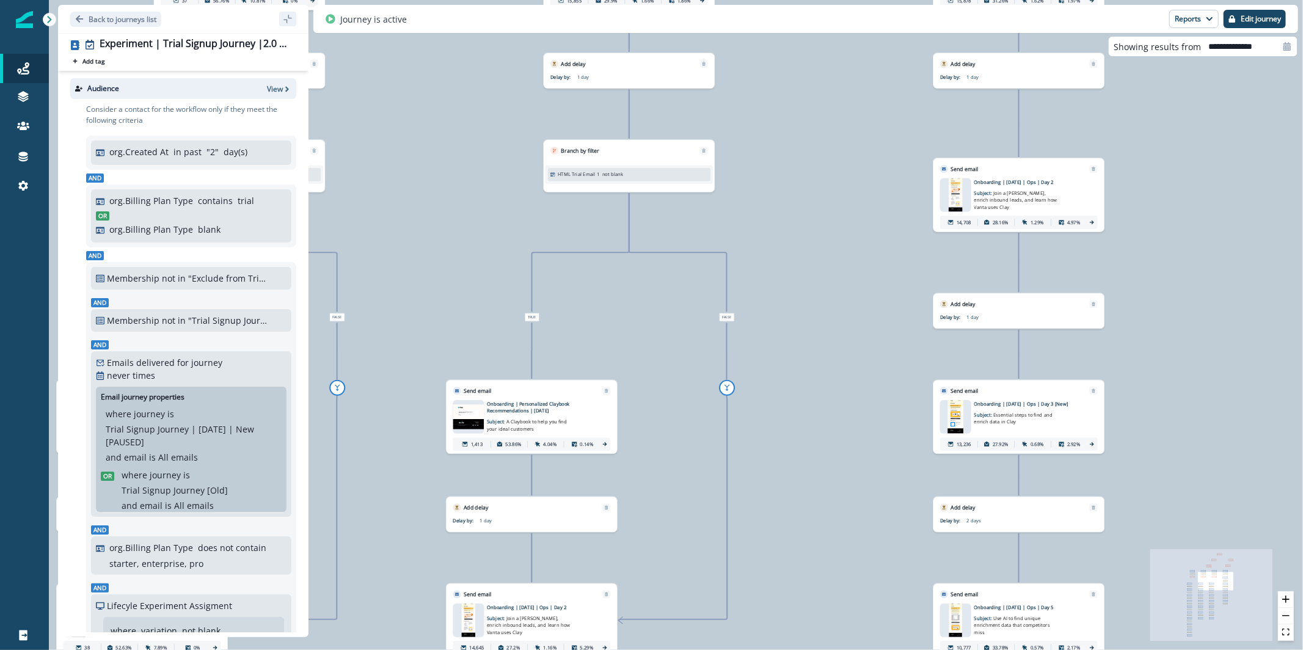
drag, startPoint x: 926, startPoint y: 225, endPoint x: 906, endPoint y: 305, distance: 81.9
click at [906, 305] on div "32,095 contacts have entered the journey Branch by filter Lifecyle Experiment A…" at bounding box center [676, 325] width 1254 height 650
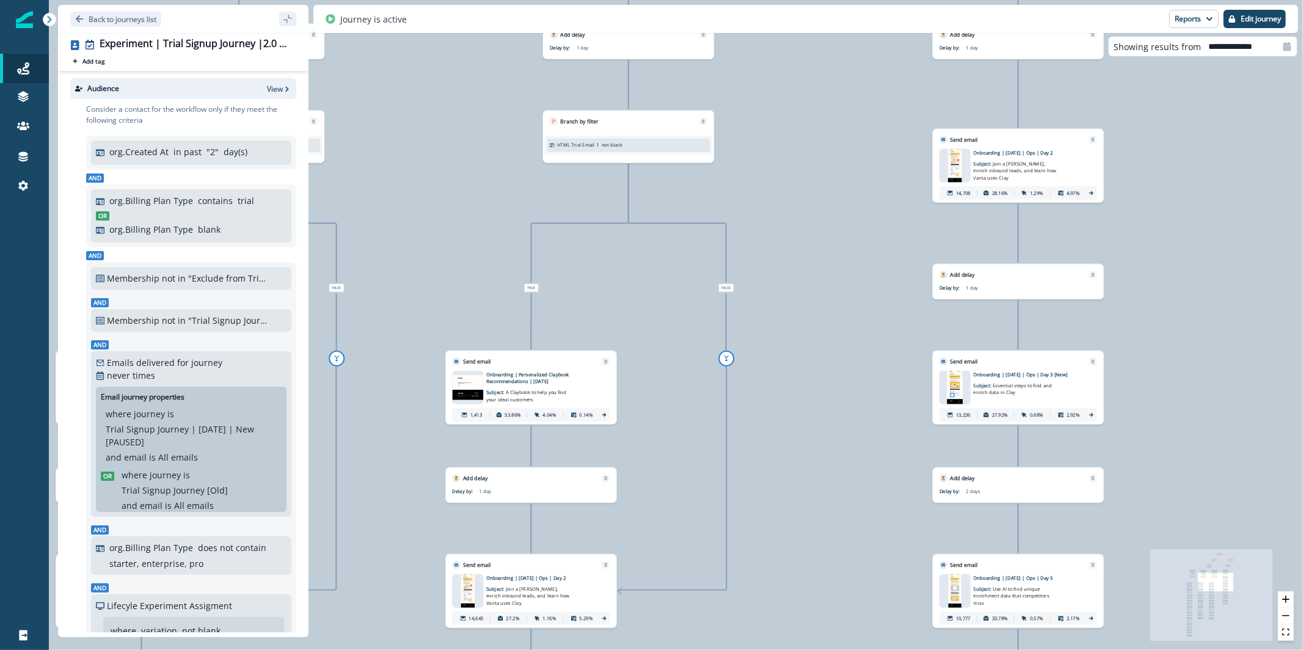
drag, startPoint x: 854, startPoint y: 282, endPoint x: 853, endPoint y: 252, distance: 29.3
click at [853, 252] on div "32,095 contacts have entered the journey Branch by filter Lifecyle Experiment A…" at bounding box center [676, 325] width 1254 height 650
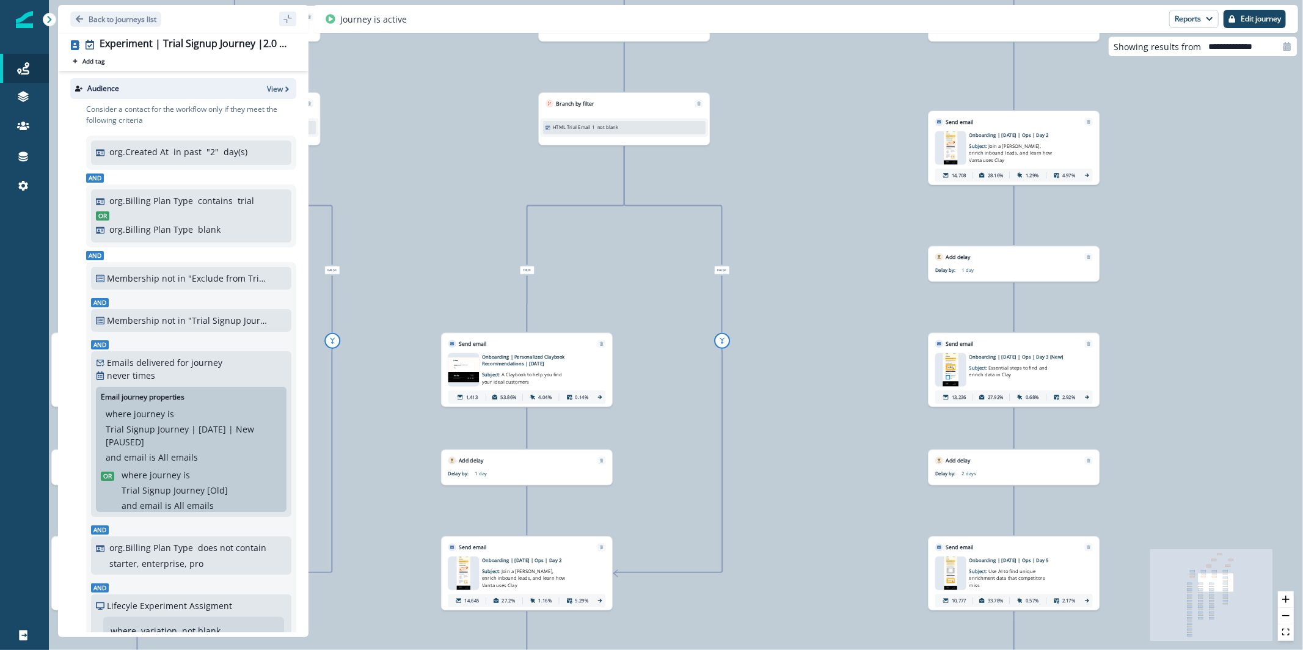
drag, startPoint x: 826, startPoint y: 295, endPoint x: 822, endPoint y: 277, distance: 18.2
click at [822, 277] on div "32,095 contacts have entered the journey Branch by filter Lifecyle Experiment A…" at bounding box center [676, 325] width 1254 height 650
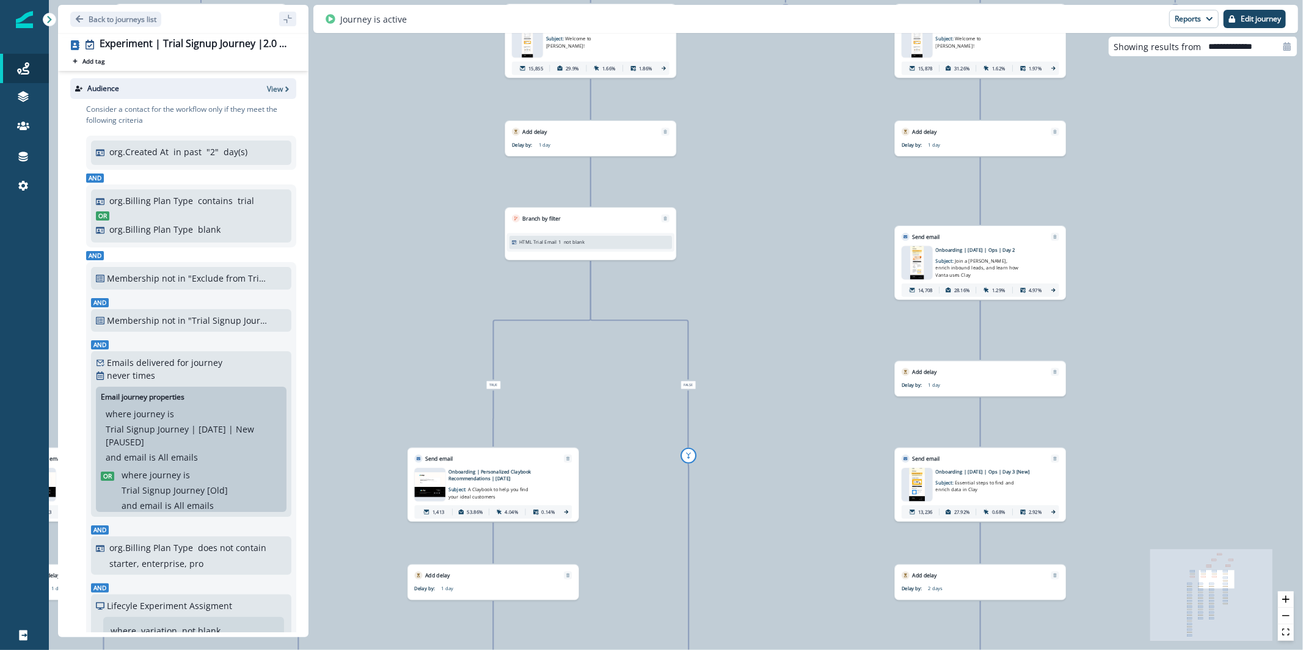
drag, startPoint x: 856, startPoint y: 201, endPoint x: 822, endPoint y: 316, distance: 119.6
click at [822, 316] on div "32,095 contacts have entered the journey Branch by filter Lifecyle Experiment A…" at bounding box center [676, 325] width 1254 height 650
click at [429, 511] on div "1,413" at bounding box center [434, 512] width 34 height 12
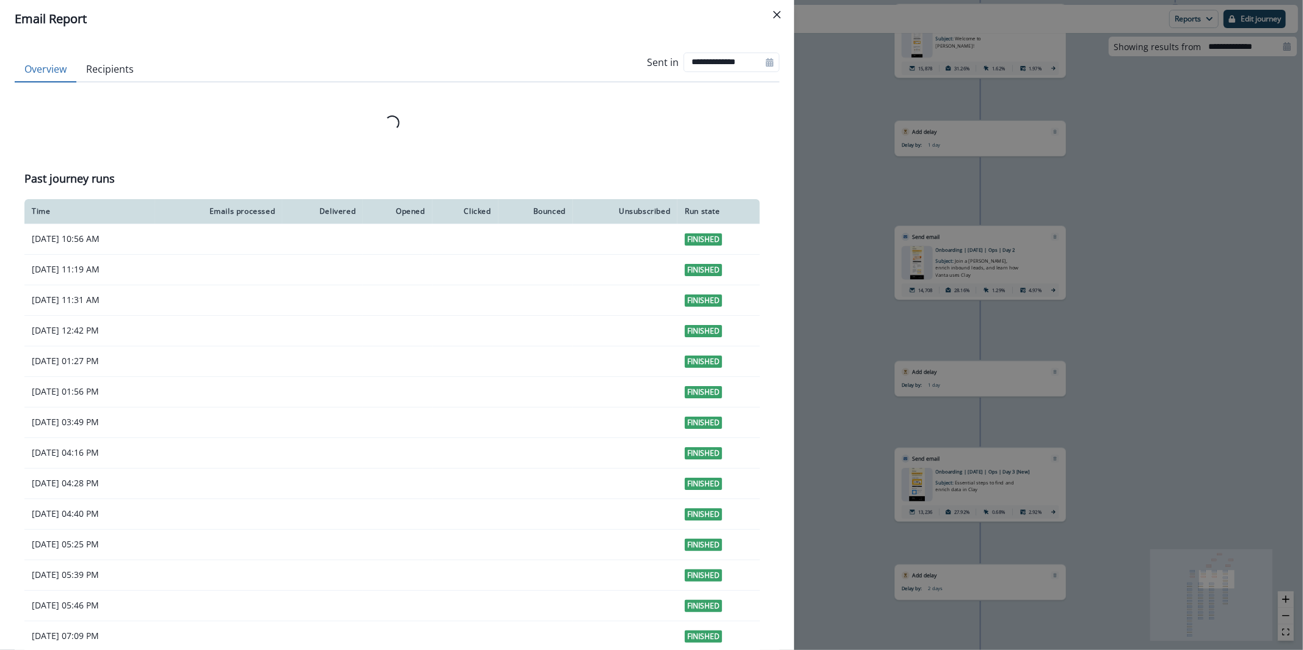
click at [835, 290] on div "**********" at bounding box center [651, 325] width 1303 height 650
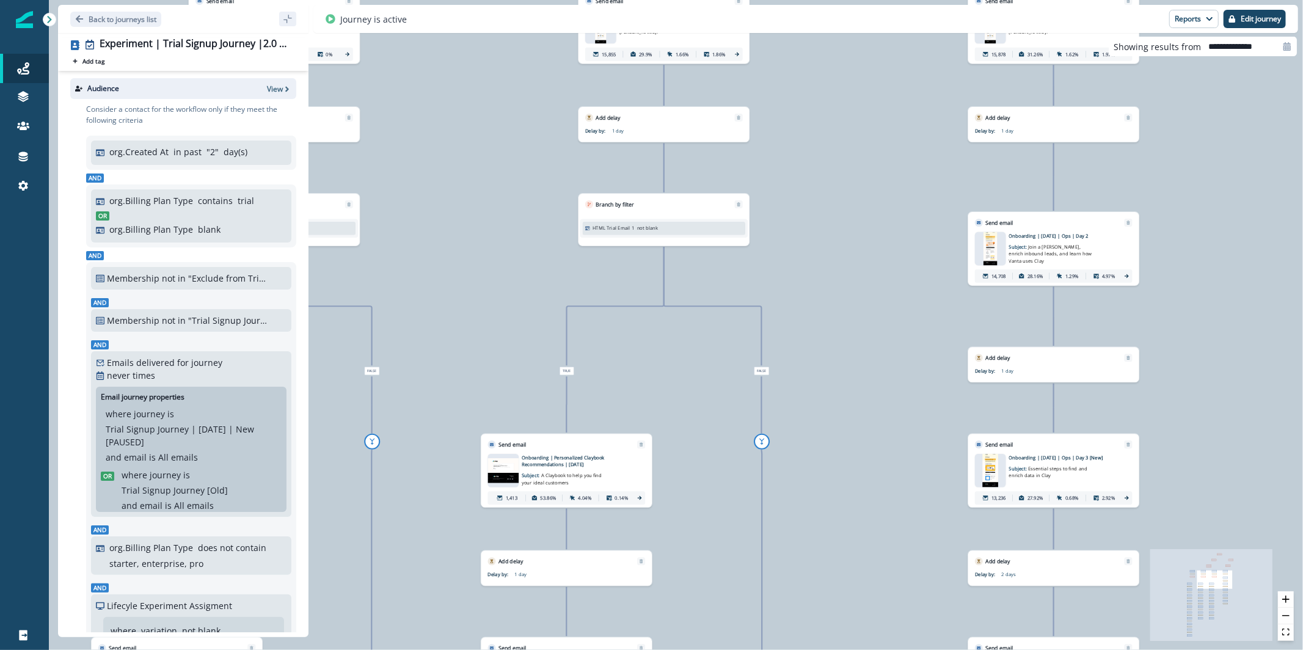
drag, startPoint x: 835, startPoint y: 290, endPoint x: 908, endPoint y: 276, distance: 74.6
click at [908, 276] on div "32,095 contacts have entered the journey Branch by filter Lifecyle Experiment A…" at bounding box center [676, 325] width 1254 height 650
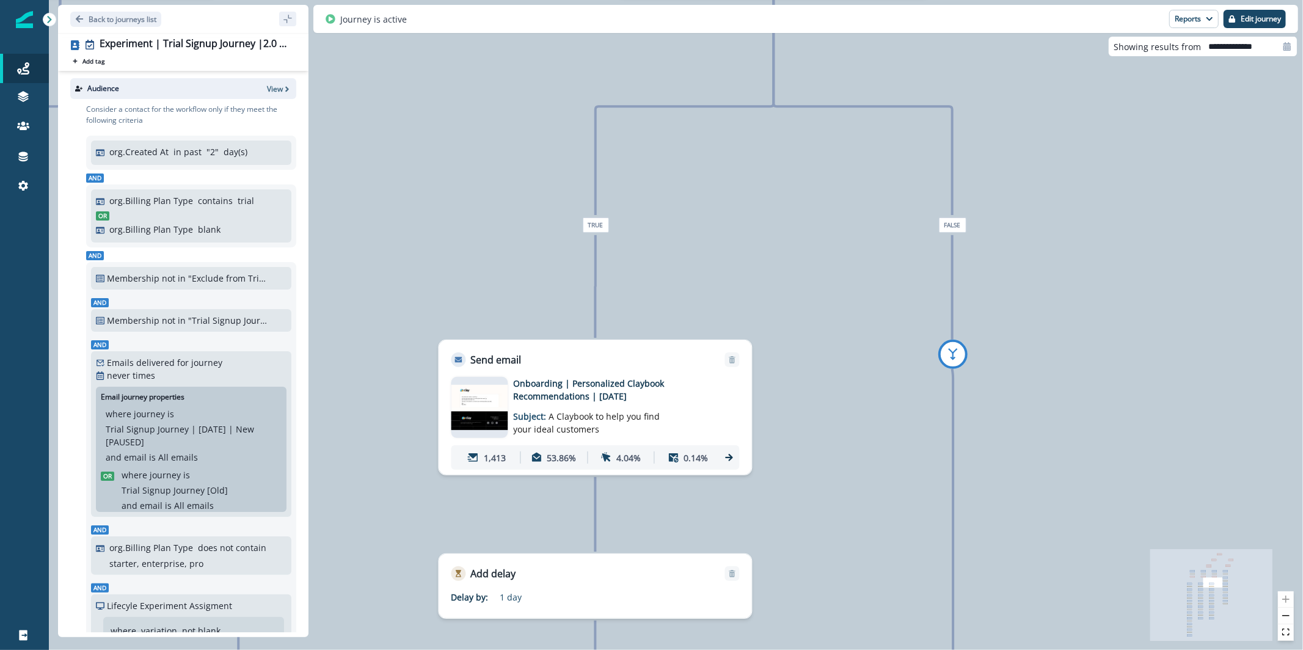
drag, startPoint x: 607, startPoint y: 512, endPoint x: 966, endPoint y: 277, distance: 429.5
click at [966, 277] on div "32,095 contacts have entered the journey Branch by filter Lifecyle Experiment A…" at bounding box center [676, 325] width 1254 height 650
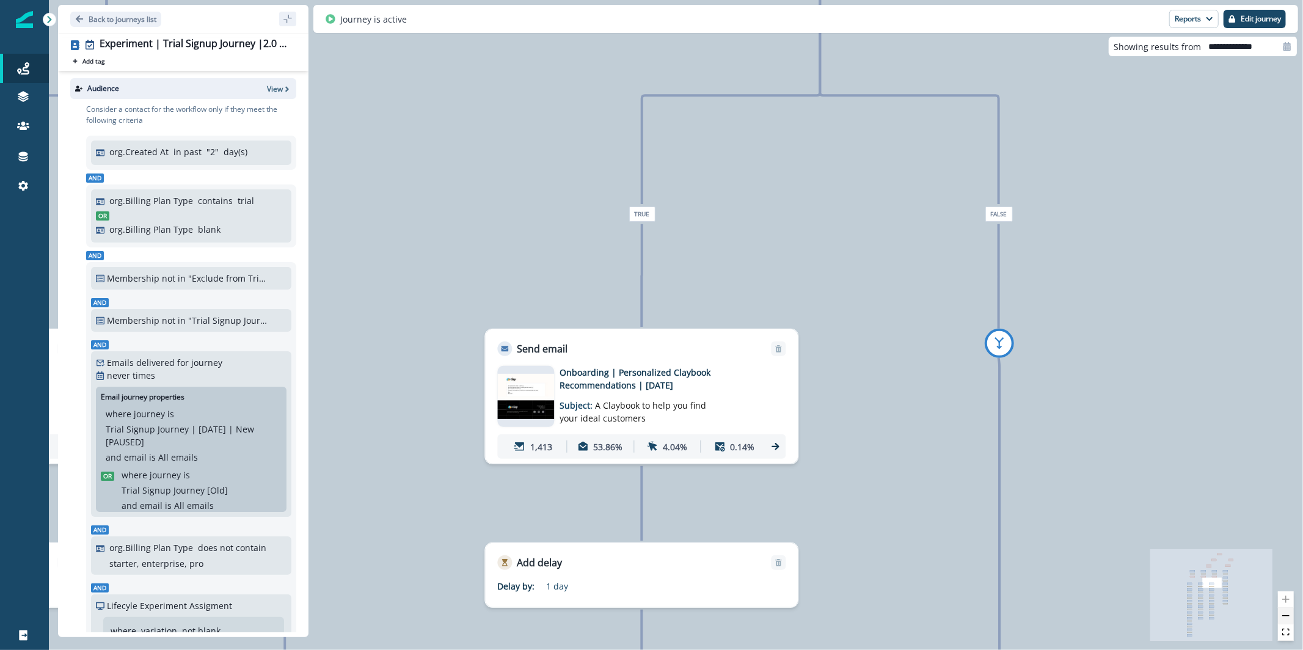
click at [1287, 621] on button "zoom out" at bounding box center [1286, 616] width 16 height 16
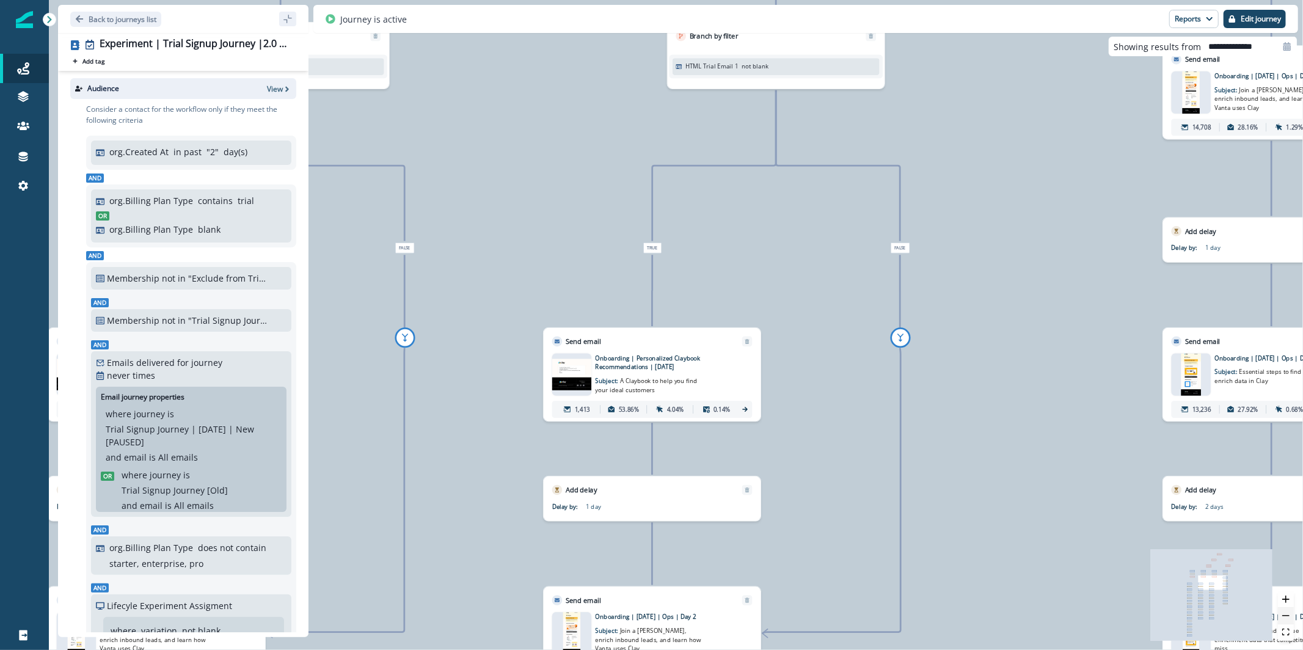
click at [1287, 621] on button "zoom out" at bounding box center [1286, 616] width 16 height 16
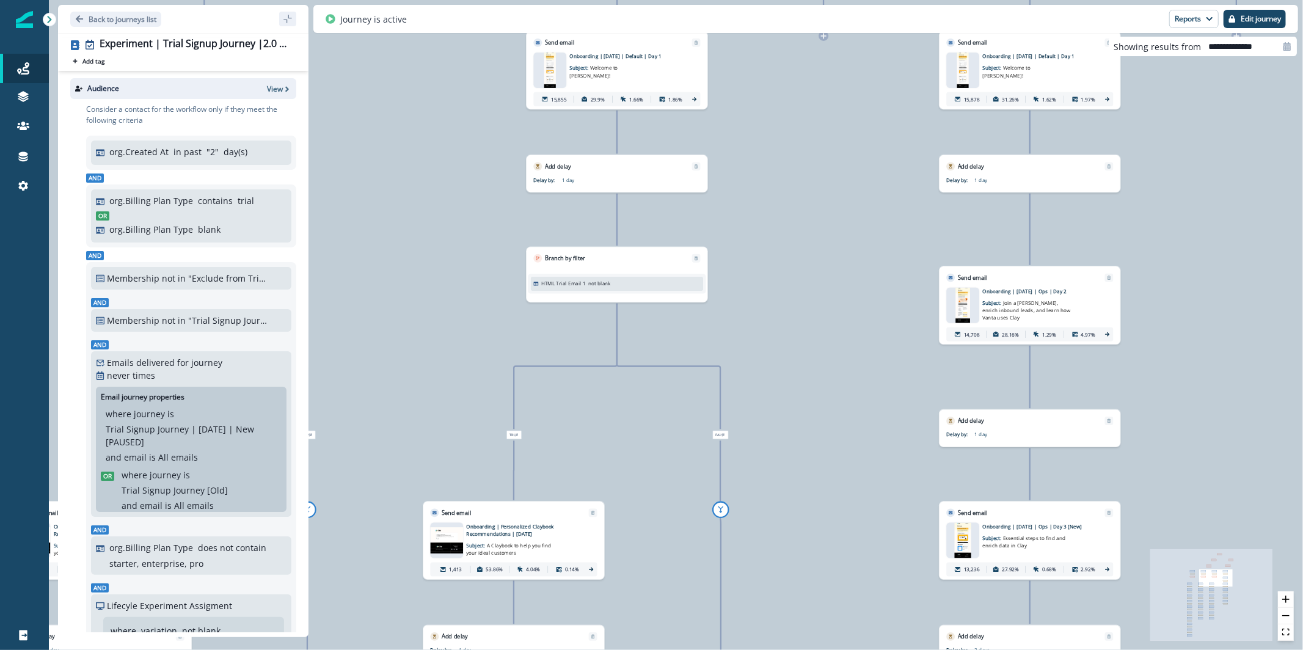
drag, startPoint x: 1013, startPoint y: 167, endPoint x: 855, endPoint y: 352, distance: 243.0
click at [855, 352] on div "32,095 contacts have entered the journey Branch by filter Lifecyle Experiment A…" at bounding box center [676, 325] width 1254 height 650
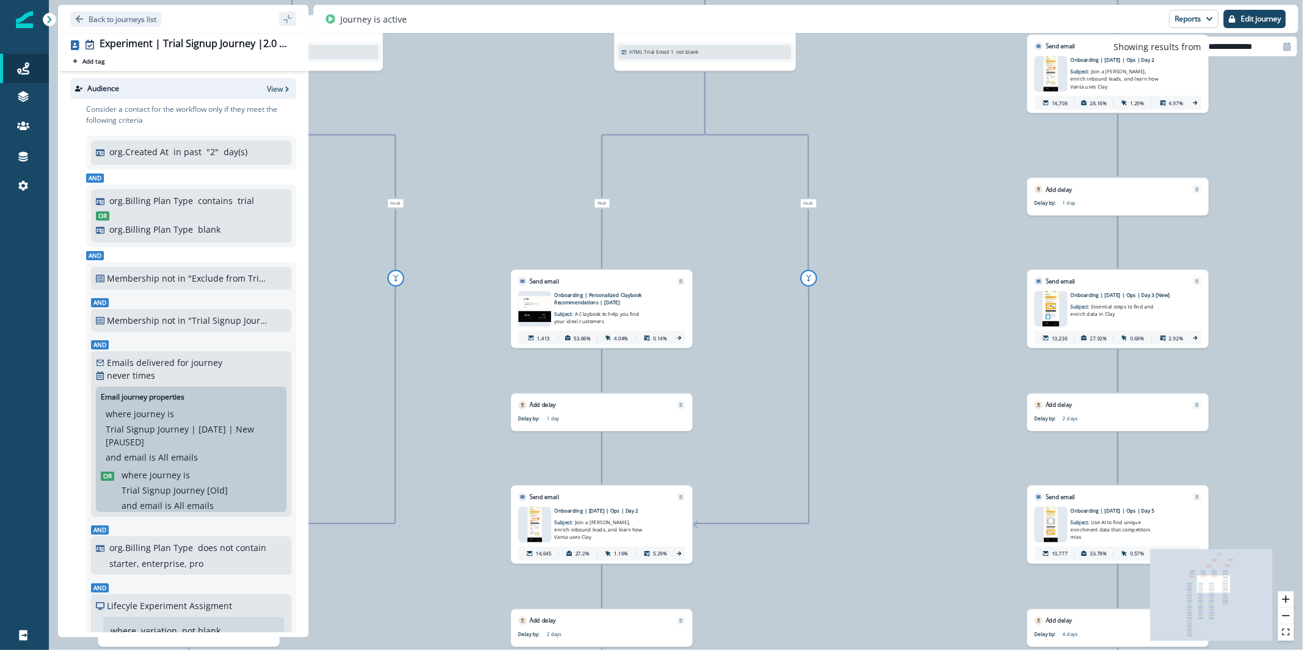
drag, startPoint x: 828, startPoint y: 301, endPoint x: 937, endPoint y: 52, distance: 271.8
click at [937, 52] on div "32,095 contacts have entered the journey Branch by filter Lifecyle Experiment A…" at bounding box center [676, 325] width 1254 height 650
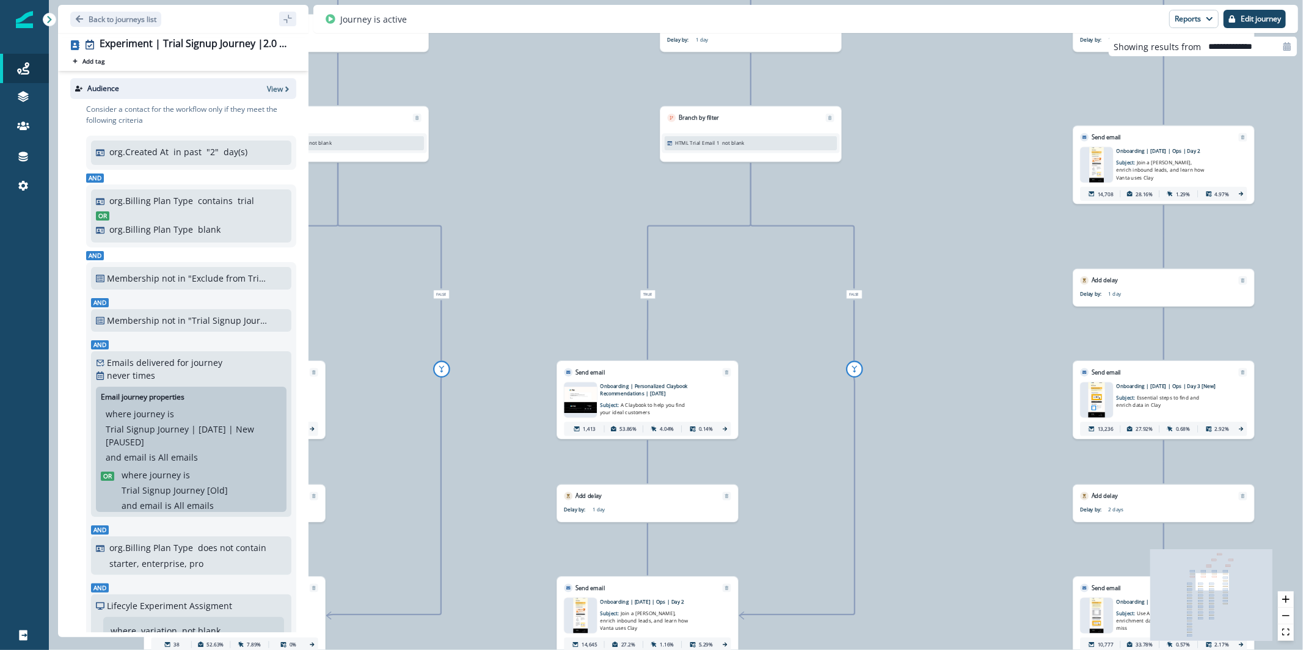
drag, startPoint x: 1023, startPoint y: 377, endPoint x: 1015, endPoint y: 398, distance: 21.7
click at [1025, 408] on div "32,095 contacts have entered the journey Branch by filter Lifecyle Experiment A…" at bounding box center [676, 325] width 1254 height 650
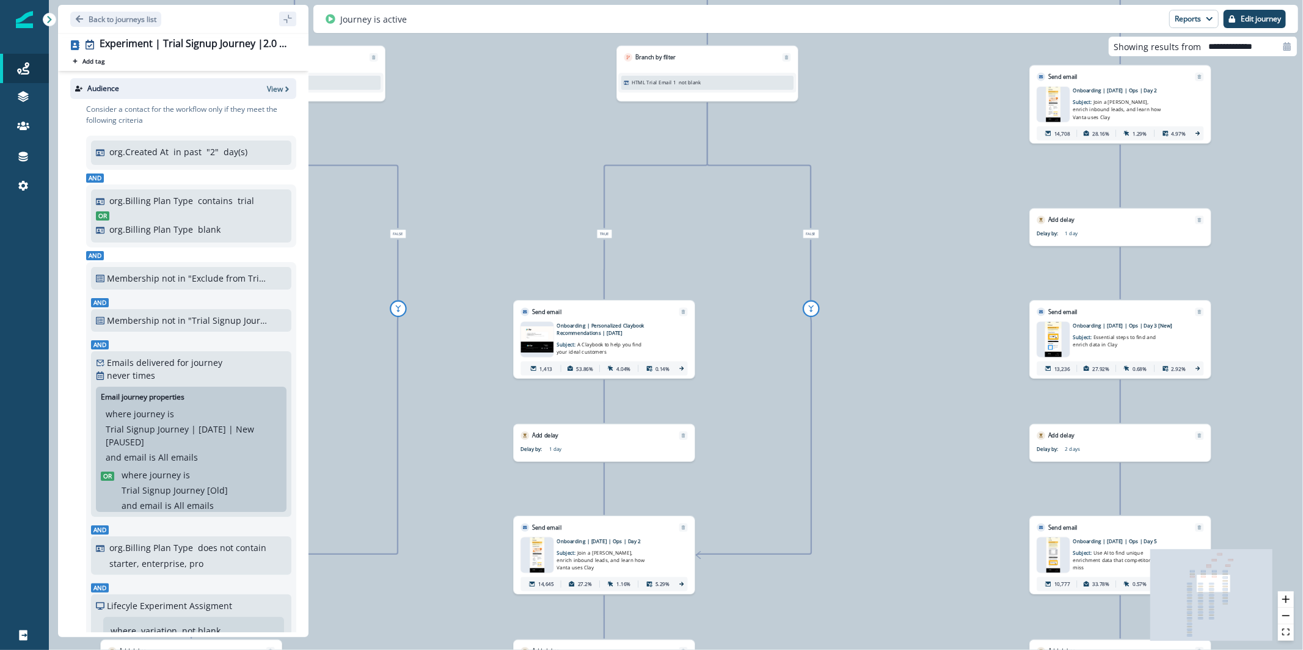
click at [997, 381] on div "32,095 contacts have entered the journey Branch by filter Lifecyle Experiment A…" at bounding box center [676, 325] width 1254 height 650
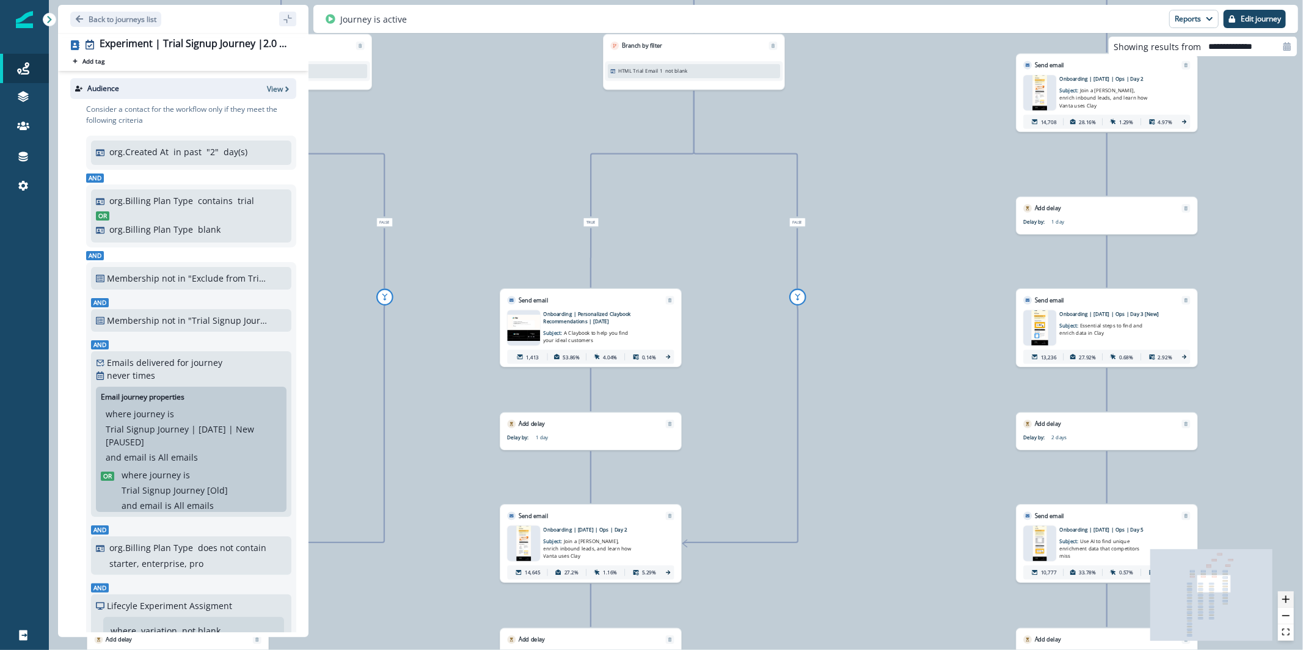
click at [1284, 603] on button "zoom in" at bounding box center [1286, 599] width 16 height 16
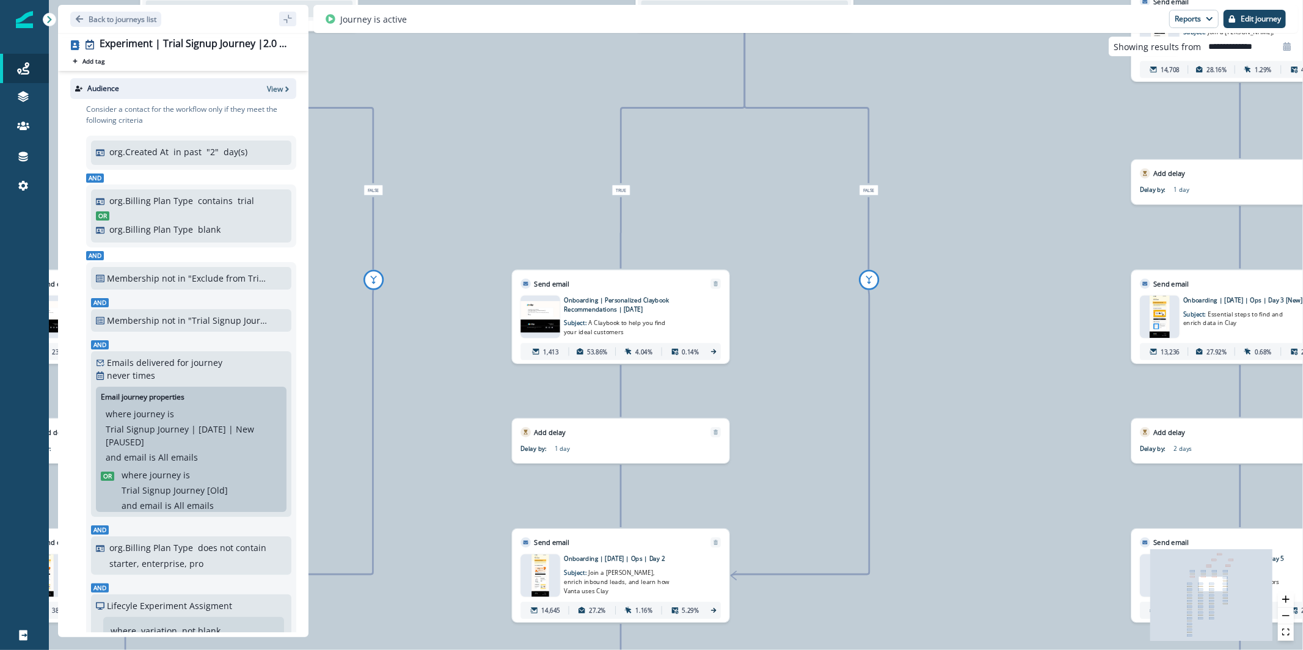
drag, startPoint x: 780, startPoint y: 327, endPoint x: 827, endPoint y: 316, distance: 48.4
click at [827, 316] on div "32,095 contacts have entered the journey Branch by filter Lifecyle Experiment A…" at bounding box center [676, 325] width 1254 height 650
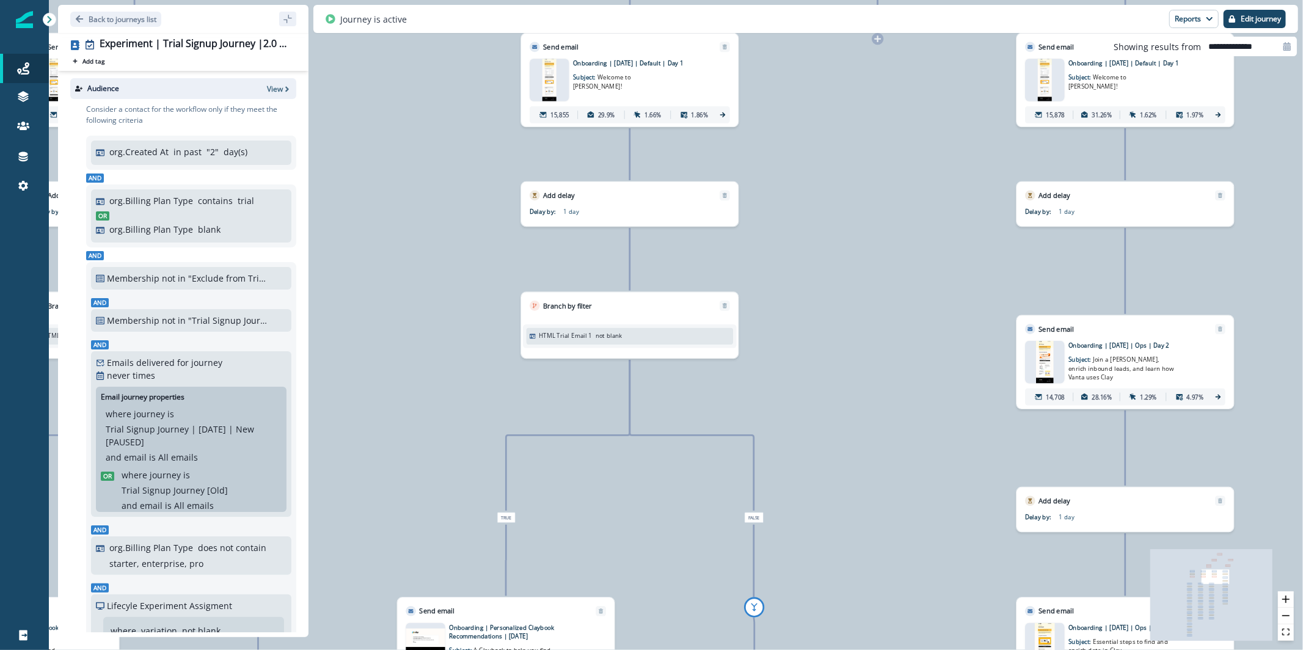
drag, startPoint x: 1017, startPoint y: 198, endPoint x: 901, endPoint y: 526, distance: 348.2
click at [901, 526] on div "32,095 contacts have entered the journey Branch by filter Lifecyle Experiment A…" at bounding box center [676, 325] width 1254 height 650
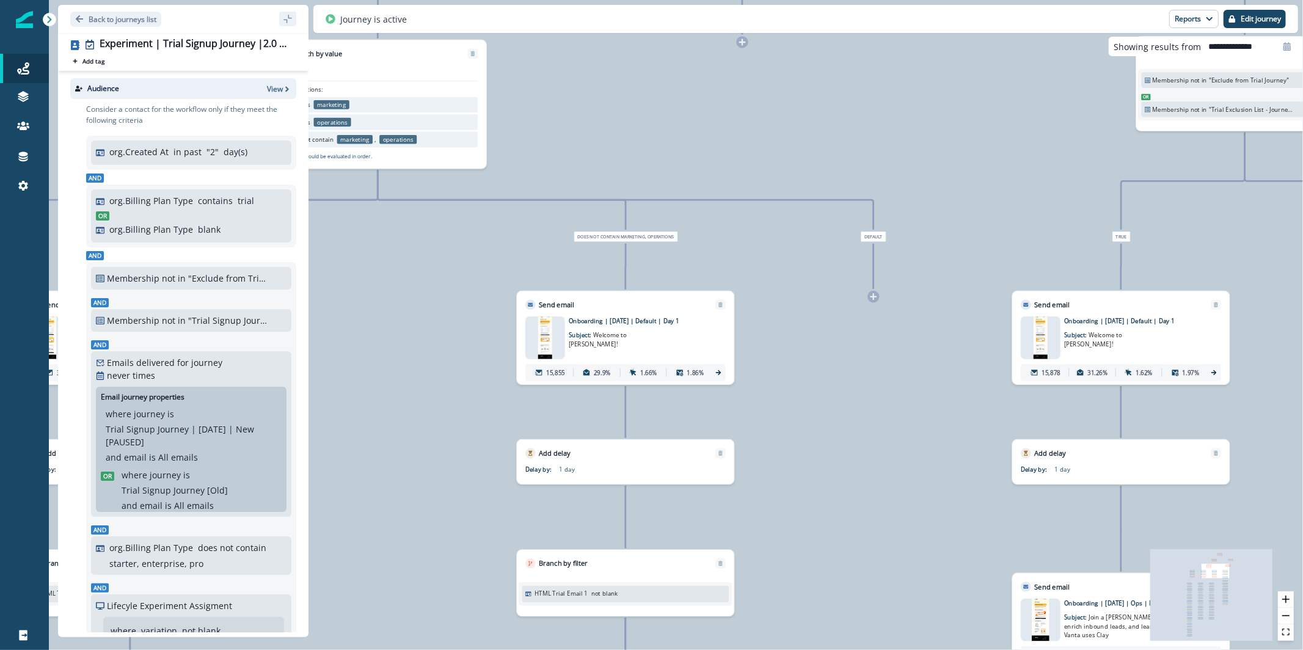
drag, startPoint x: 871, startPoint y: 211, endPoint x: 870, endPoint y: 446, distance: 235.1
click at [870, 446] on div "32,095 contacts have entered the journey Branch by filter Lifecyle Experiment A…" at bounding box center [676, 325] width 1254 height 650
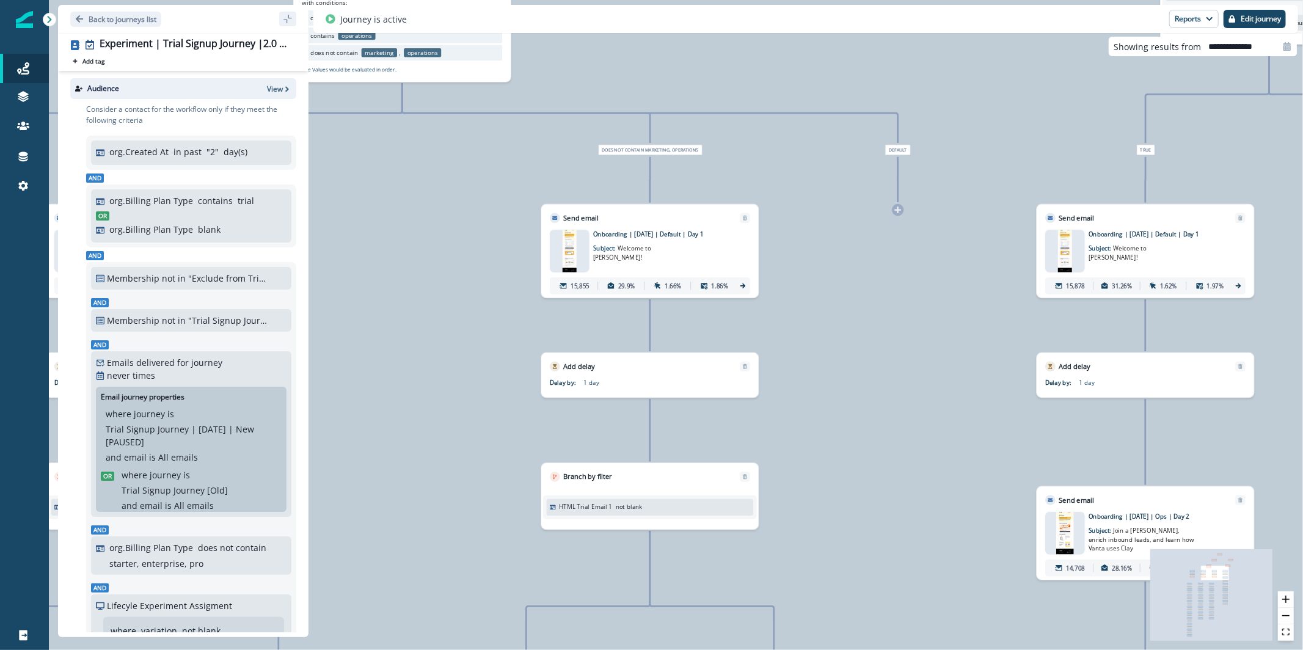
drag, startPoint x: 882, startPoint y: 383, endPoint x: 917, endPoint y: 278, distance: 110.7
click at [917, 278] on div "32,095 contacts have entered the journey Branch by filter Lifecyle Experiment A…" at bounding box center [676, 325] width 1254 height 650
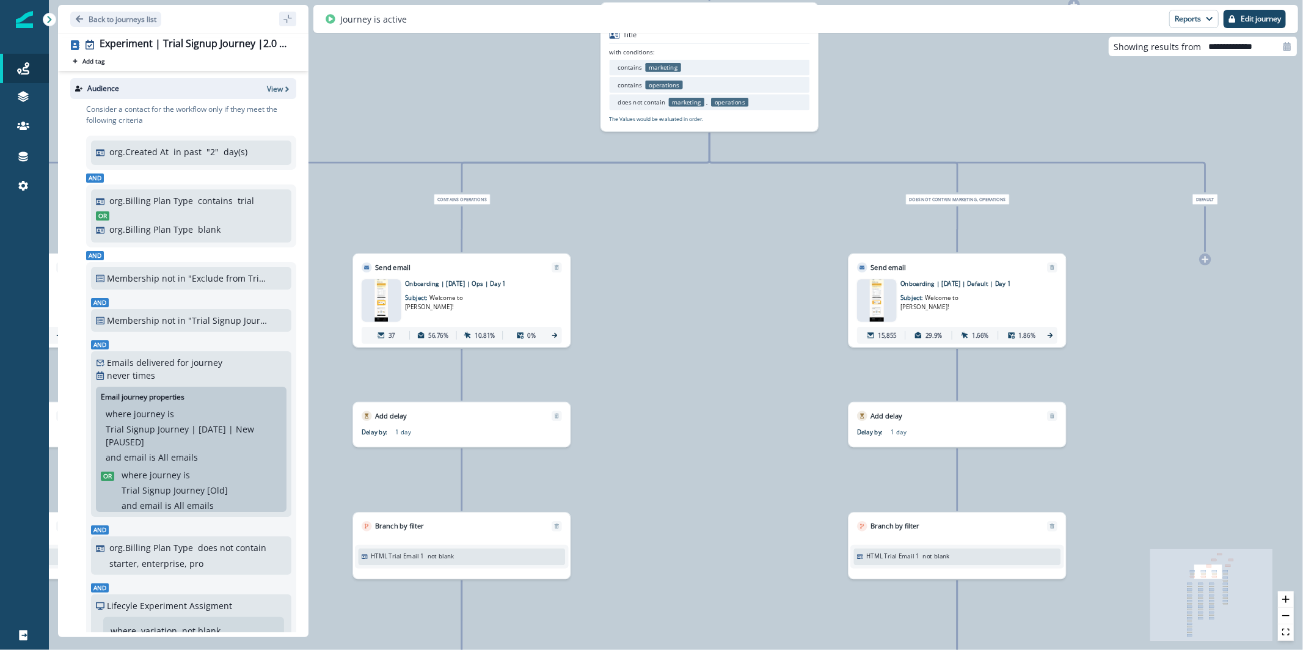
drag, startPoint x: 909, startPoint y: 382, endPoint x: 1205, endPoint y: 450, distance: 303.8
click at [1205, 450] on div "32,095 contacts have entered the journey Branch by filter Lifecyle Experiment A…" at bounding box center [676, 325] width 1254 height 650
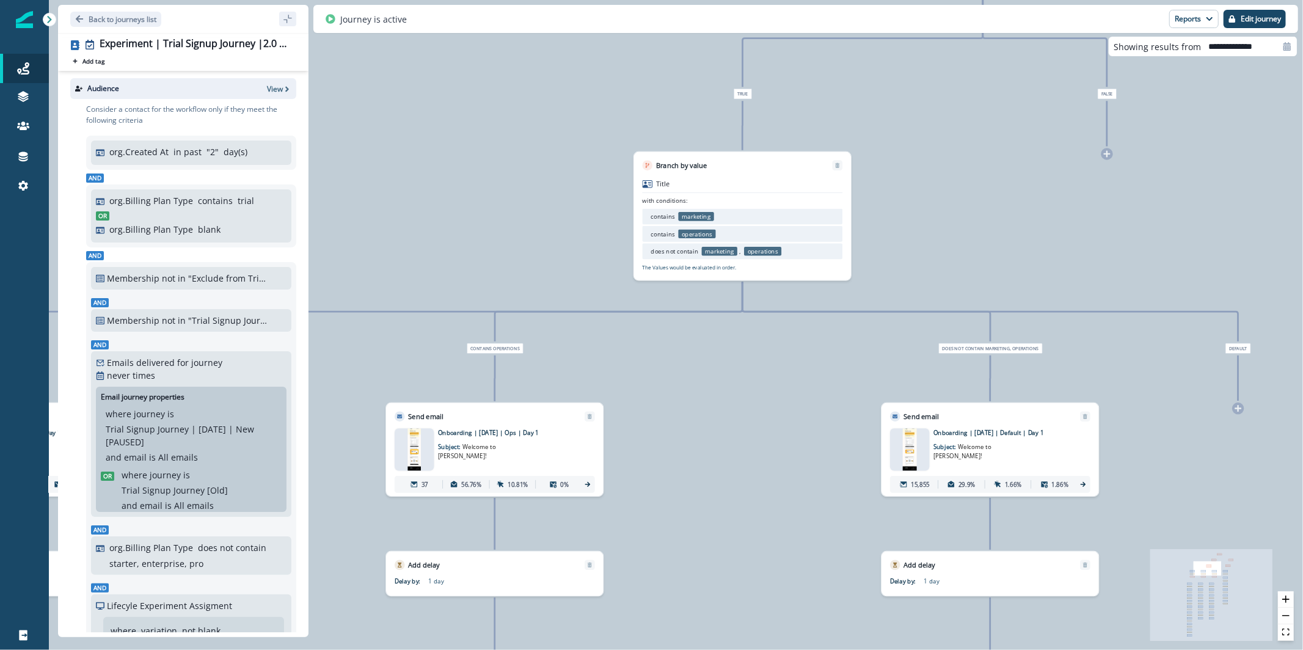
drag, startPoint x: 1175, startPoint y: 337, endPoint x: 1213, endPoint y: 503, distance: 170.4
click at [1213, 503] on div "32,095 contacts have entered the journey Branch by filter Lifecyle Experiment A…" at bounding box center [676, 325] width 1254 height 650
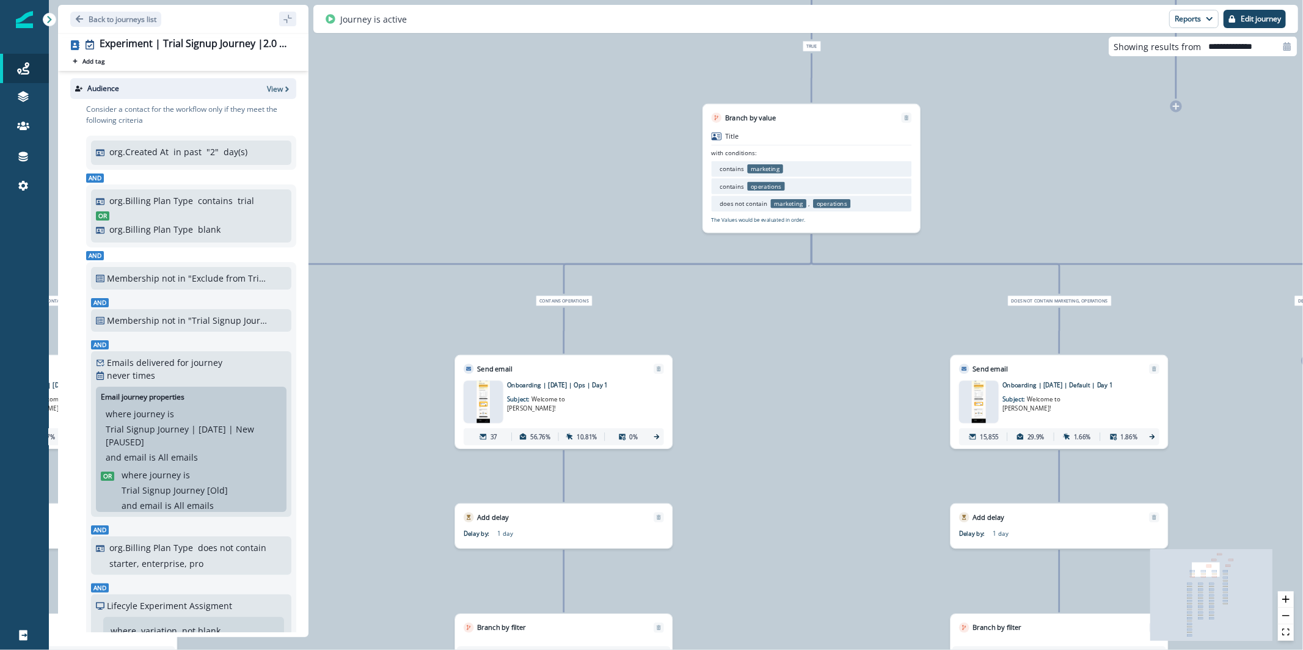
drag, startPoint x: 743, startPoint y: 452, endPoint x: 782, endPoint y: 415, distance: 54.4
click at [782, 415] on div "32,095 contacts have entered the journey Branch by filter Lifecyle Experiment A…" at bounding box center [676, 325] width 1254 height 650
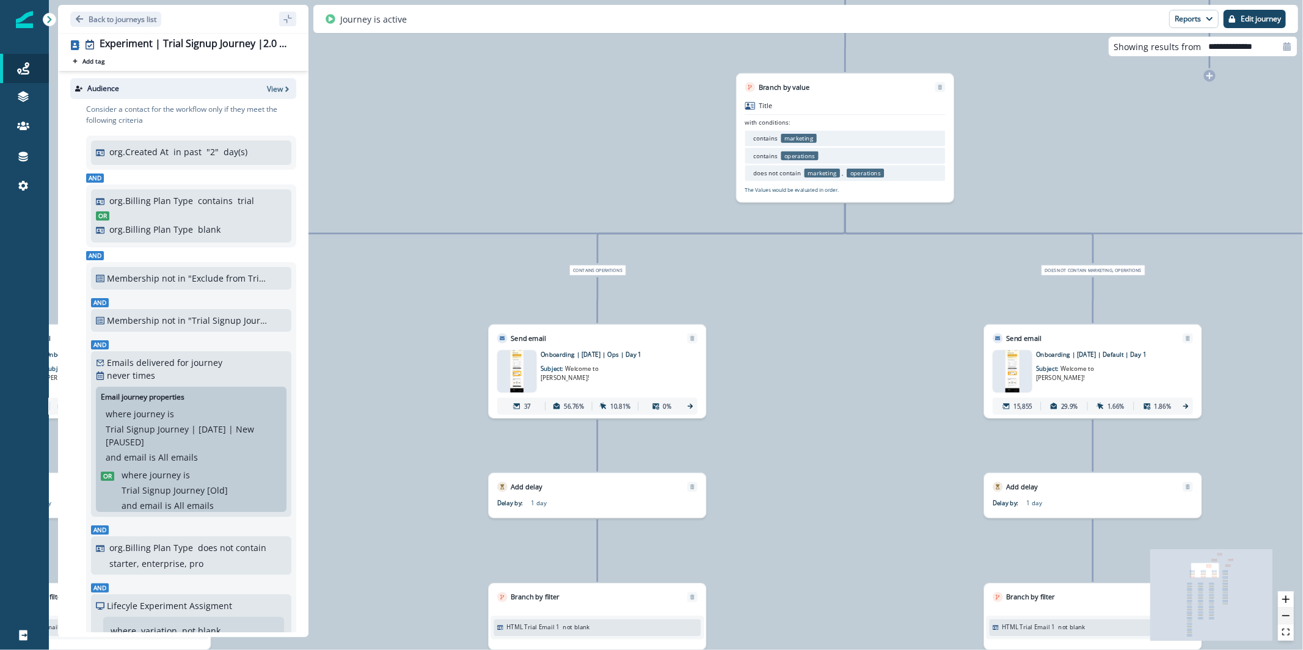
click at [1285, 622] on button "zoom out" at bounding box center [1286, 616] width 16 height 16
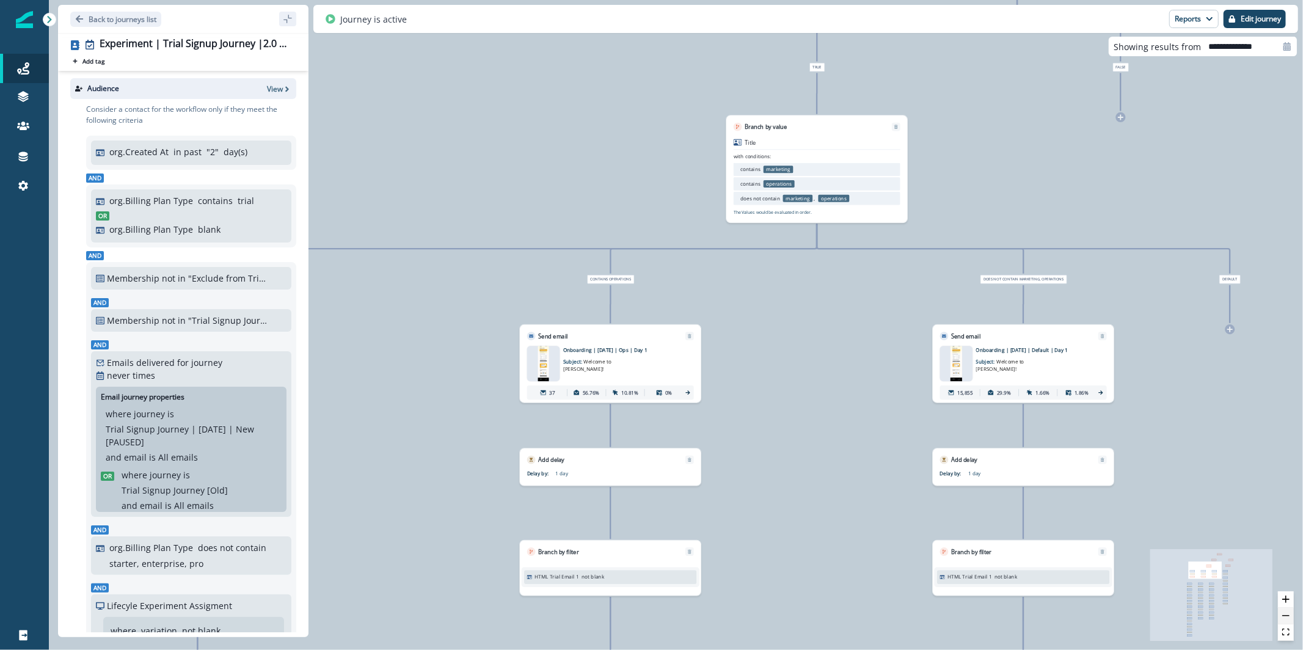
click at [1285, 621] on button "zoom out" at bounding box center [1286, 616] width 16 height 16
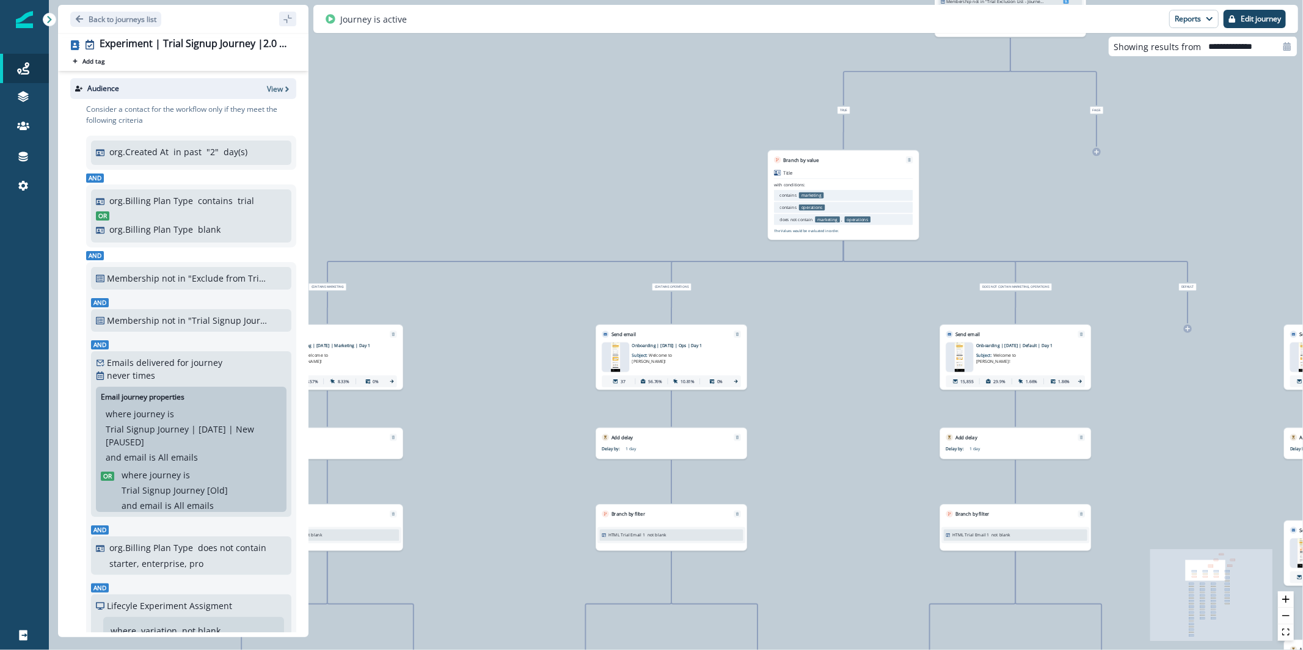
drag, startPoint x: 827, startPoint y: 475, endPoint x: 901, endPoint y: 477, distance: 73.9
click at [901, 477] on div "32,095 contacts have entered the journey Branch by filter Lifecyle Experiment A…" at bounding box center [676, 325] width 1254 height 650
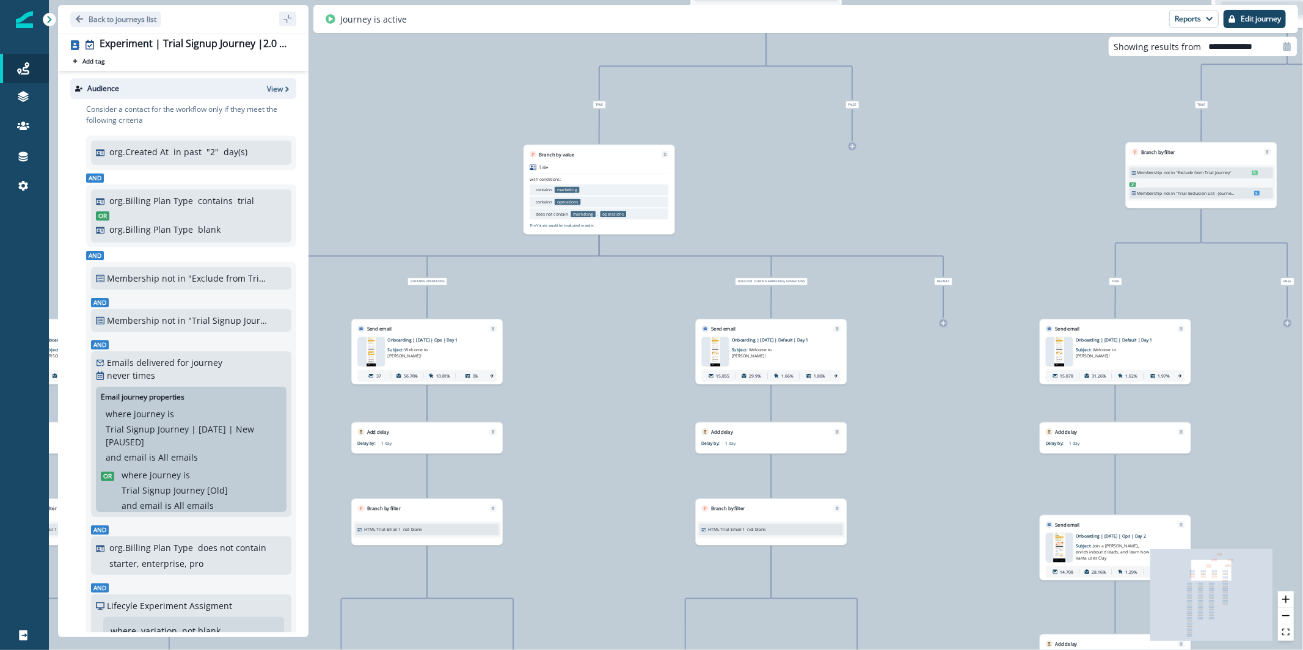
drag, startPoint x: 1105, startPoint y: 421, endPoint x: 947, endPoint y: 415, distance: 158.3
click at [947, 415] on div "32,095 contacts have entered the journey Branch by filter Lifecyle Experiment A…" at bounding box center [676, 325] width 1254 height 650
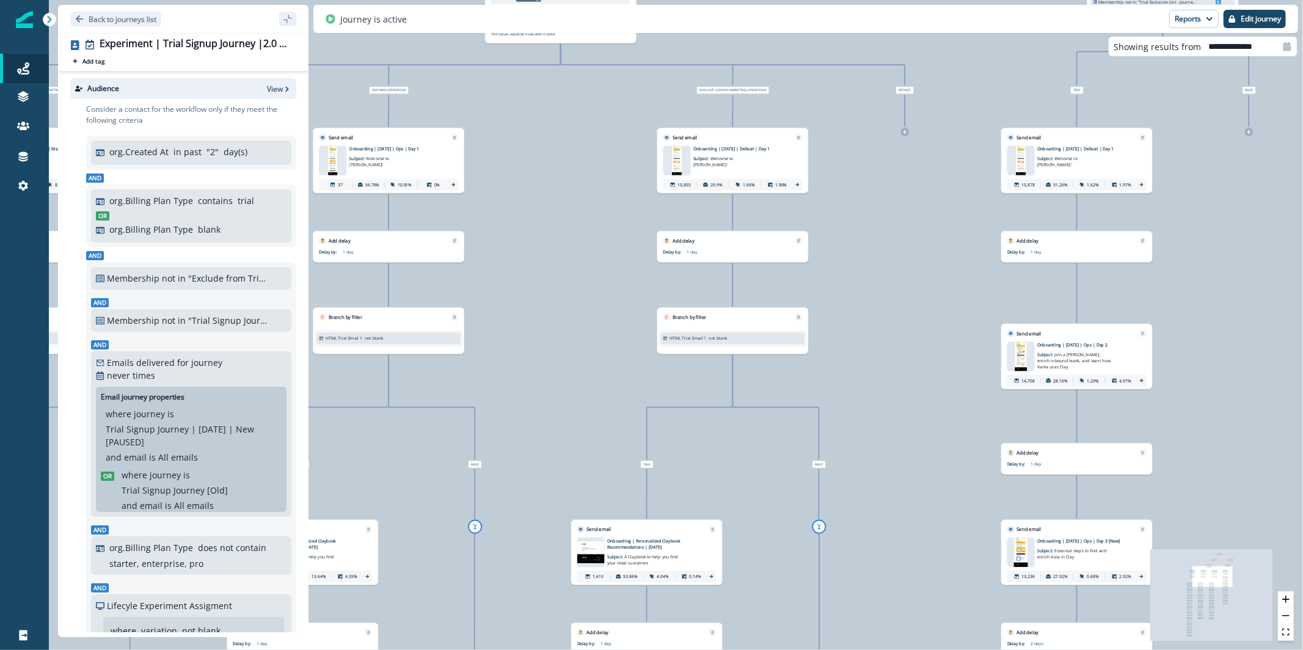
drag, startPoint x: 968, startPoint y: 412, endPoint x: 929, endPoint y: 220, distance: 195.0
click at [929, 220] on div "32,095 contacts have entered the journey Branch by filter Lifecyle Experiment A…" at bounding box center [676, 325] width 1254 height 650
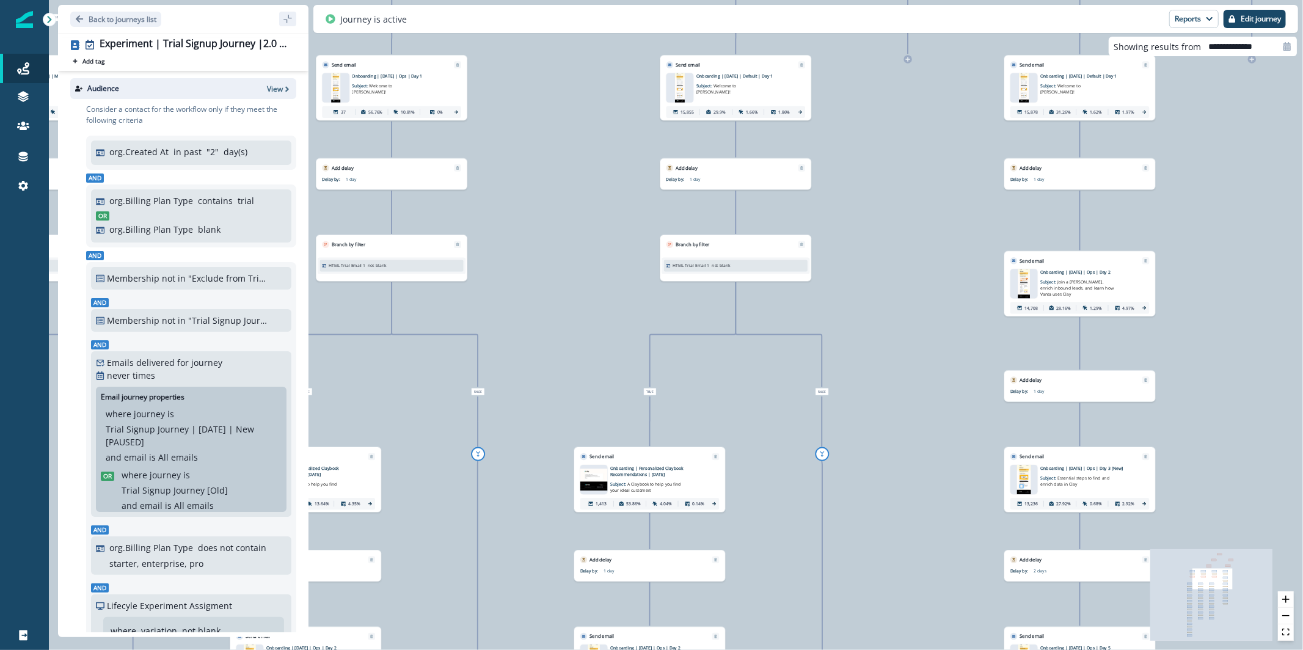
click at [951, 371] on div "32,095 contacts have entered the journey Branch by filter Lifecyle Experiment A…" at bounding box center [676, 325] width 1254 height 650
click at [1287, 603] on button "zoom in" at bounding box center [1286, 599] width 16 height 16
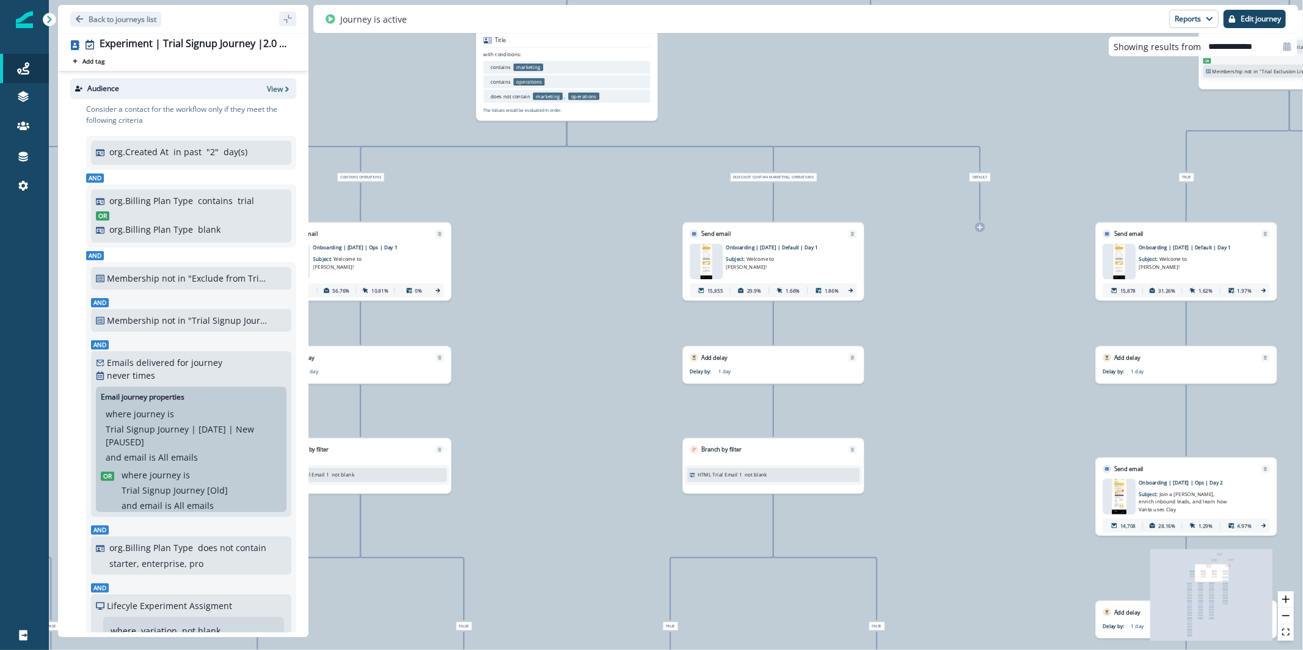
drag, startPoint x: 1056, startPoint y: 409, endPoint x: 1070, endPoint y: 575, distance: 166.7
click at [1070, 575] on div "32,095 contacts have entered the journey Branch by filter Lifecyle Experiment A…" at bounding box center [676, 325] width 1254 height 650
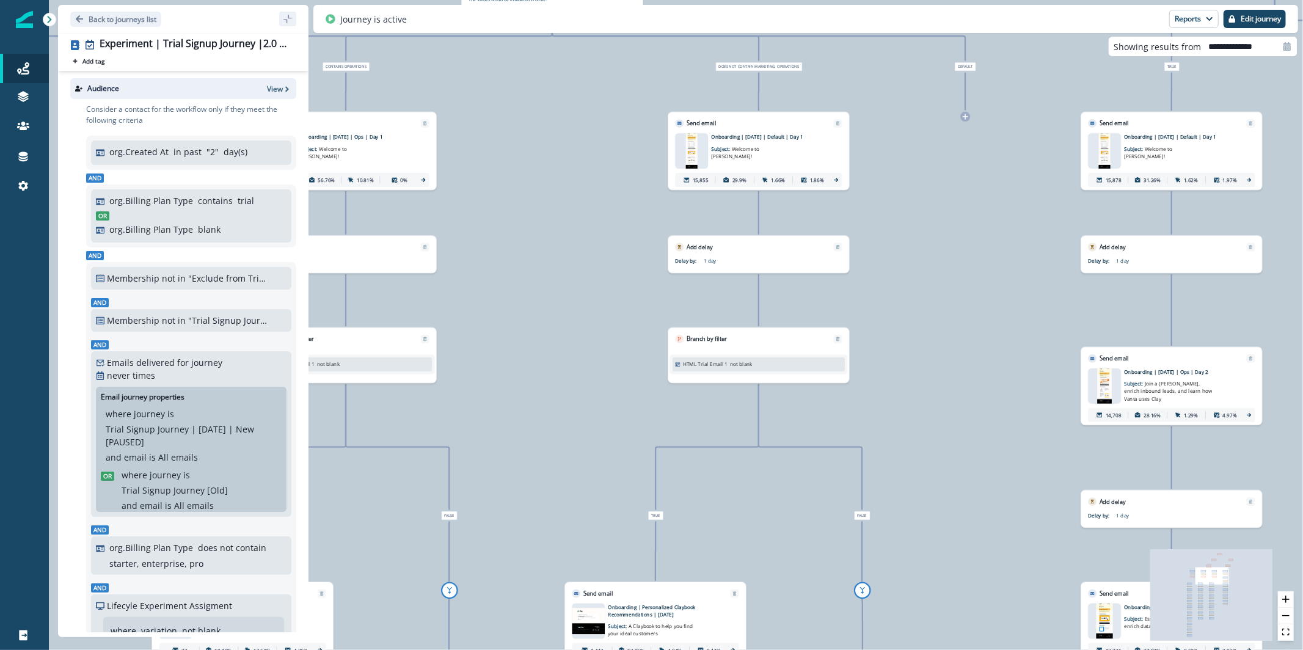
drag, startPoint x: 1068, startPoint y: 551, endPoint x: 1051, endPoint y: 404, distance: 148.2
click at [1051, 404] on div "32,095 contacts have entered the journey Branch by filter Lifecyle Experiment A…" at bounding box center [676, 325] width 1254 height 650
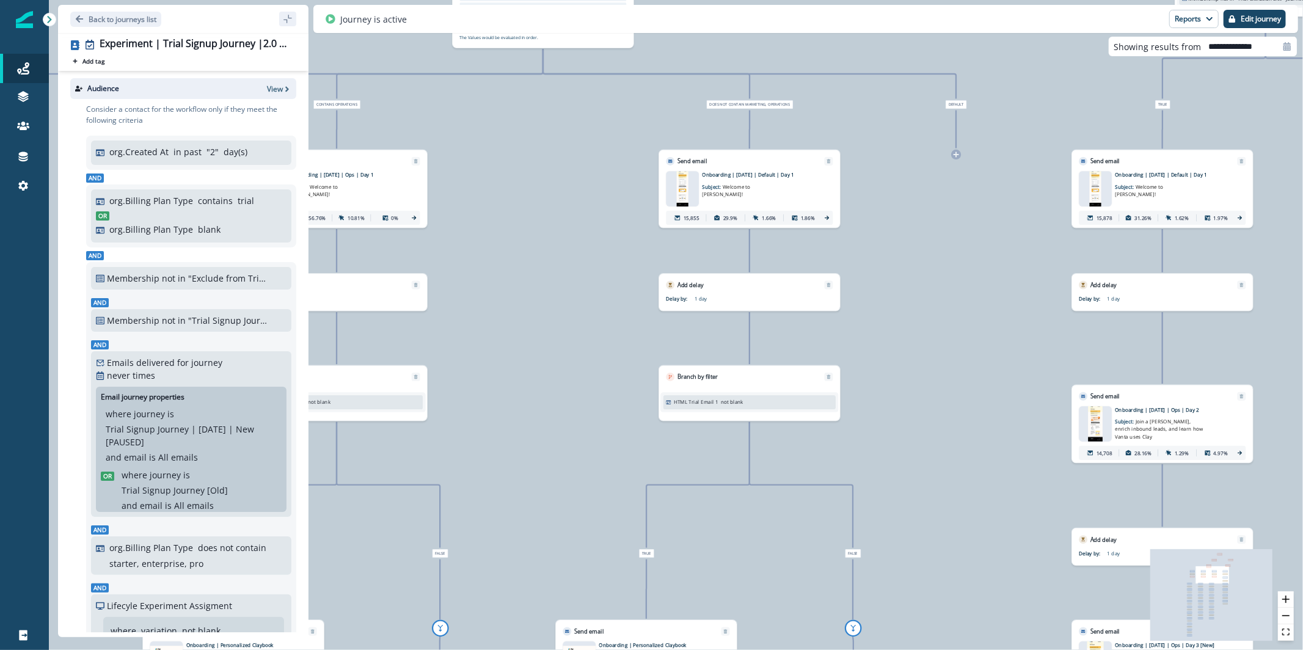
drag, startPoint x: 917, startPoint y: 416, endPoint x: 911, endPoint y: 490, distance: 74.8
click at [911, 490] on div "32,095 contacts have entered the journey Branch by filter Lifecyle Experiment A…" at bounding box center [676, 325] width 1254 height 650
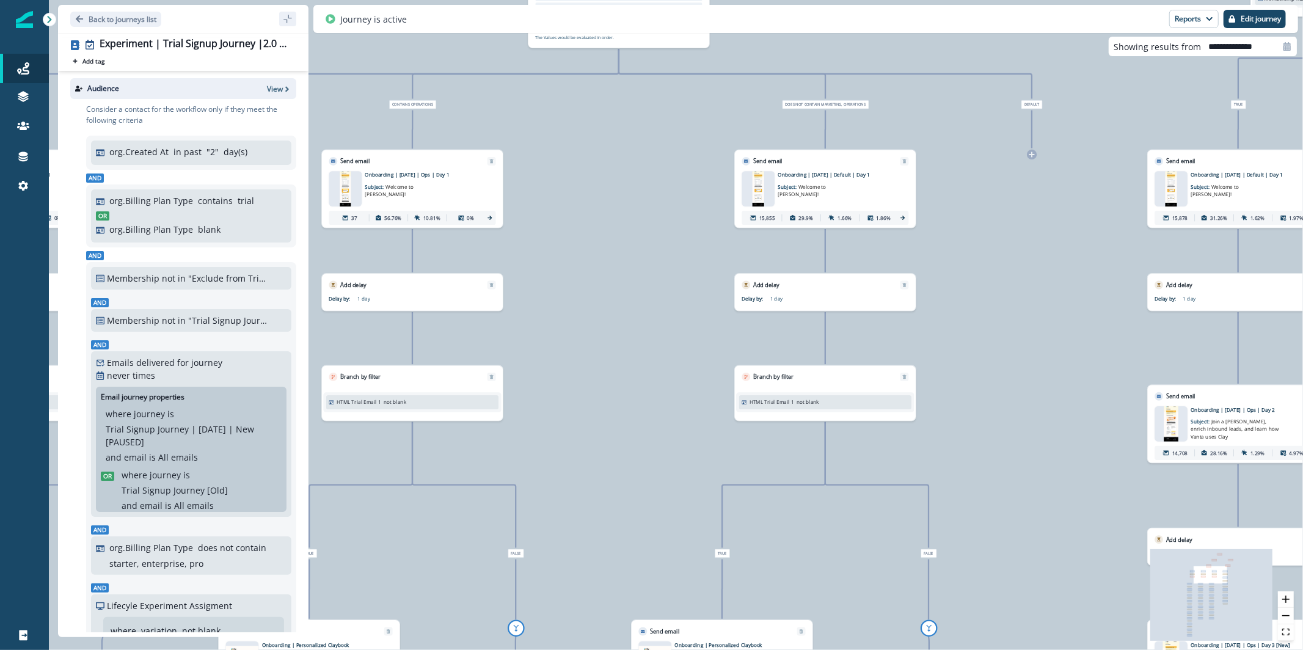
drag, startPoint x: 635, startPoint y: 325, endPoint x: 710, endPoint y: 325, distance: 75.7
click at [710, 325] on div "32,095 contacts have entered the journey Branch by filter Lifecyle Experiment A…" at bounding box center [676, 325] width 1254 height 650
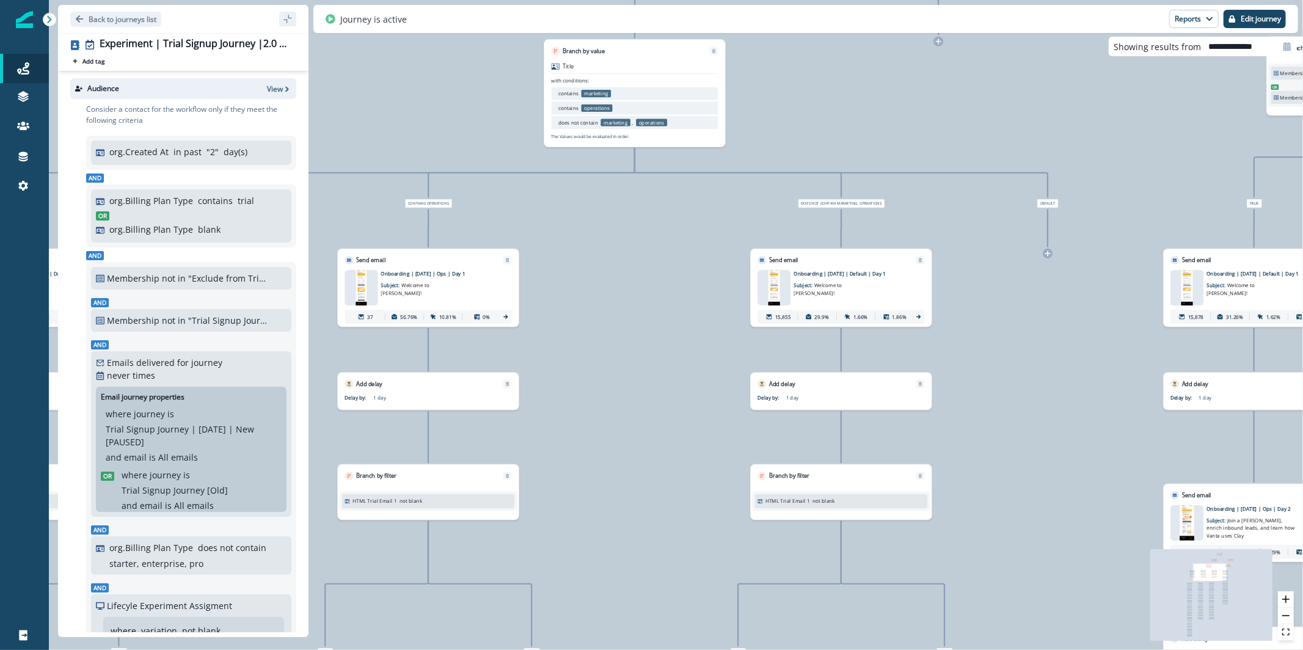
drag, startPoint x: 1070, startPoint y: 311, endPoint x: 1086, endPoint y: 409, distance: 99.6
click at [1086, 409] on div "32,095 contacts have entered the journey Branch by filter Lifecyle Experiment A…" at bounding box center [676, 325] width 1254 height 650
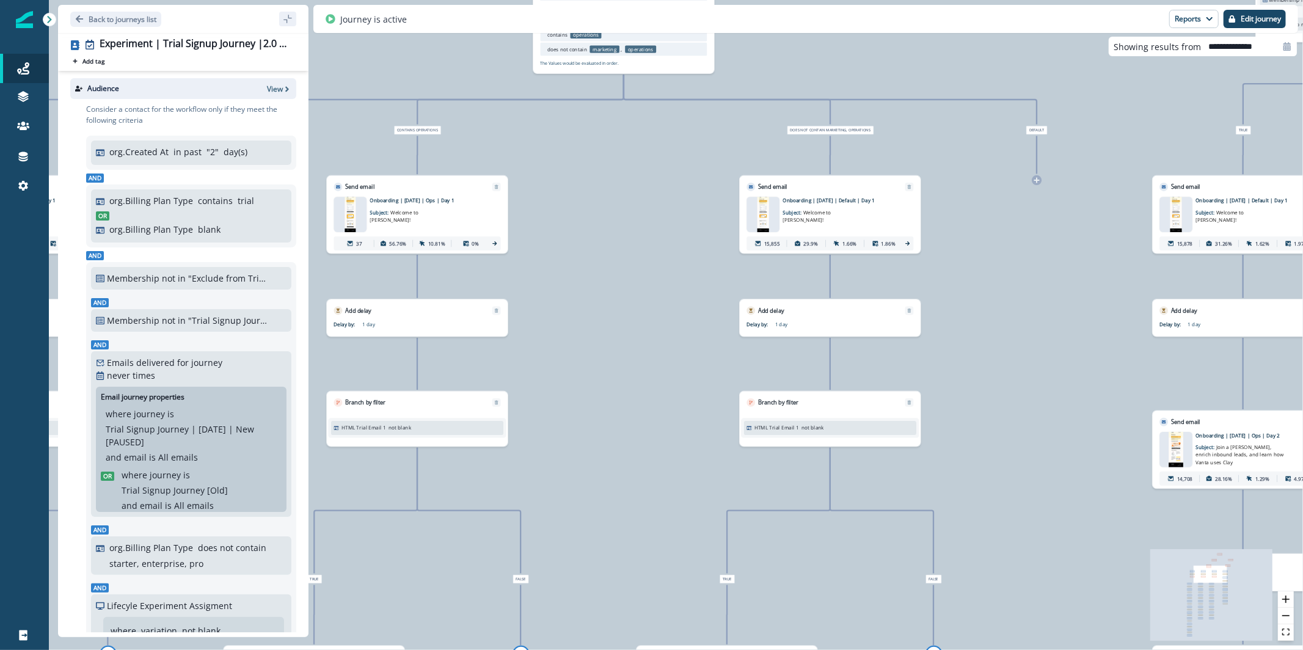
drag, startPoint x: 1053, startPoint y: 412, endPoint x: 981, endPoint y: 247, distance: 179.9
click at [981, 247] on div "32,095 contacts have entered the journey Branch by filter Lifecyle Experiment A…" at bounding box center [676, 325] width 1254 height 650
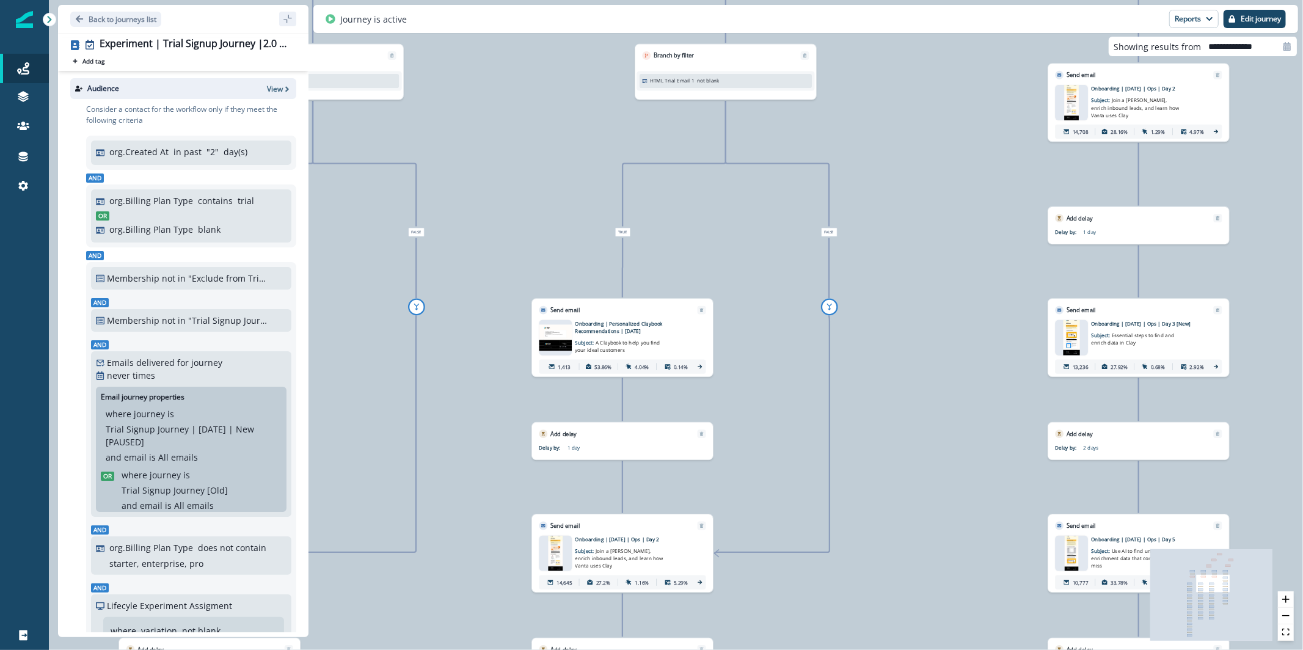
drag, startPoint x: 1009, startPoint y: 384, endPoint x: 981, endPoint y: 211, distance: 174.4
click at [981, 211] on div "32,095 contacts have entered the journey Branch by filter Lifecyle Experiment A…" at bounding box center [676, 325] width 1254 height 650
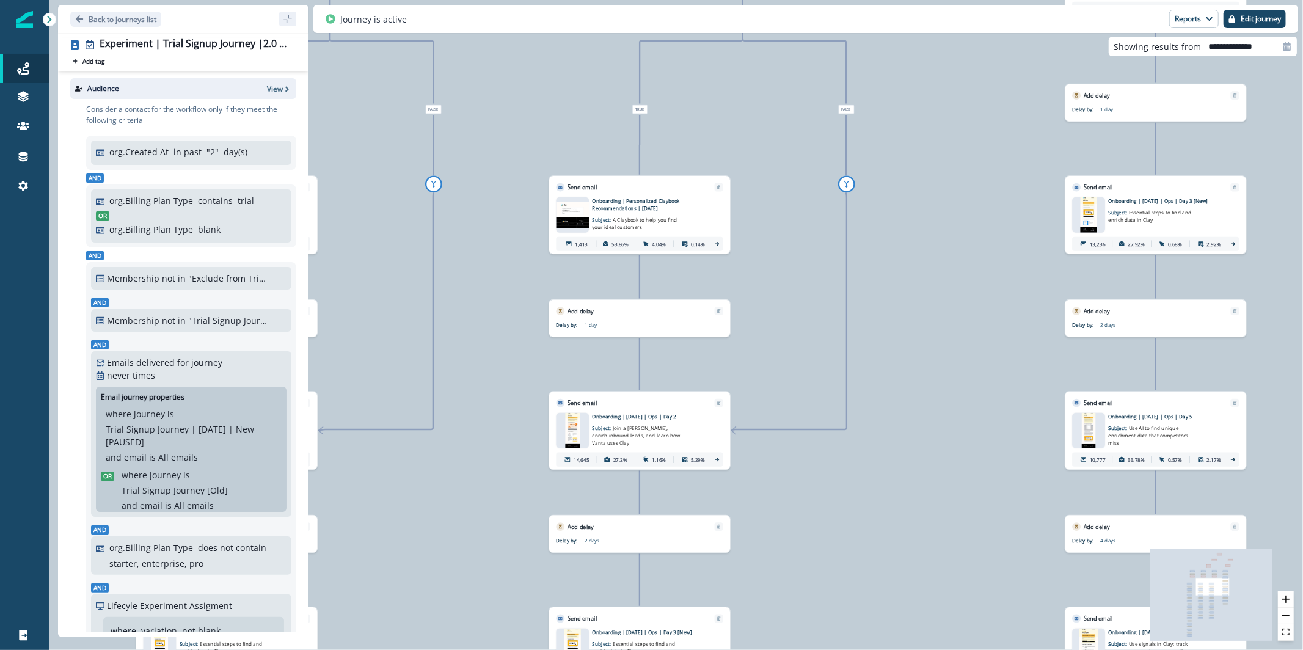
drag, startPoint x: 981, startPoint y: 411, endPoint x: 1000, endPoint y: 285, distance: 127.2
click at [1000, 285] on div "32,095 contacts have entered the journey Branch by filter Lifecyle Experiment A…" at bounding box center [676, 325] width 1254 height 650
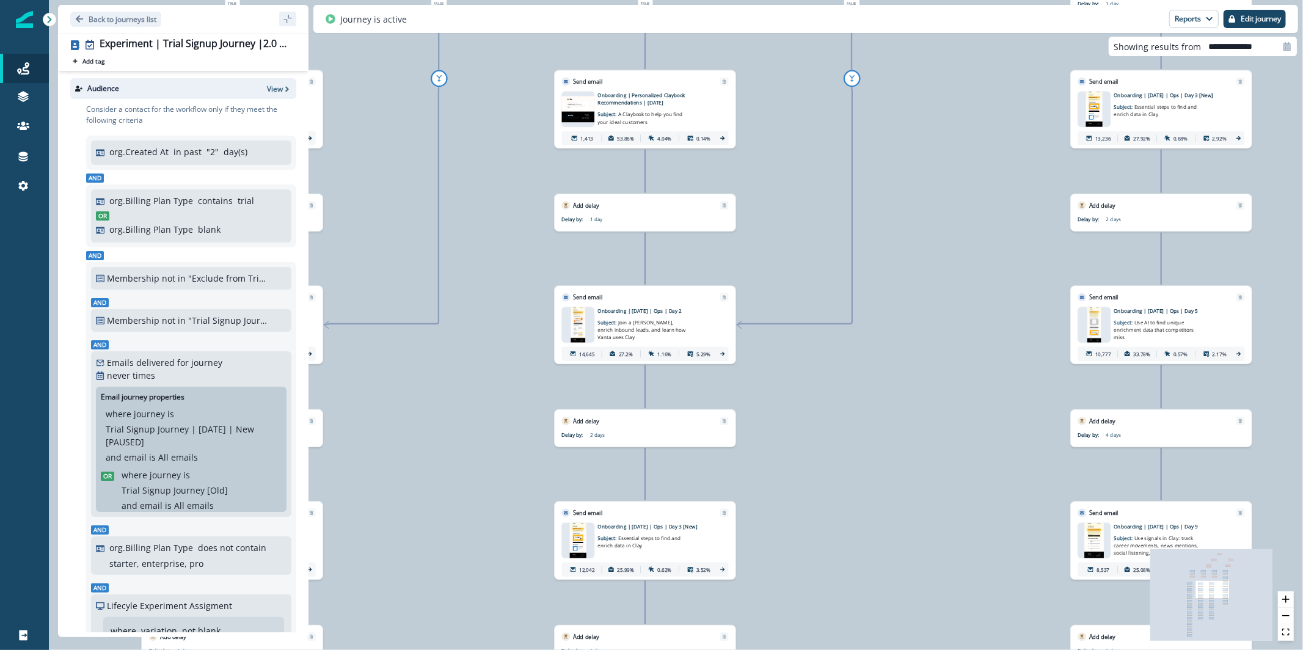
drag, startPoint x: 969, startPoint y: 473, endPoint x: 974, endPoint y: 378, distance: 95.4
click at [974, 378] on div "32,095 contacts have entered the journey Branch by filter Lifecyle Experiment A…" at bounding box center [676, 325] width 1254 height 650
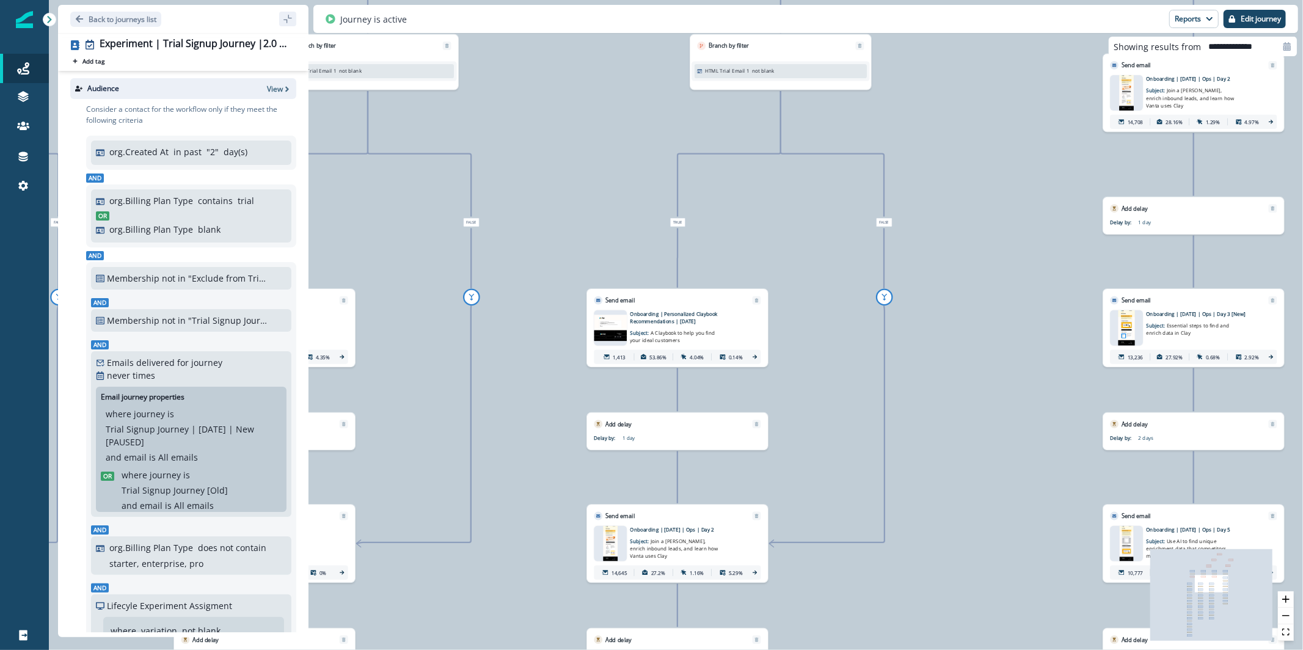
drag, startPoint x: 931, startPoint y: 162, endPoint x: 963, endPoint y: 381, distance: 221.0
click at [963, 381] on div "32,095 contacts have entered the journey Branch by filter Lifecyle Experiment A…" at bounding box center [676, 325] width 1254 height 650
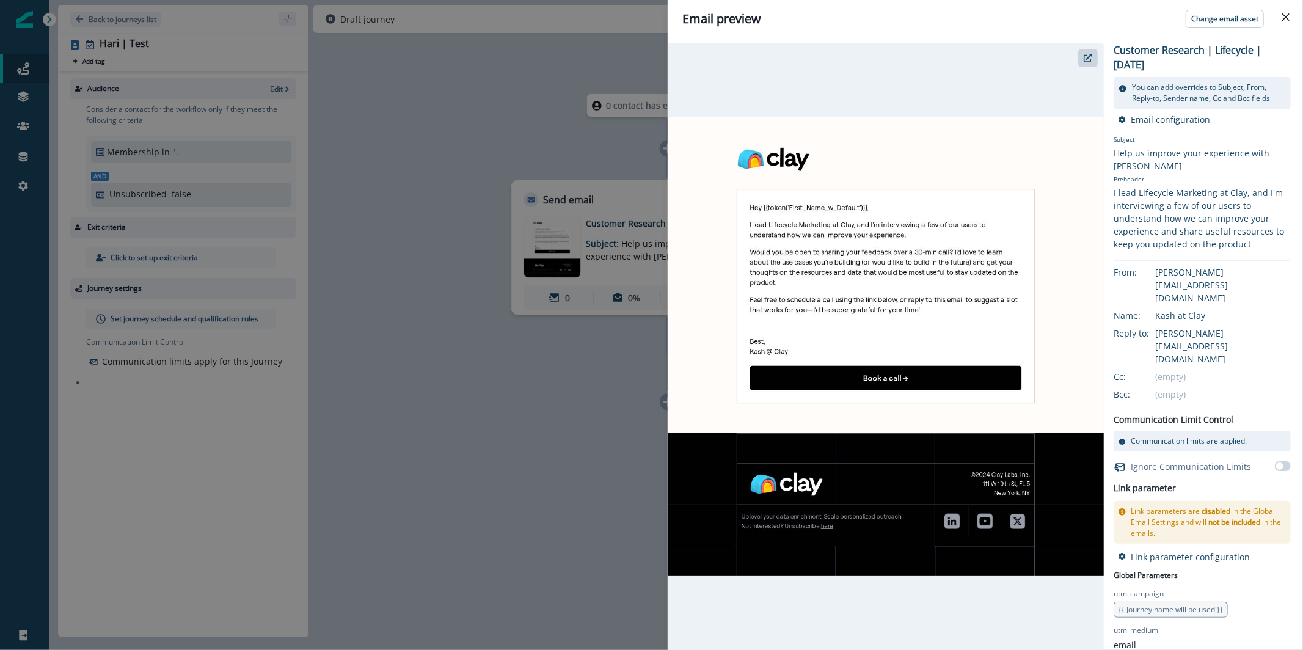
click at [578, 90] on div "Email preview Change email asset Customer Research | Lifecycle | June 2025 You …" at bounding box center [651, 325] width 1303 height 650
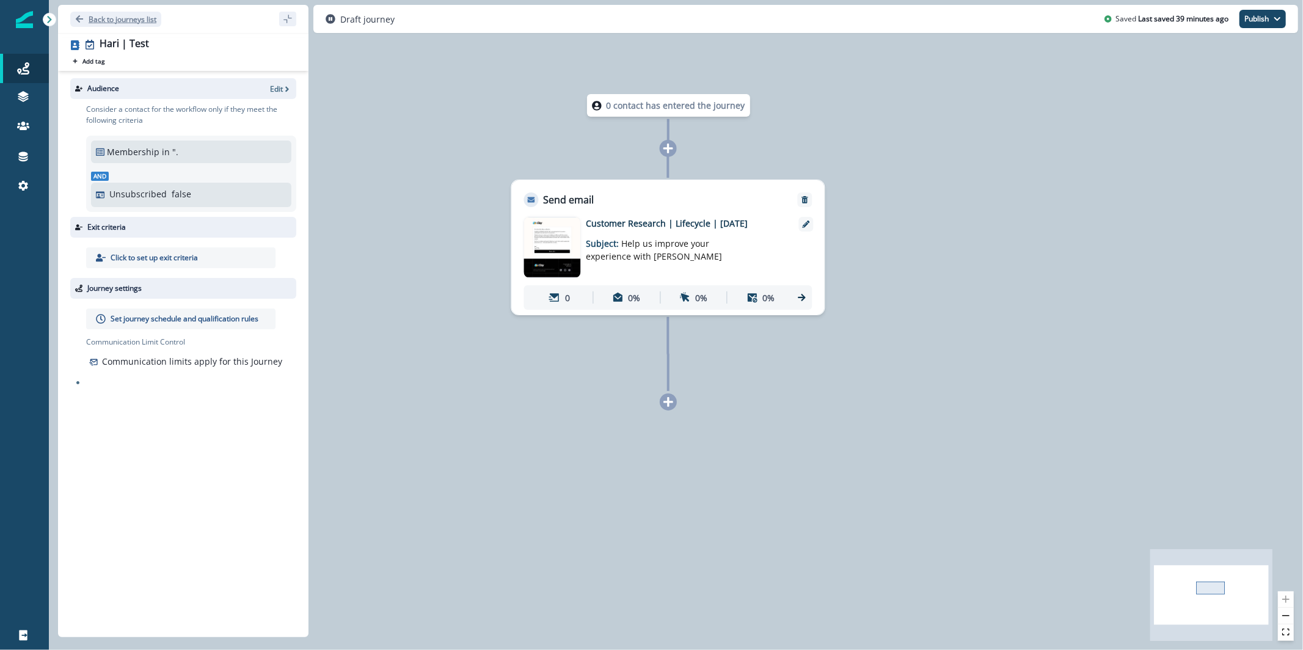
click at [101, 18] on p "Back to journeys list" at bounding box center [123, 19] width 68 height 10
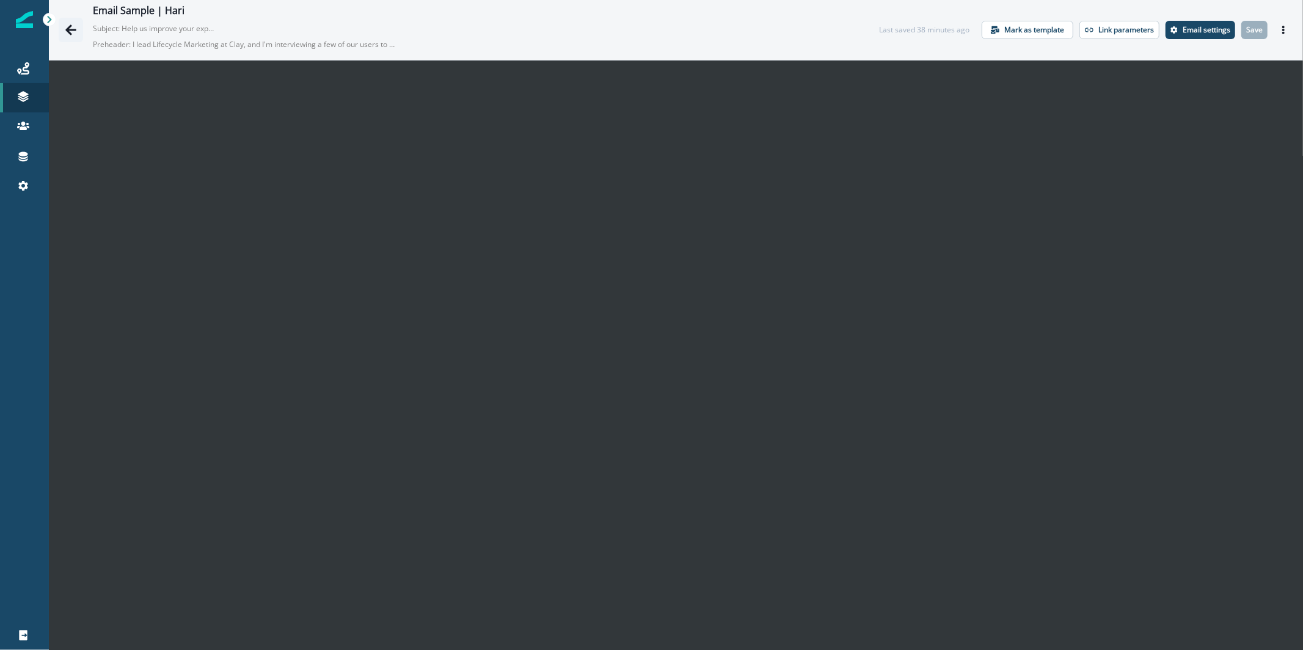
click at [77, 27] on button "Go back" at bounding box center [71, 30] width 24 height 24
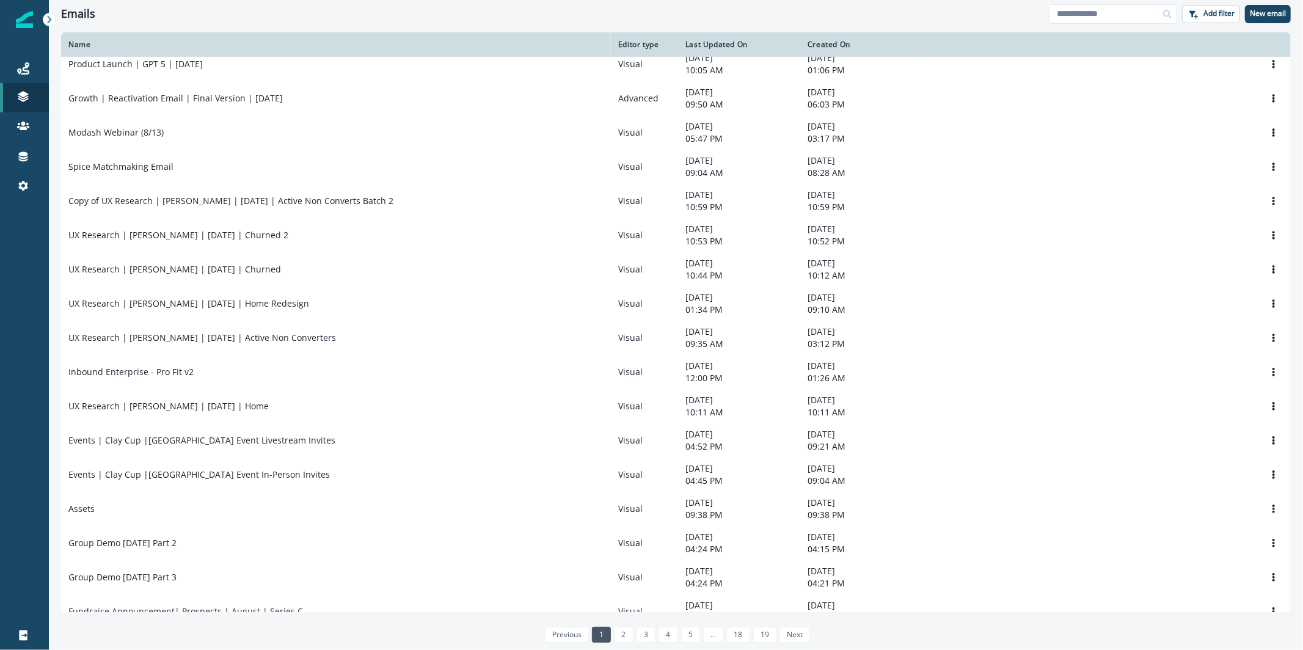
scroll to position [352, 0]
